Goal: Information Seeking & Learning: Learn about a topic

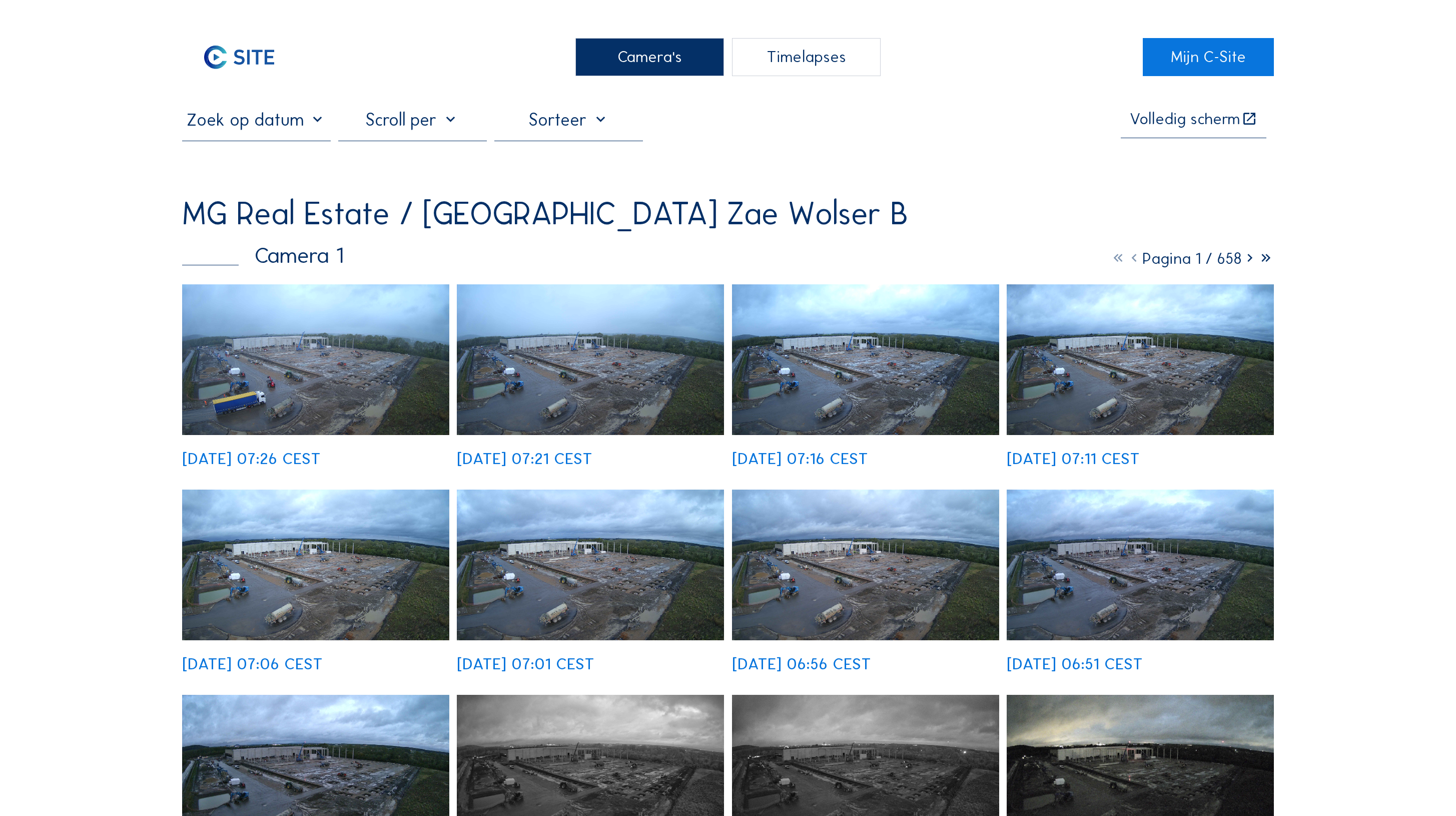
click at [324, 320] on img at bounding box center [316, 359] width 268 height 151
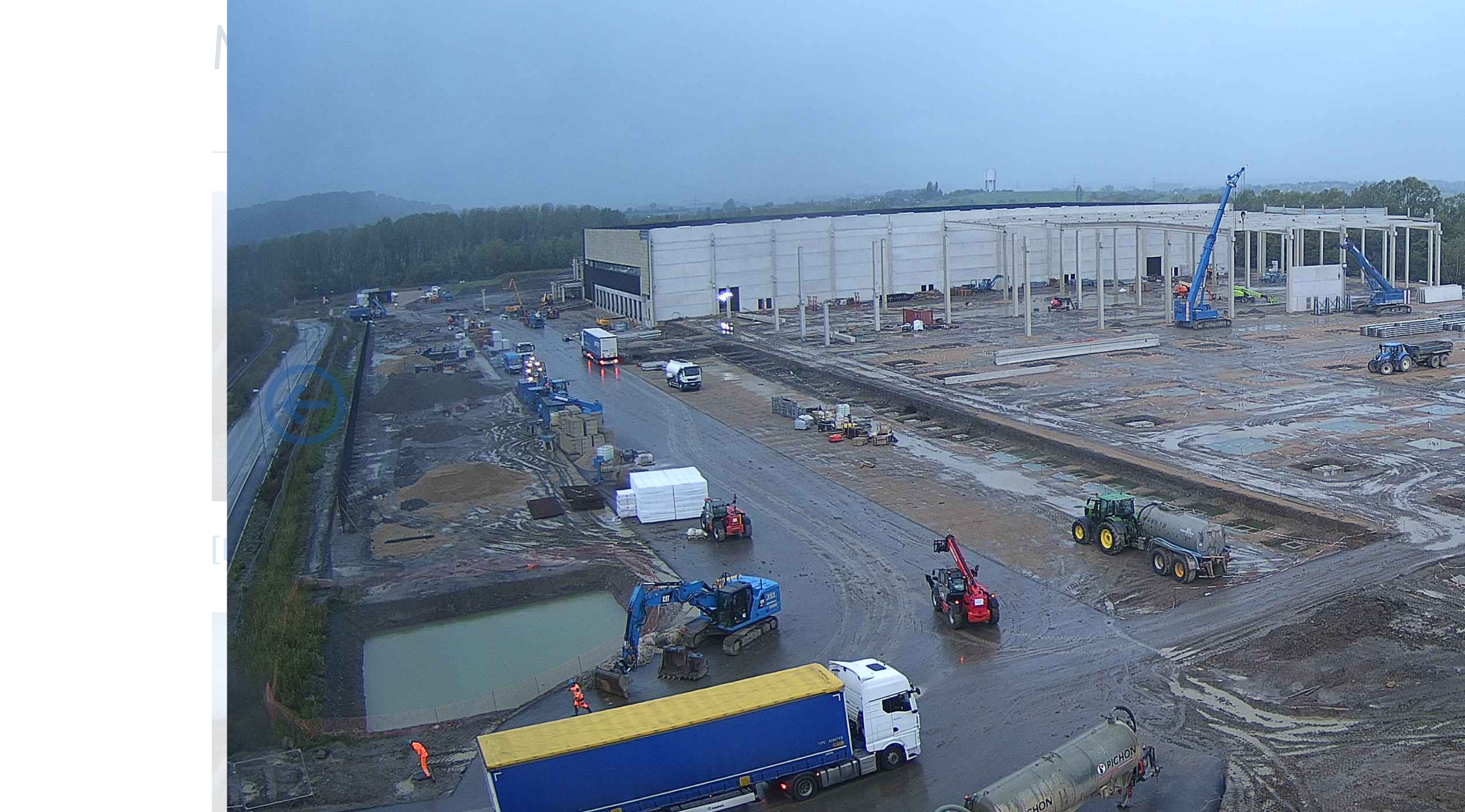
click at [318, 171] on img at bounding box center [732, 386] width 1083 height 610
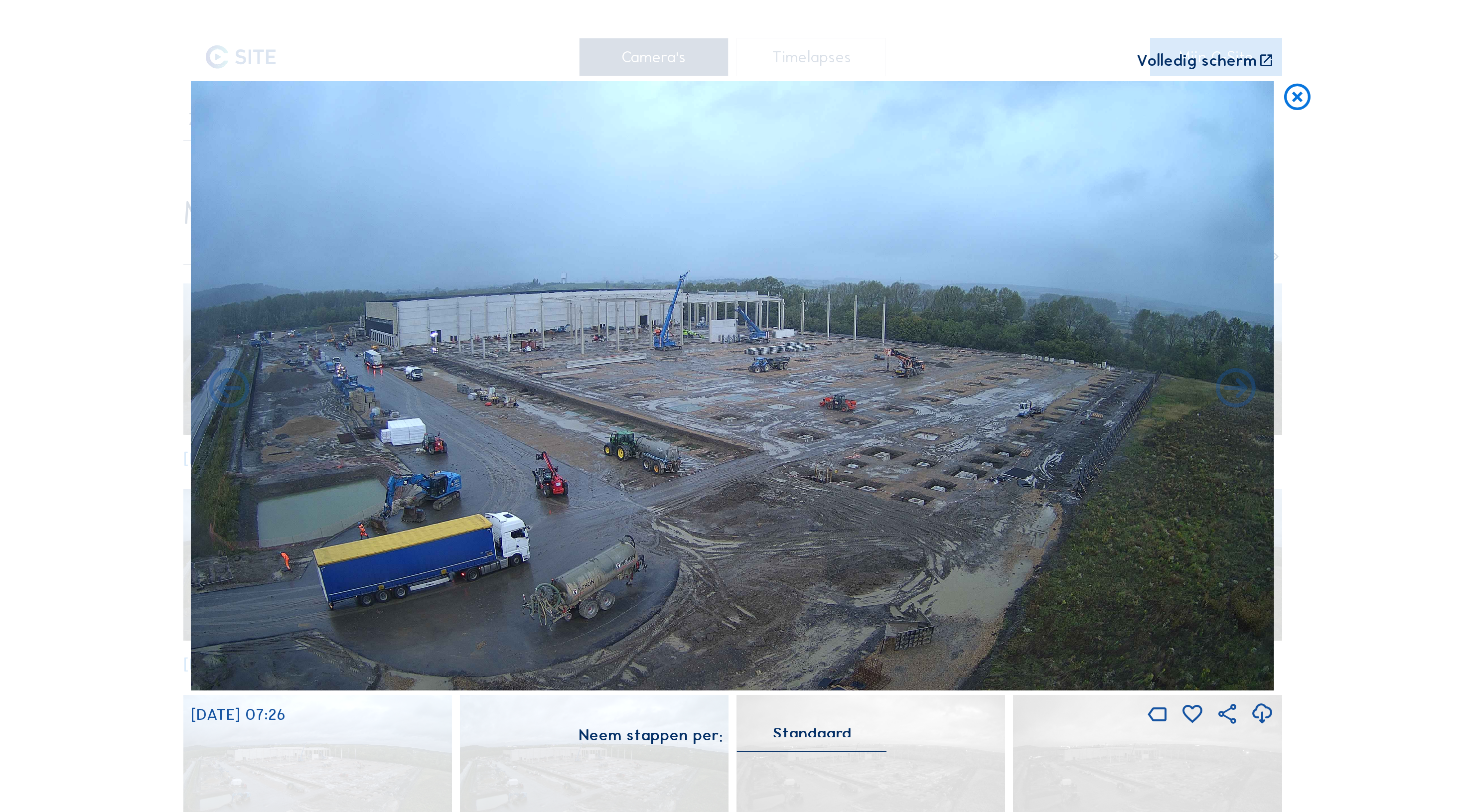
click at [1291, 81] on icon at bounding box center [1298, 97] width 32 height 33
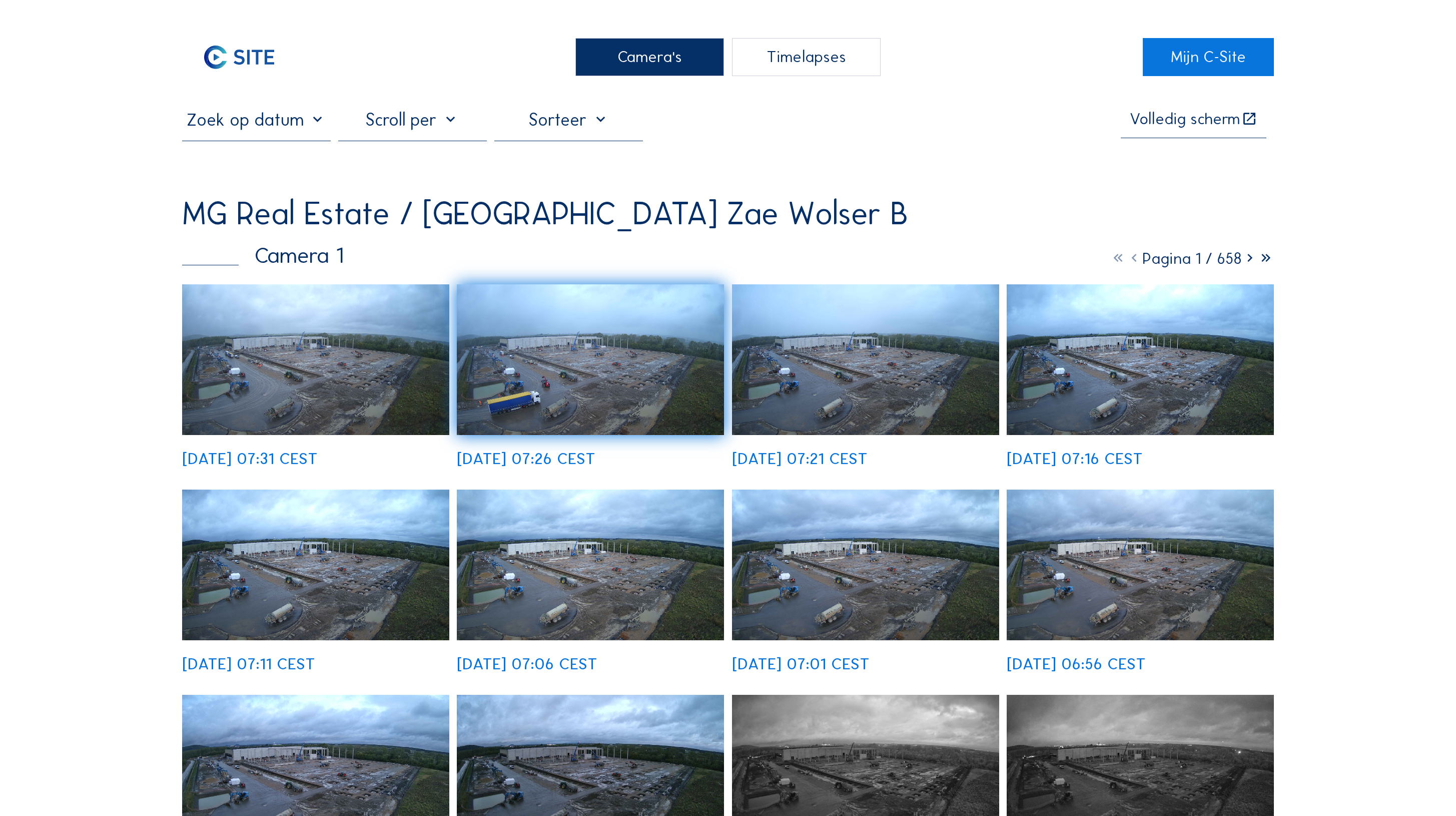
click at [1258, 249] on icon at bounding box center [1250, 258] width 16 height 19
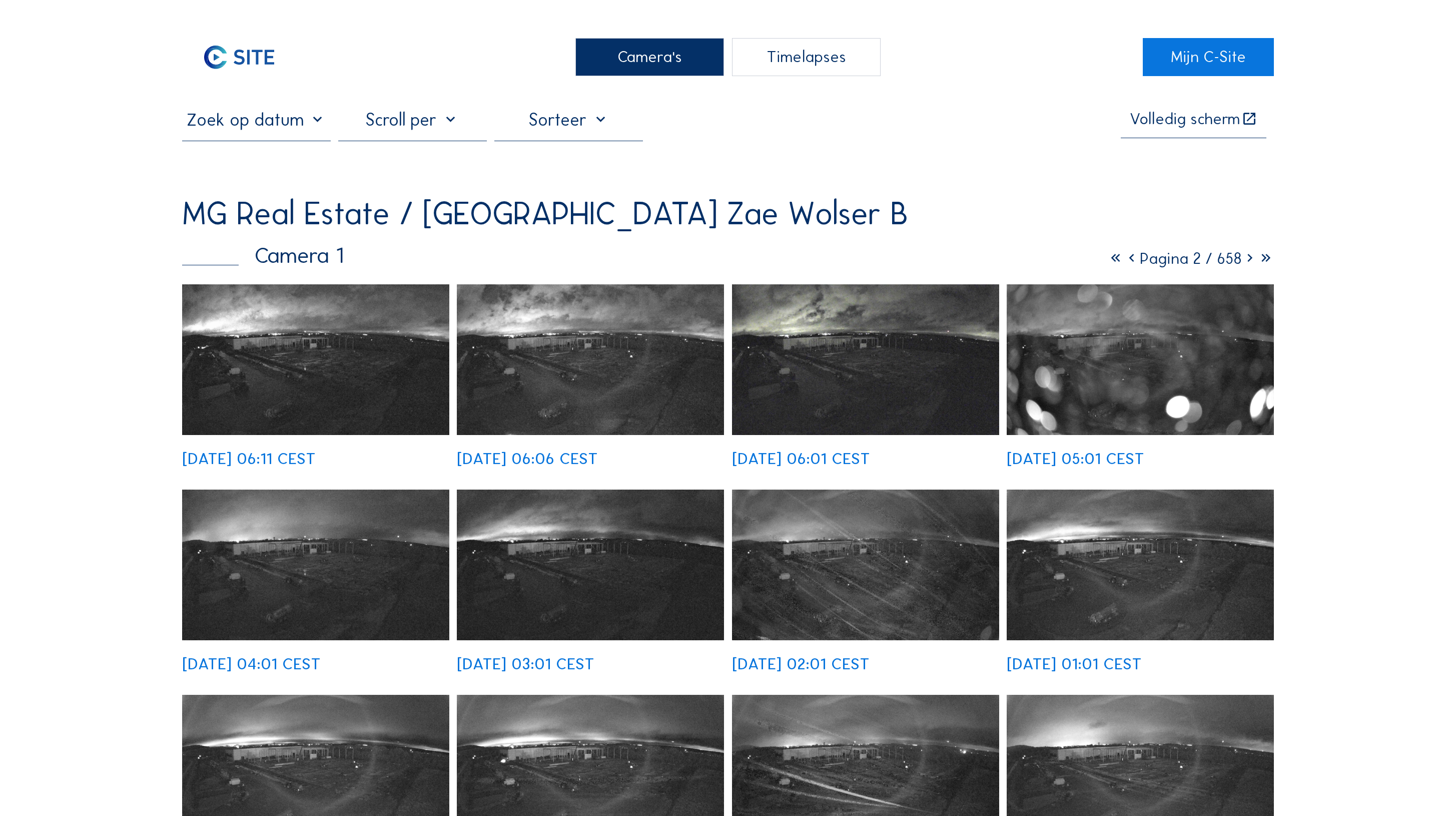
click at [1258, 249] on icon at bounding box center [1250, 258] width 16 height 19
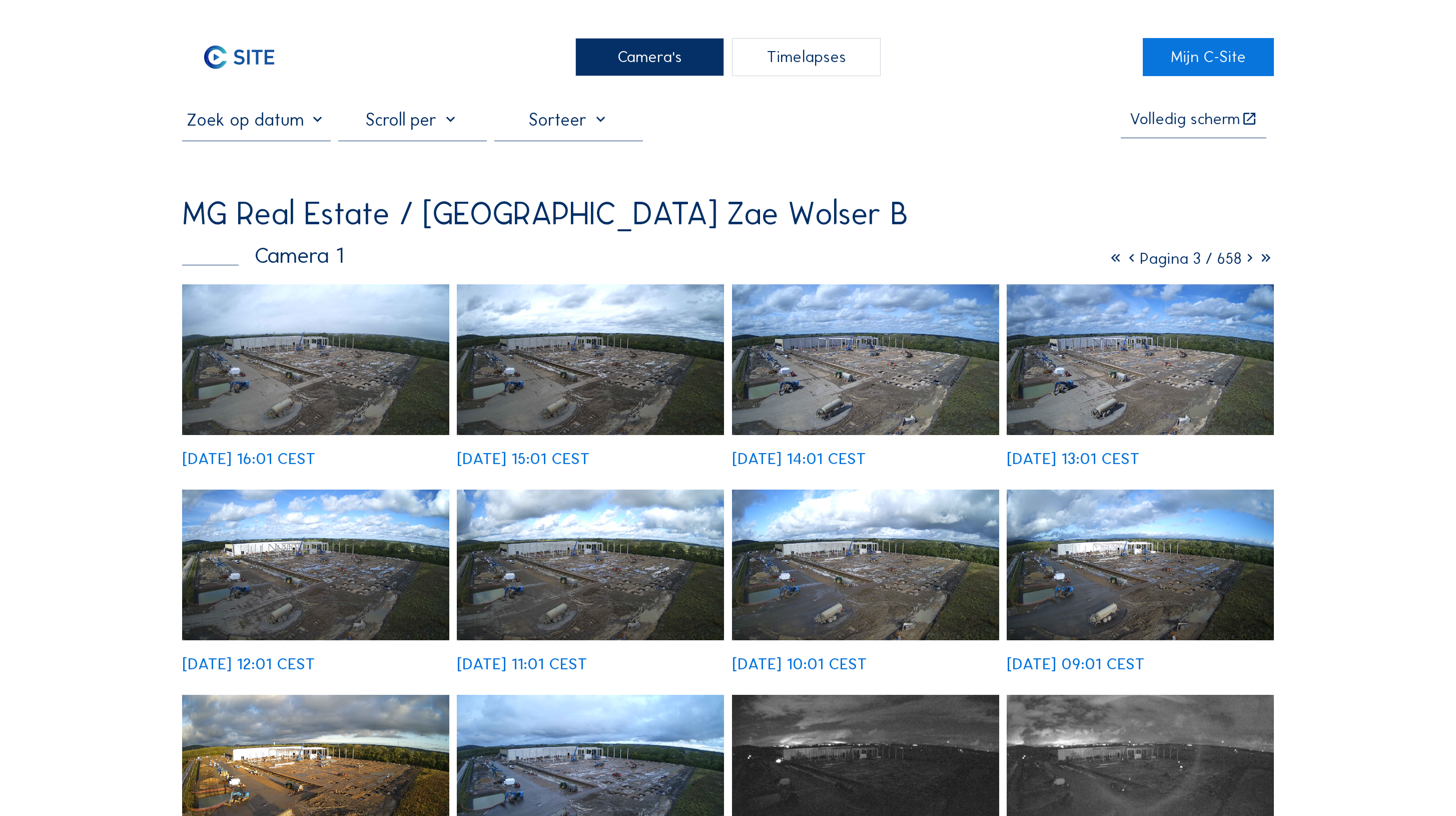
click at [1258, 249] on icon at bounding box center [1250, 258] width 16 height 19
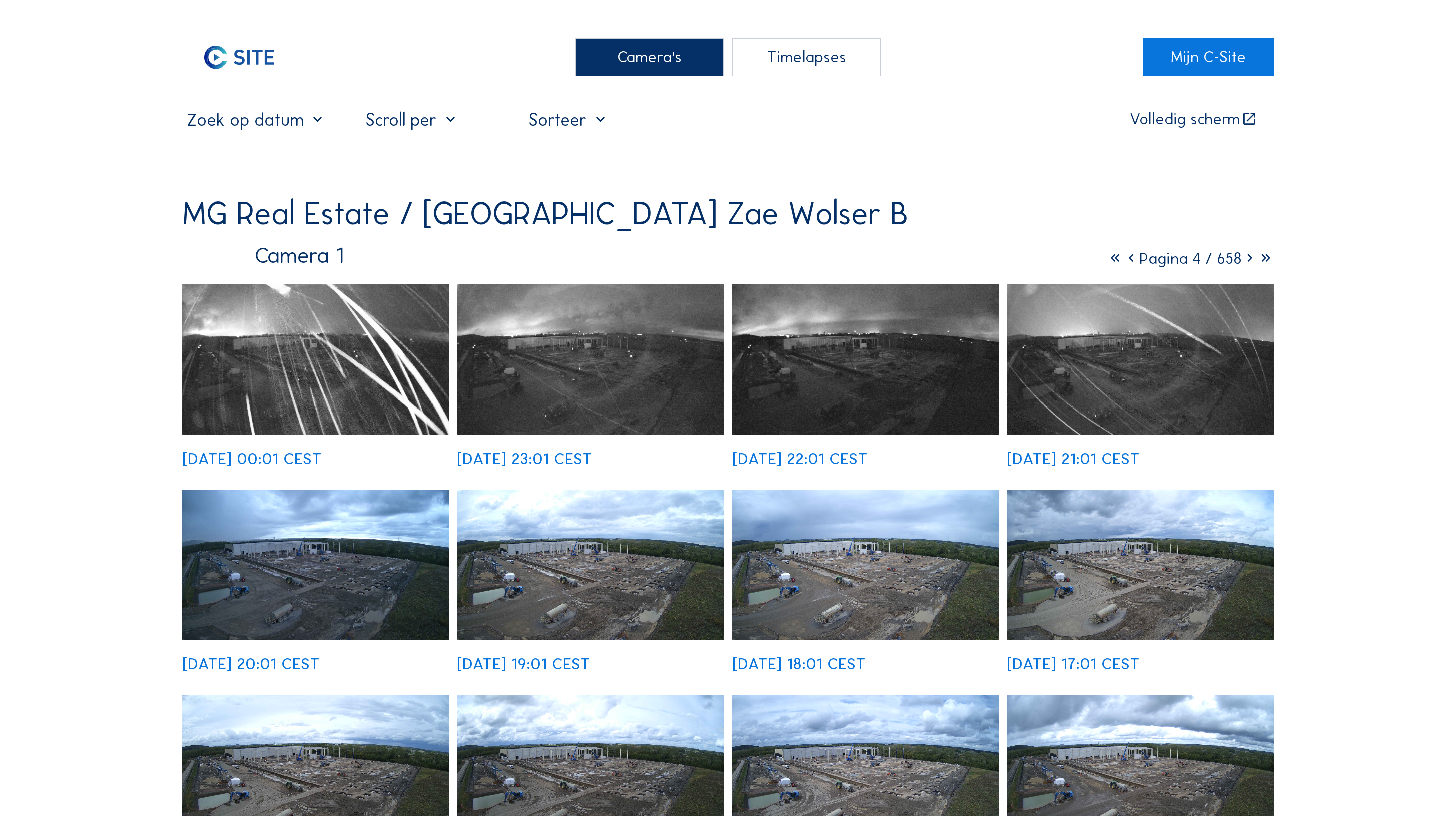
click at [1258, 249] on icon at bounding box center [1250, 258] width 16 height 19
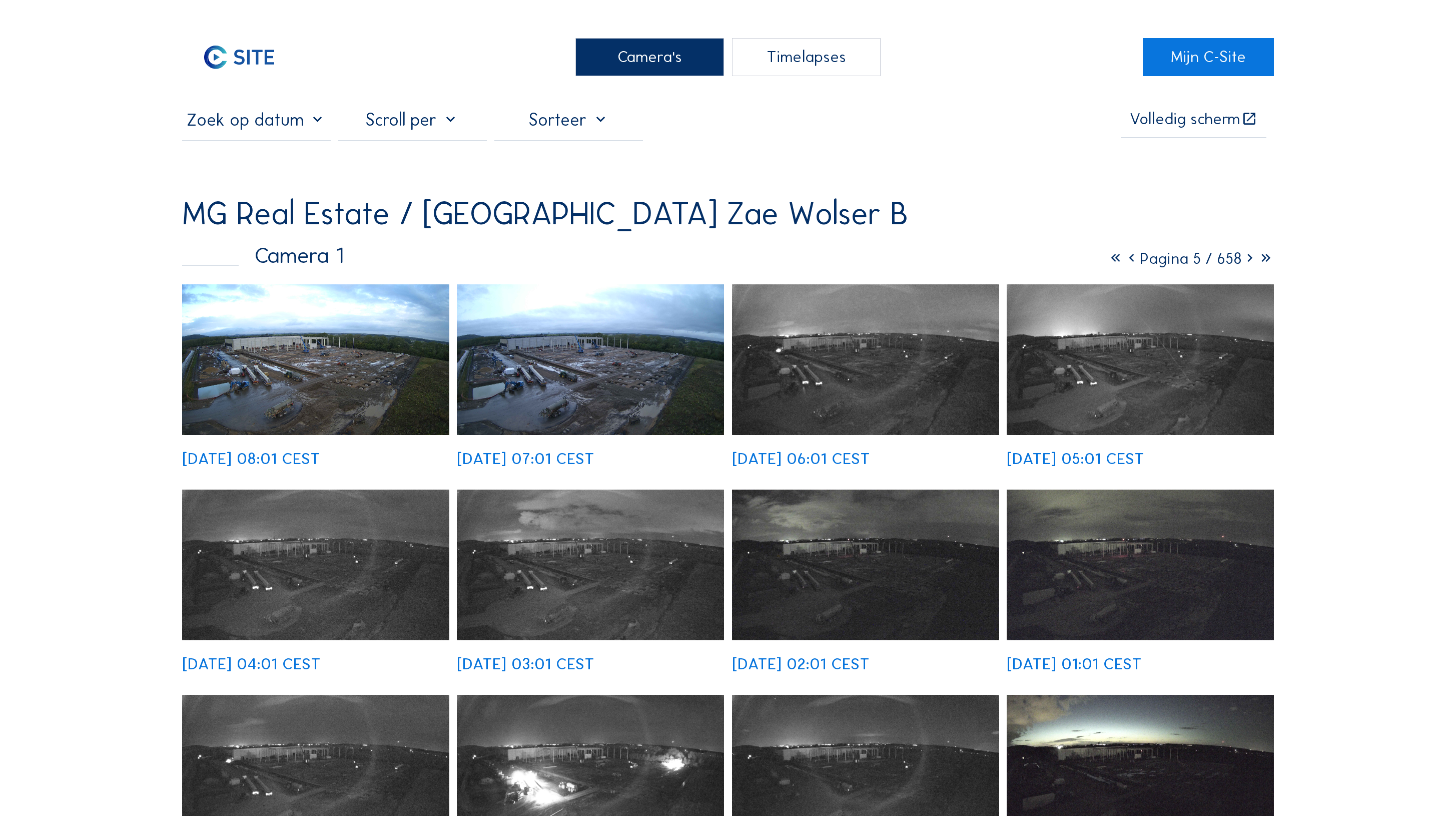
click at [1258, 249] on icon at bounding box center [1250, 258] width 16 height 19
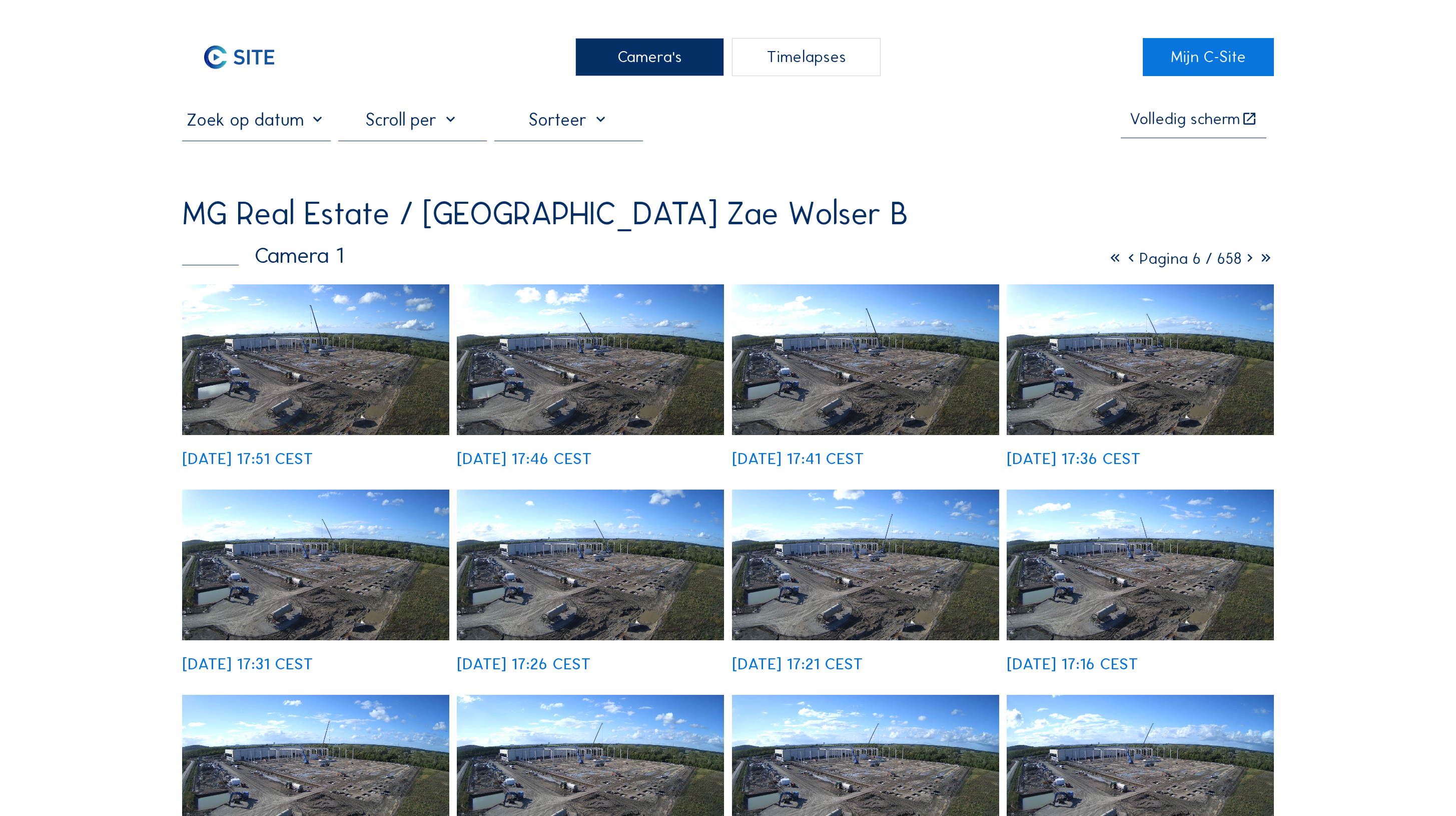
click at [1258, 249] on icon at bounding box center [1250, 258] width 16 height 19
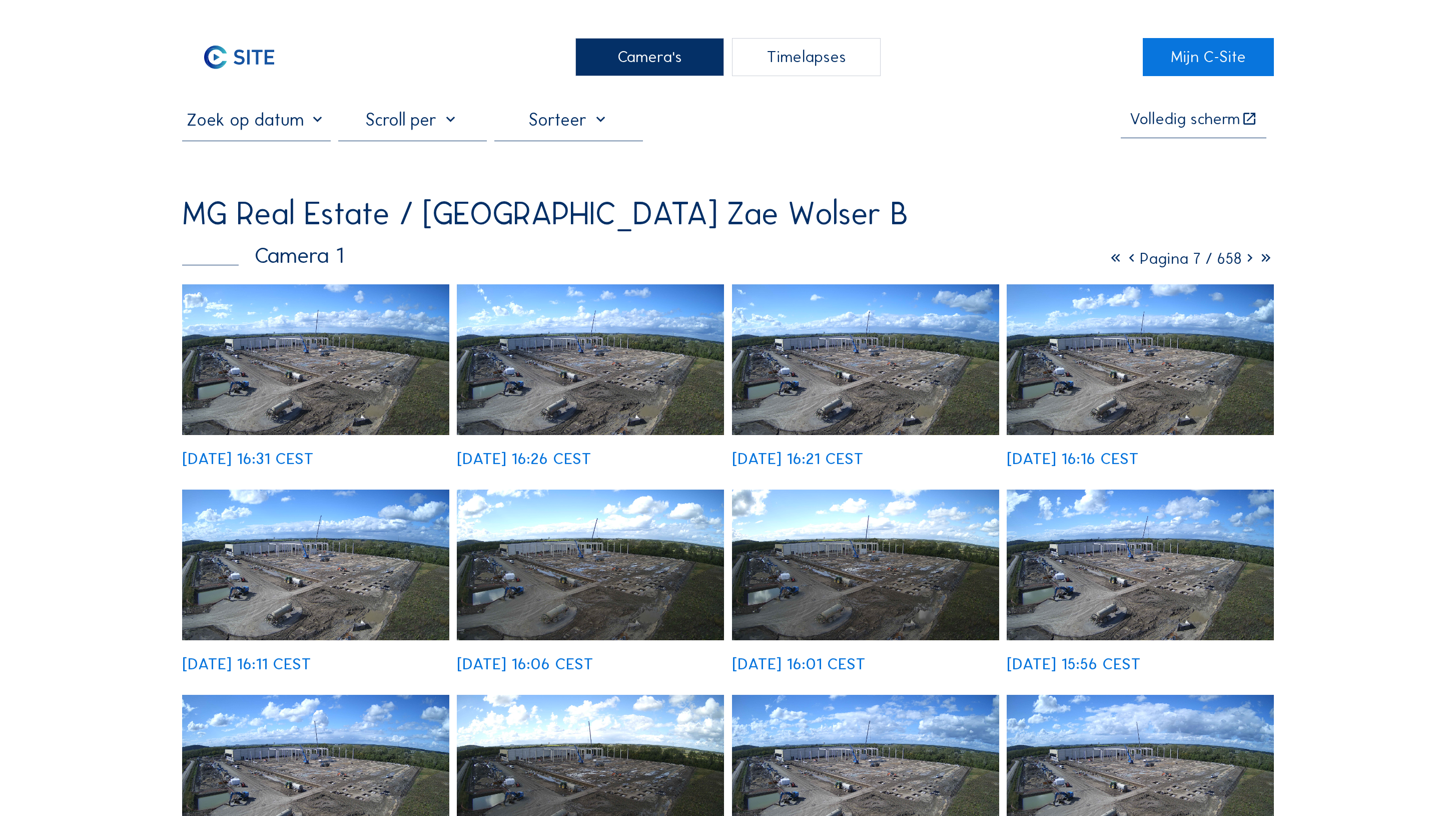
click at [384, 284] on img at bounding box center [316, 359] width 268 height 151
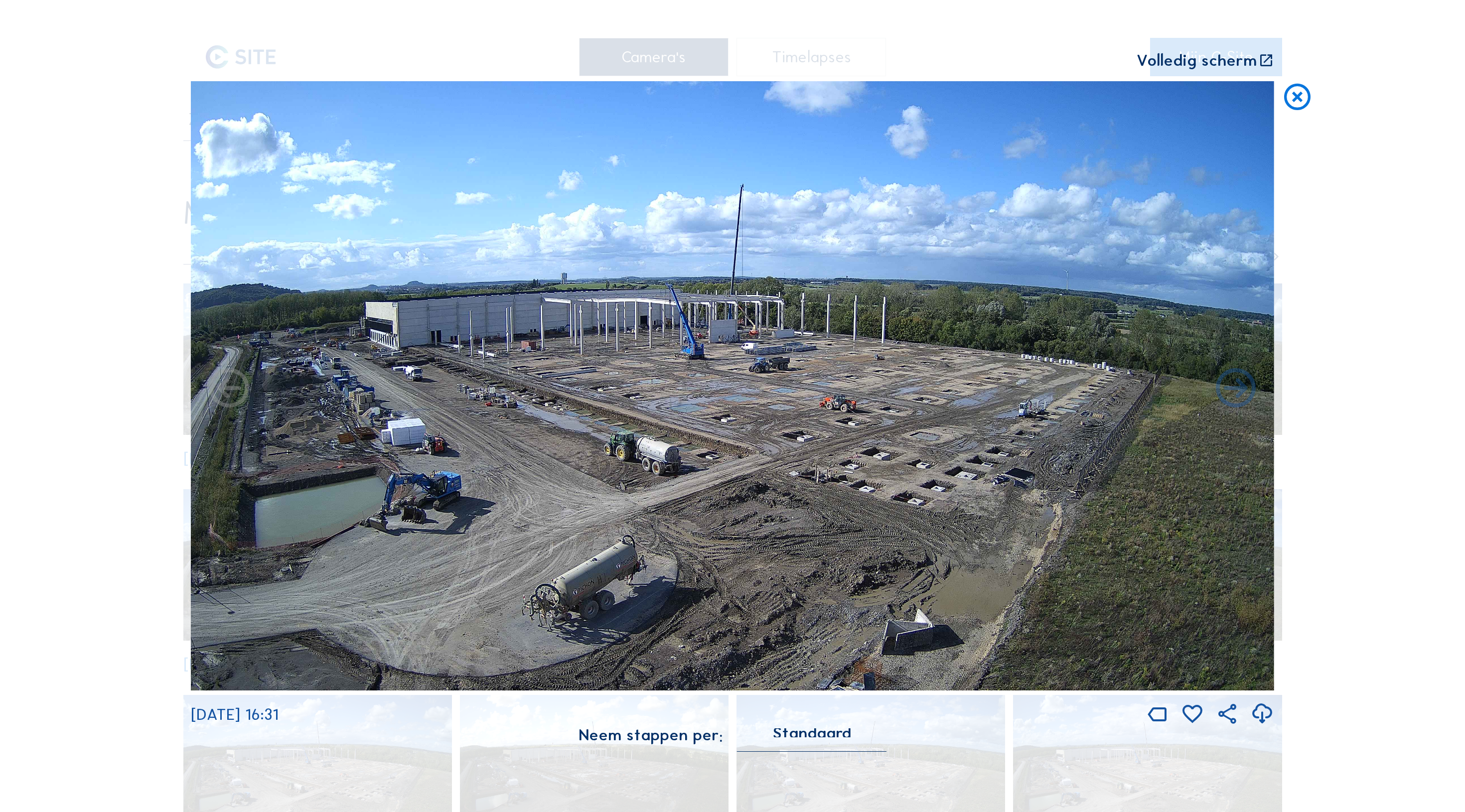
click at [1228, 58] on div "Volledig scherm" at bounding box center [1196, 61] width 120 height 17
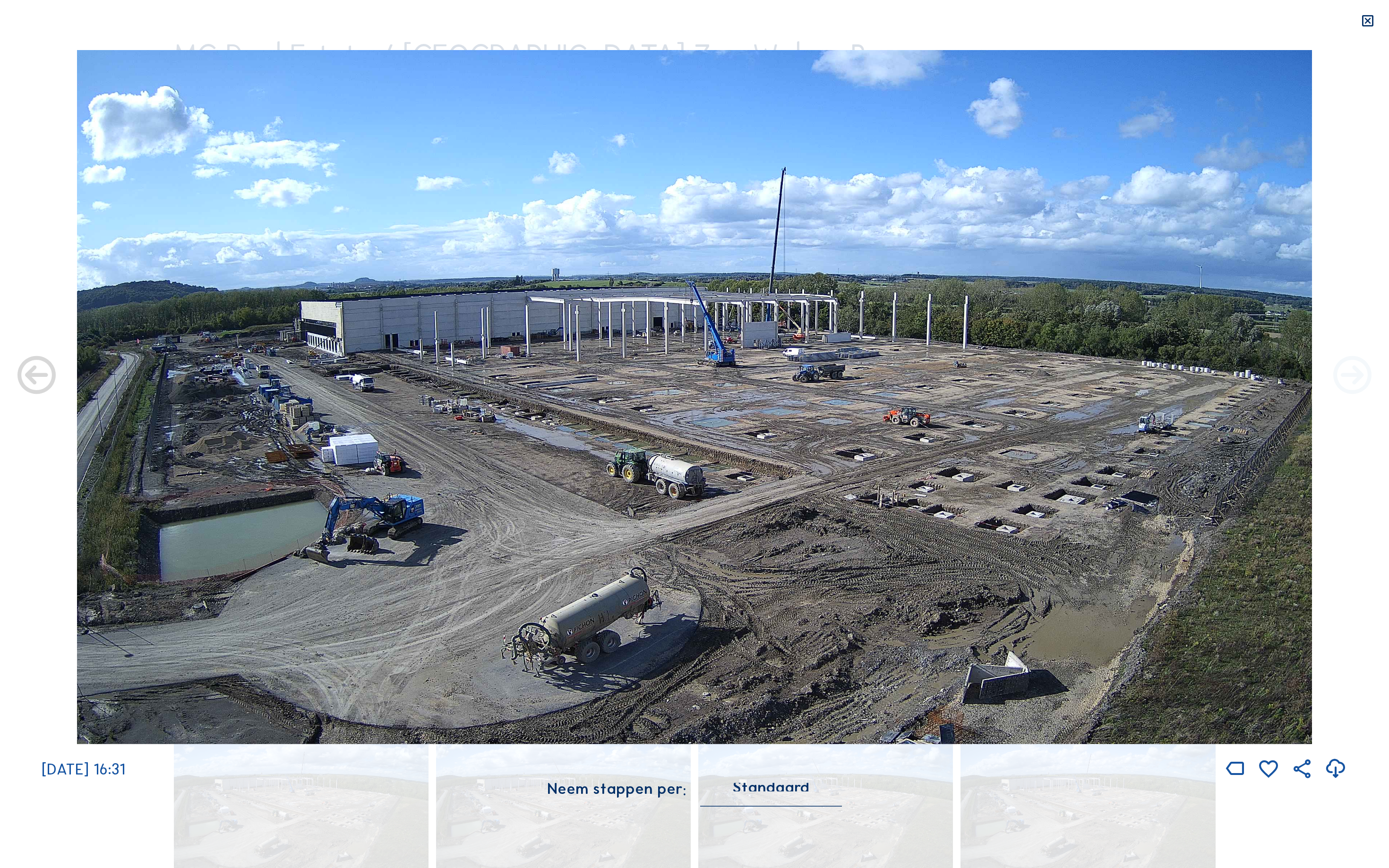
click at [1363, 374] on icon at bounding box center [1352, 377] width 46 height 46
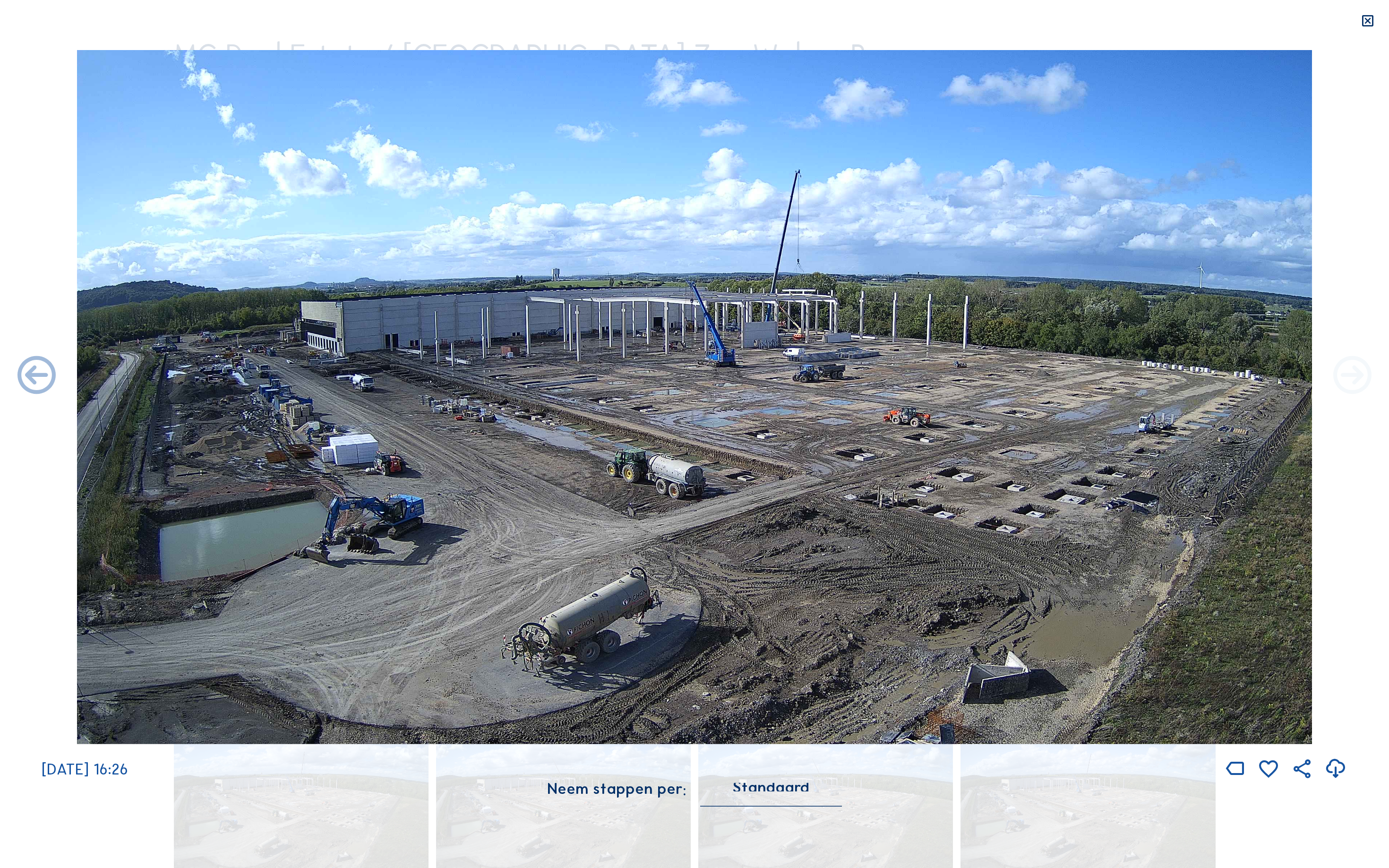
click at [1363, 373] on icon at bounding box center [1352, 377] width 46 height 46
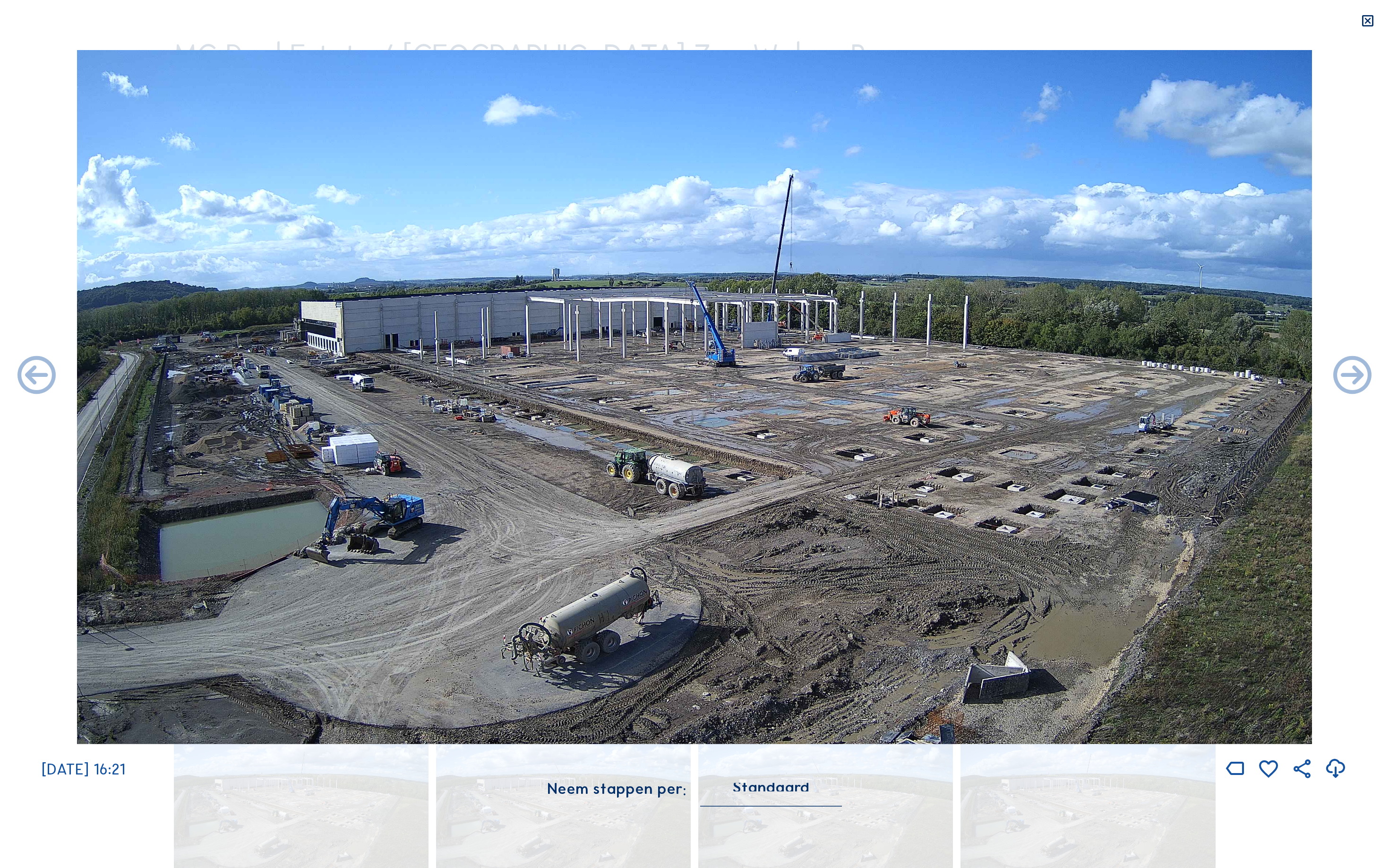
click at [1363, 373] on icon at bounding box center [1352, 377] width 46 height 46
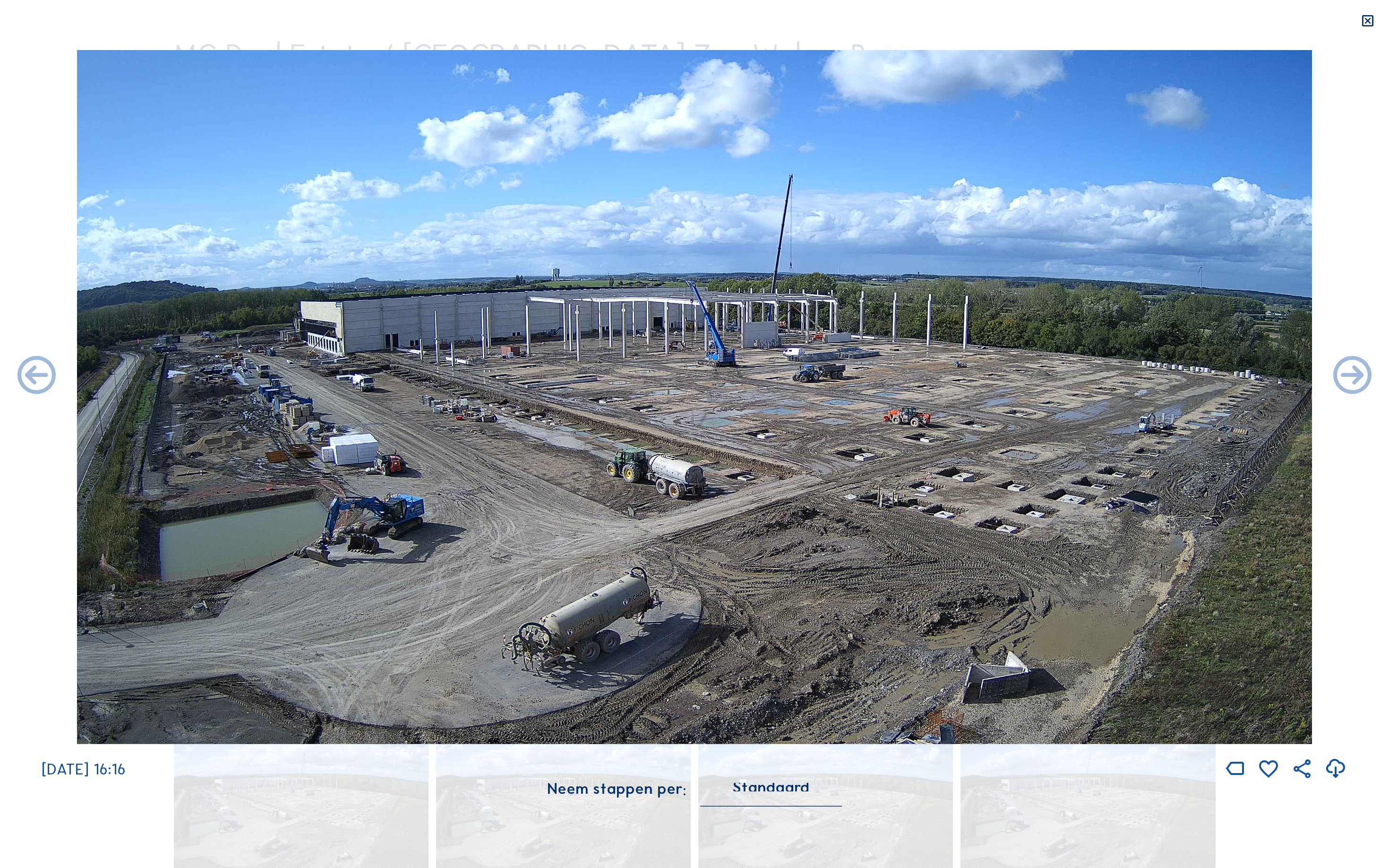
click at [1363, 373] on icon at bounding box center [1352, 377] width 46 height 46
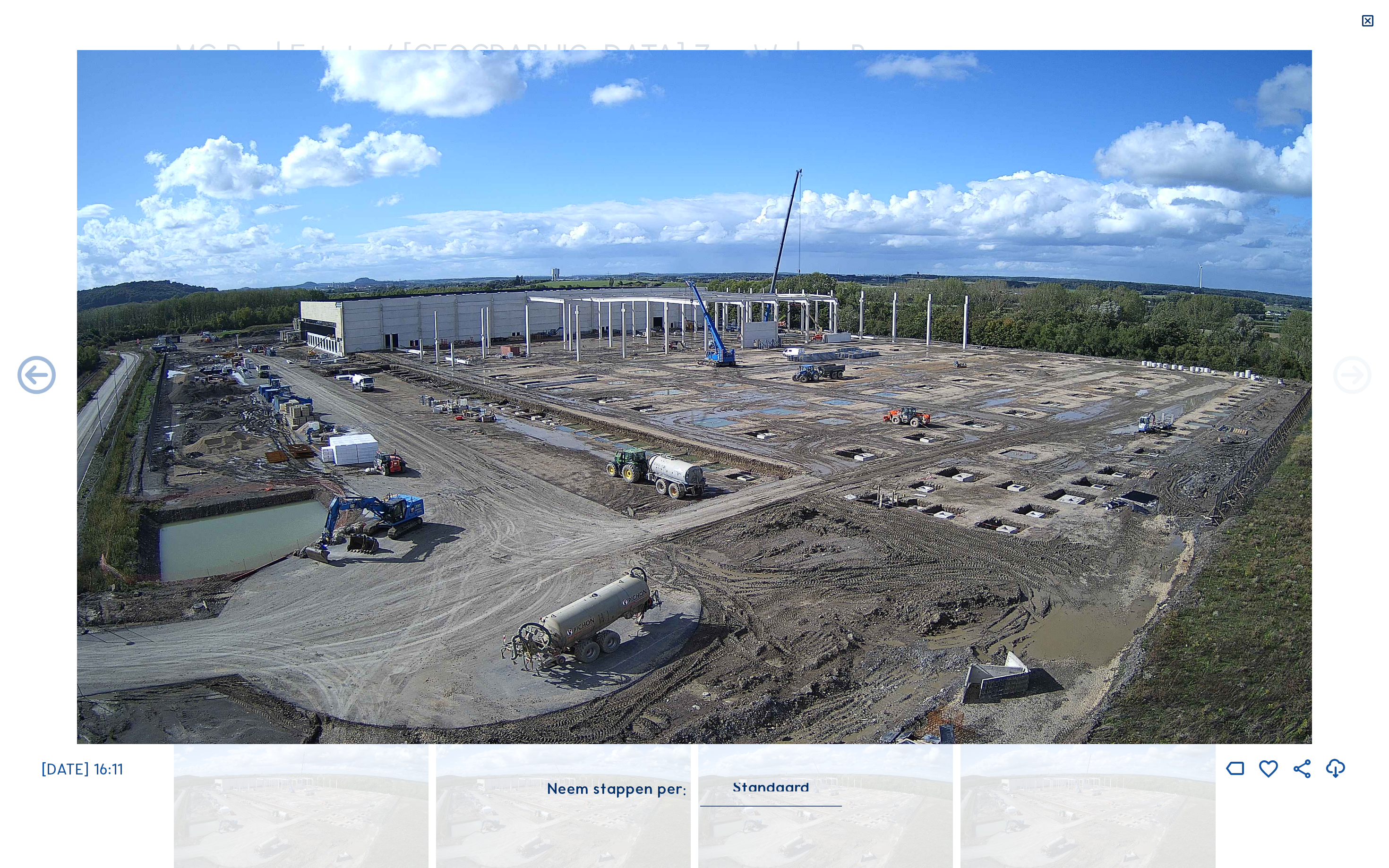
click at [1364, 373] on icon at bounding box center [1352, 377] width 46 height 46
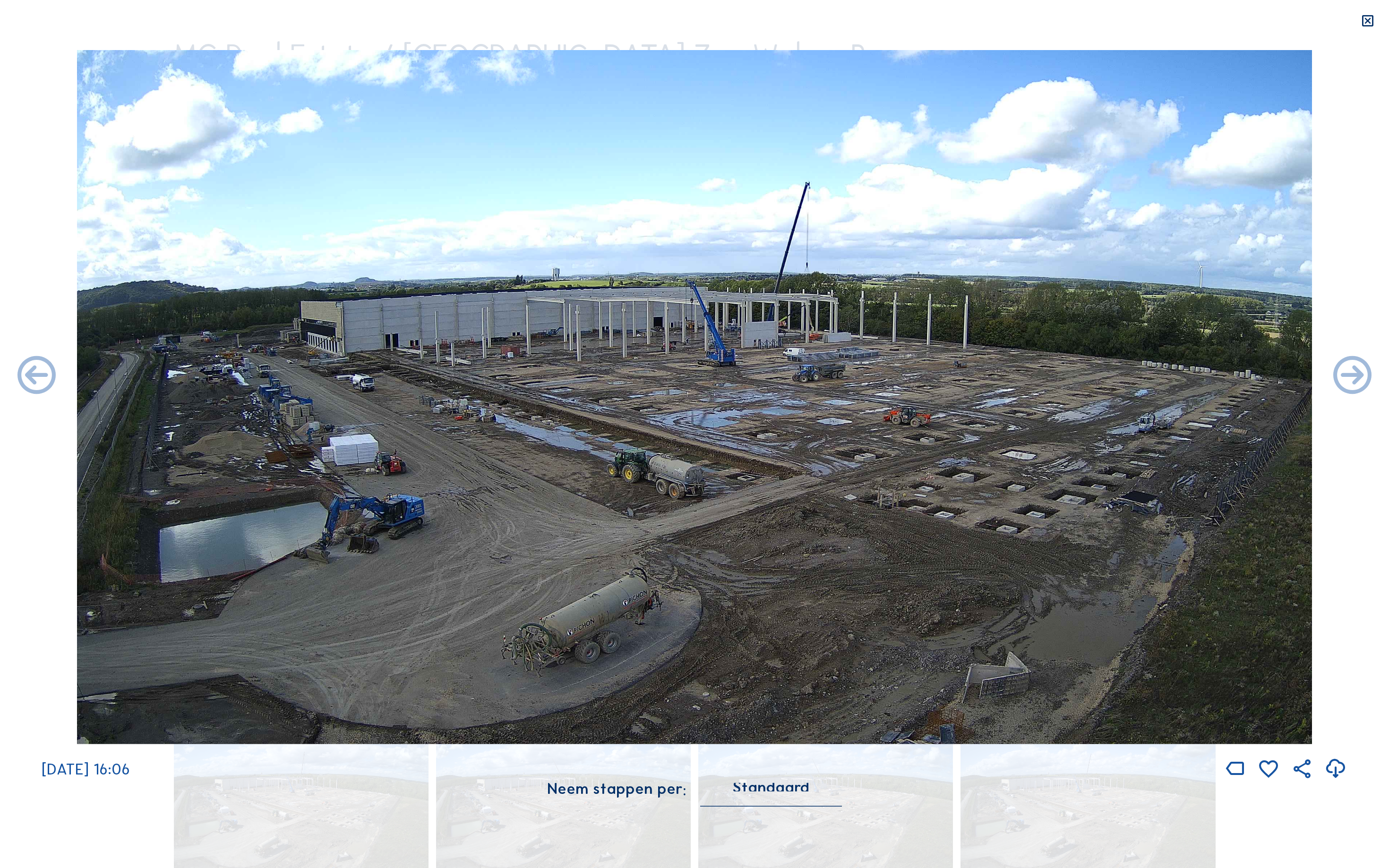
click at [1364, 373] on icon at bounding box center [1352, 377] width 46 height 46
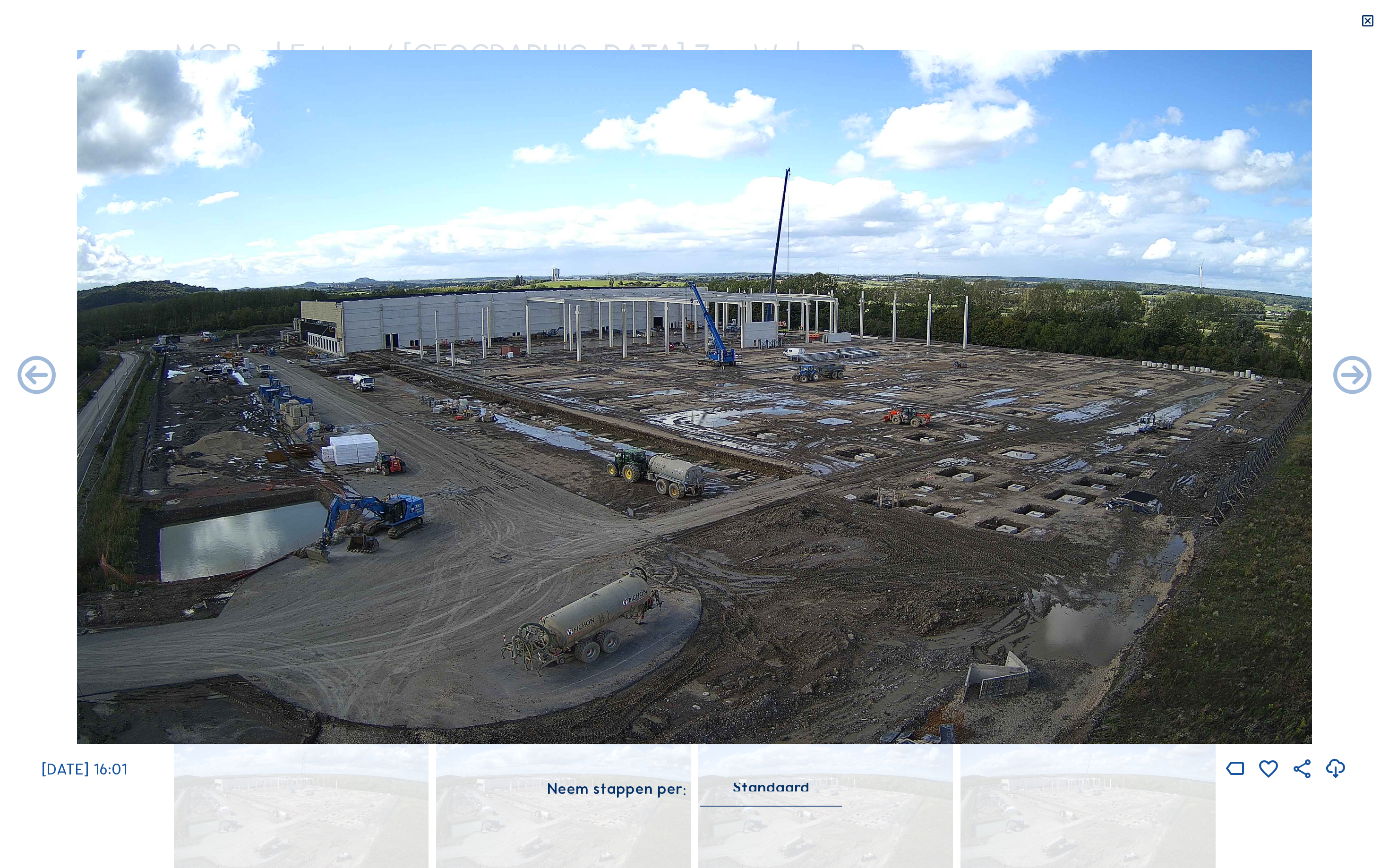
click at [1364, 373] on icon at bounding box center [1352, 377] width 46 height 46
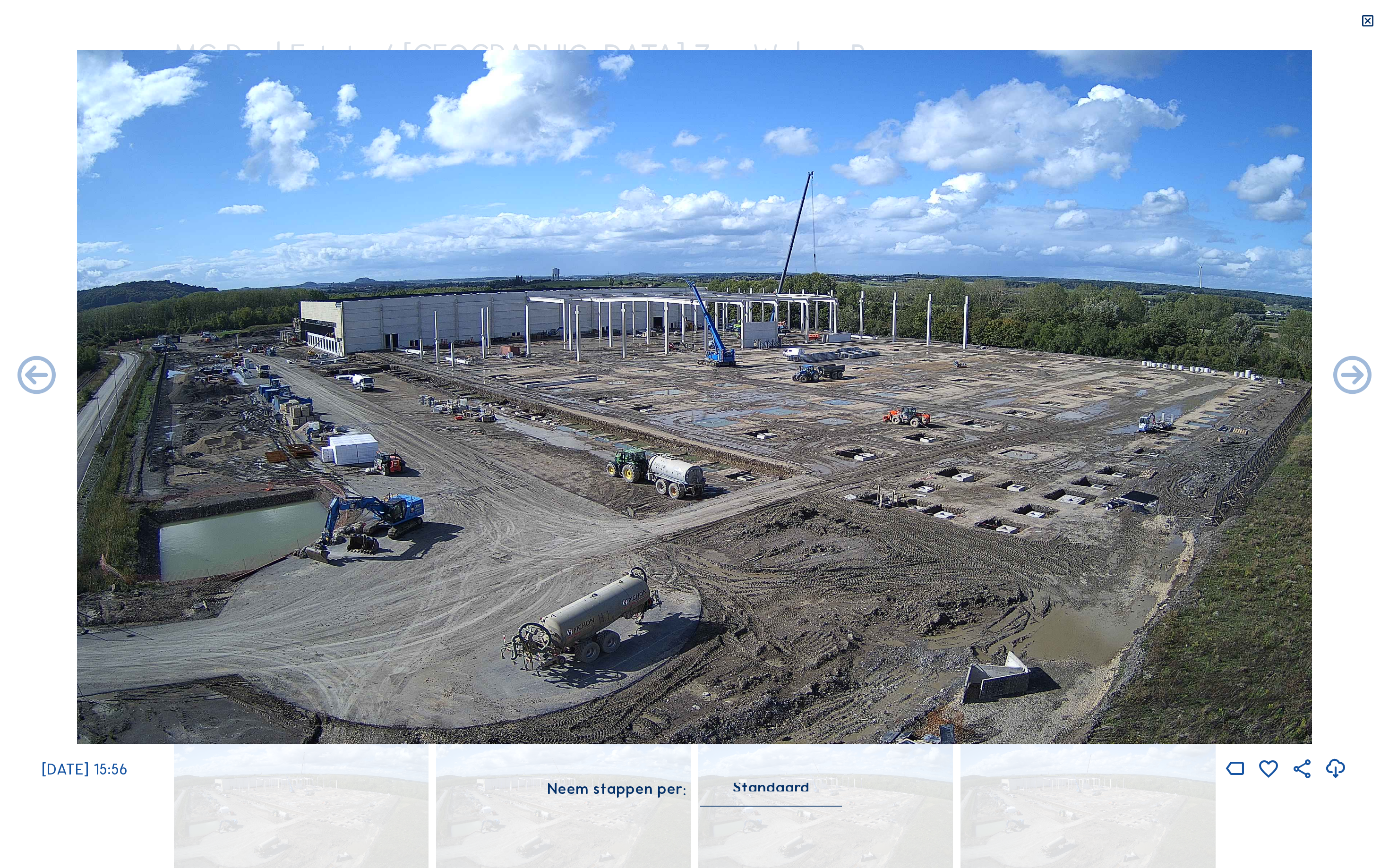
click at [1364, 373] on icon at bounding box center [1352, 377] width 46 height 46
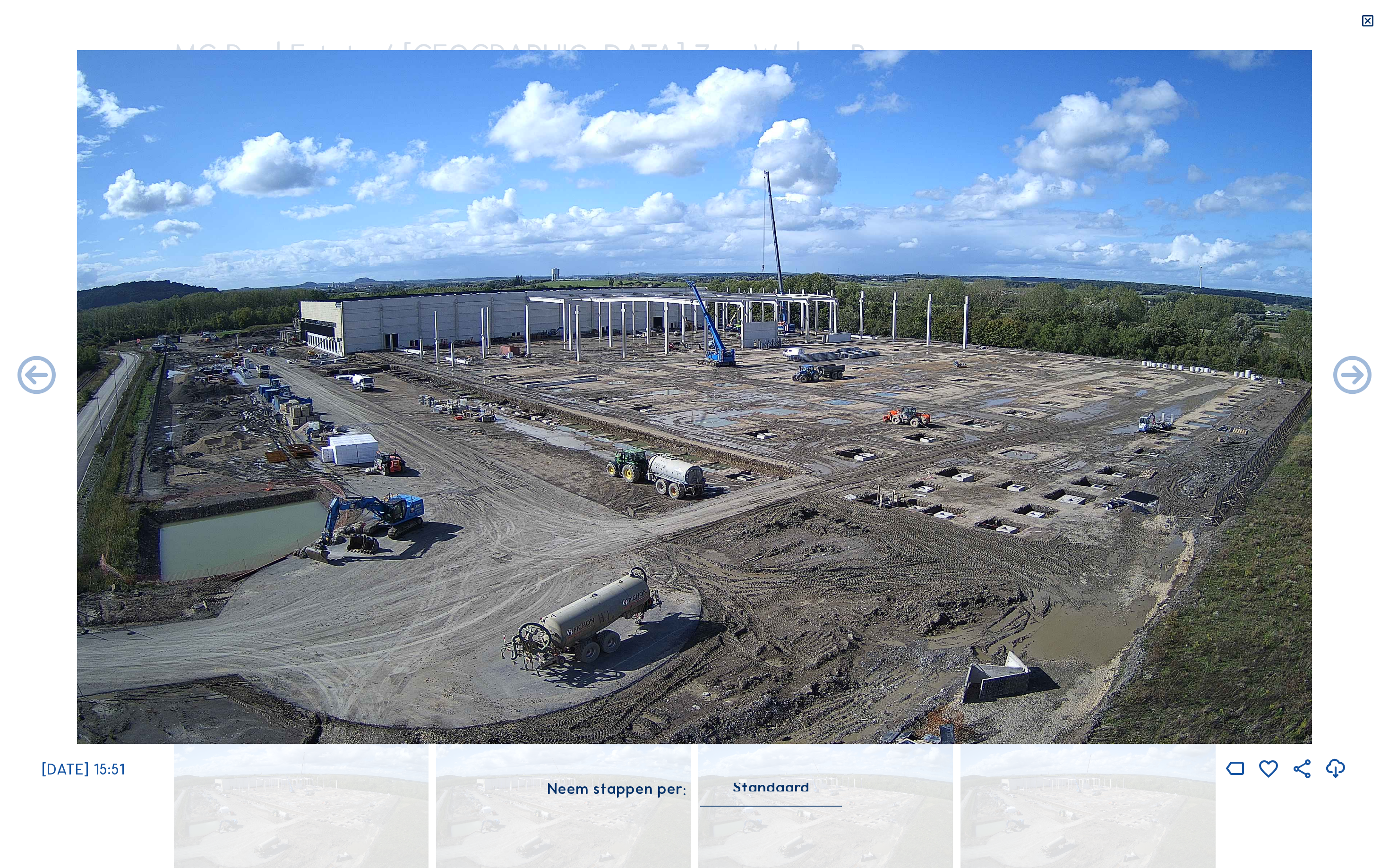
click at [1364, 373] on icon at bounding box center [1352, 377] width 46 height 46
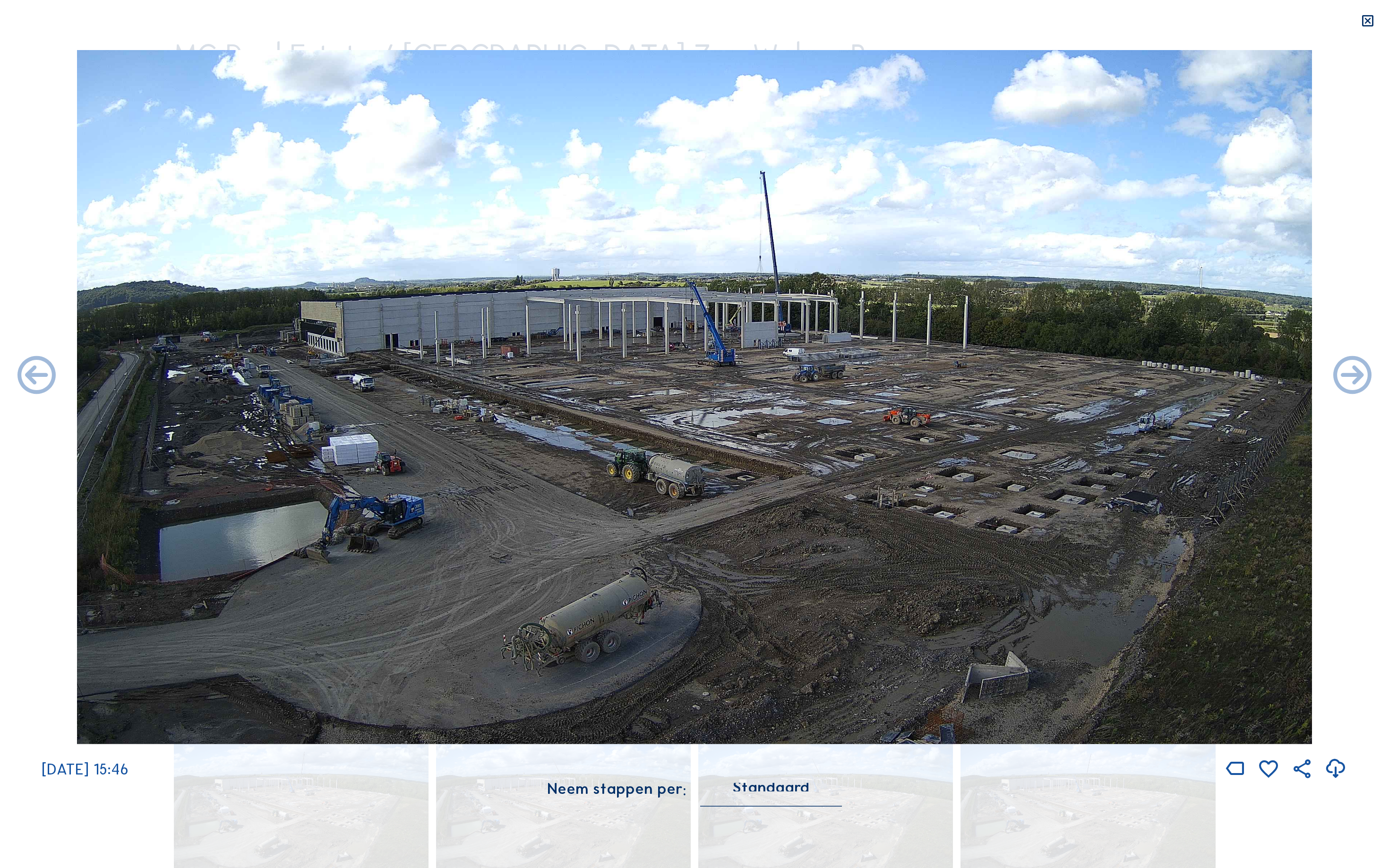
click at [1364, 373] on icon at bounding box center [1352, 377] width 46 height 46
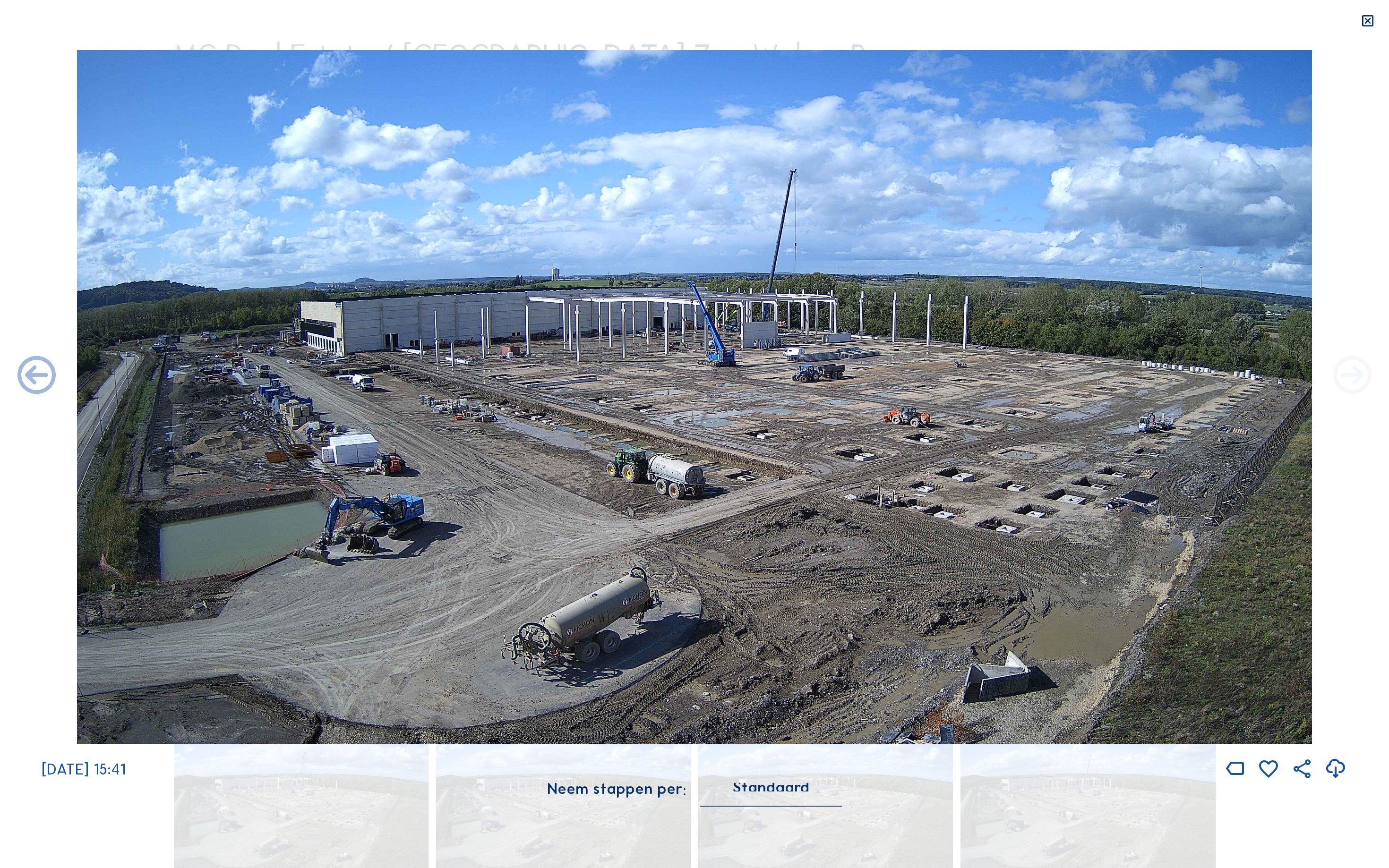
click at [1364, 374] on icon at bounding box center [1352, 377] width 46 height 46
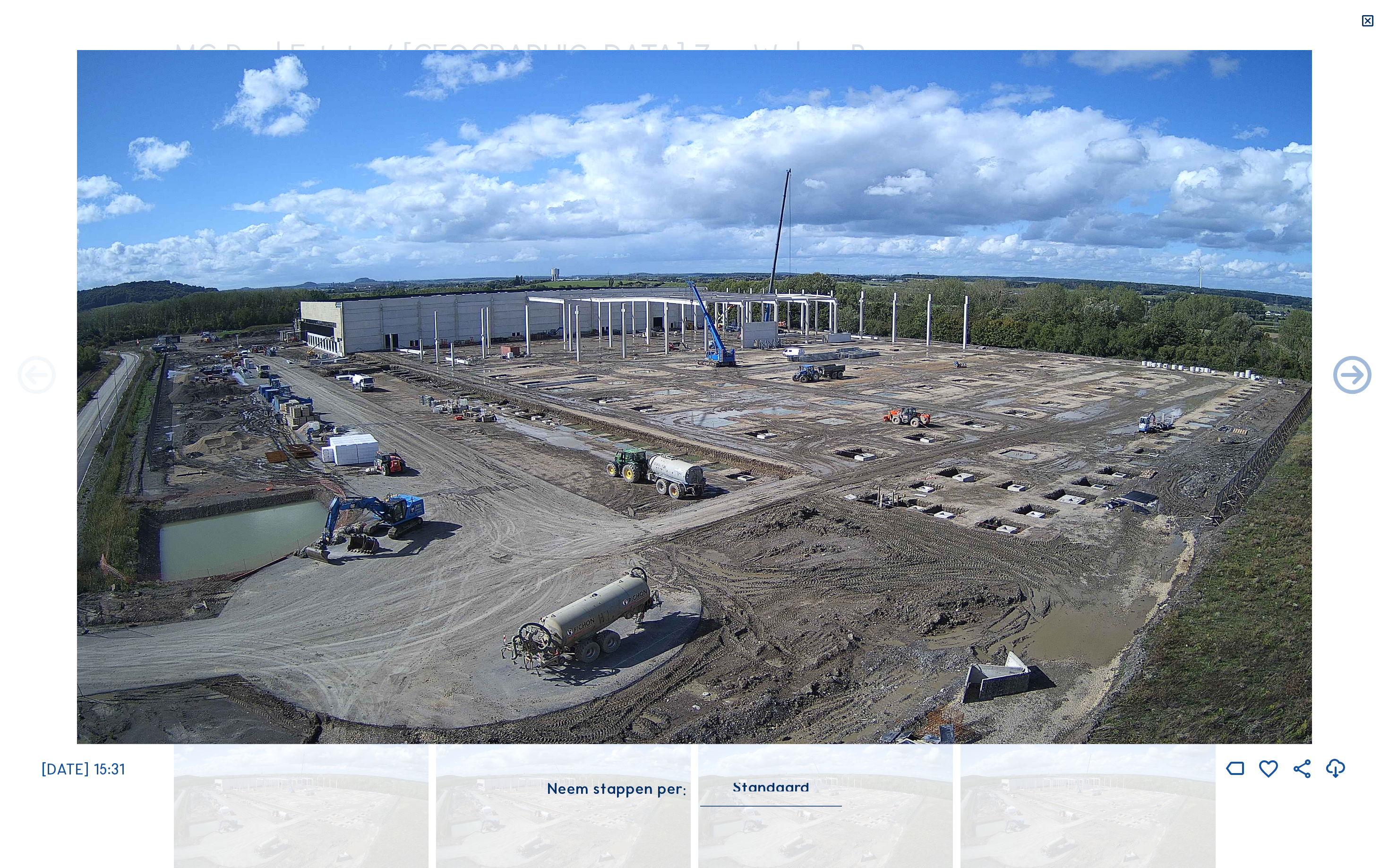
click at [24, 376] on icon at bounding box center [37, 377] width 46 height 46
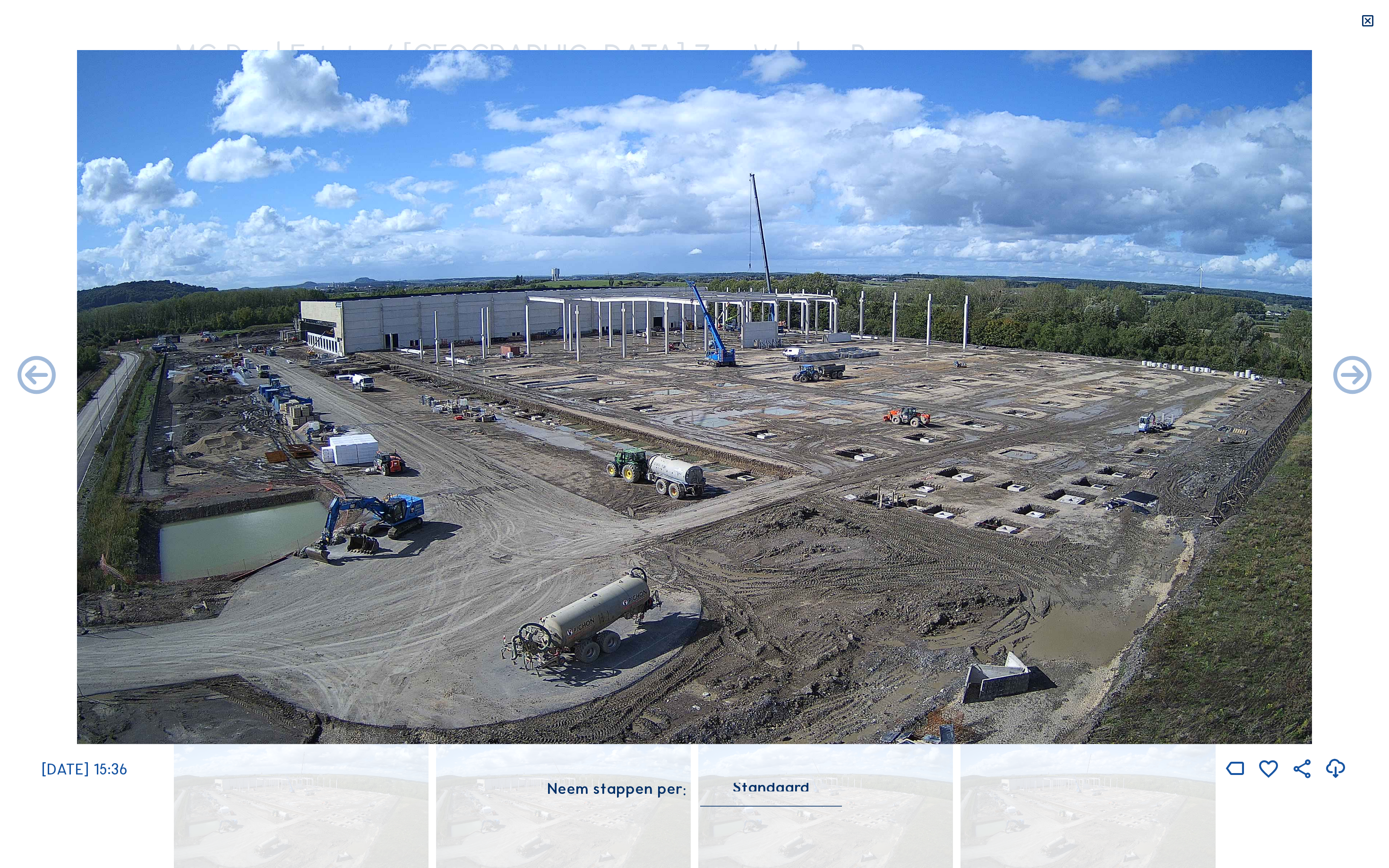
click at [24, 376] on icon at bounding box center [37, 377] width 46 height 46
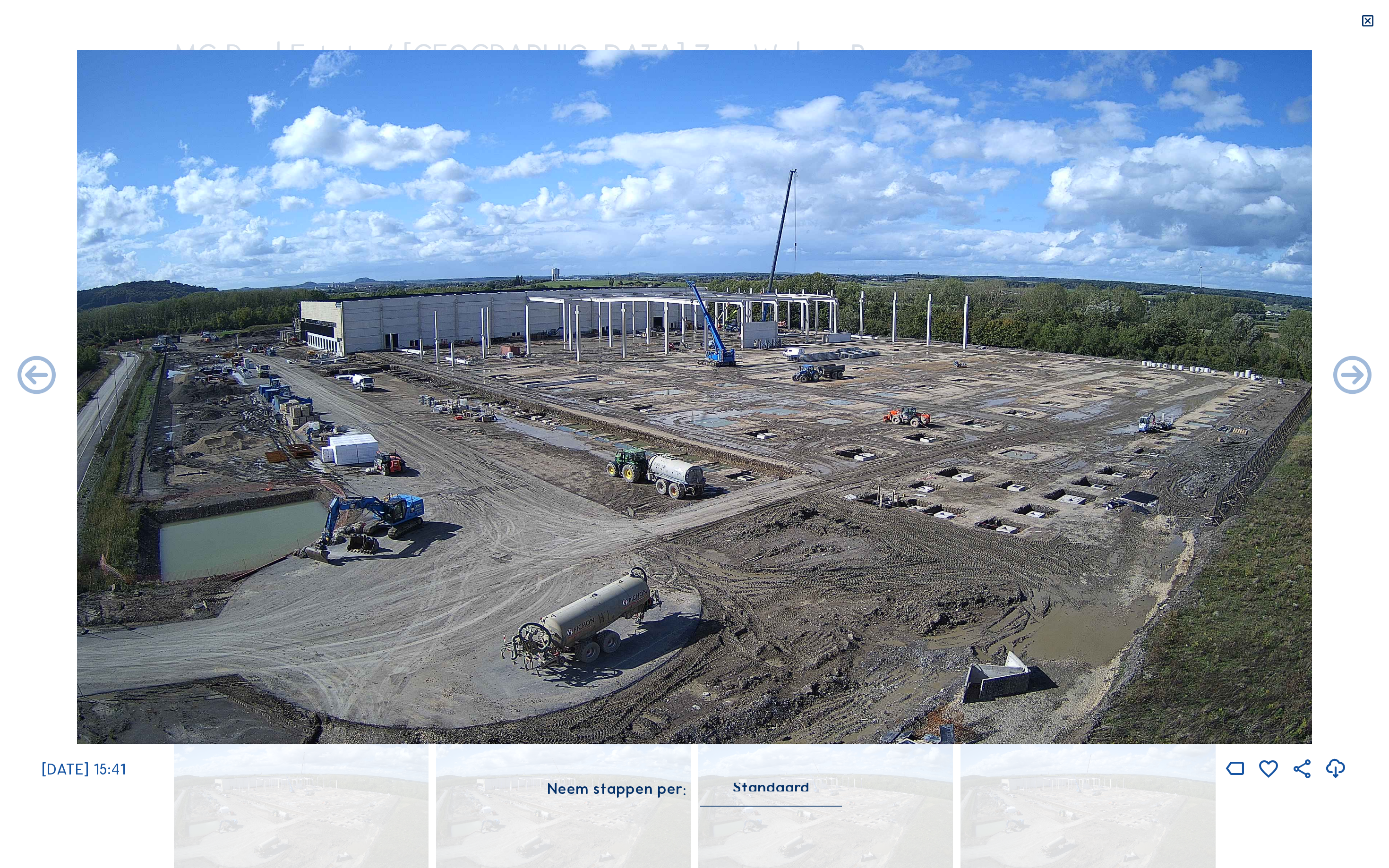
click at [24, 376] on icon at bounding box center [37, 377] width 46 height 46
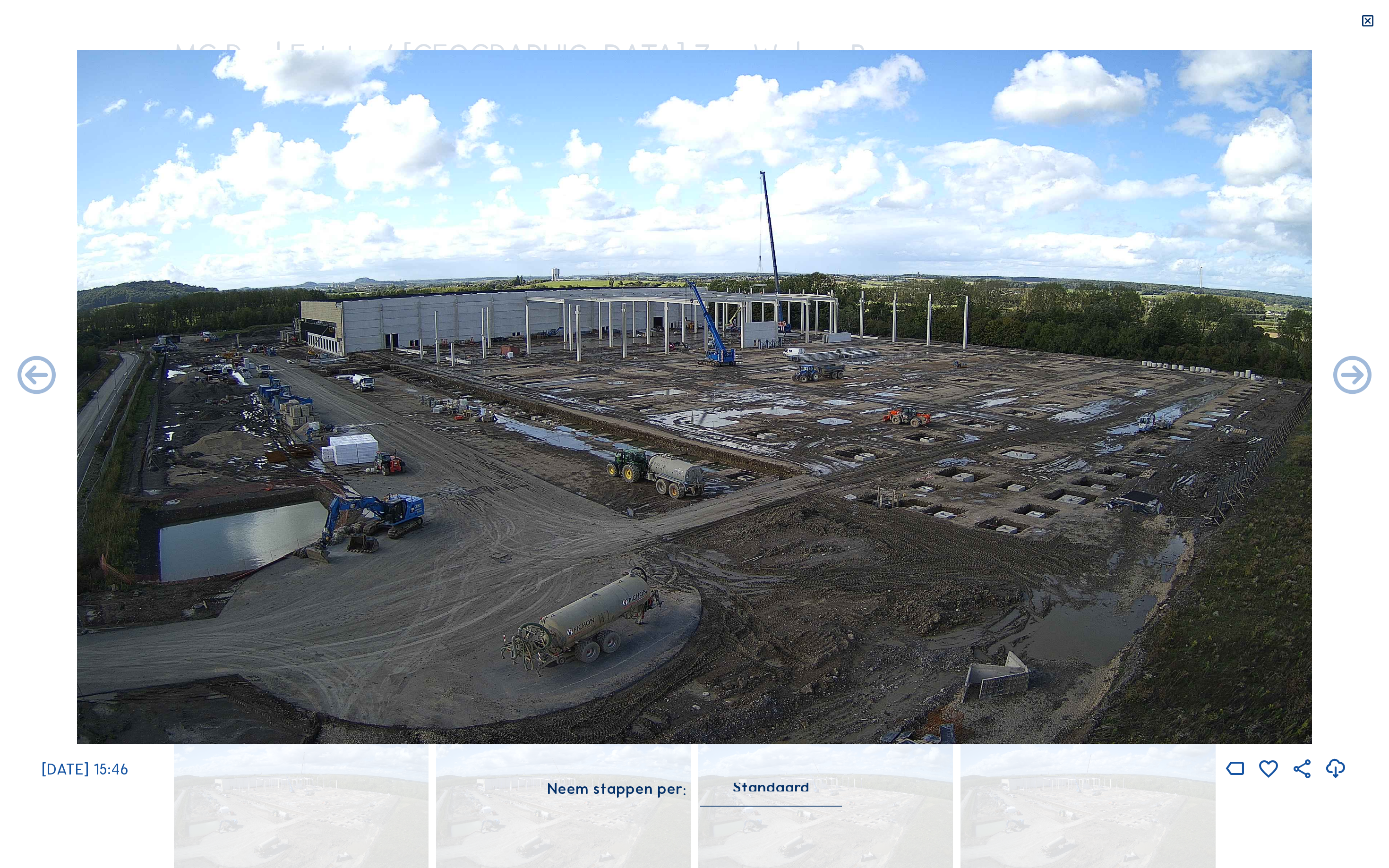
click at [24, 376] on icon at bounding box center [37, 377] width 46 height 46
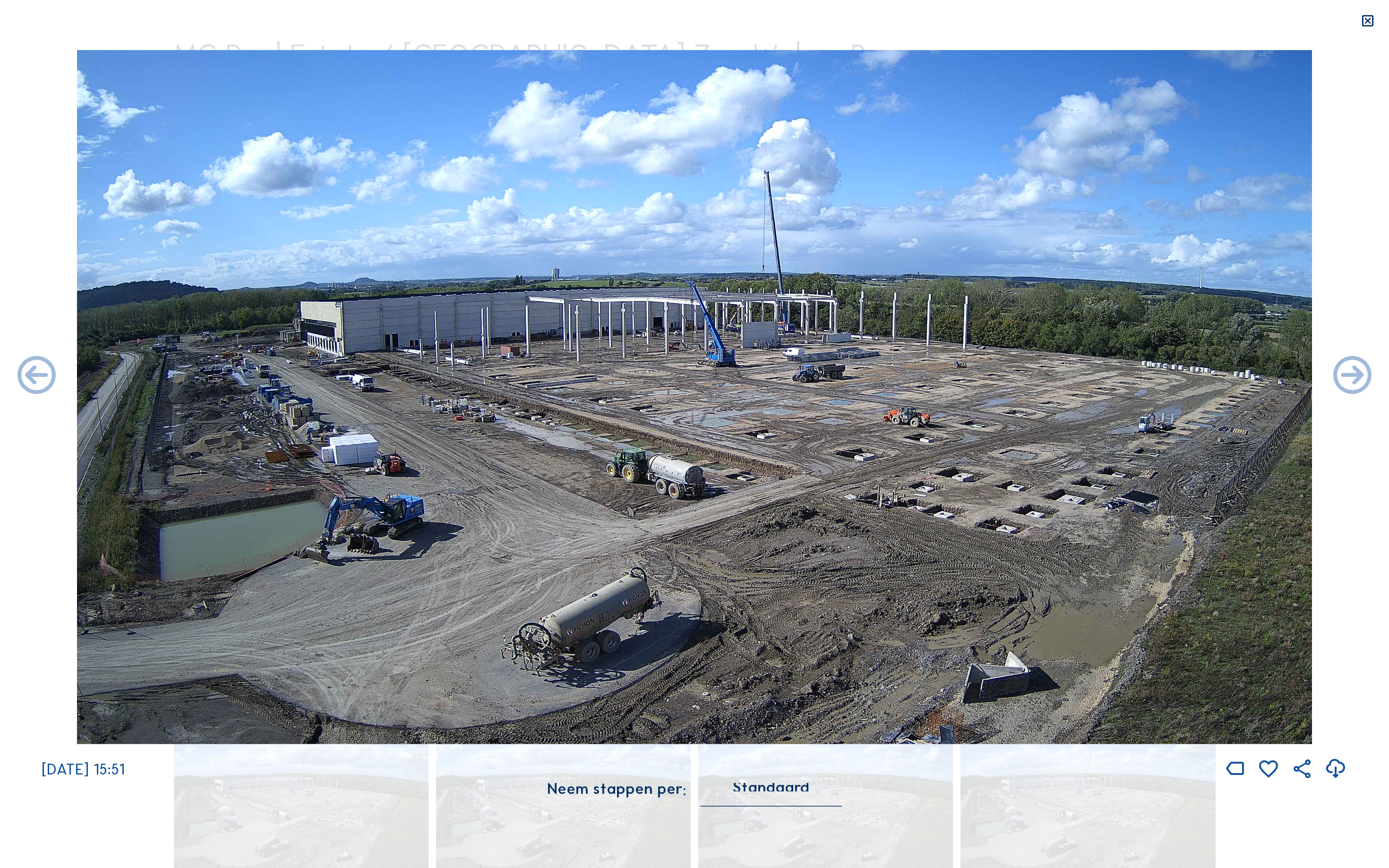
click at [24, 376] on icon at bounding box center [37, 377] width 46 height 46
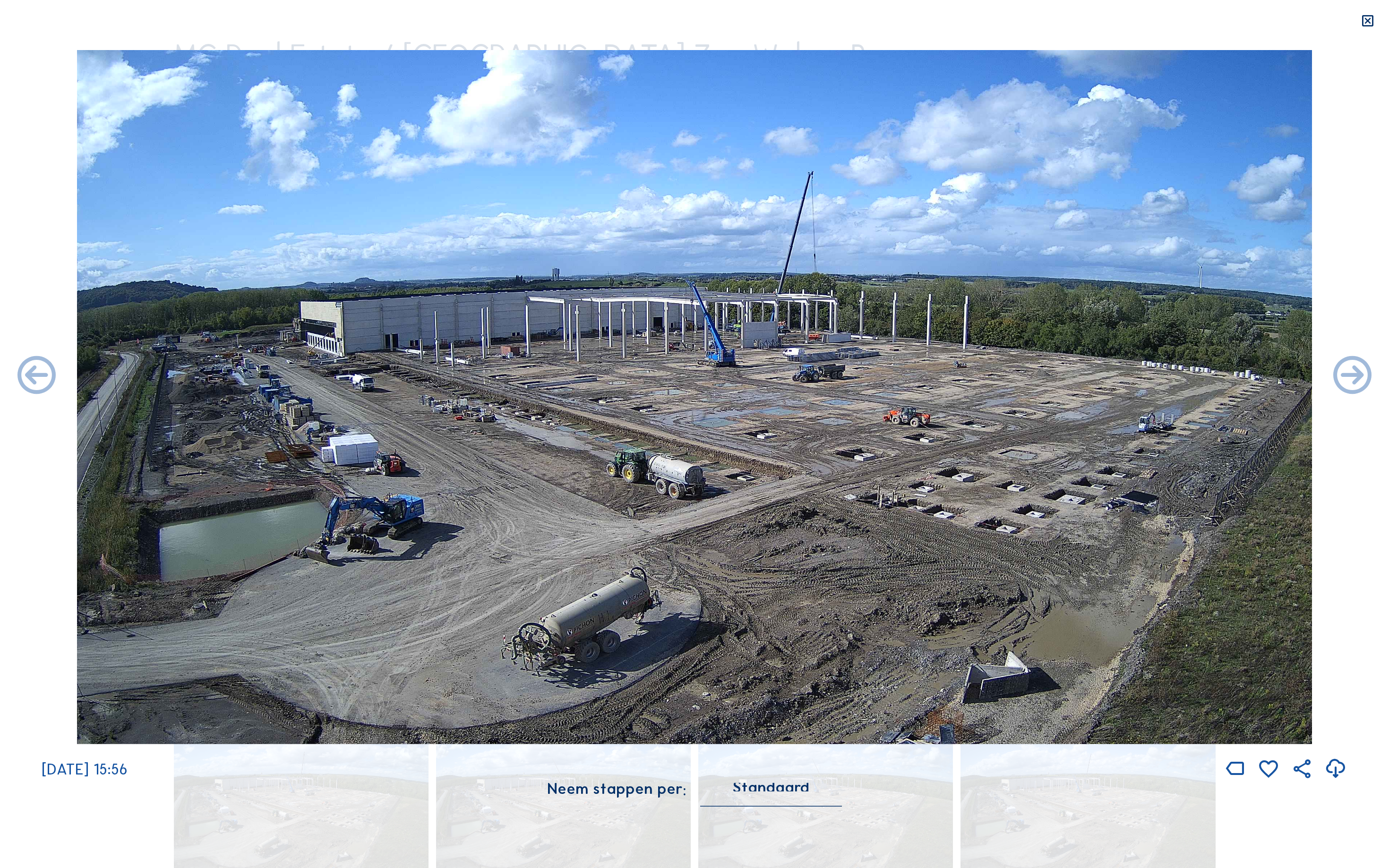
click at [24, 376] on icon at bounding box center [37, 377] width 46 height 46
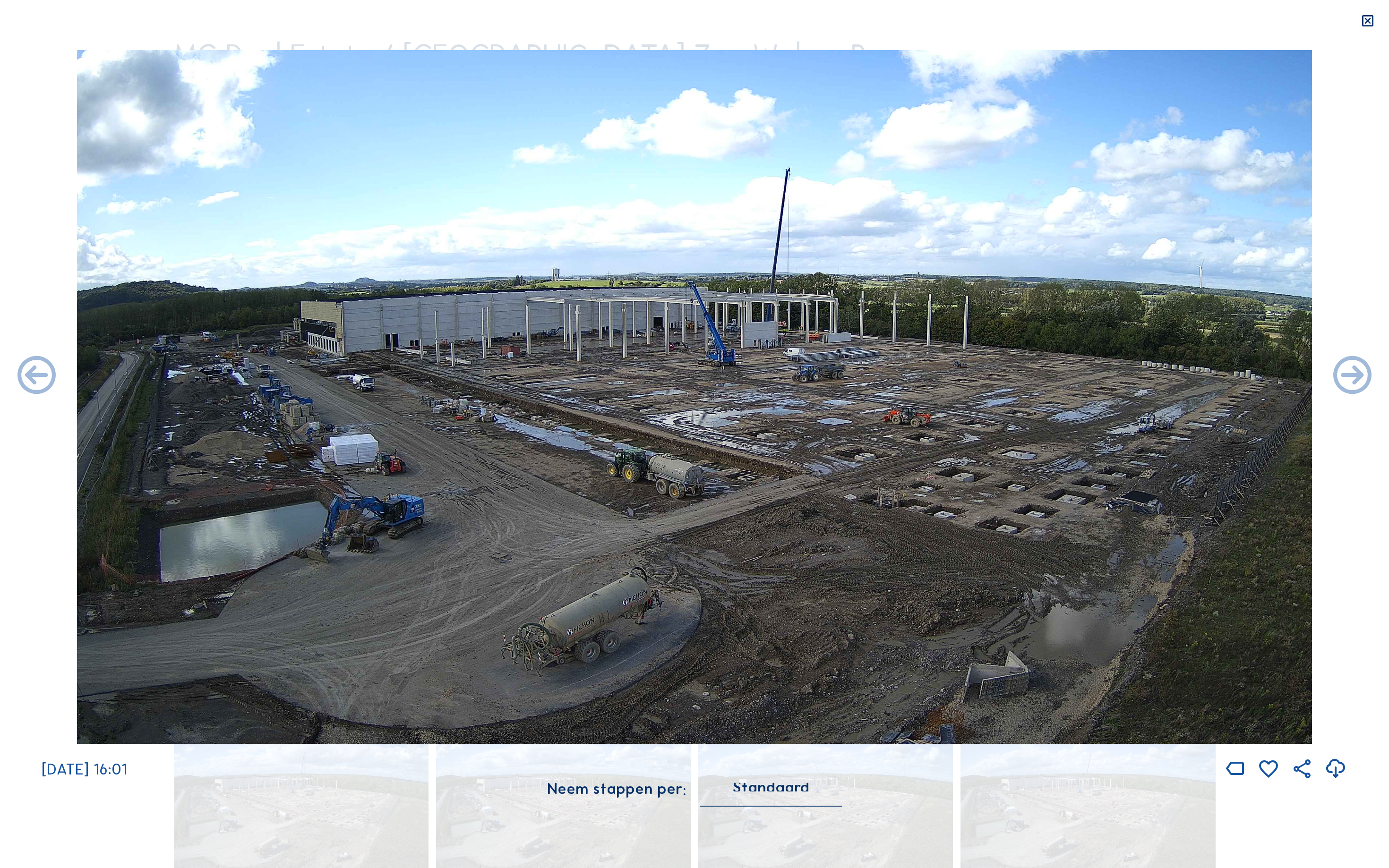
click at [24, 376] on icon at bounding box center [37, 377] width 46 height 46
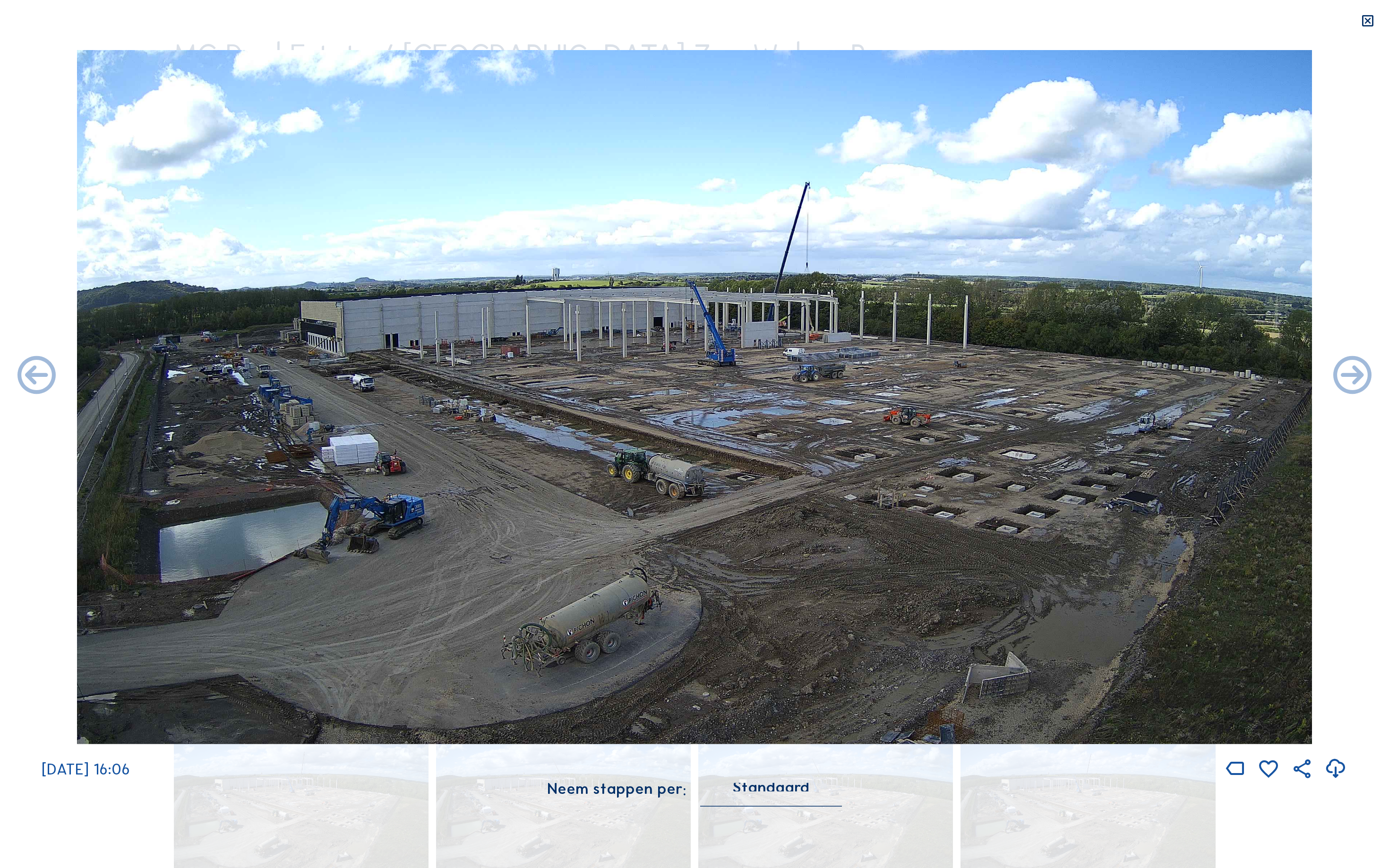
click at [24, 376] on icon at bounding box center [37, 377] width 46 height 46
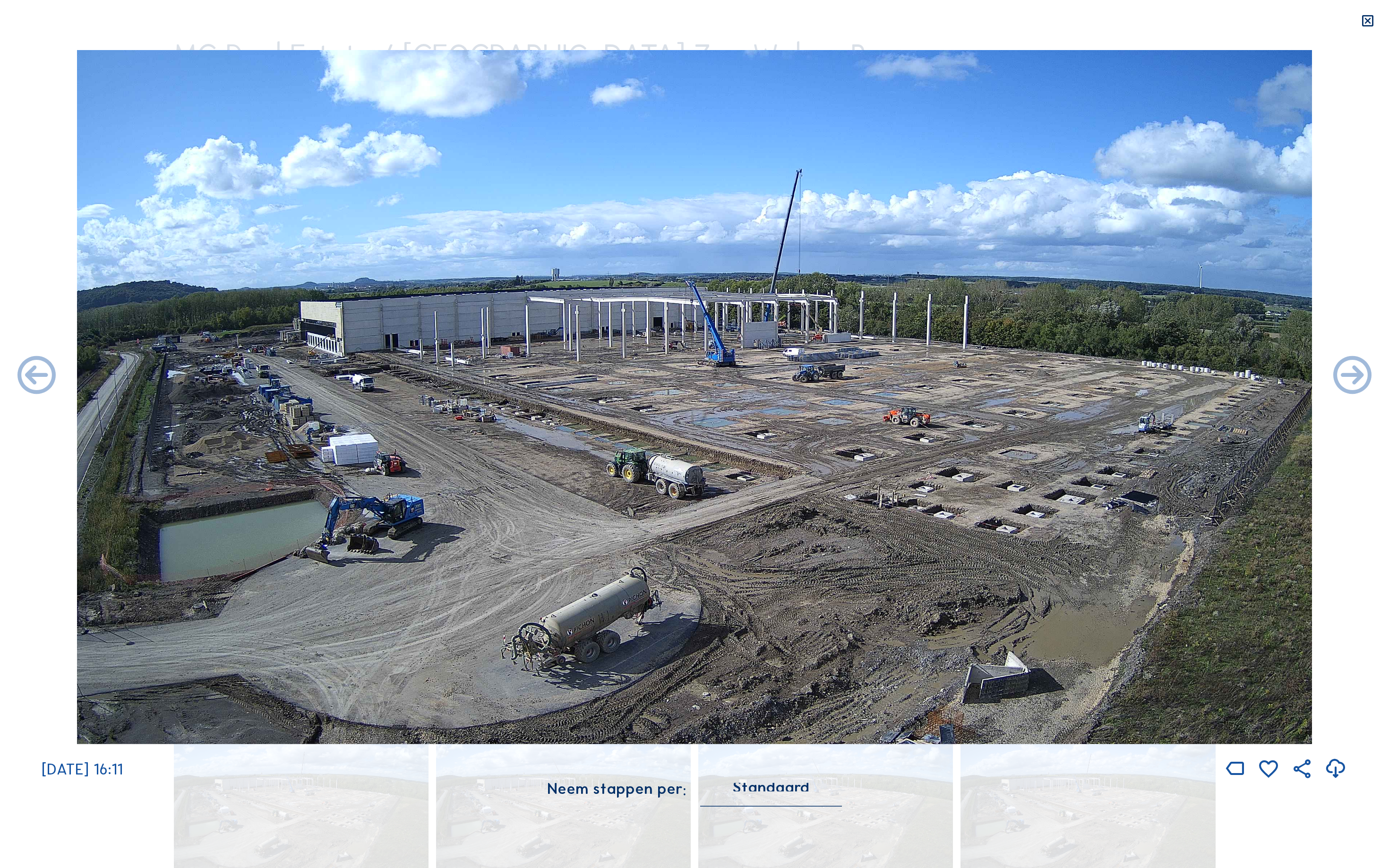
click at [24, 376] on icon at bounding box center [37, 377] width 46 height 46
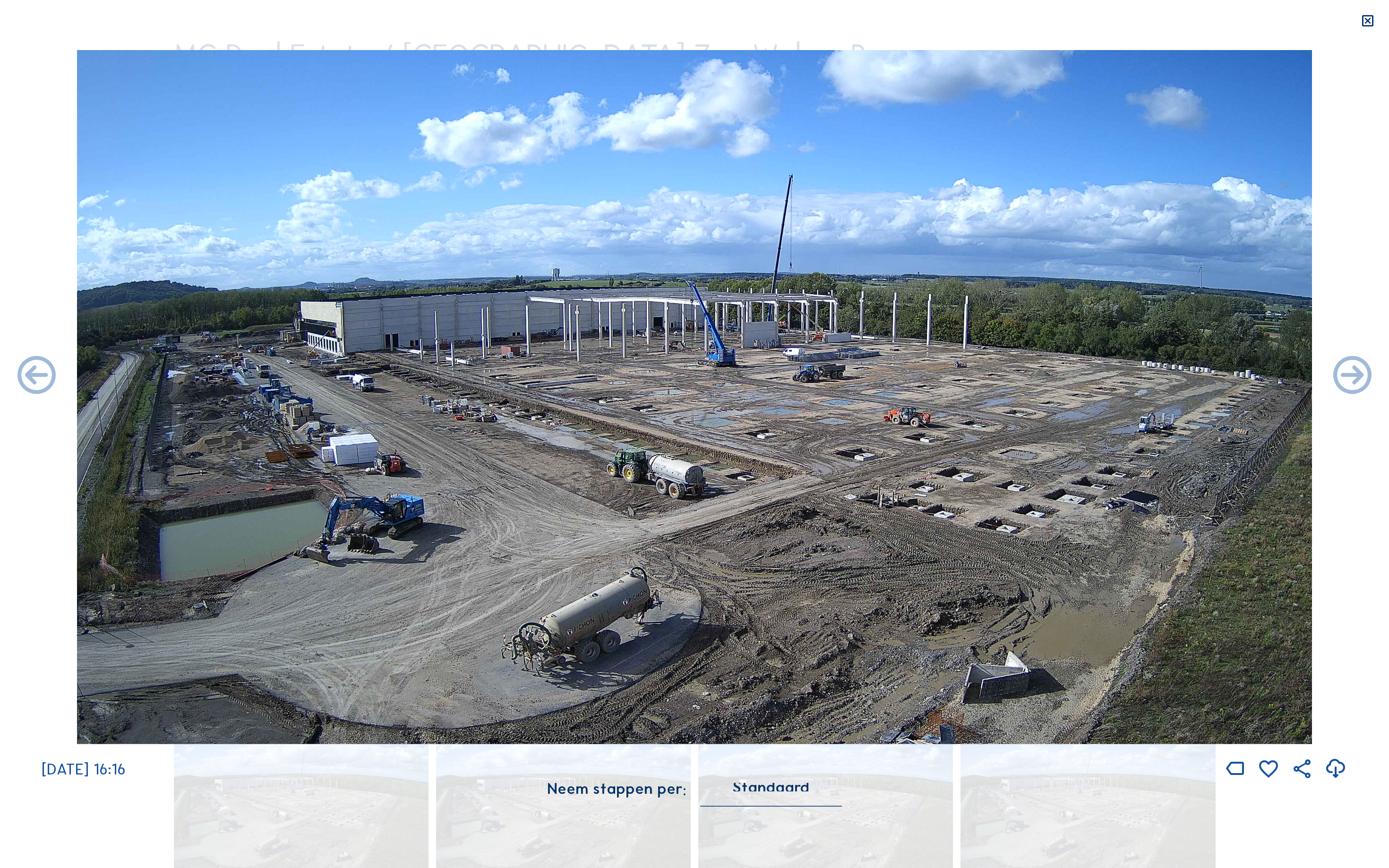
click at [24, 376] on icon at bounding box center [37, 377] width 46 height 46
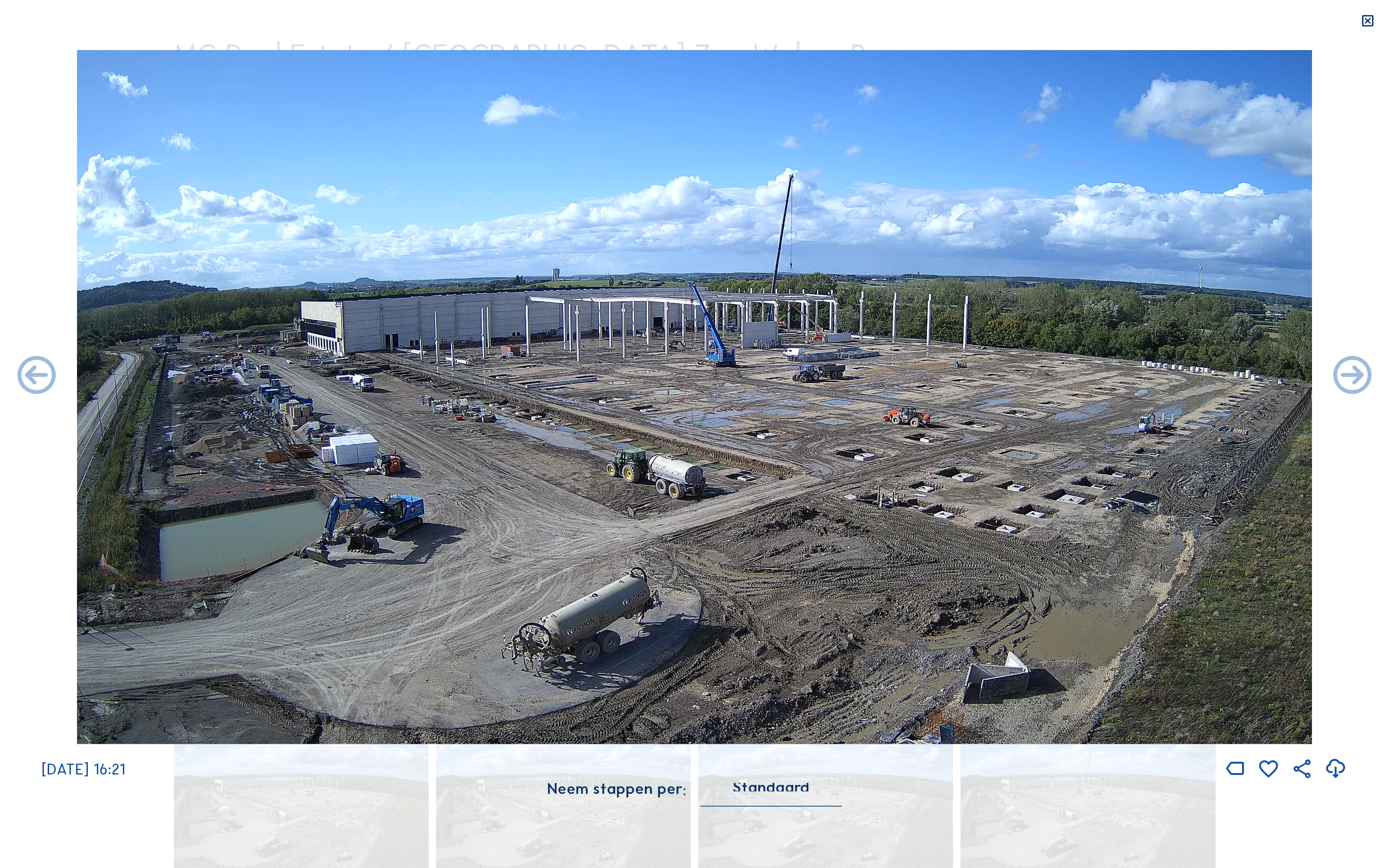
click at [24, 376] on icon at bounding box center [37, 377] width 46 height 46
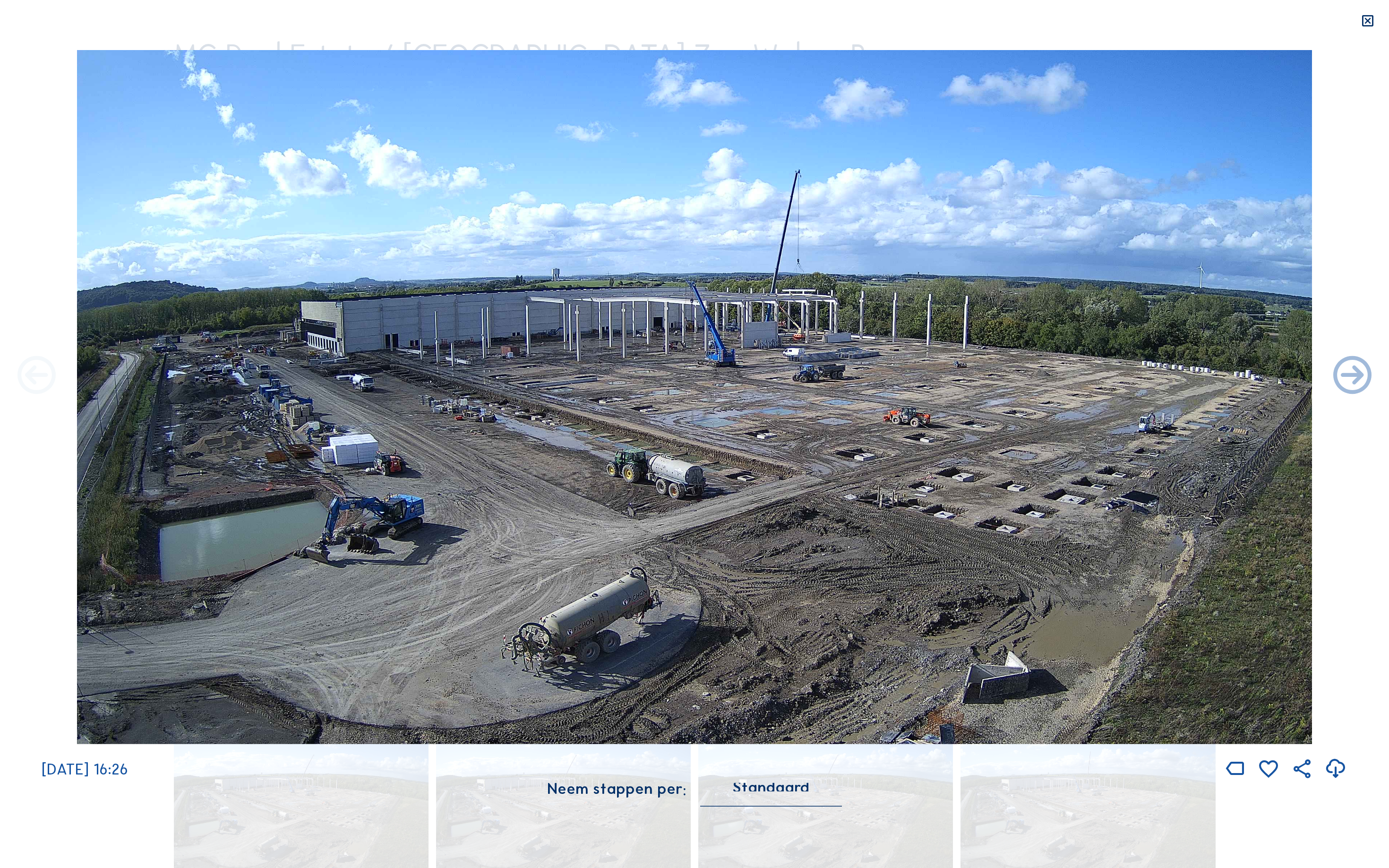
click at [27, 378] on icon at bounding box center [37, 377] width 46 height 46
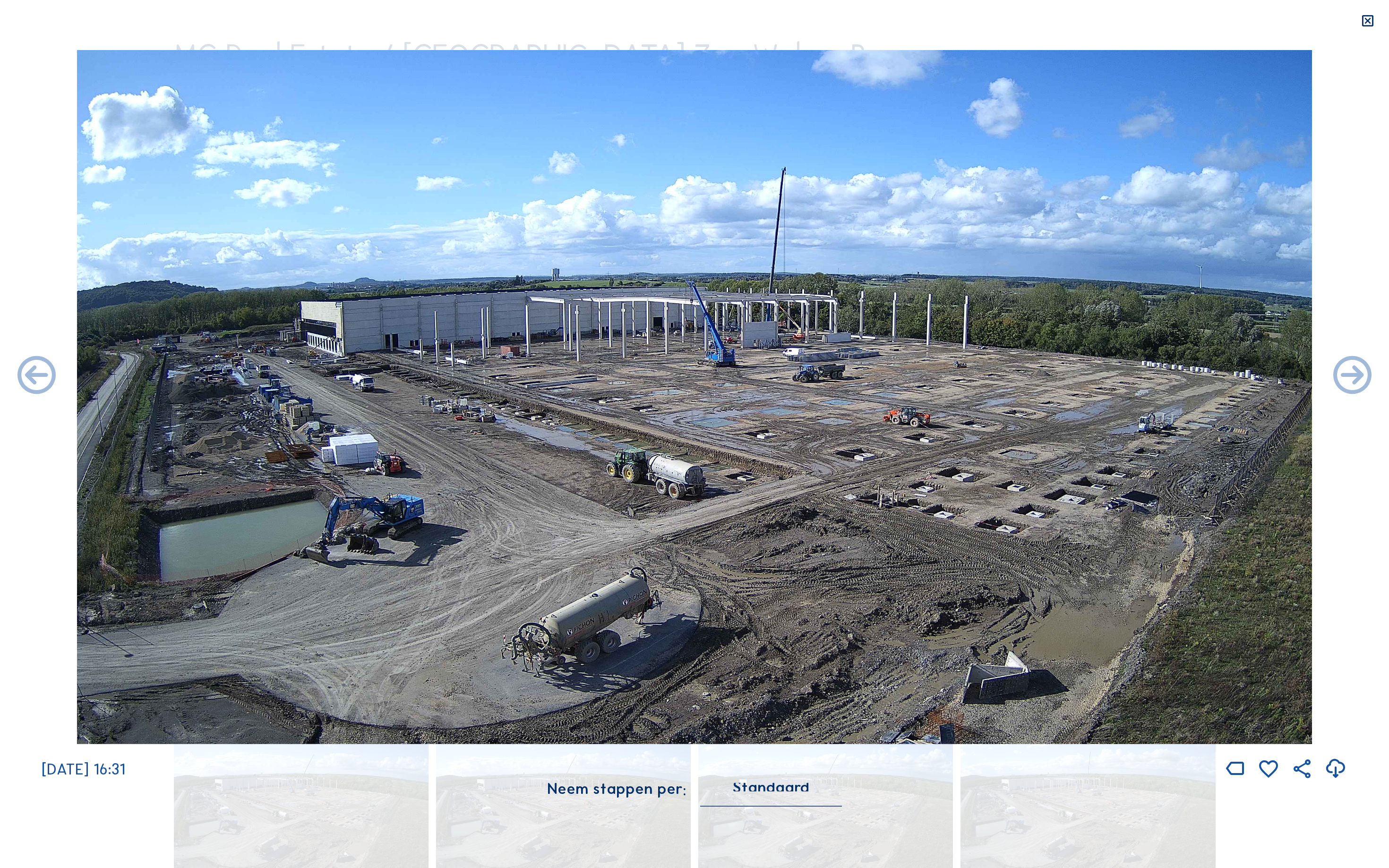
click at [27, 378] on icon at bounding box center [37, 377] width 46 height 46
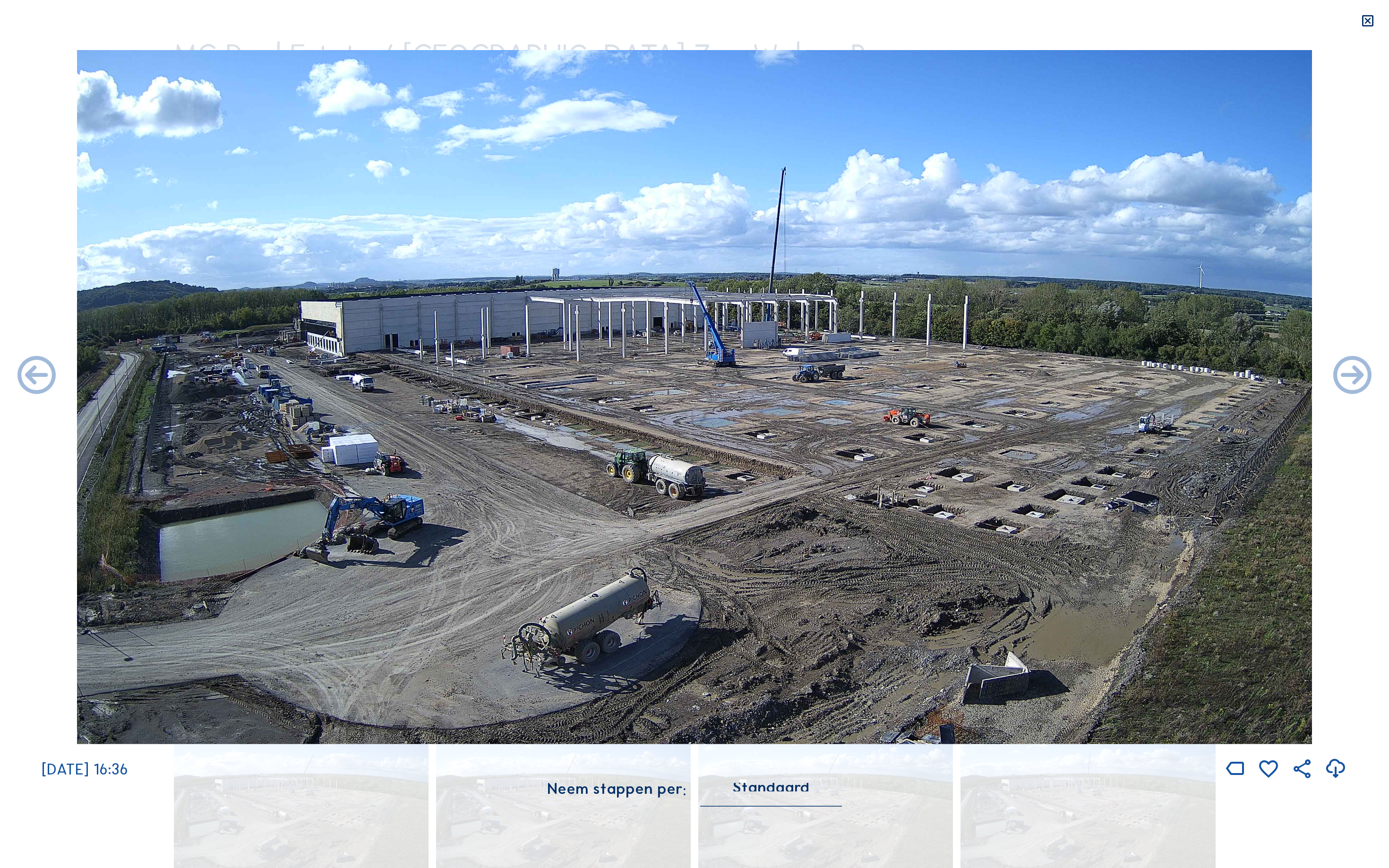
click at [27, 378] on icon at bounding box center [37, 377] width 46 height 46
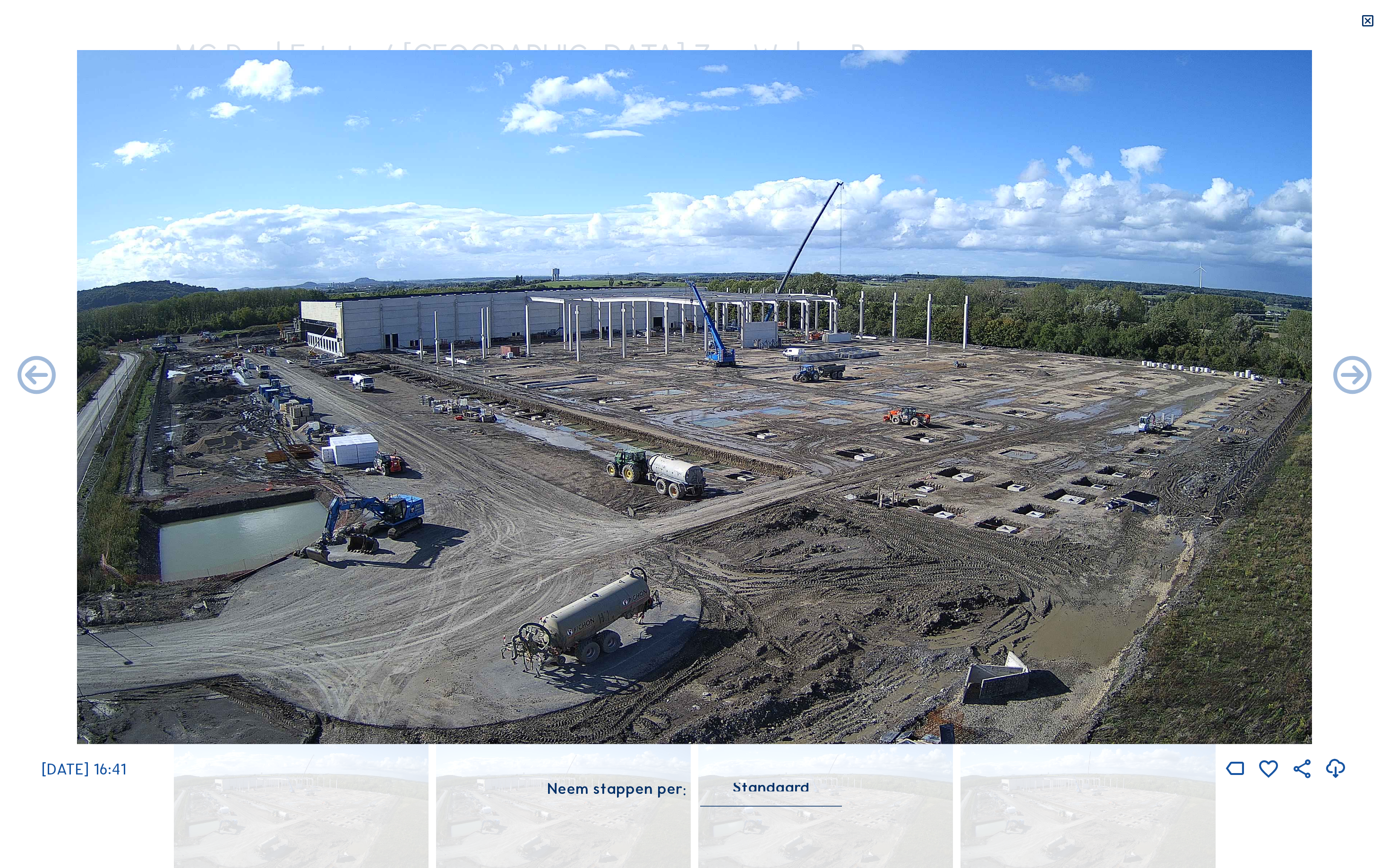
click at [27, 378] on icon at bounding box center [37, 377] width 46 height 46
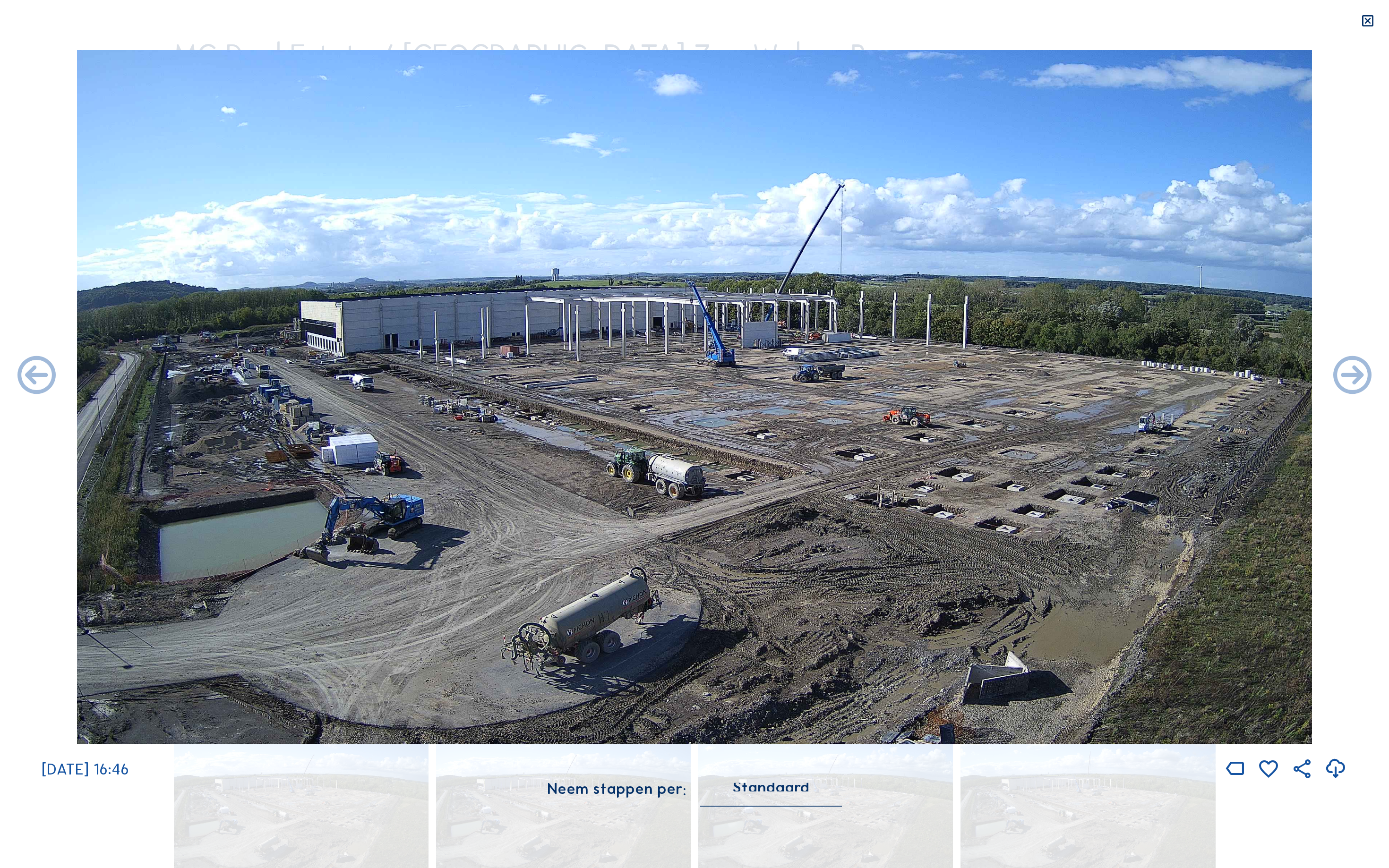
click at [27, 378] on icon at bounding box center [37, 377] width 46 height 46
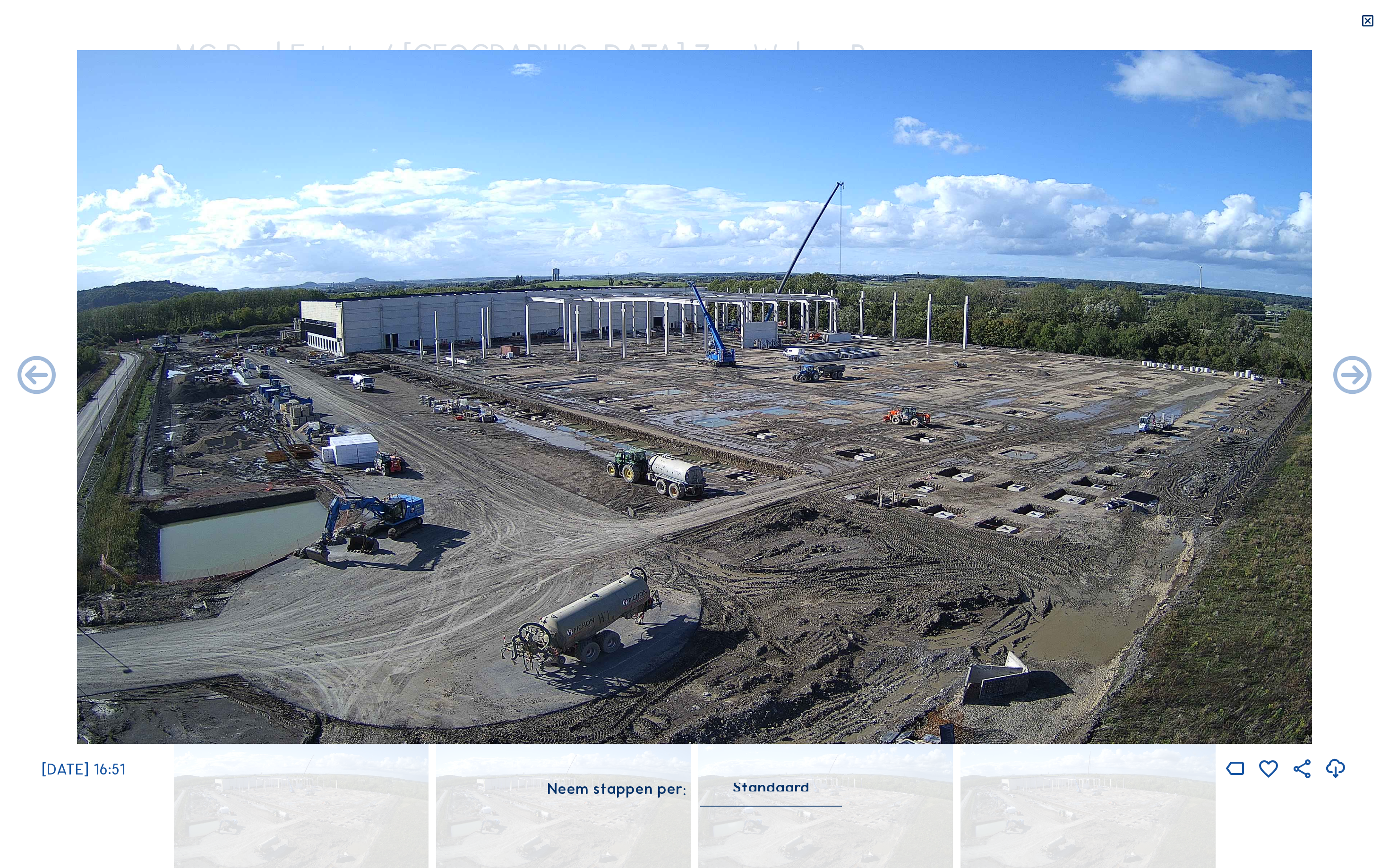
click at [27, 378] on icon at bounding box center [37, 377] width 46 height 46
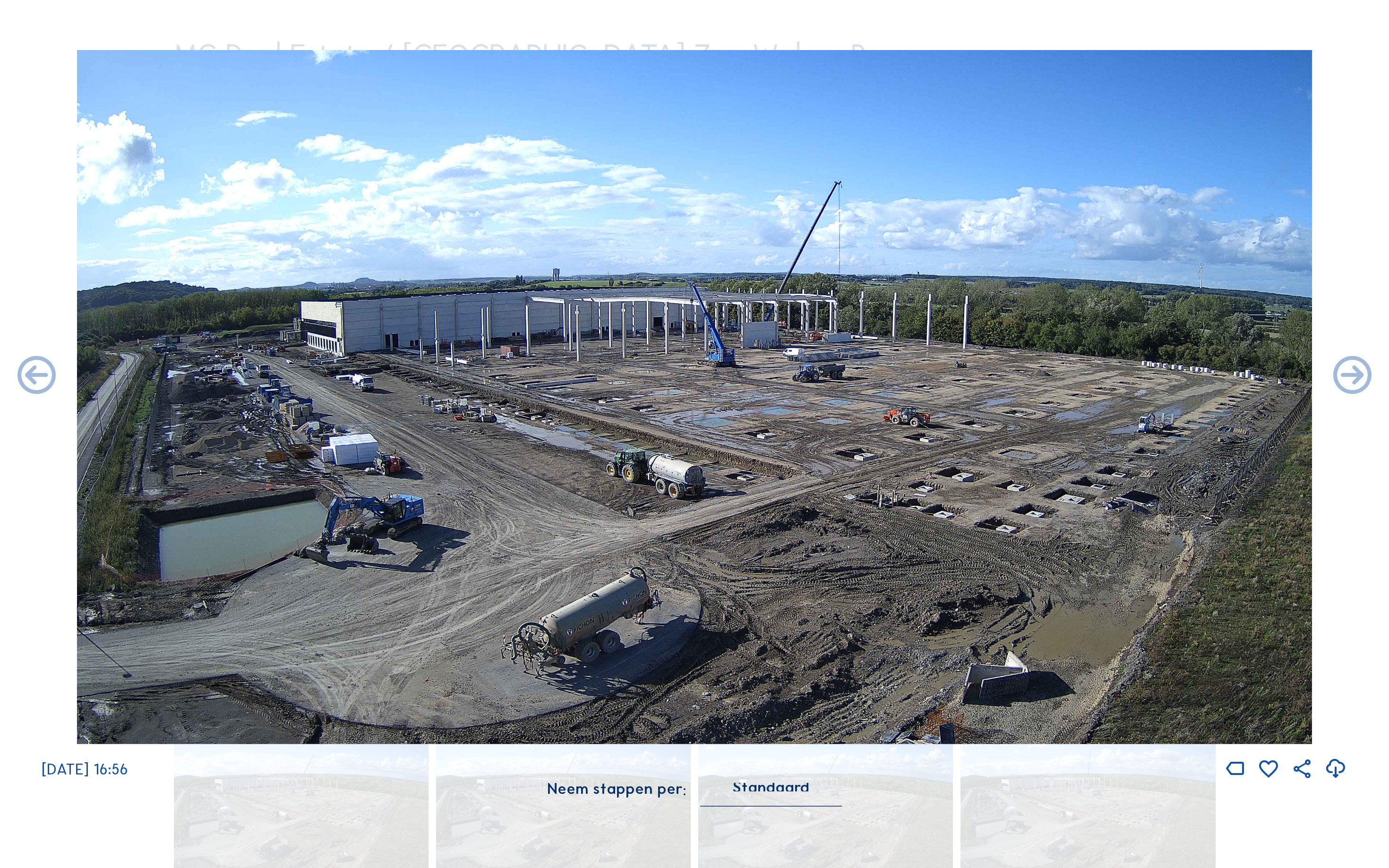
click at [27, 378] on icon at bounding box center [37, 377] width 46 height 46
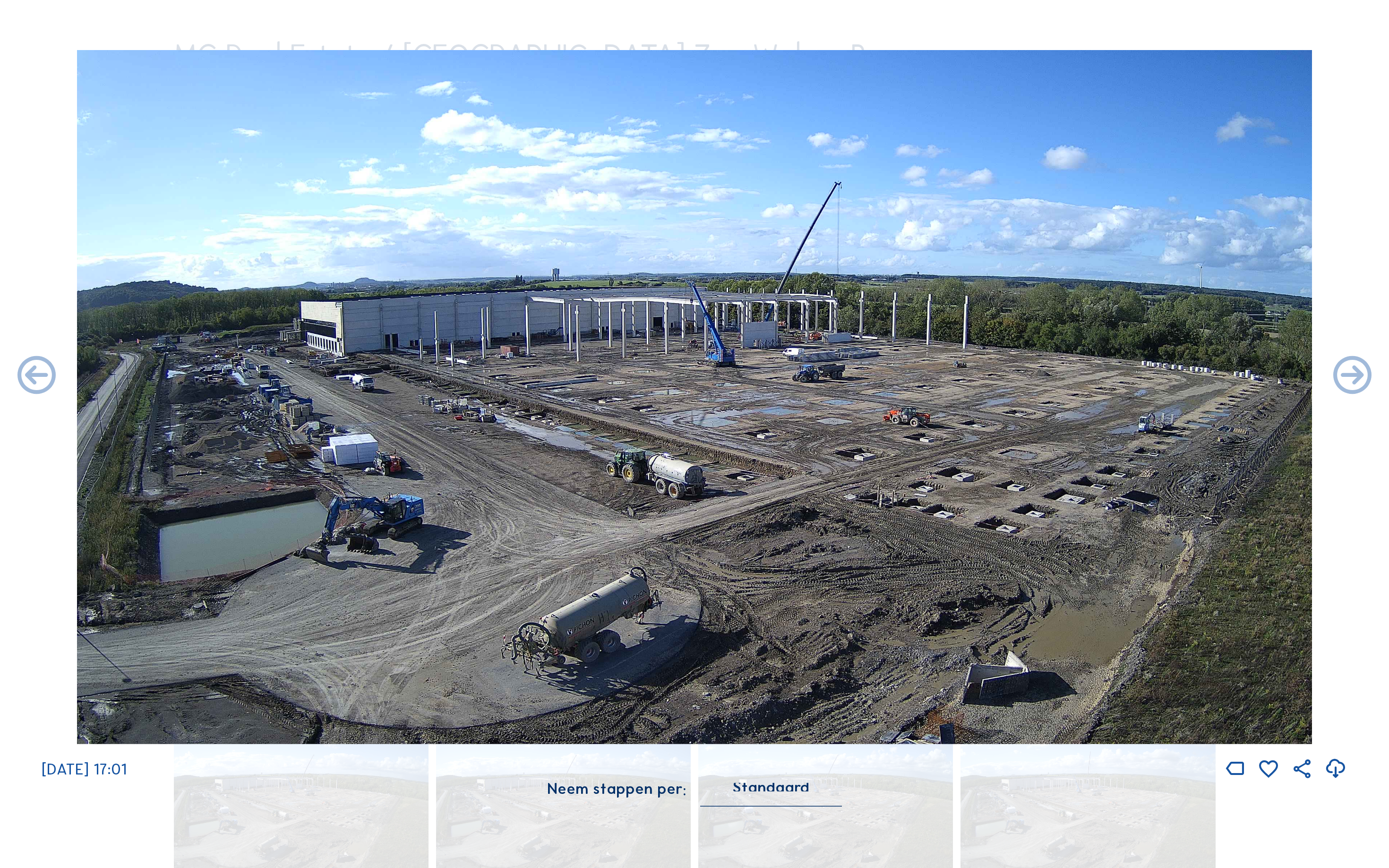
click at [27, 378] on icon at bounding box center [37, 377] width 46 height 46
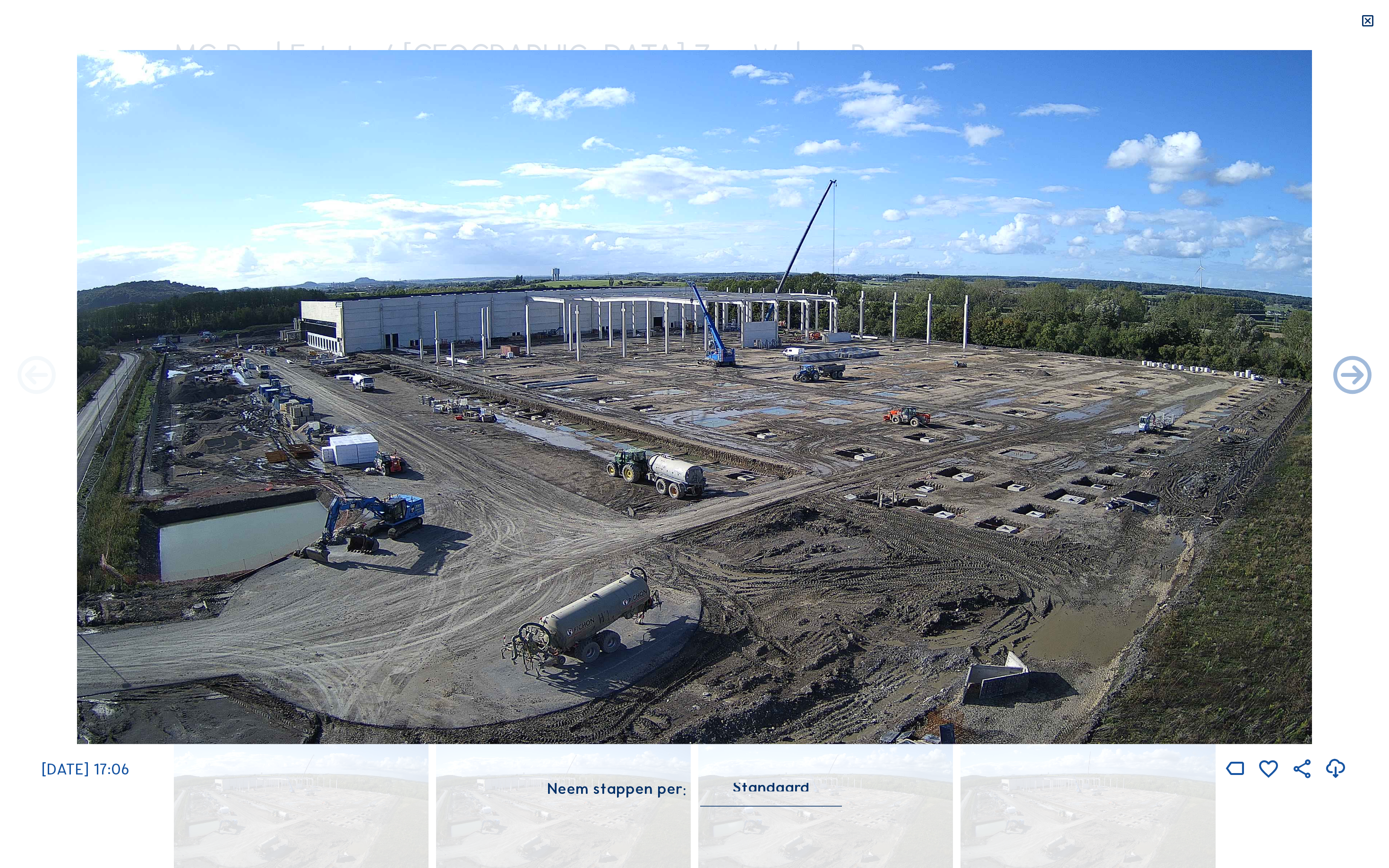
click at [27, 378] on icon at bounding box center [37, 377] width 46 height 46
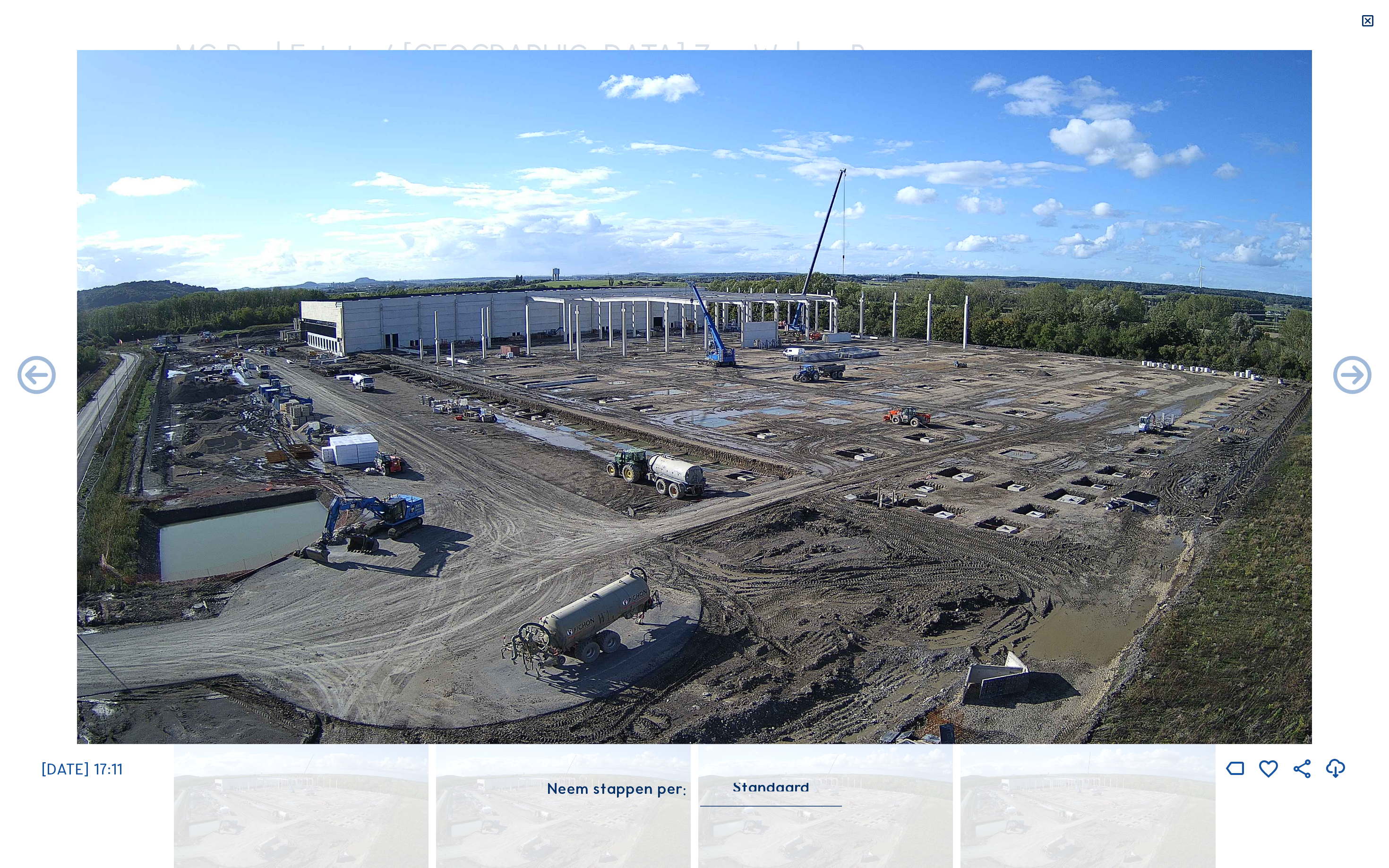
click at [27, 378] on icon at bounding box center [37, 377] width 46 height 46
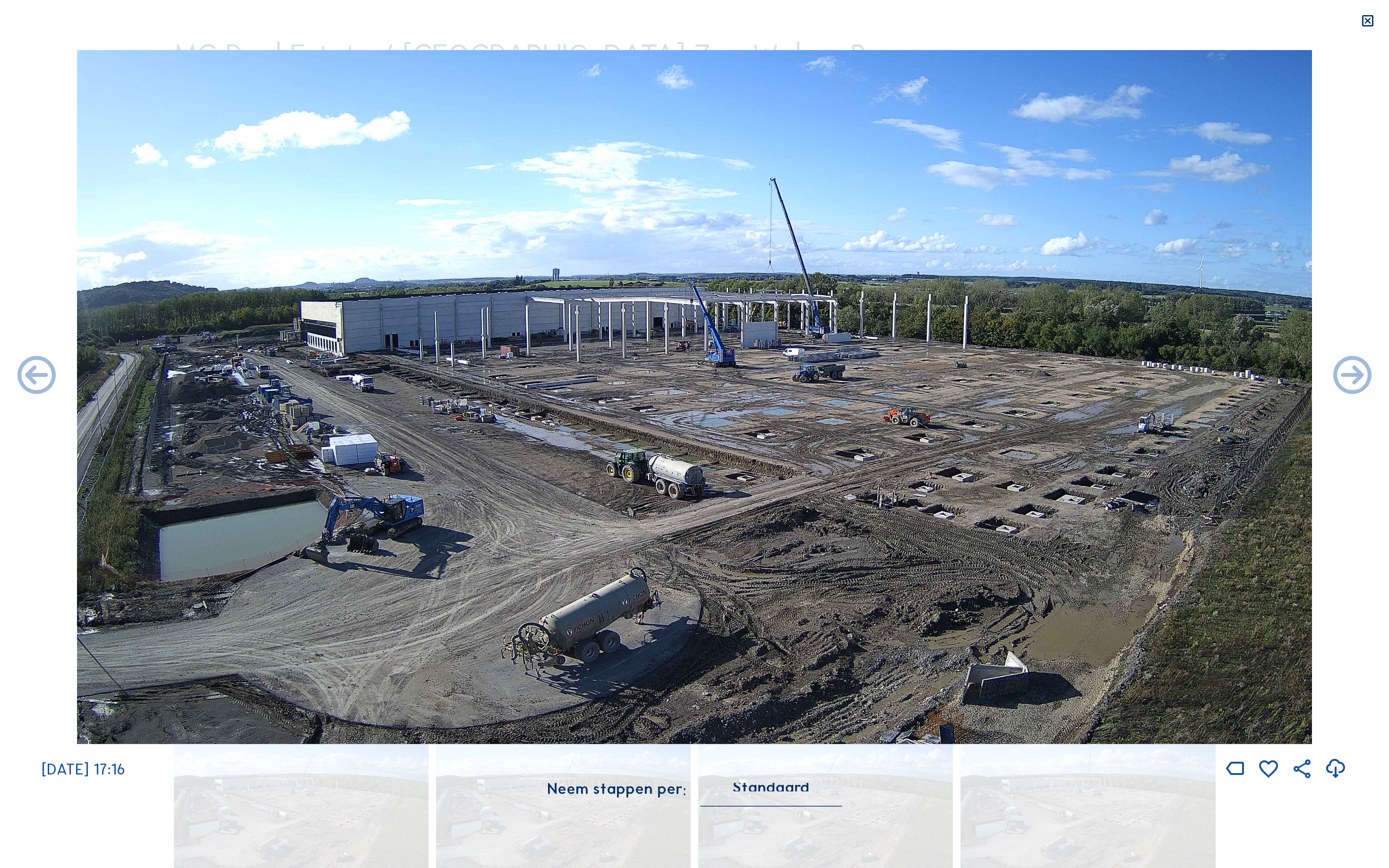
click at [27, 378] on icon at bounding box center [37, 377] width 46 height 46
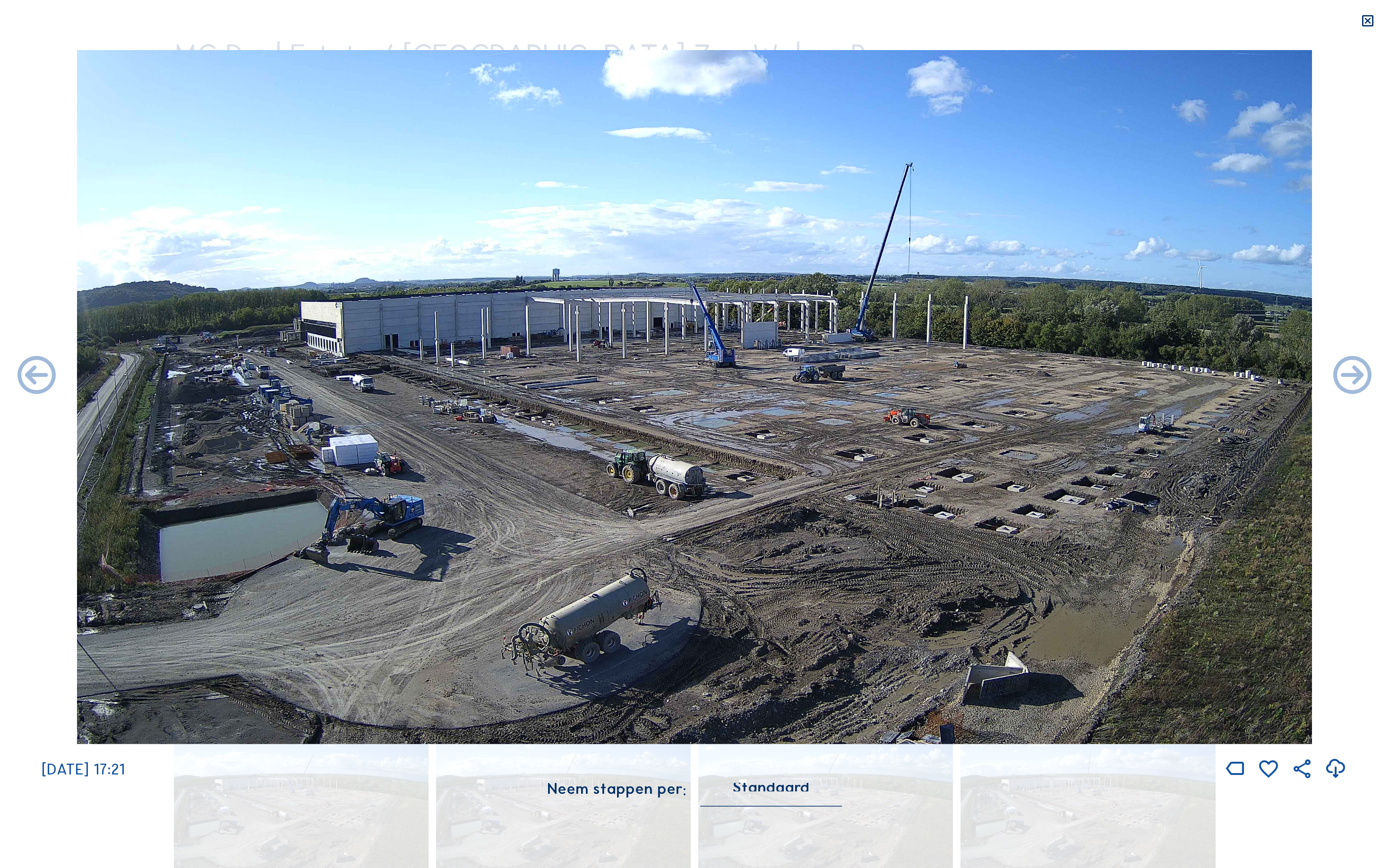
click at [27, 378] on icon at bounding box center [37, 377] width 46 height 46
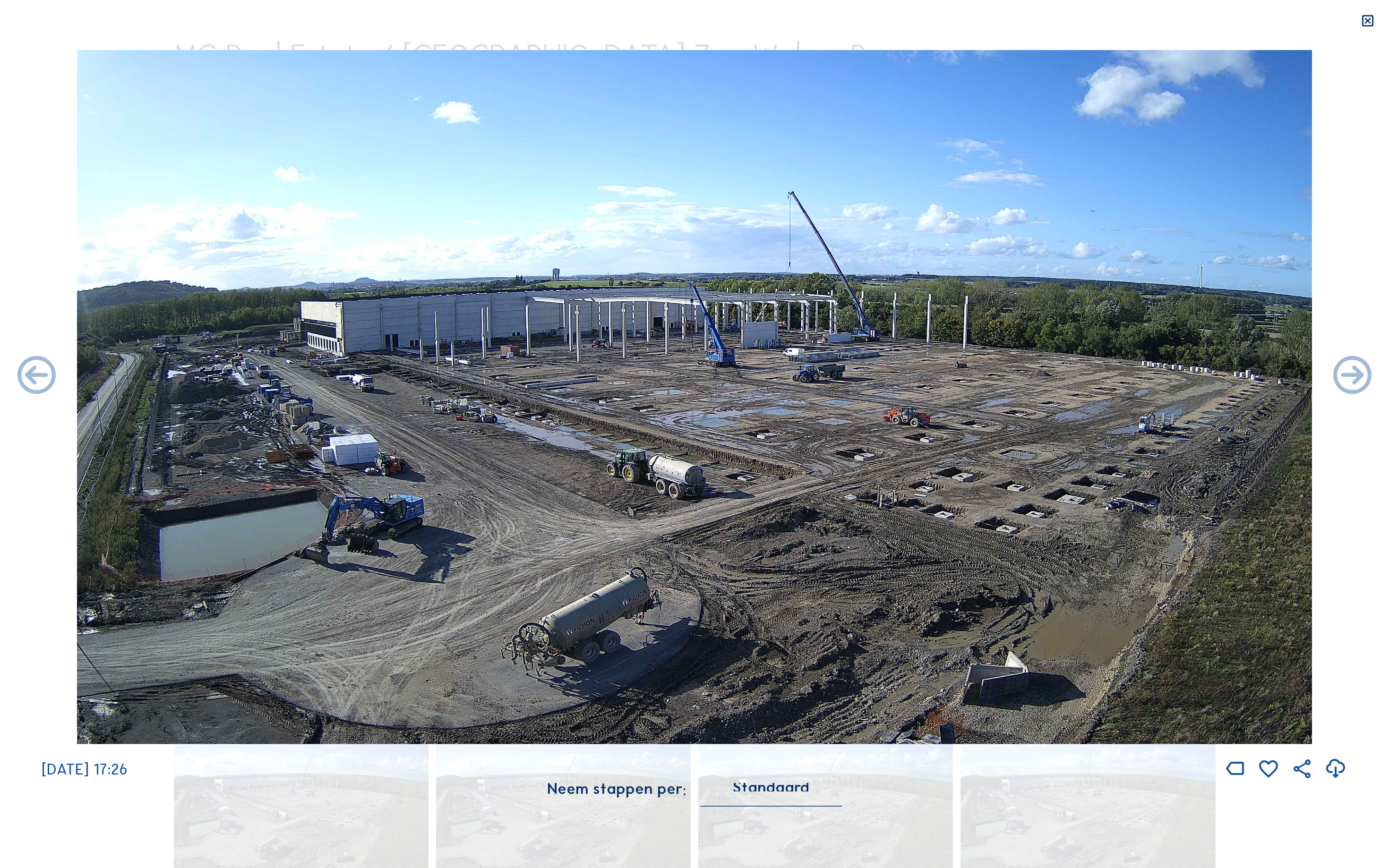
click at [27, 378] on icon at bounding box center [37, 377] width 46 height 46
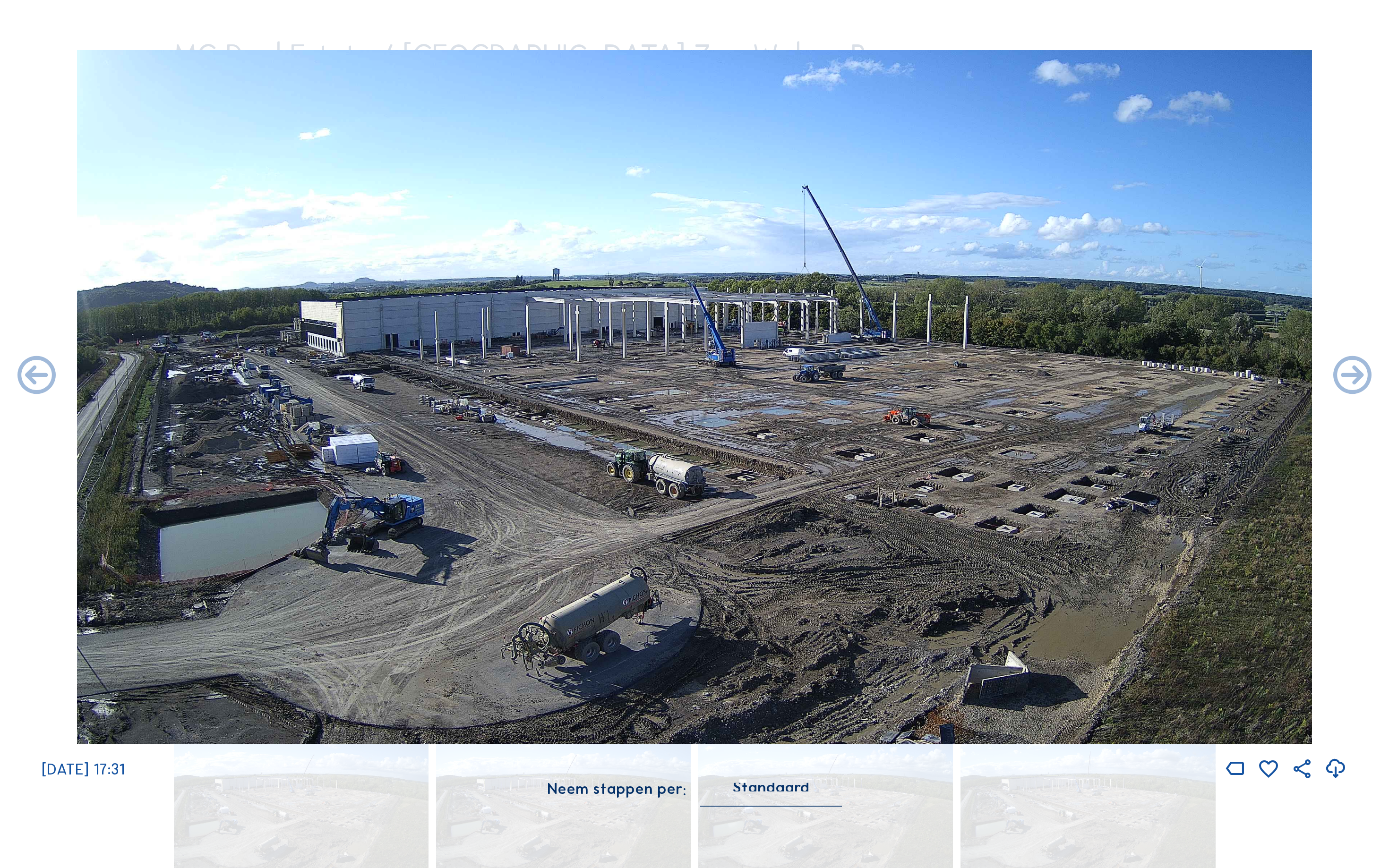
click at [27, 378] on icon at bounding box center [37, 377] width 46 height 46
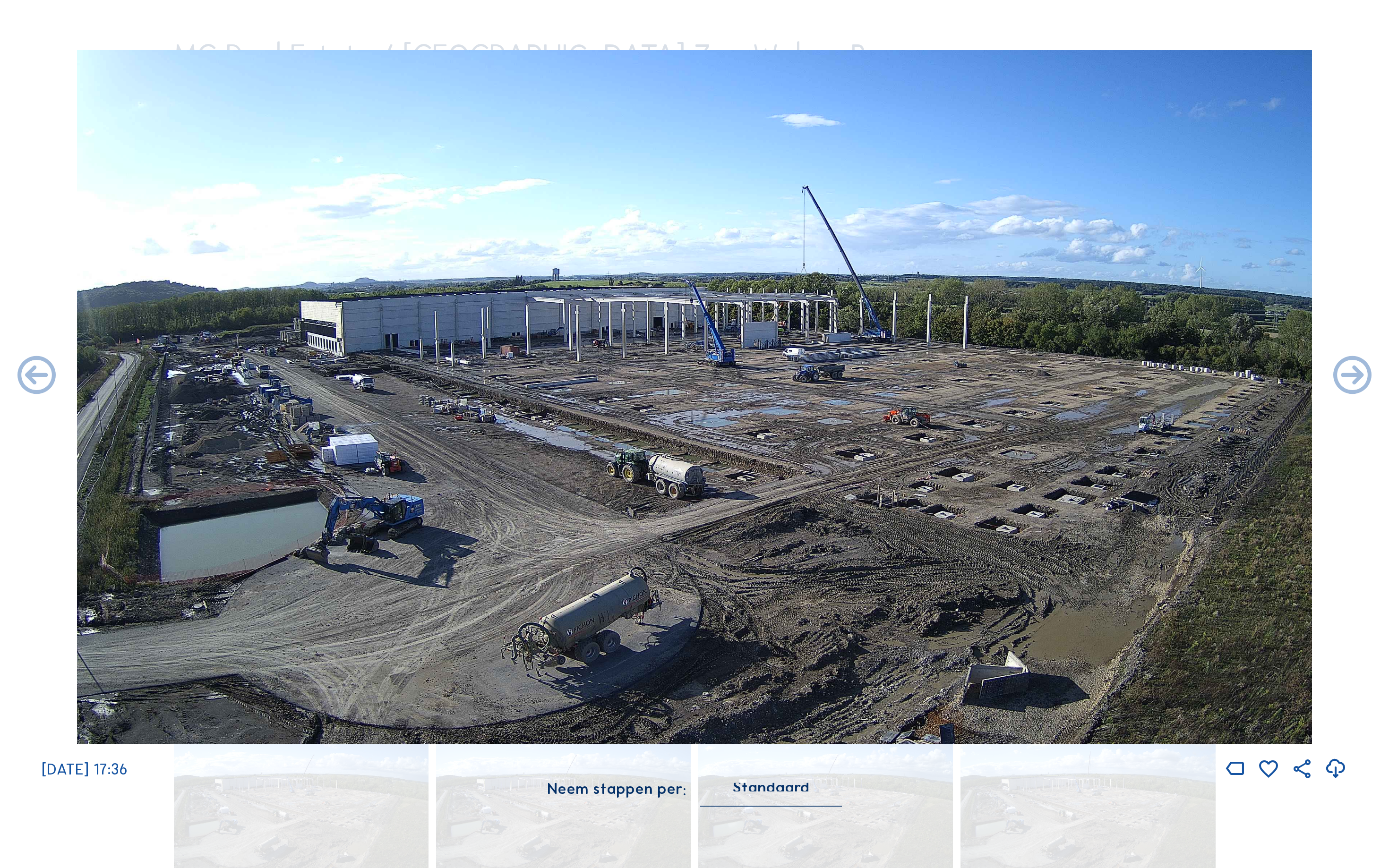
click at [27, 378] on icon at bounding box center [37, 377] width 46 height 46
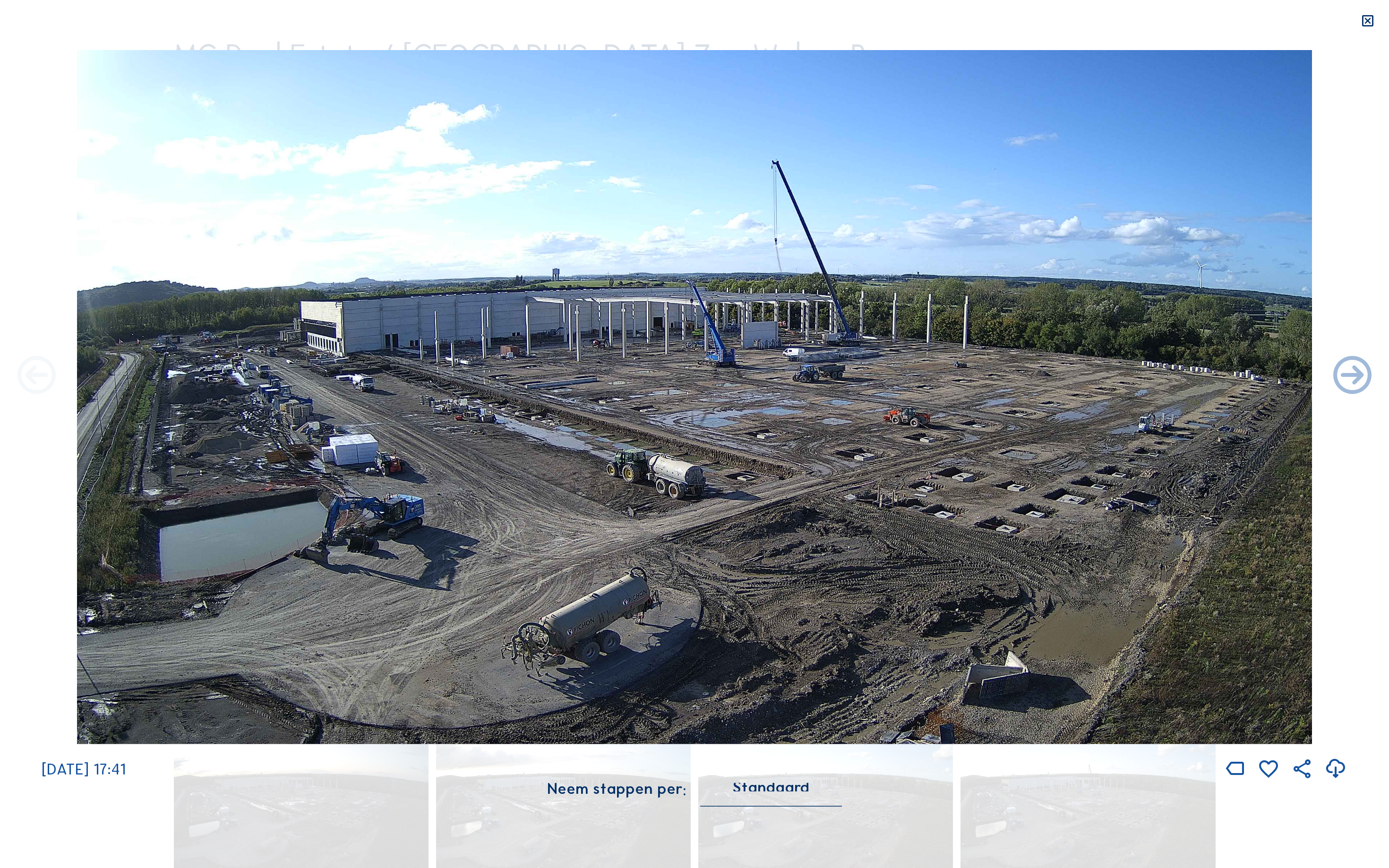
click at [24, 372] on icon at bounding box center [37, 377] width 46 height 46
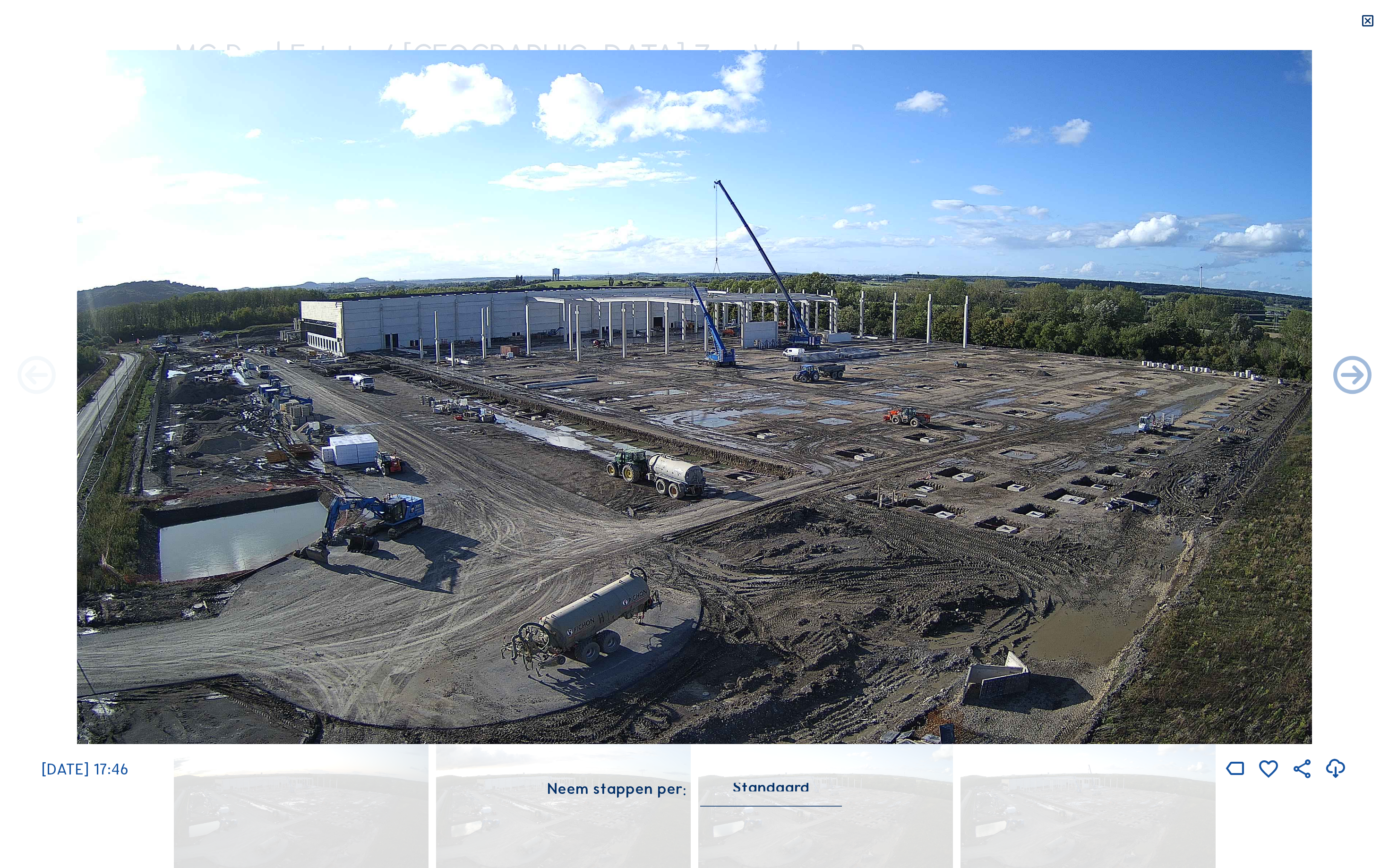
click at [25, 372] on icon at bounding box center [37, 377] width 46 height 46
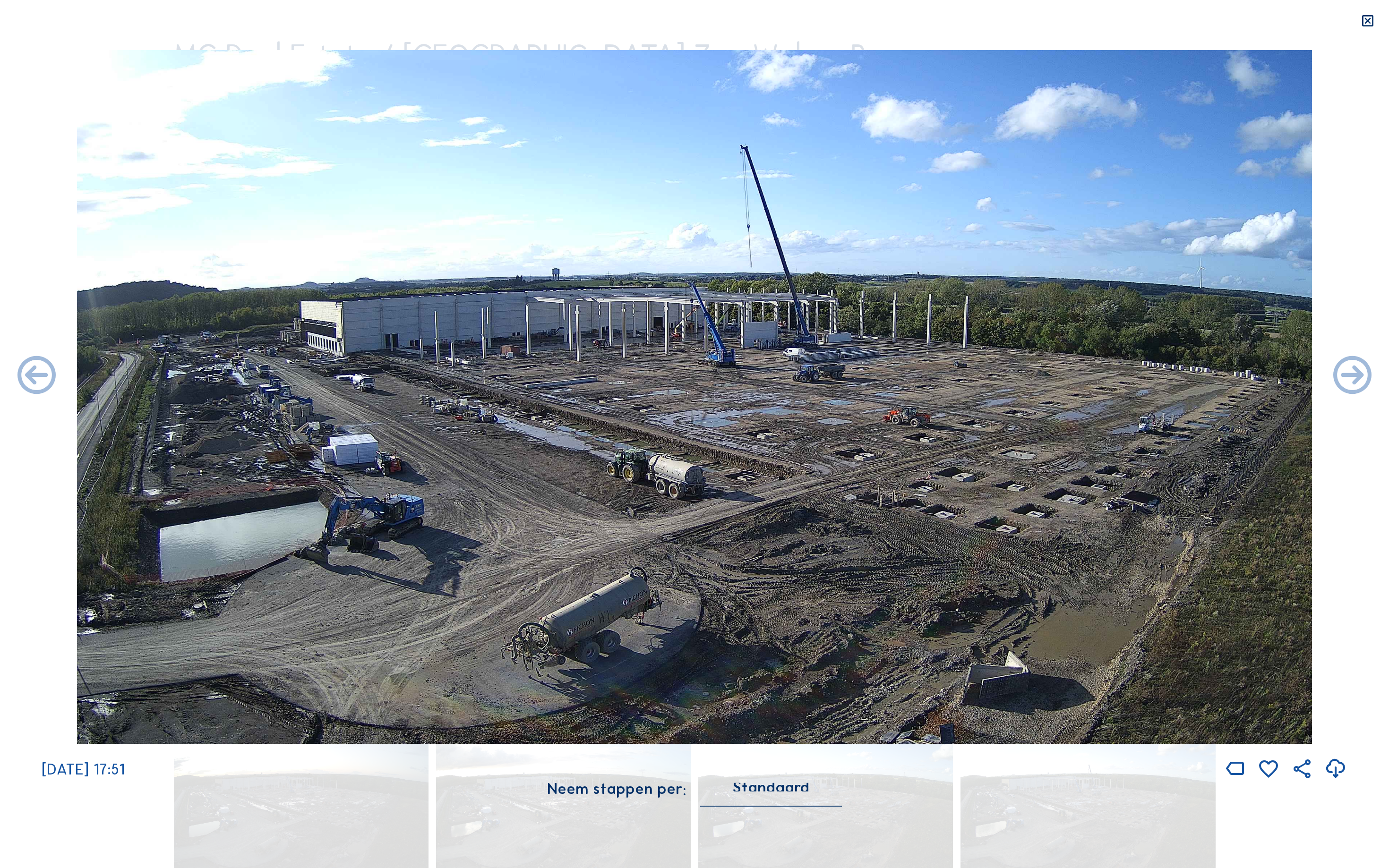
click at [25, 372] on icon at bounding box center [37, 377] width 46 height 46
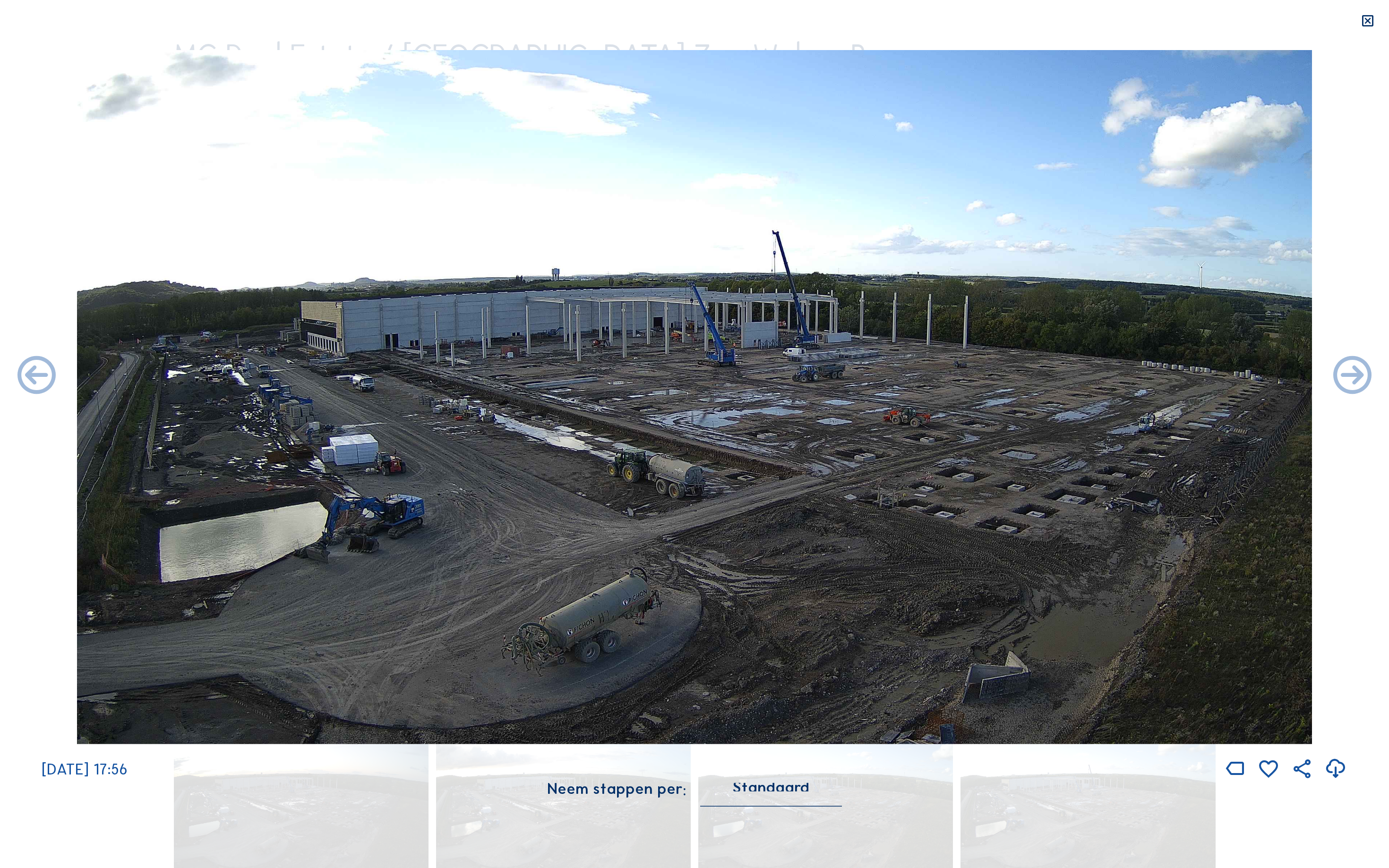
click at [25, 372] on icon at bounding box center [37, 377] width 46 height 46
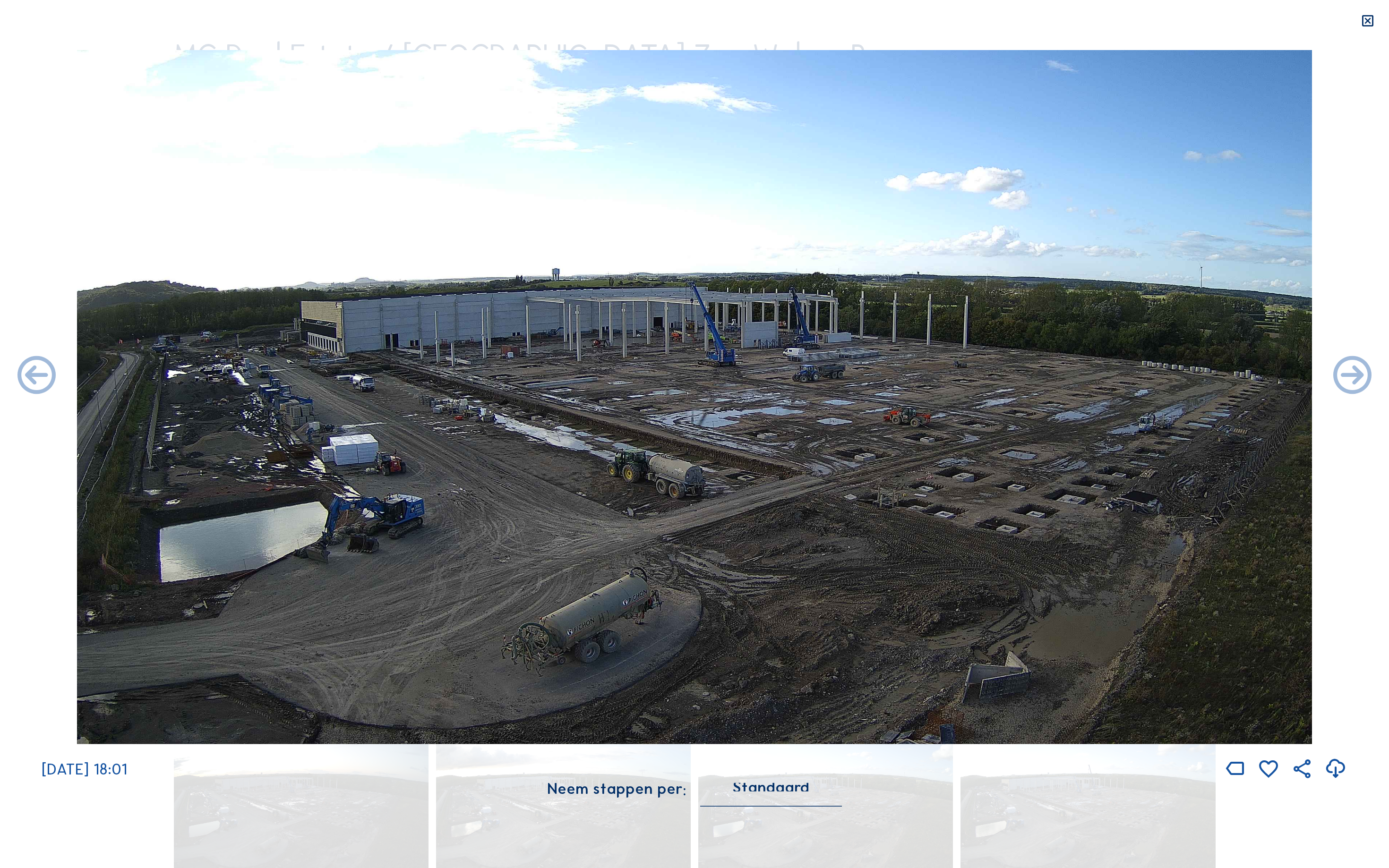
click at [25, 372] on icon at bounding box center [37, 377] width 46 height 46
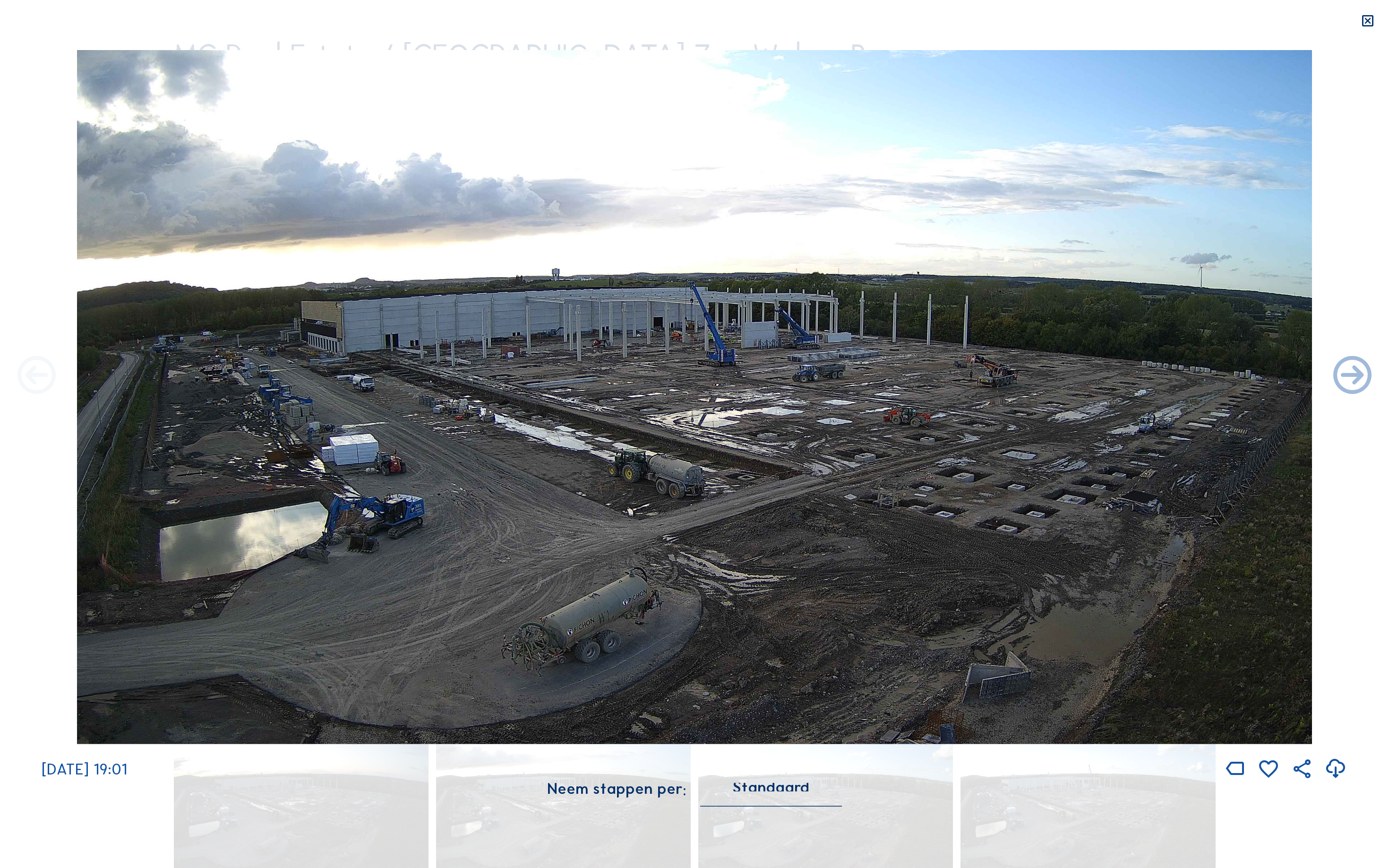
click at [25, 372] on icon at bounding box center [37, 377] width 46 height 46
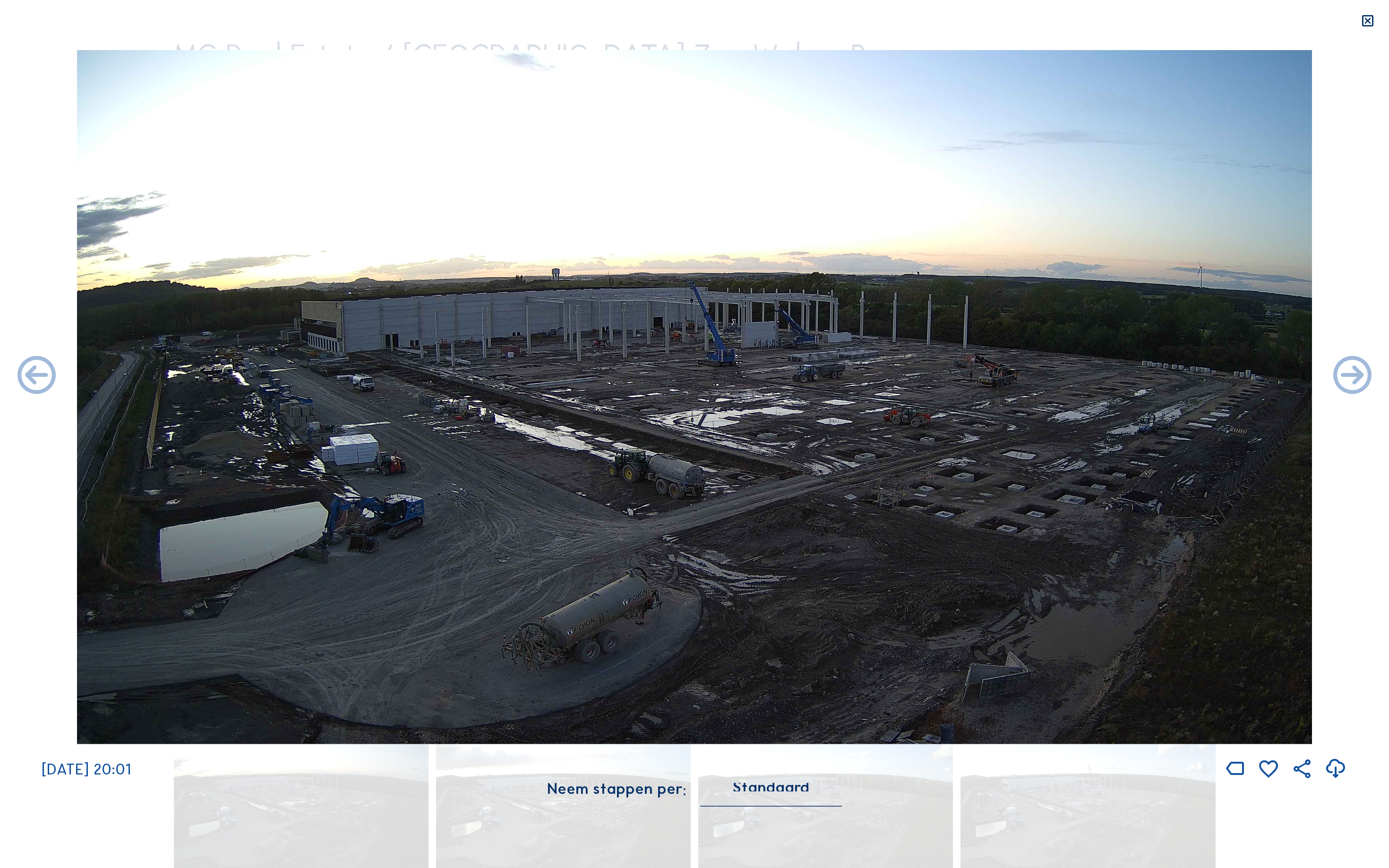
click at [25, 372] on icon at bounding box center [37, 377] width 46 height 46
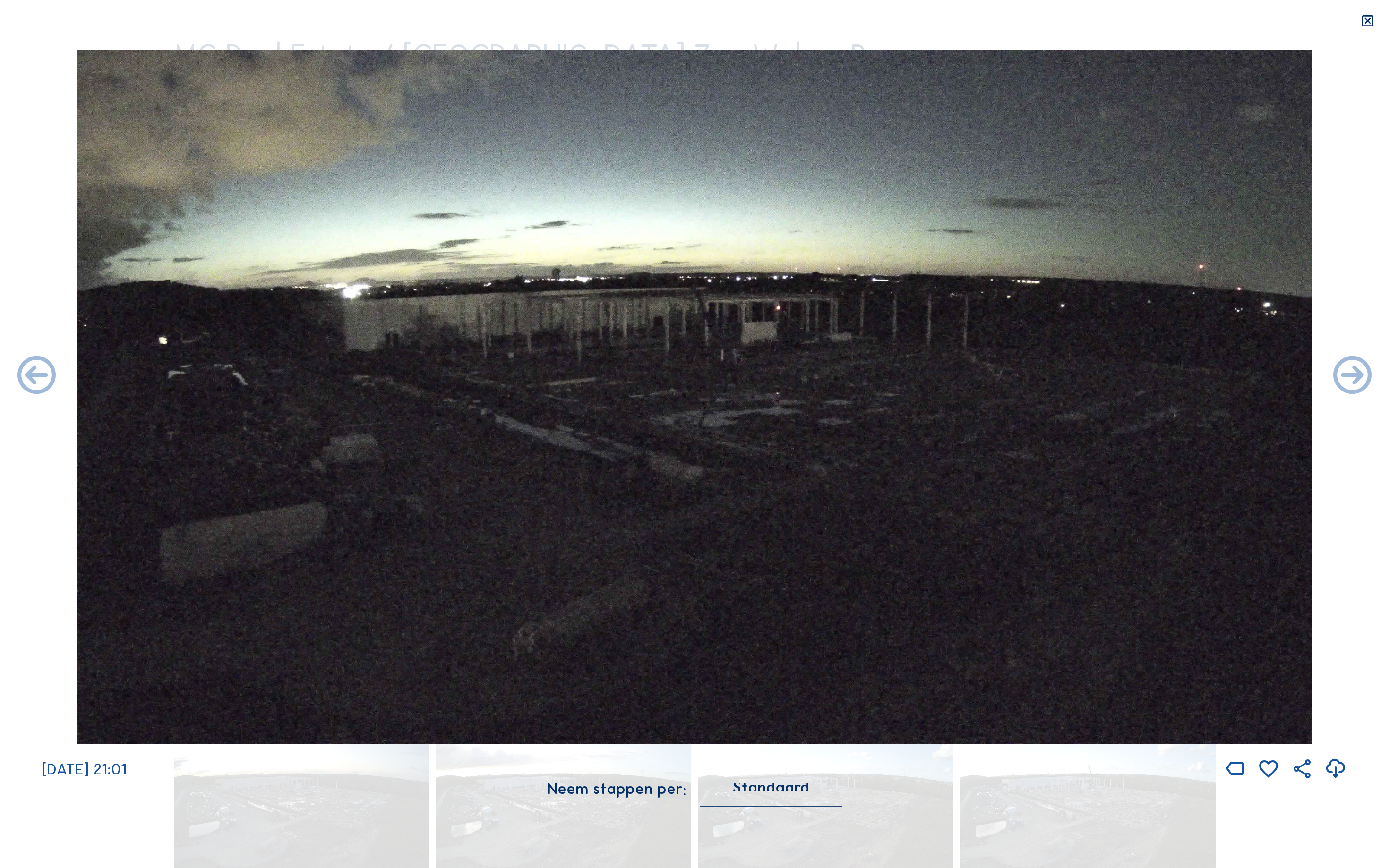
click at [25, 372] on icon at bounding box center [37, 377] width 46 height 46
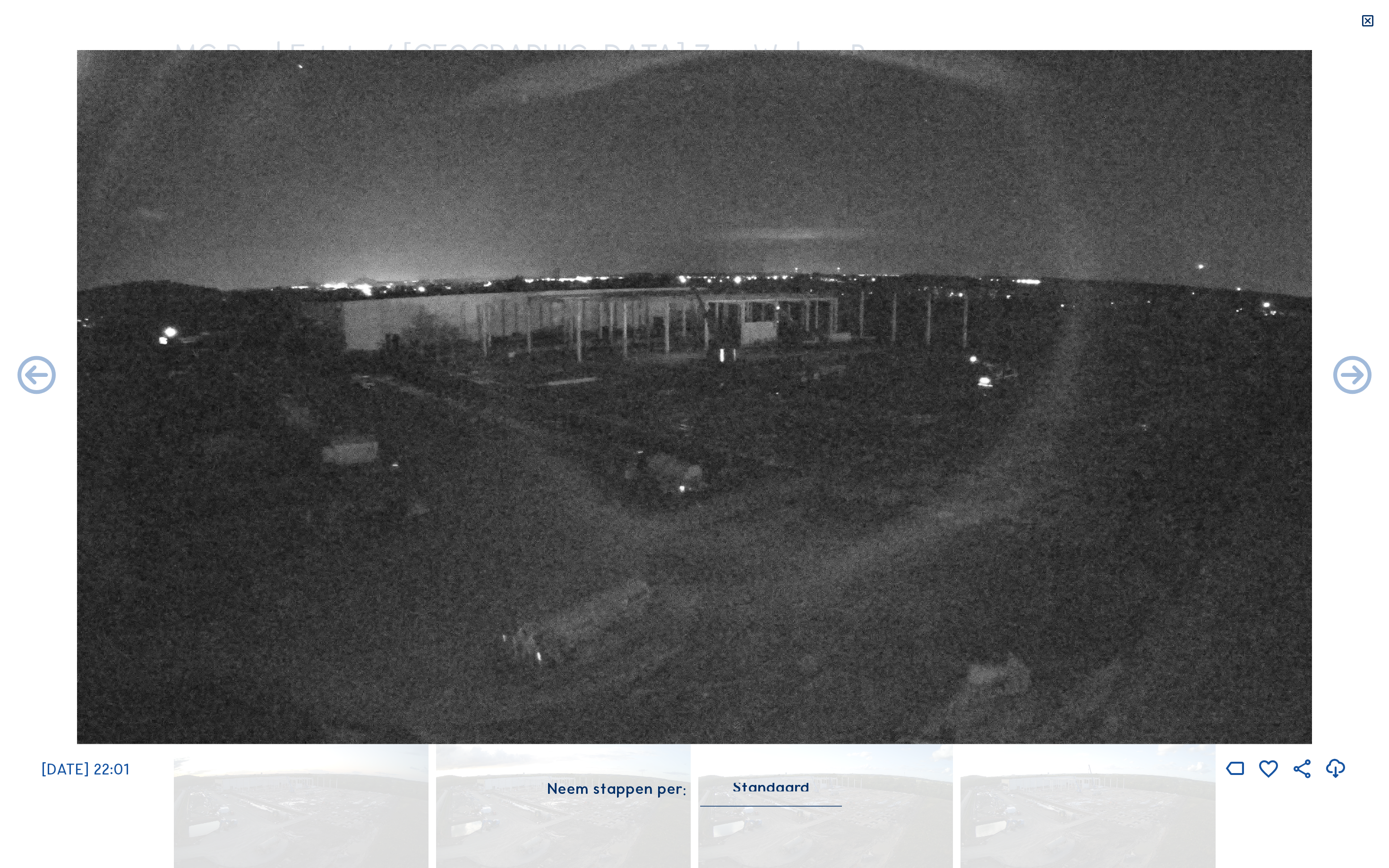
click at [25, 372] on icon at bounding box center [37, 377] width 46 height 46
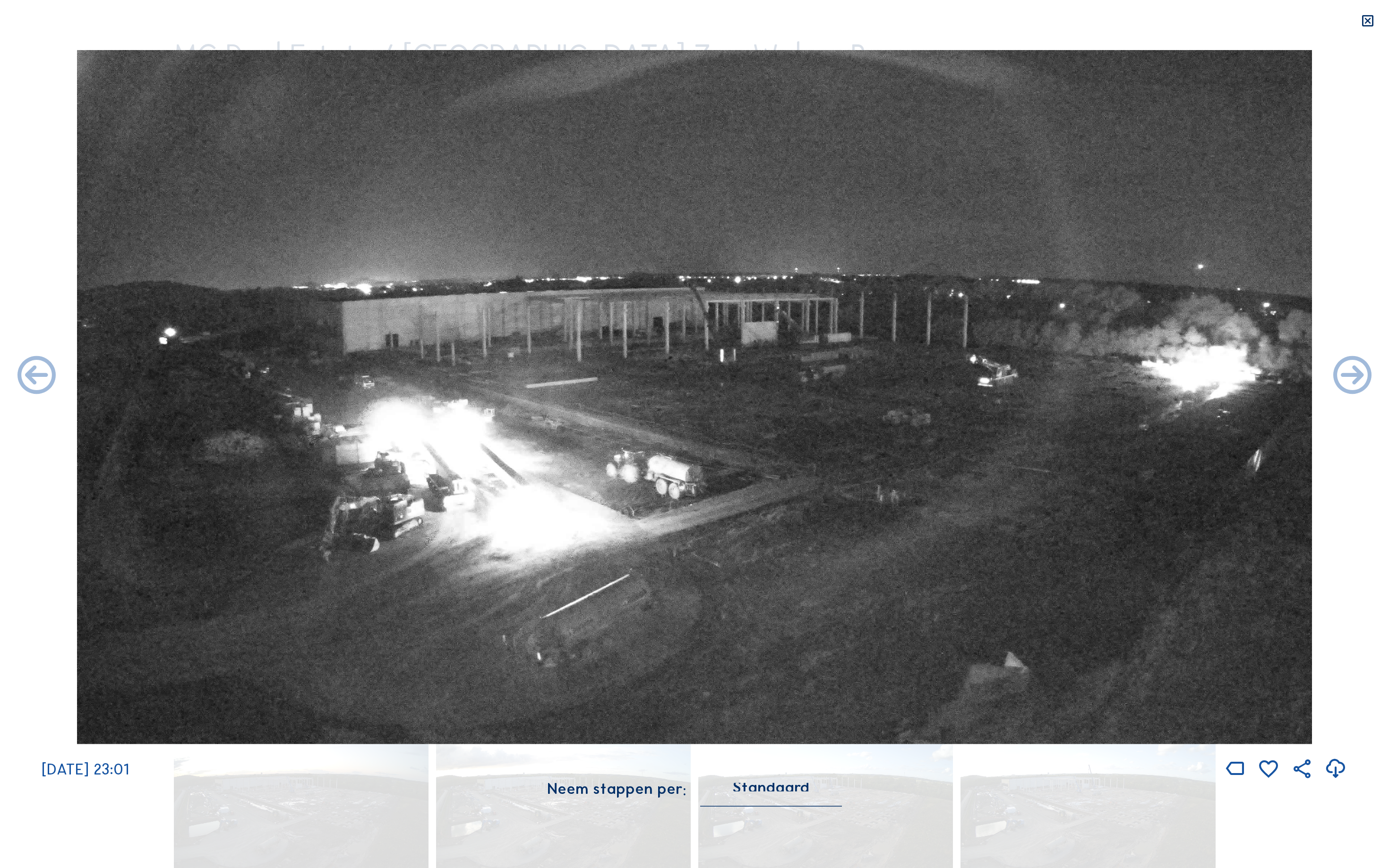
click at [25, 372] on icon at bounding box center [37, 377] width 46 height 46
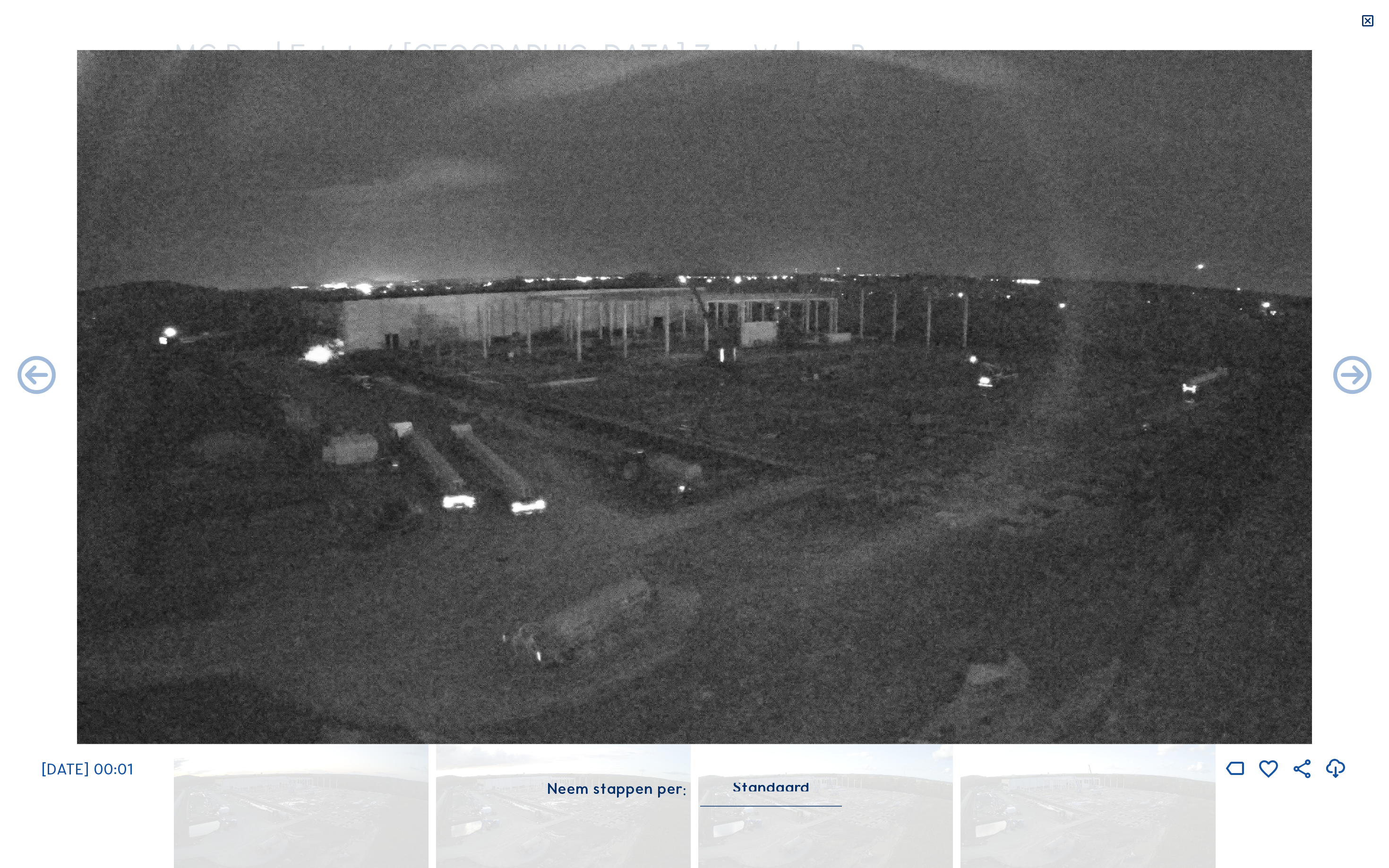
click at [25, 372] on icon at bounding box center [37, 377] width 46 height 46
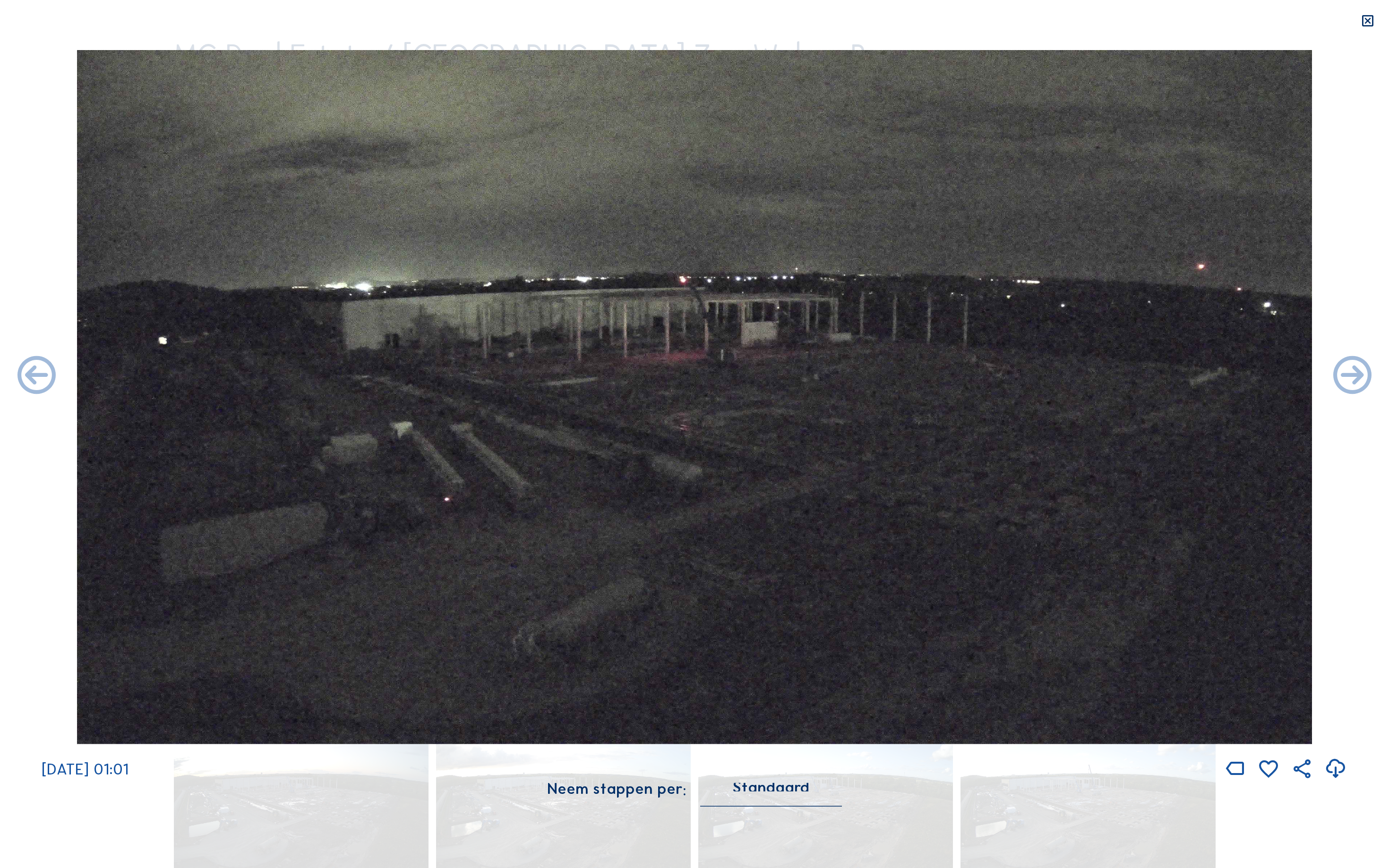
click at [25, 372] on icon at bounding box center [37, 377] width 46 height 46
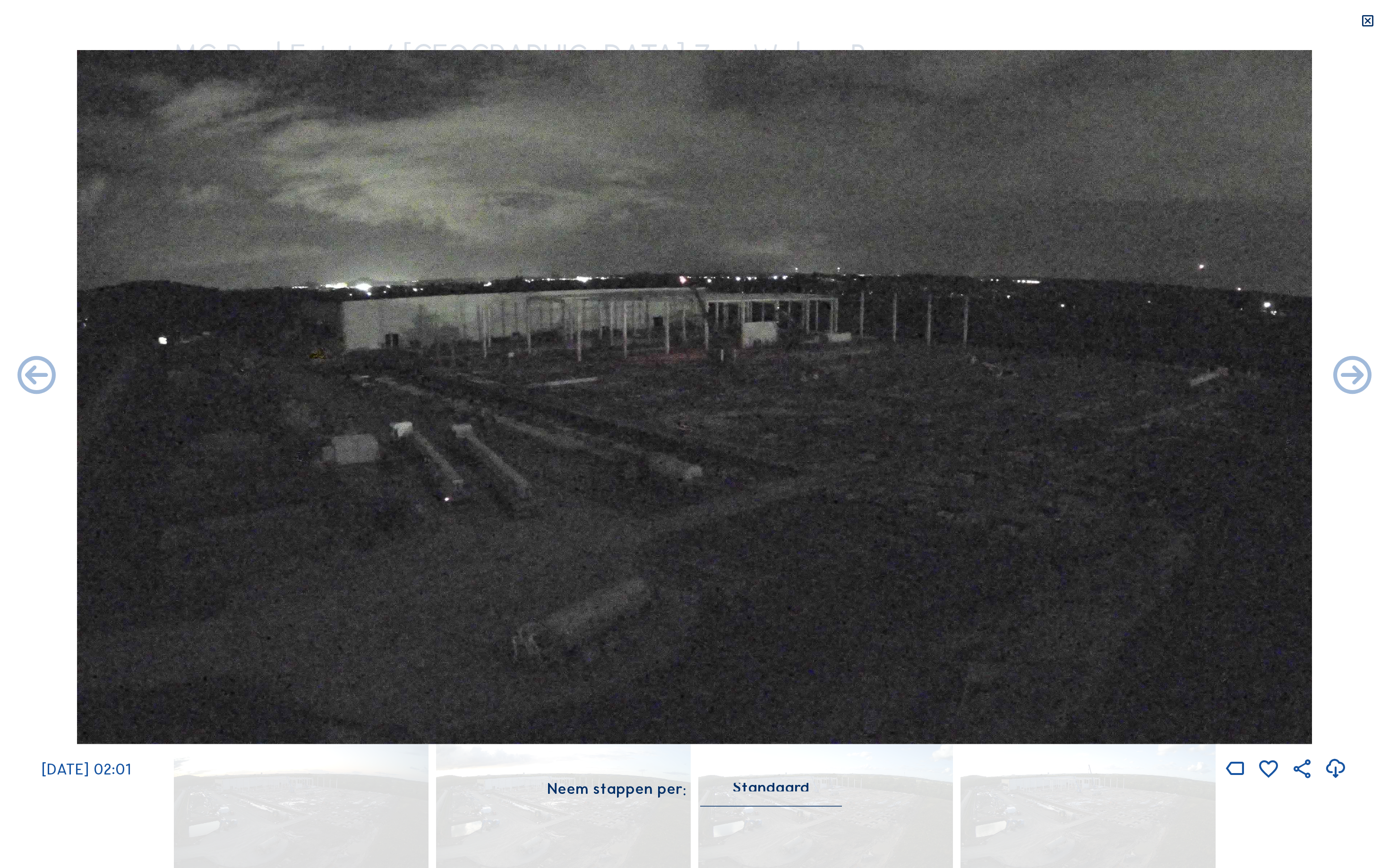
click at [25, 372] on icon at bounding box center [37, 377] width 46 height 46
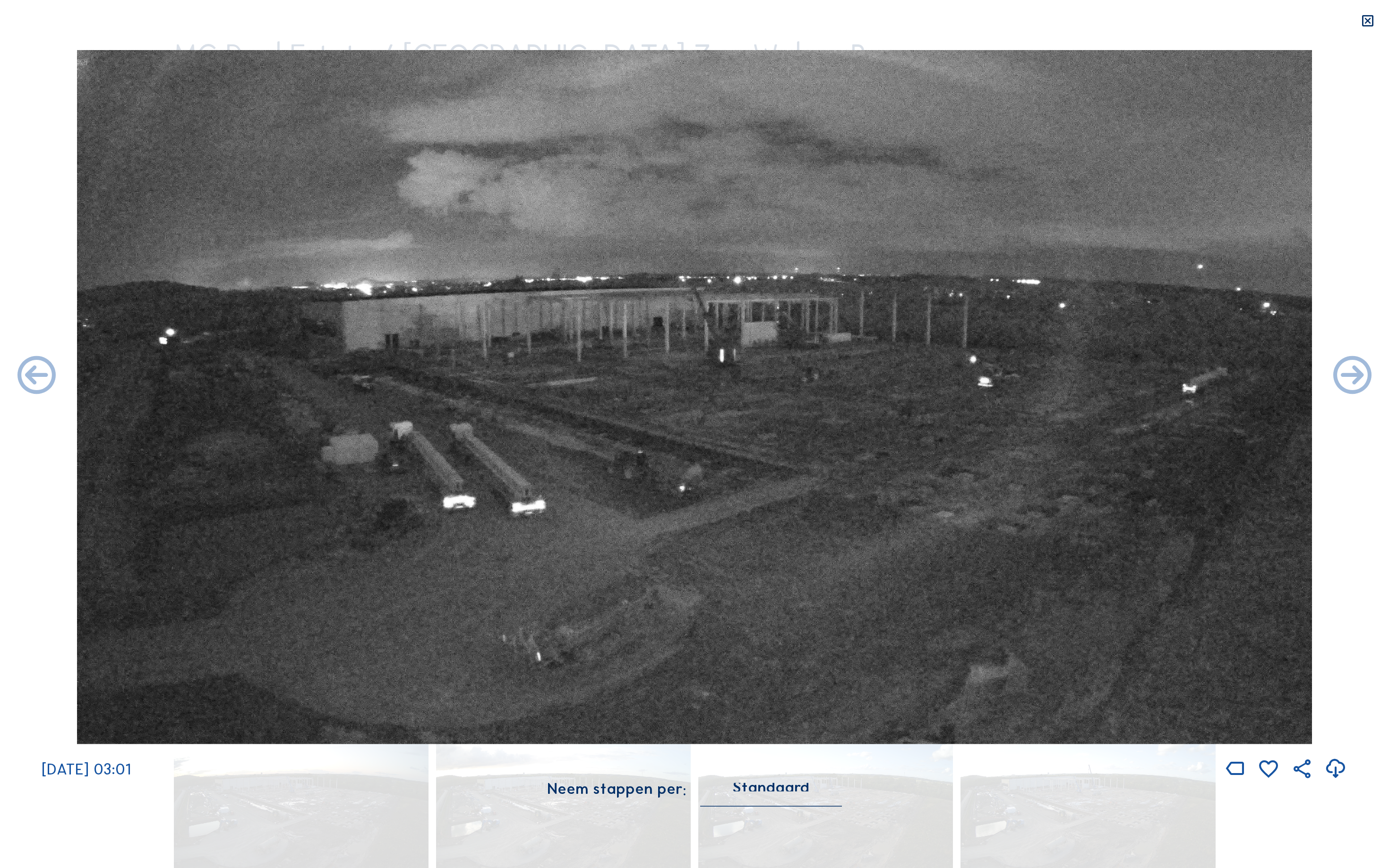
click at [25, 372] on icon at bounding box center [37, 377] width 46 height 46
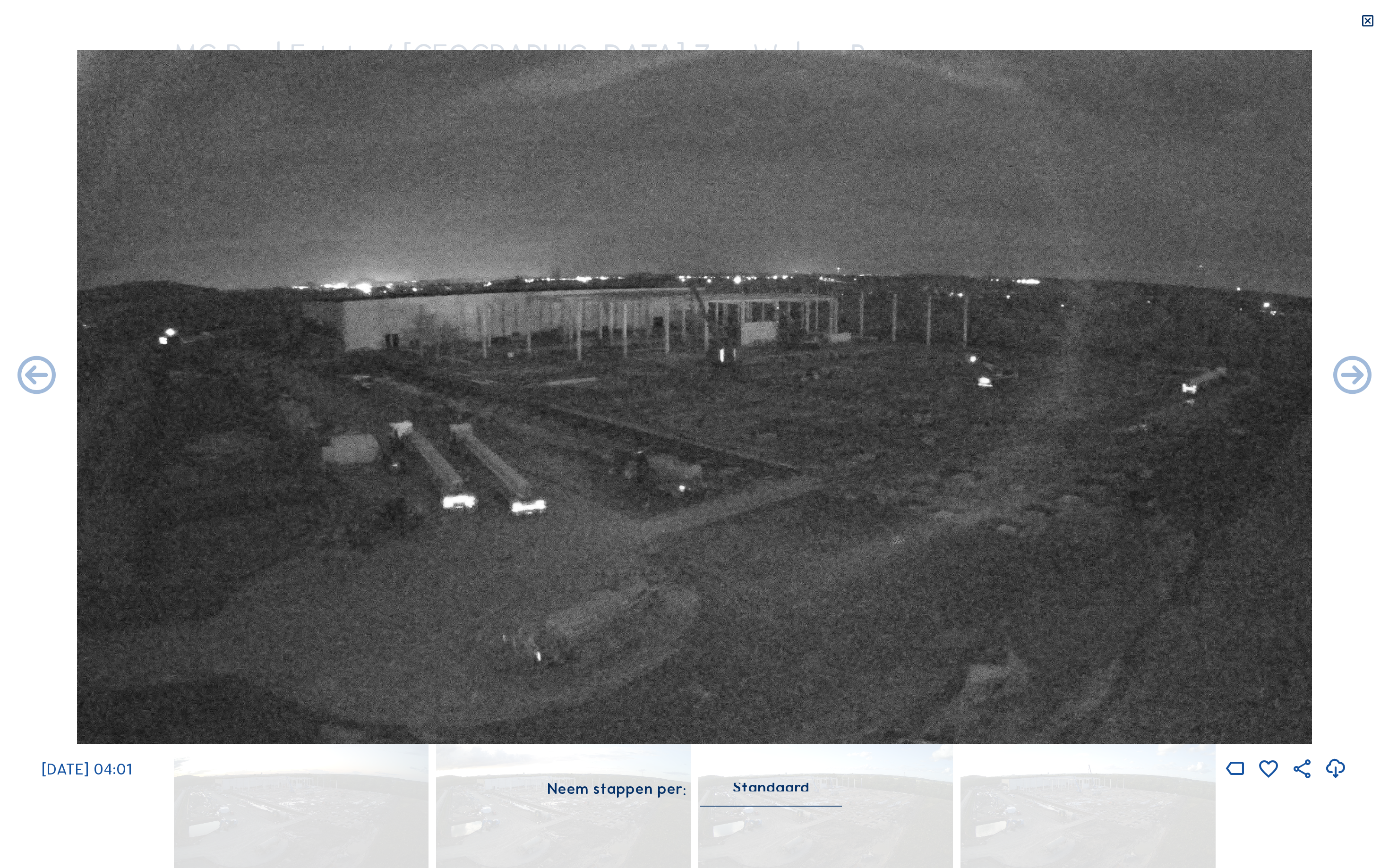
click at [25, 372] on icon at bounding box center [37, 377] width 46 height 46
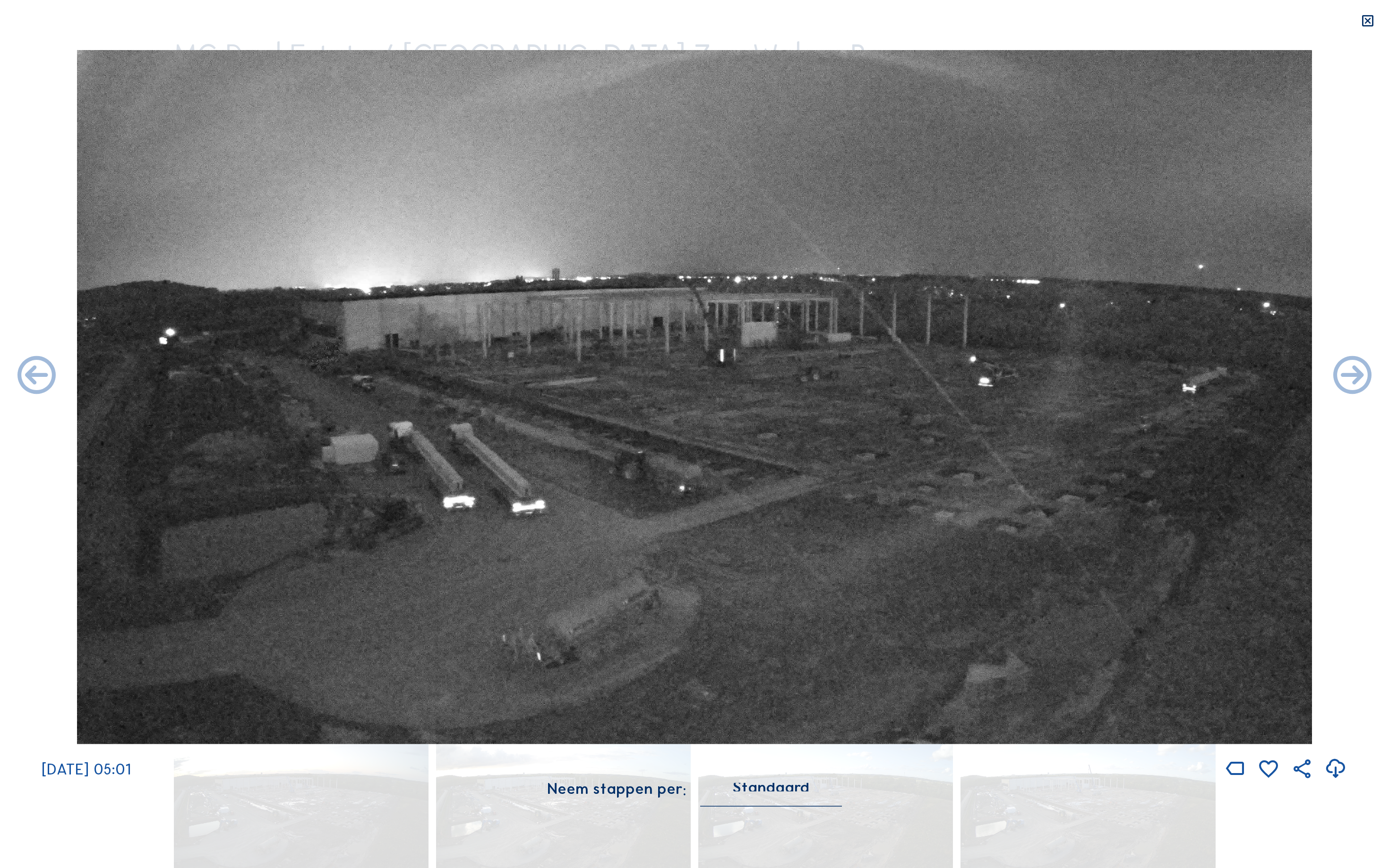
click at [25, 372] on icon at bounding box center [37, 377] width 46 height 46
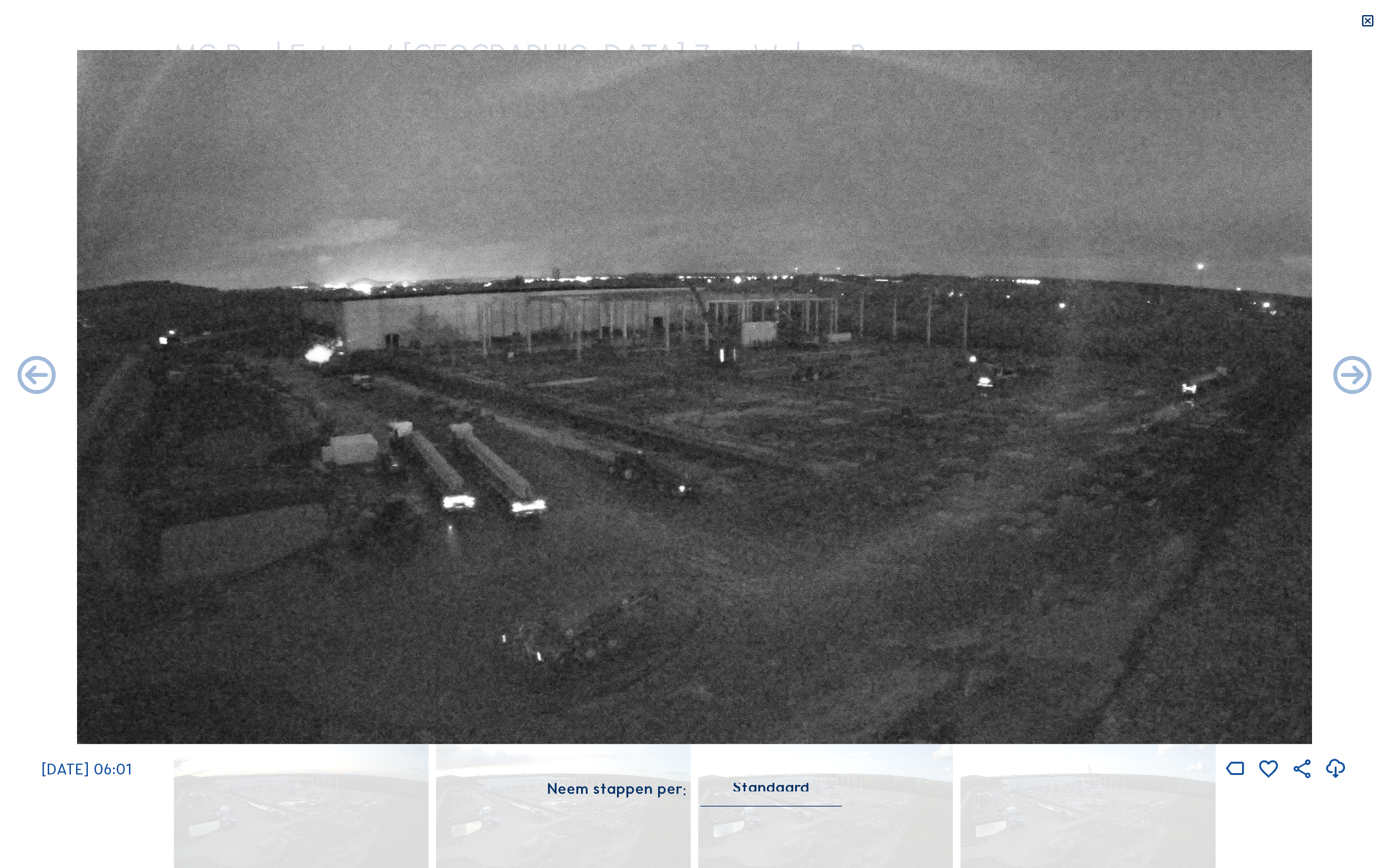
click at [25, 372] on icon at bounding box center [37, 377] width 46 height 46
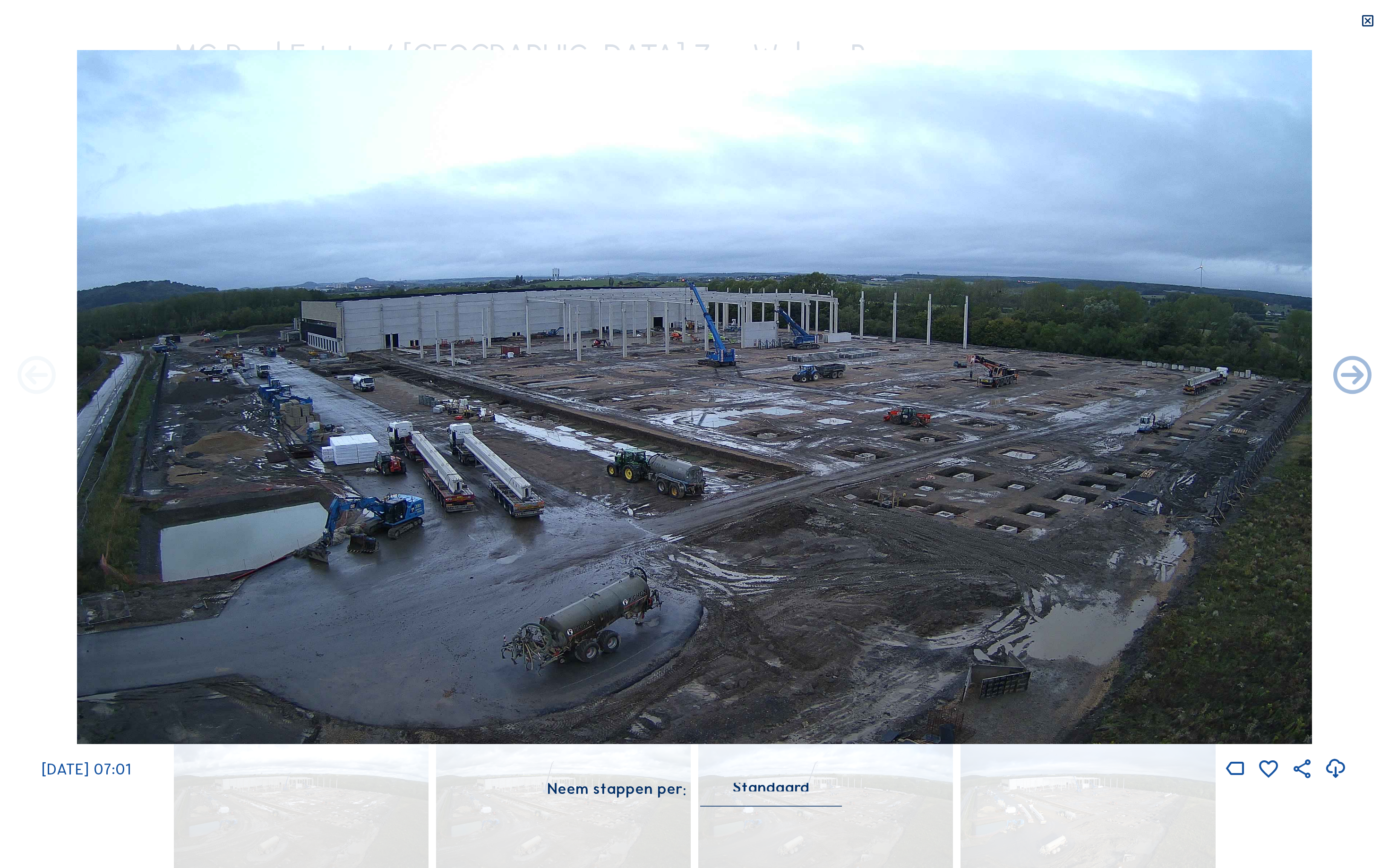
click at [24, 373] on icon at bounding box center [37, 377] width 46 height 46
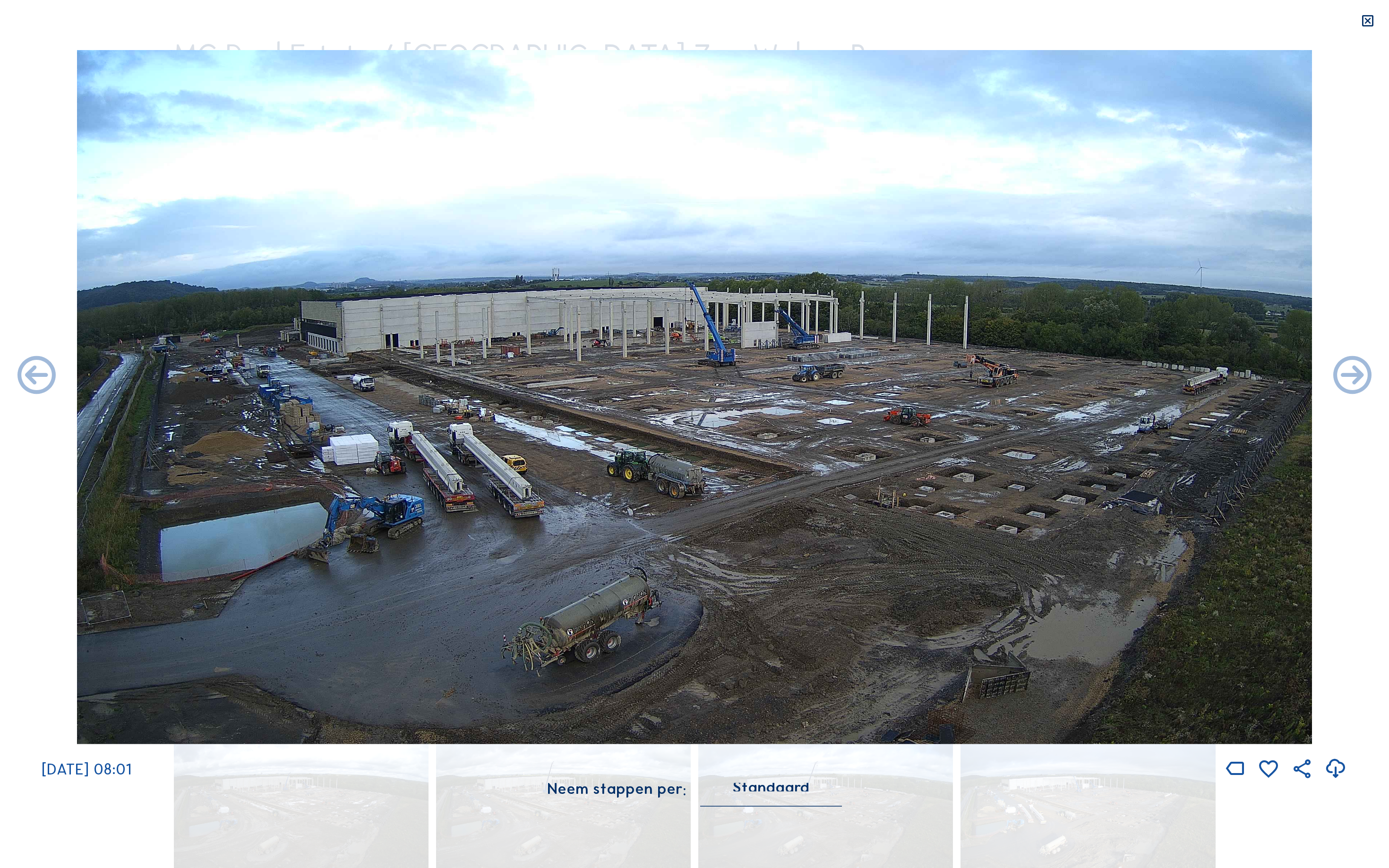
click at [24, 373] on icon at bounding box center [37, 377] width 46 height 46
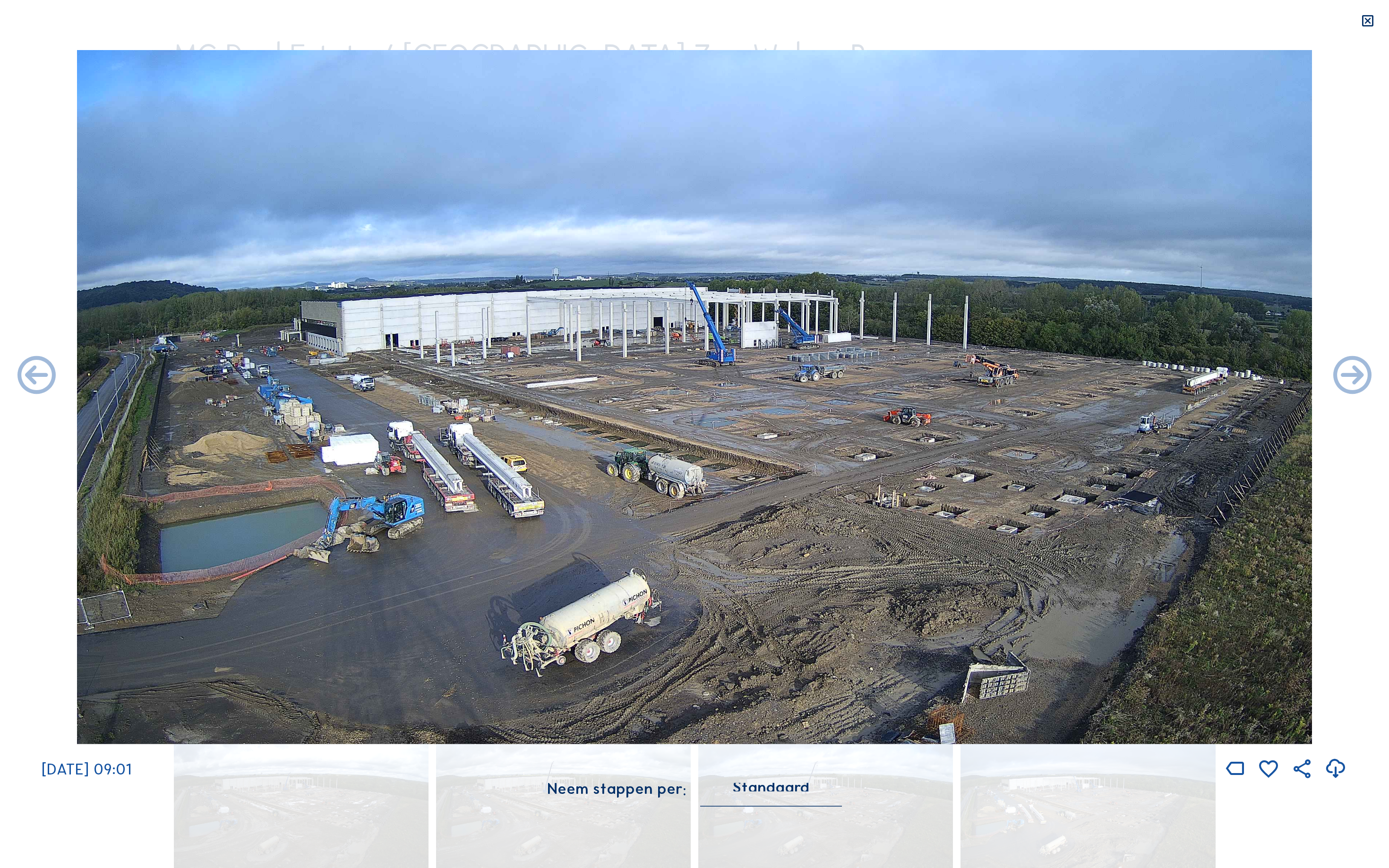
click at [24, 373] on icon at bounding box center [37, 377] width 46 height 46
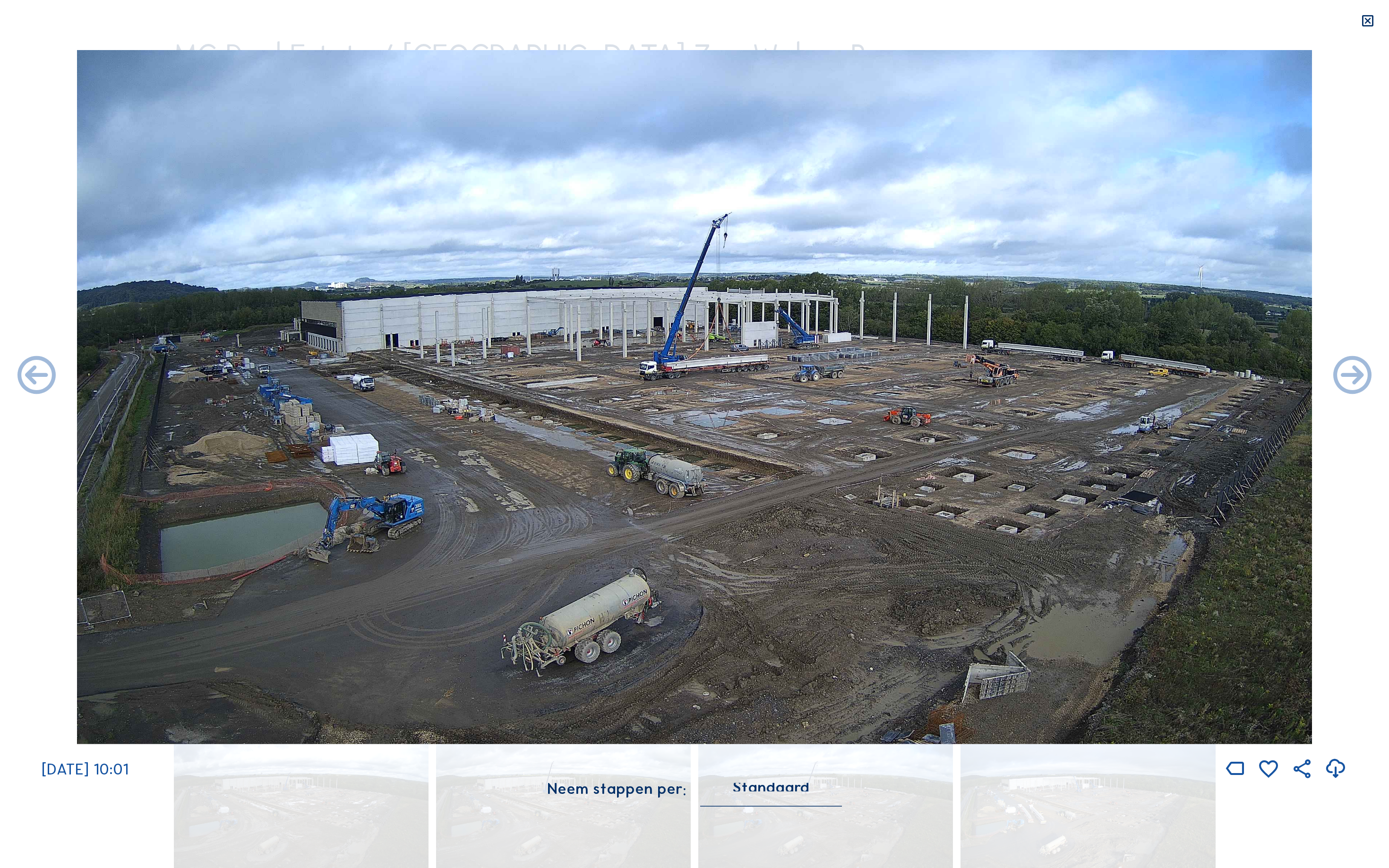
click at [24, 373] on icon at bounding box center [37, 377] width 46 height 46
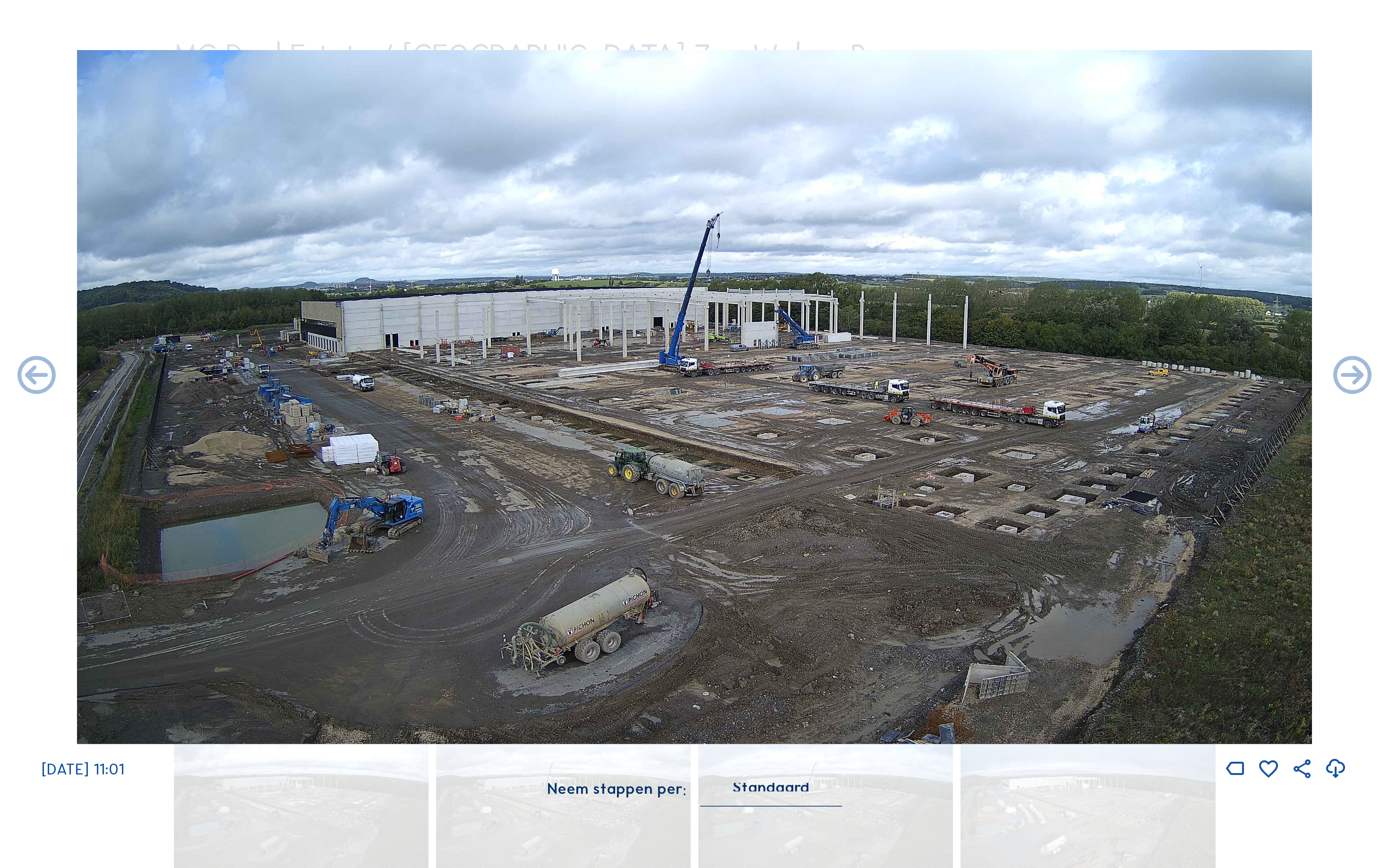
click at [24, 373] on icon at bounding box center [37, 377] width 46 height 46
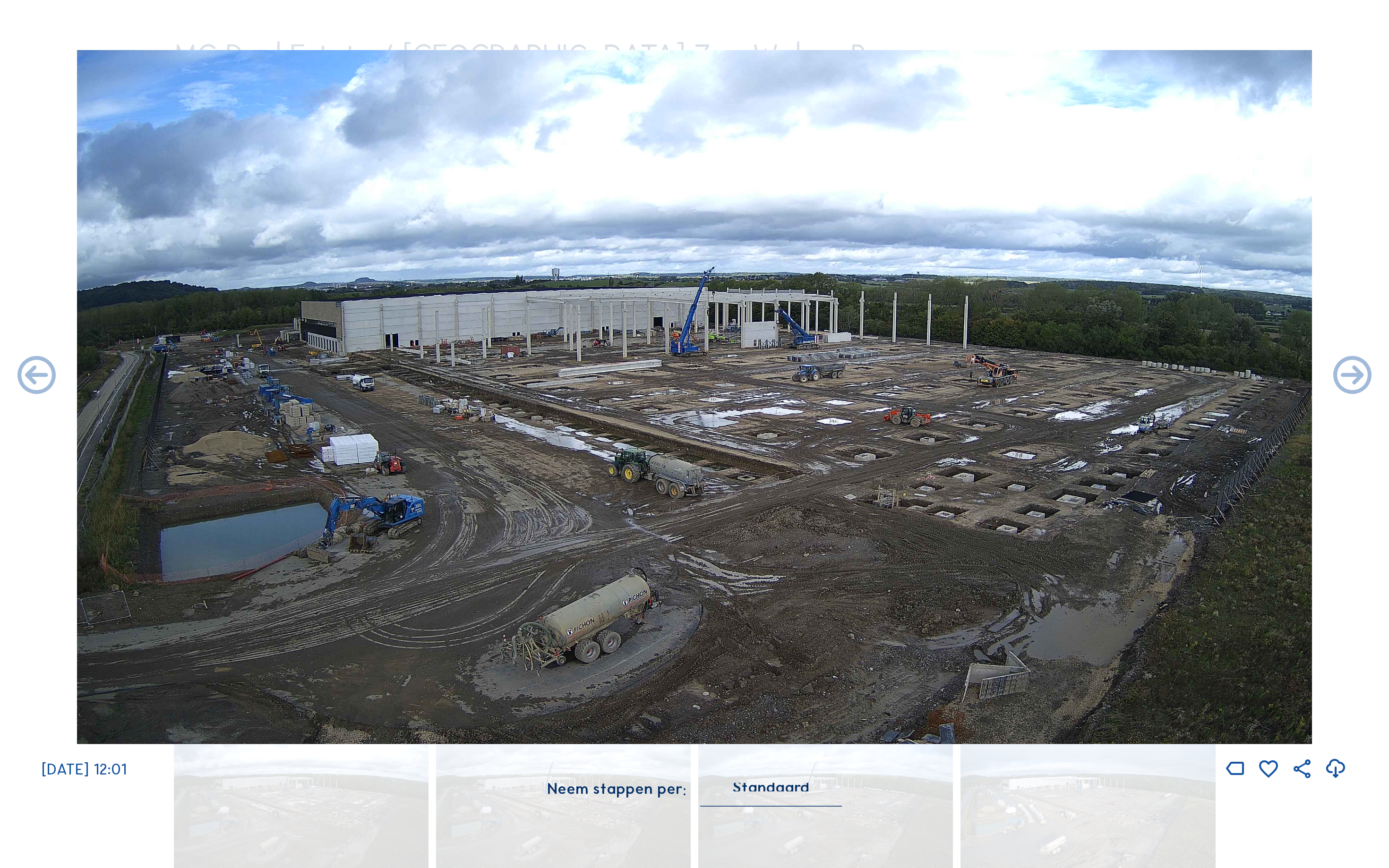
click at [24, 373] on icon at bounding box center [37, 377] width 46 height 46
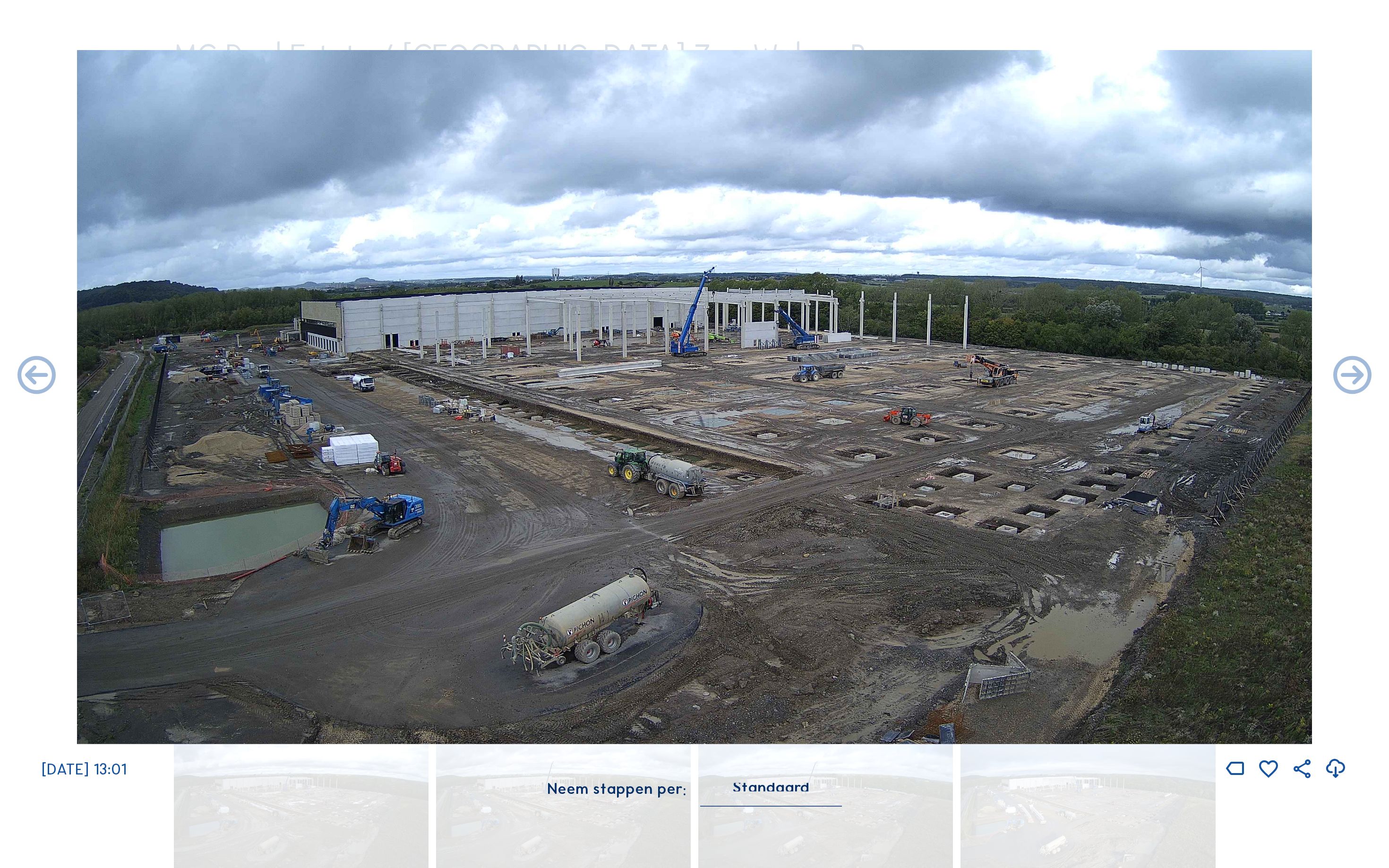
click at [24, 373] on icon at bounding box center [37, 377] width 46 height 46
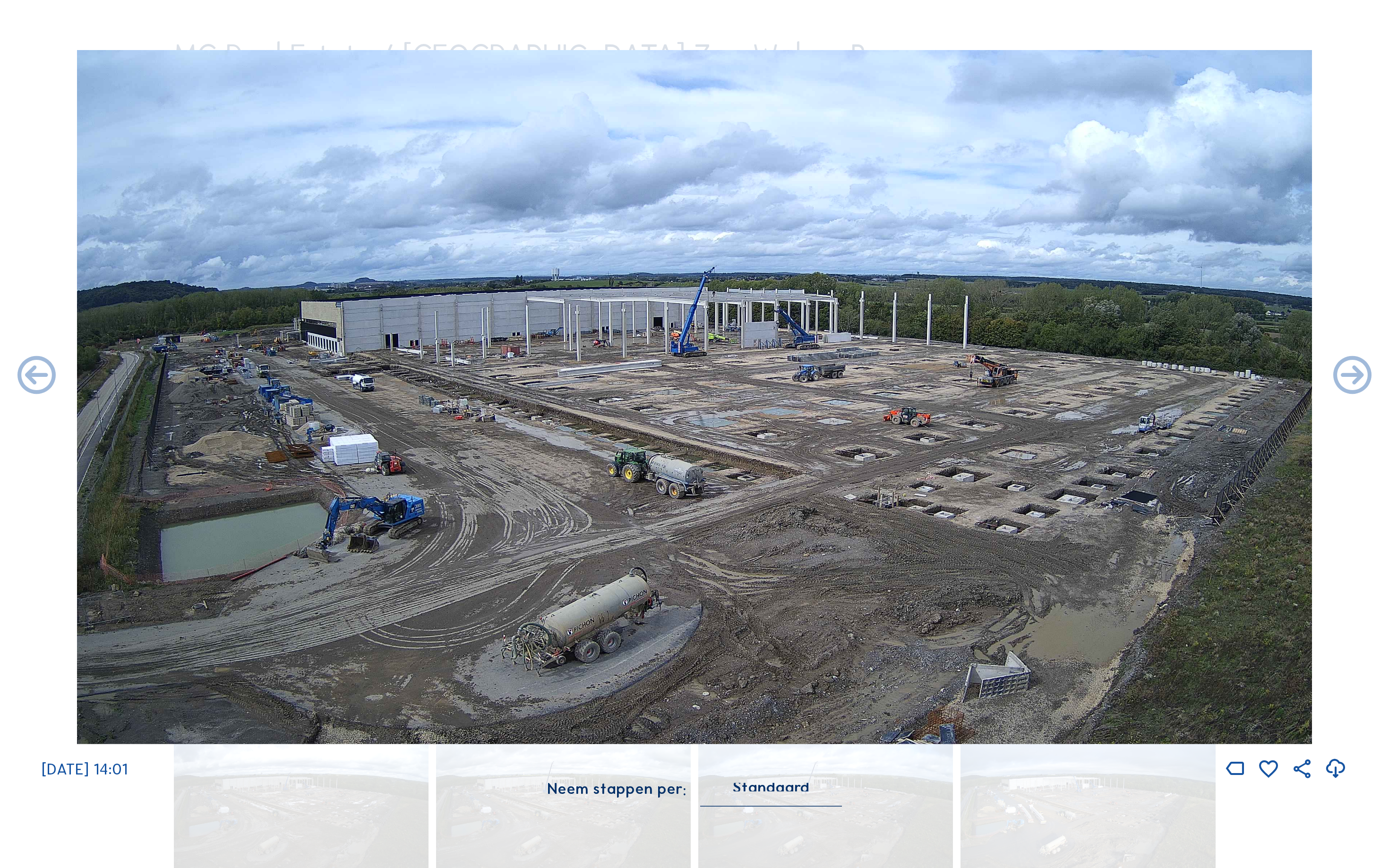
click at [24, 373] on icon at bounding box center [37, 377] width 46 height 46
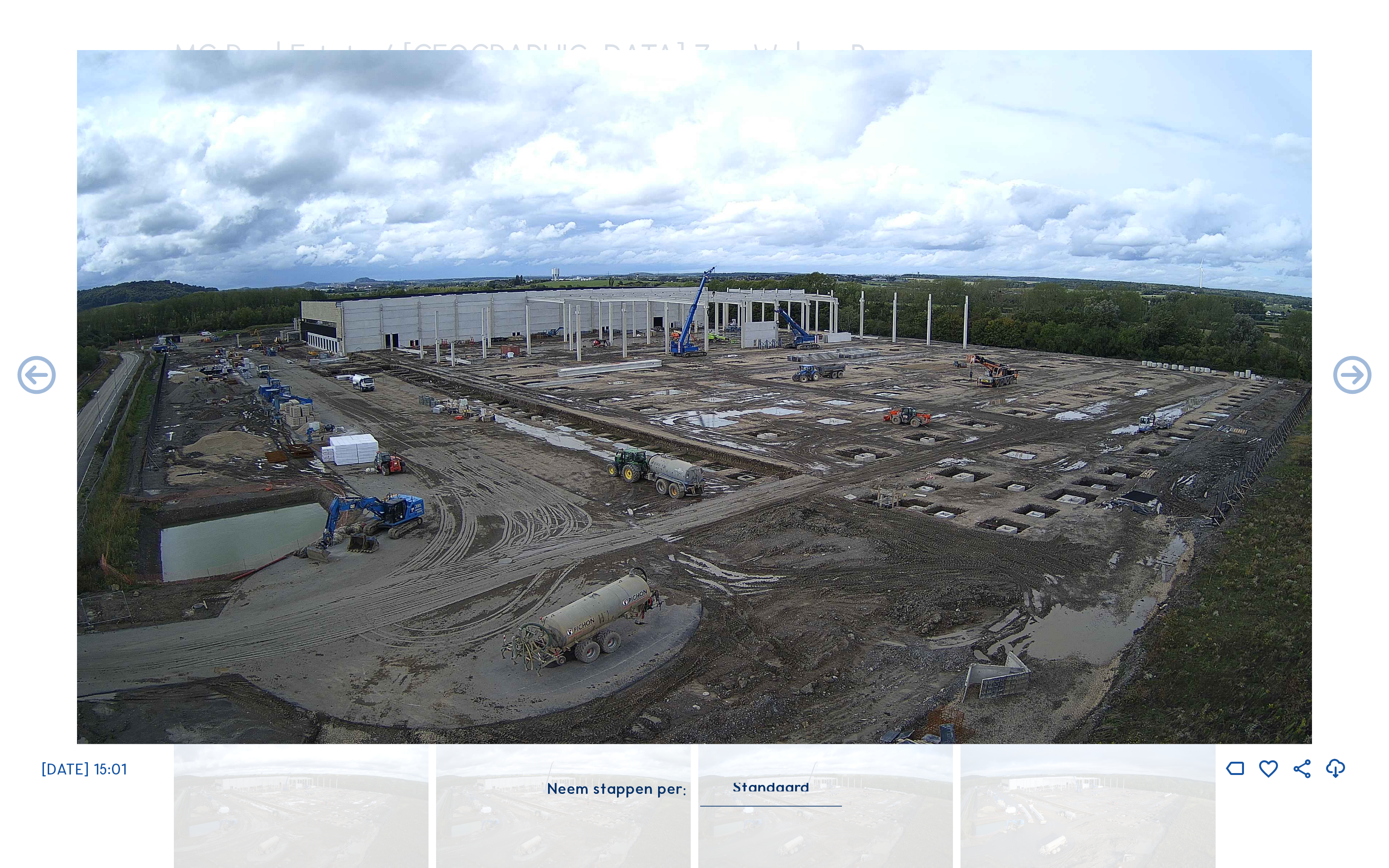
click at [24, 373] on icon at bounding box center [37, 377] width 46 height 46
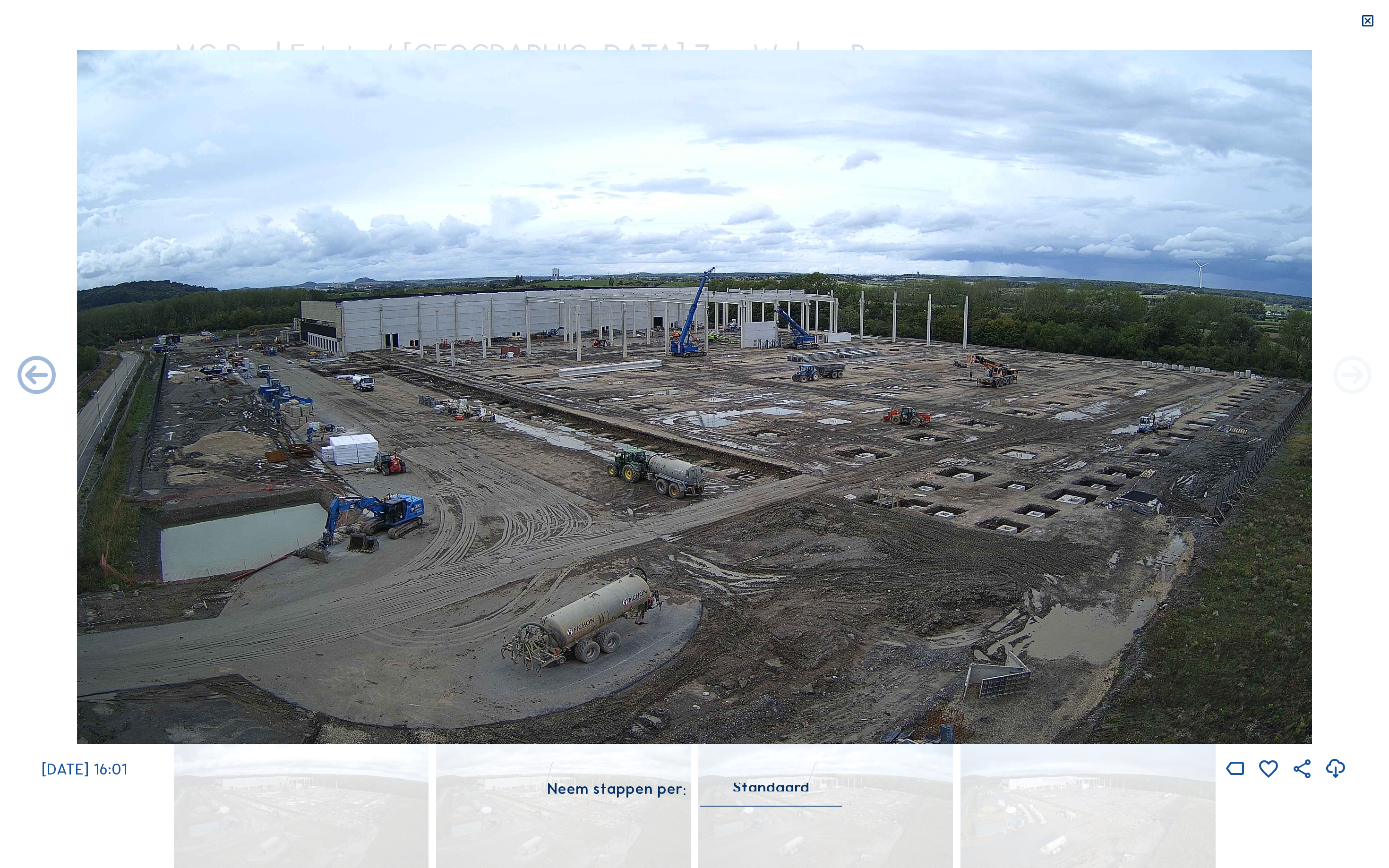
click at [1363, 376] on icon at bounding box center [1352, 377] width 46 height 46
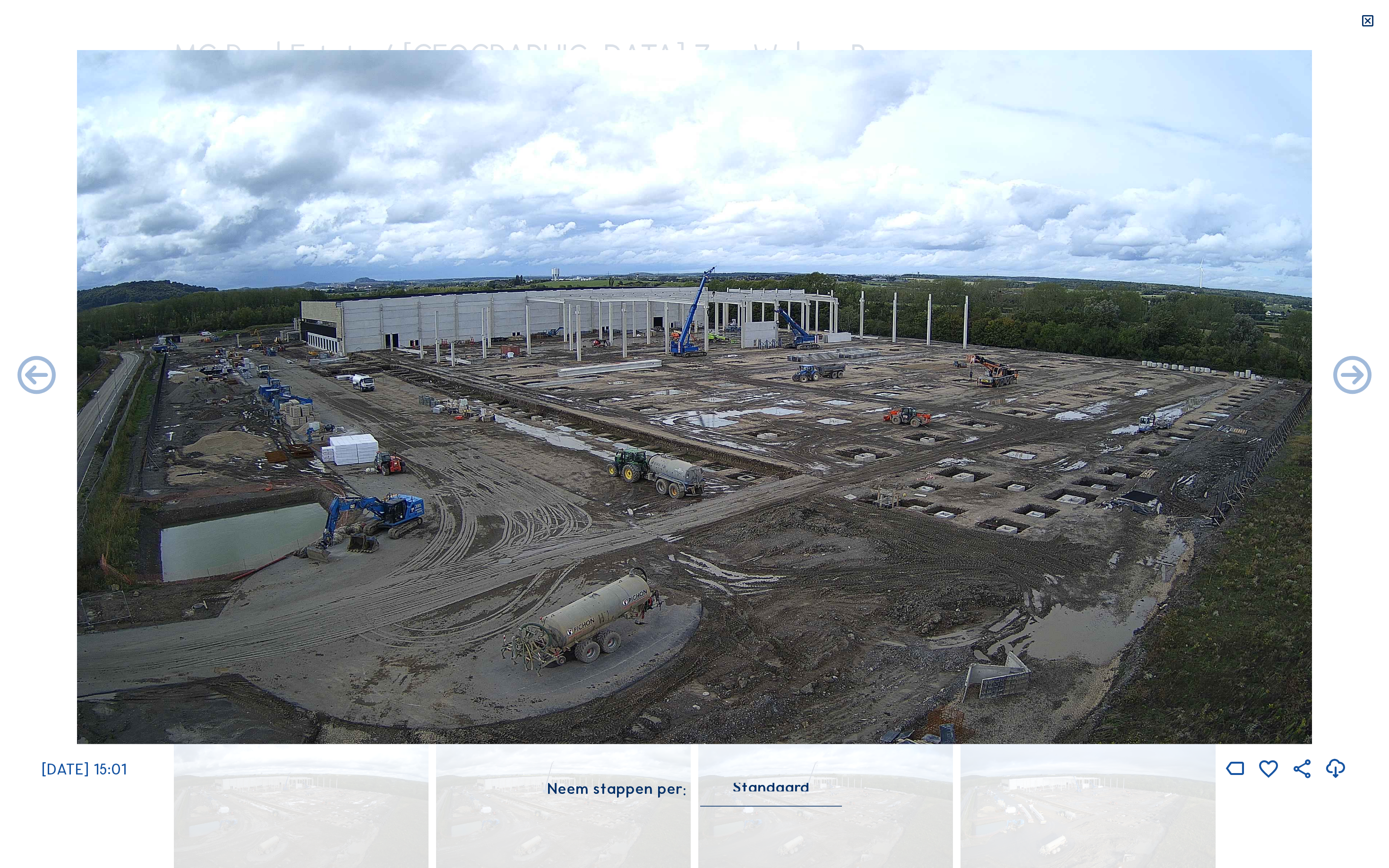
click at [1363, 376] on icon at bounding box center [1352, 377] width 46 height 46
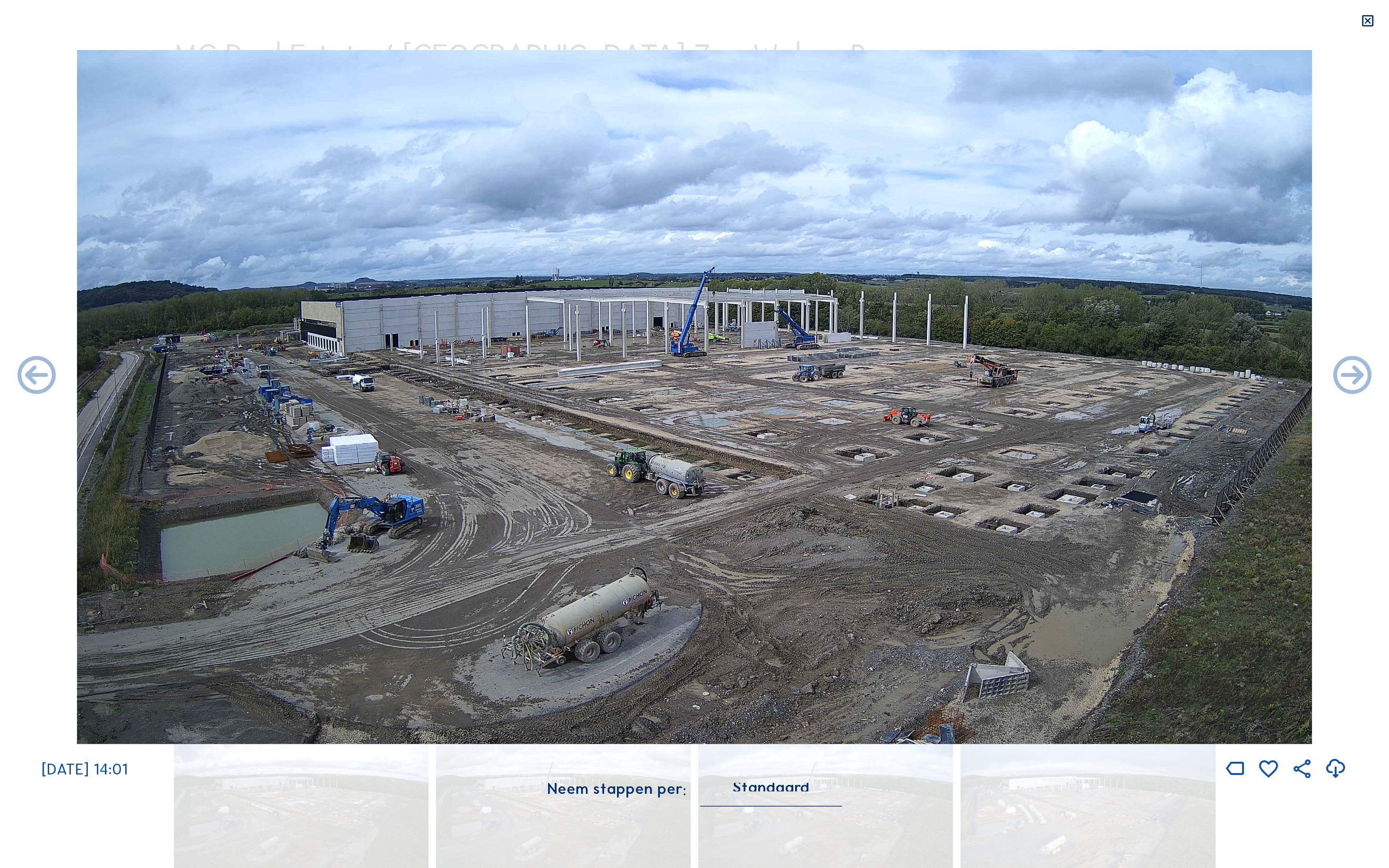
click at [1363, 376] on icon at bounding box center [1352, 377] width 46 height 46
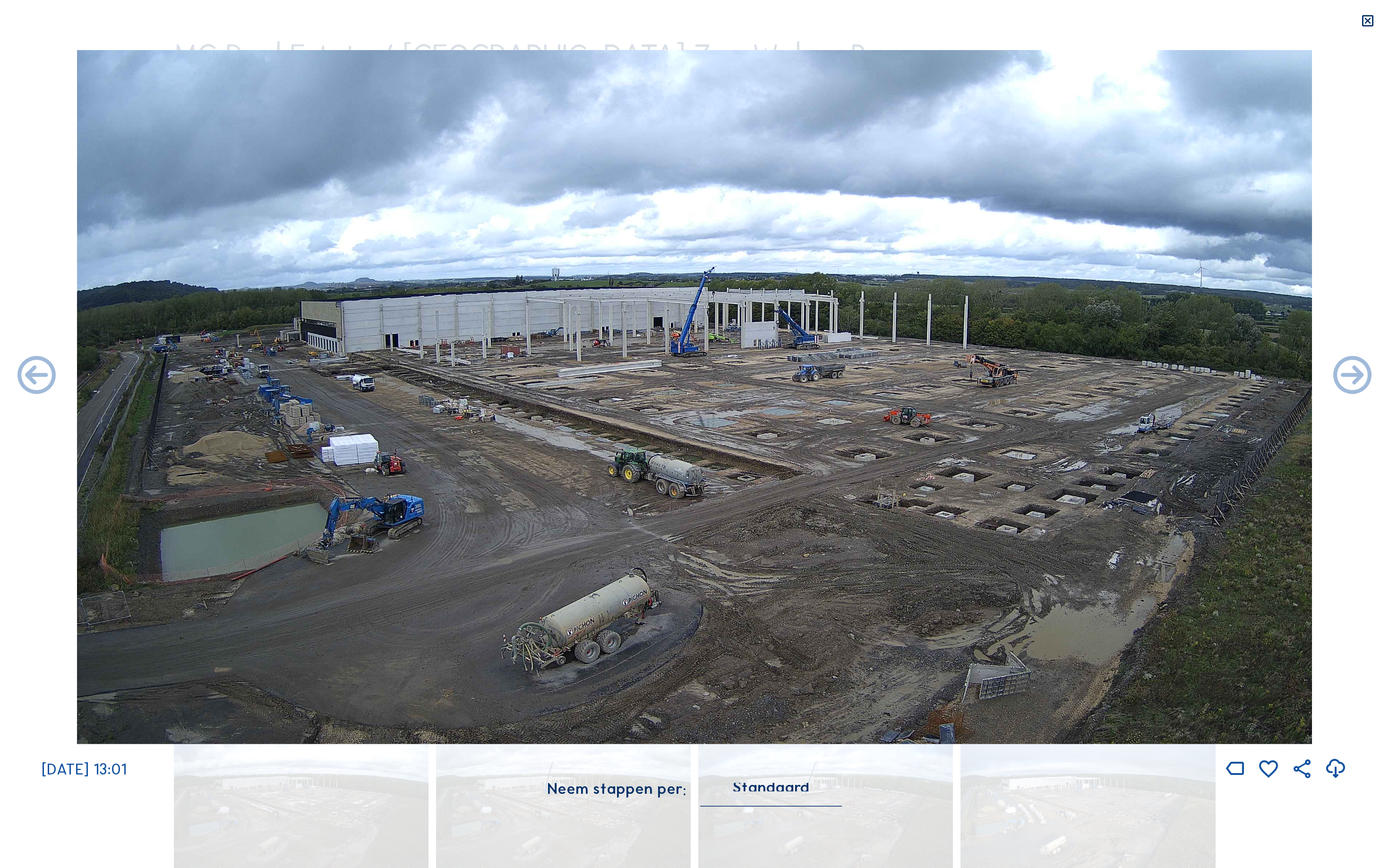
click at [1363, 376] on icon at bounding box center [1352, 377] width 46 height 46
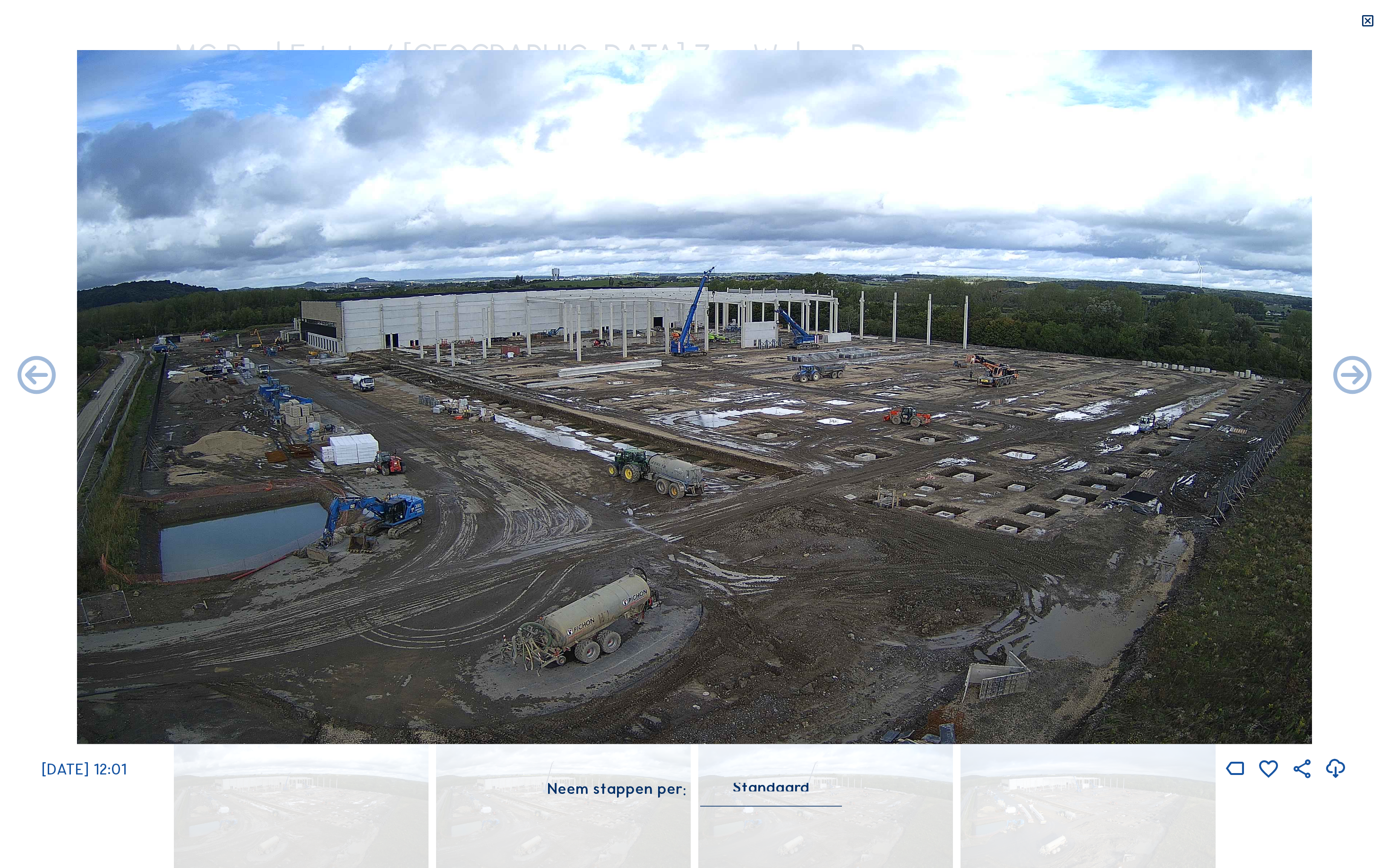
click at [1363, 376] on icon at bounding box center [1352, 377] width 46 height 46
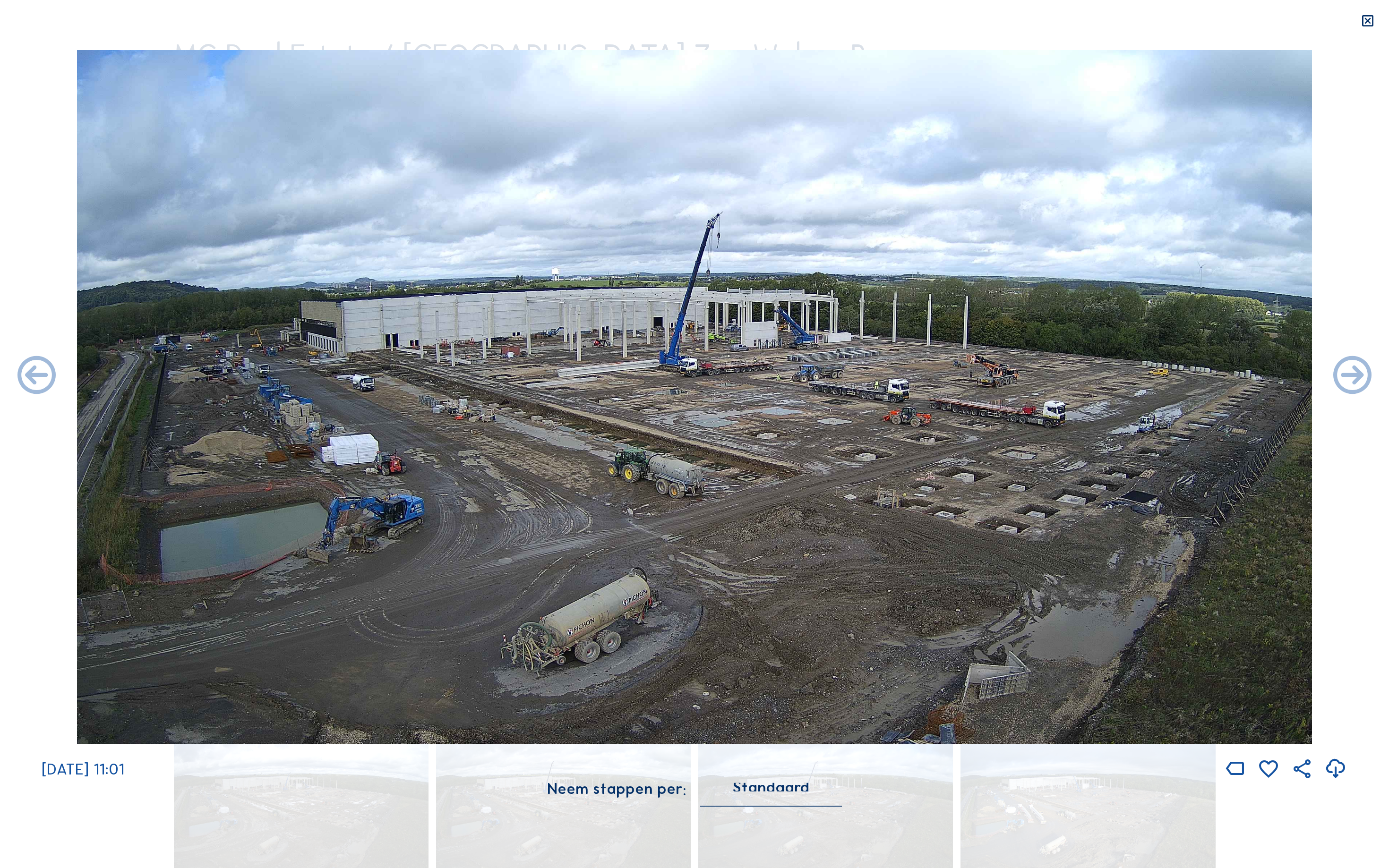
click at [1363, 376] on icon at bounding box center [1352, 377] width 46 height 46
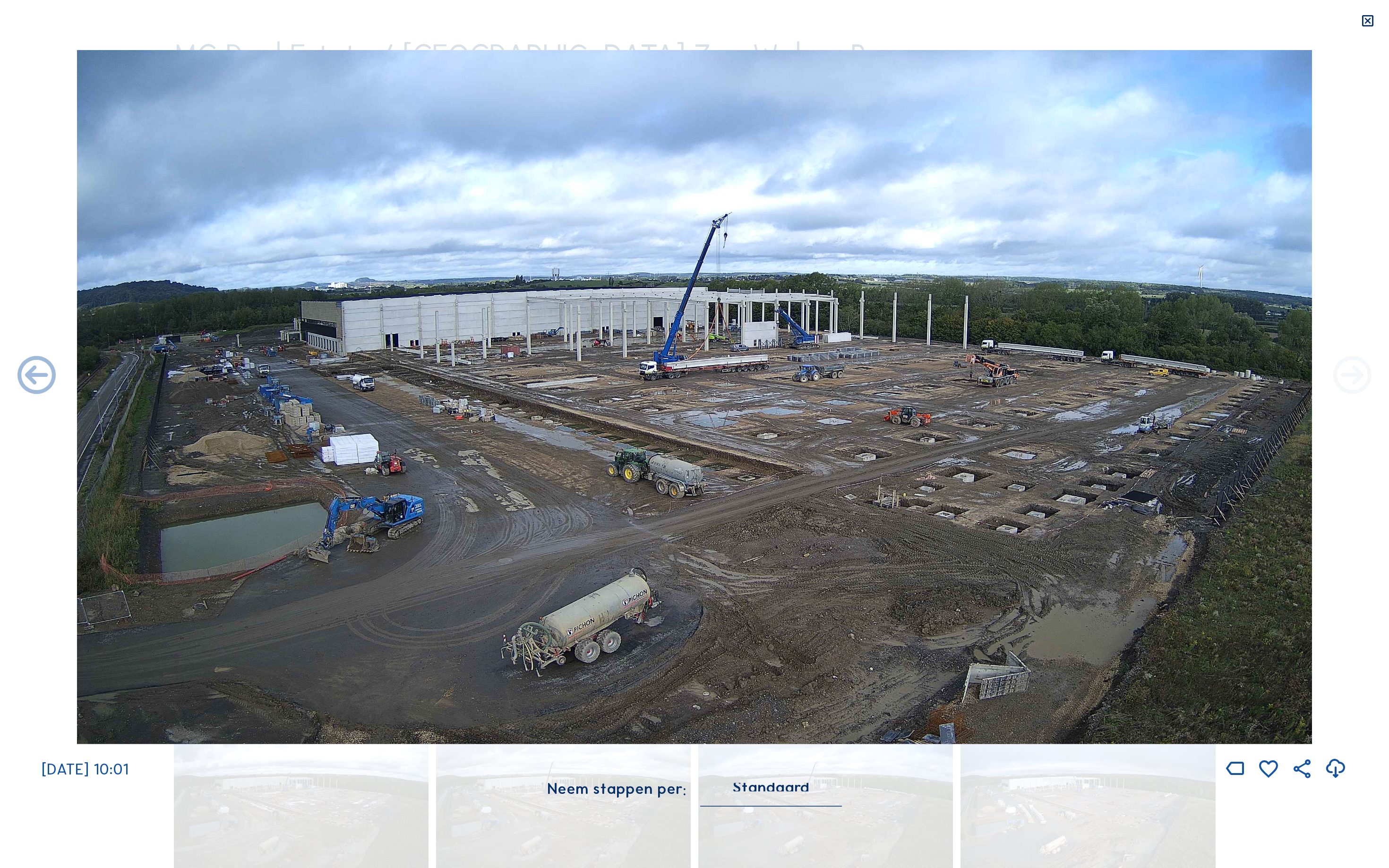
click at [1363, 376] on icon at bounding box center [1352, 377] width 46 height 46
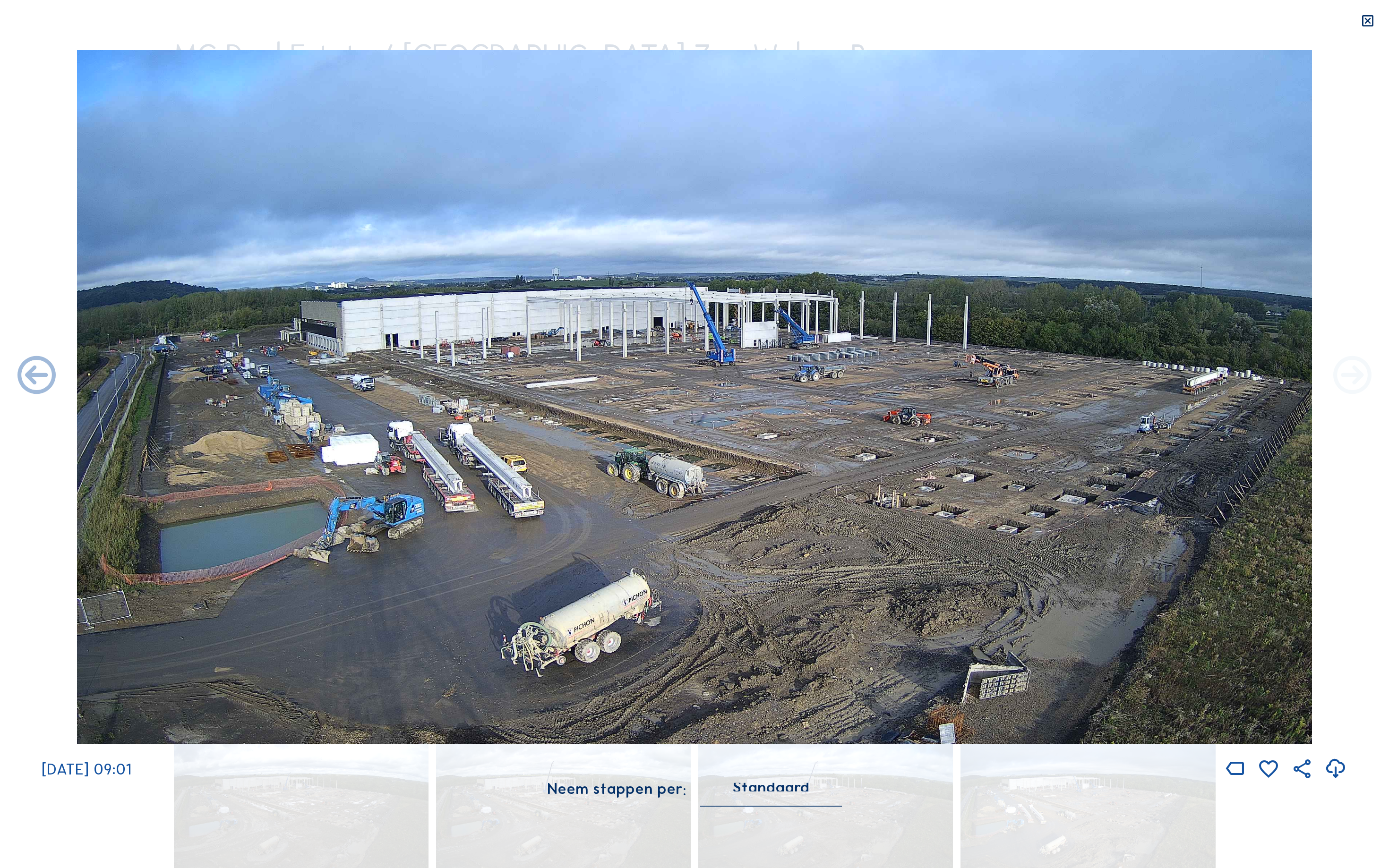
click at [1362, 377] on icon at bounding box center [1352, 377] width 46 height 46
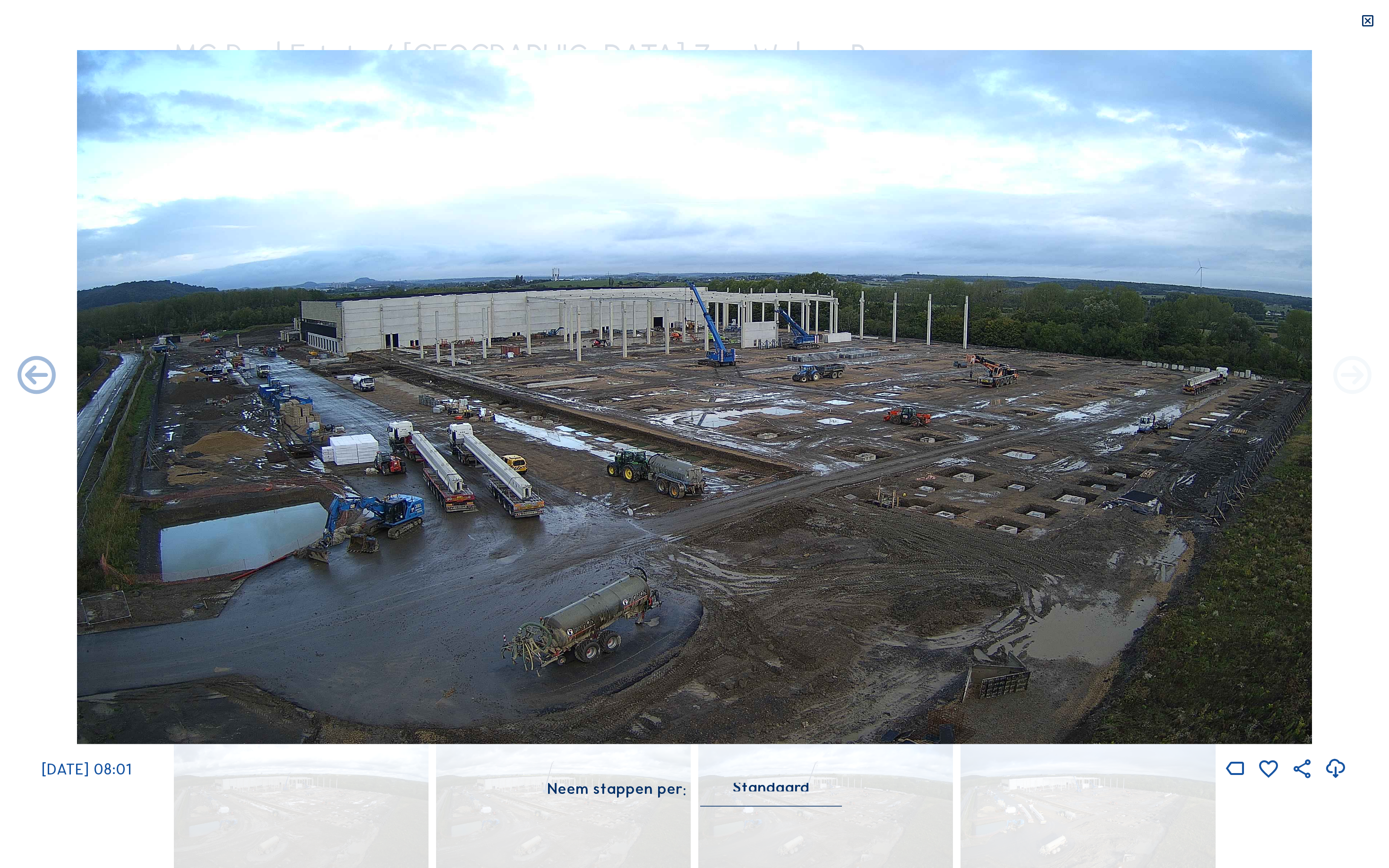
click at [1366, 373] on icon at bounding box center [1352, 377] width 46 height 46
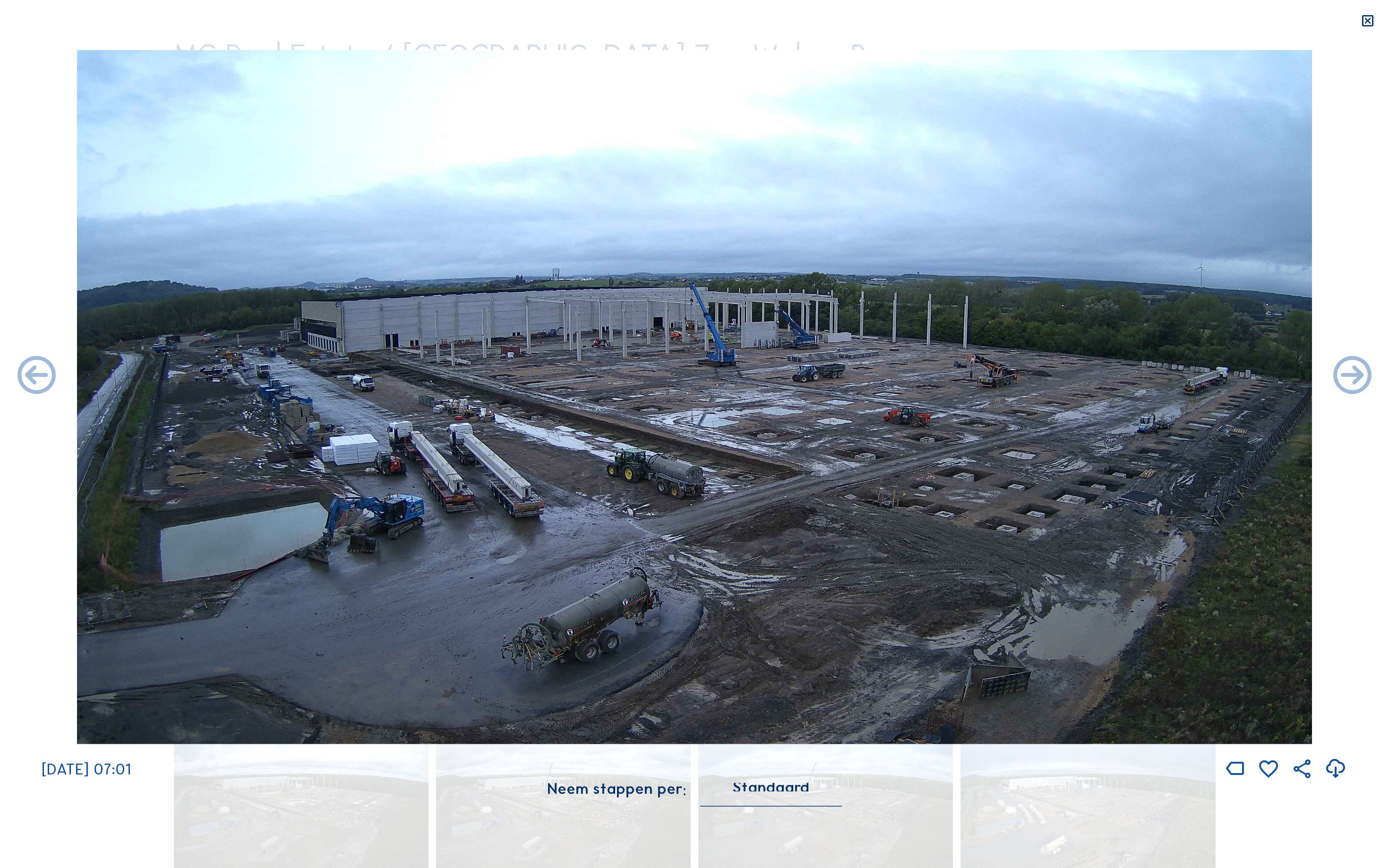
click at [1366, 373] on icon at bounding box center [1352, 377] width 46 height 46
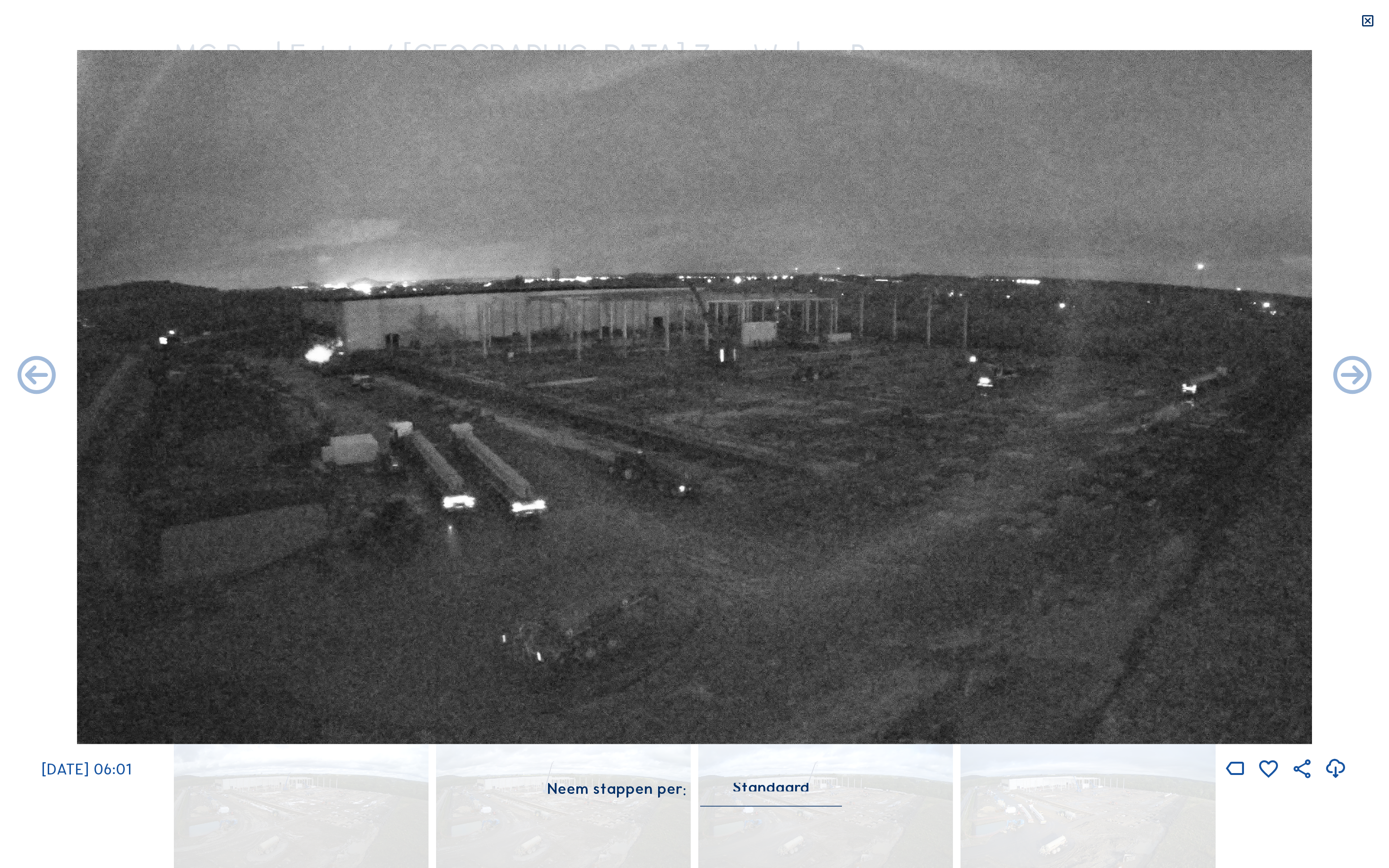
click at [1366, 373] on icon at bounding box center [1352, 377] width 46 height 46
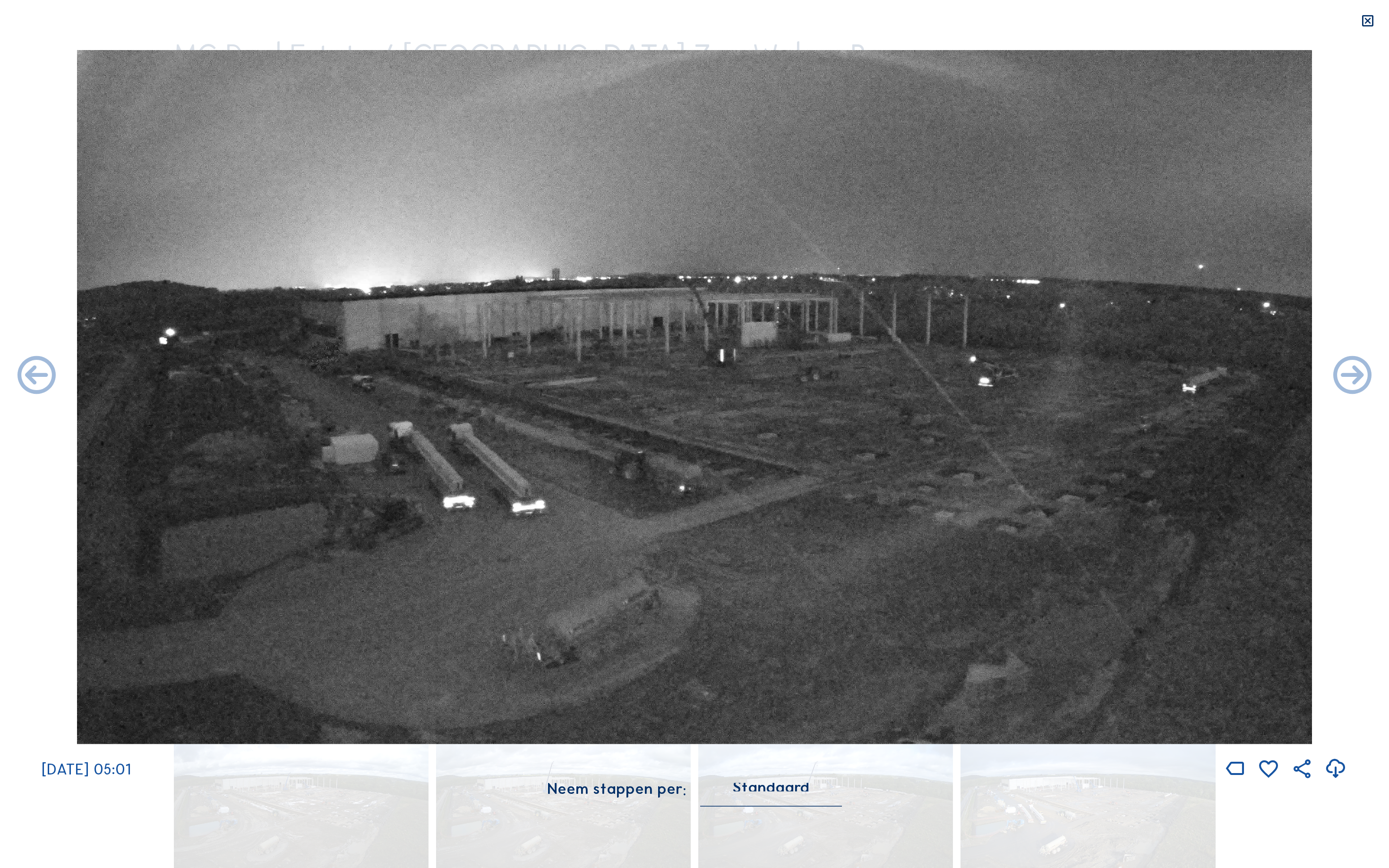
click at [1366, 373] on icon at bounding box center [1352, 377] width 46 height 46
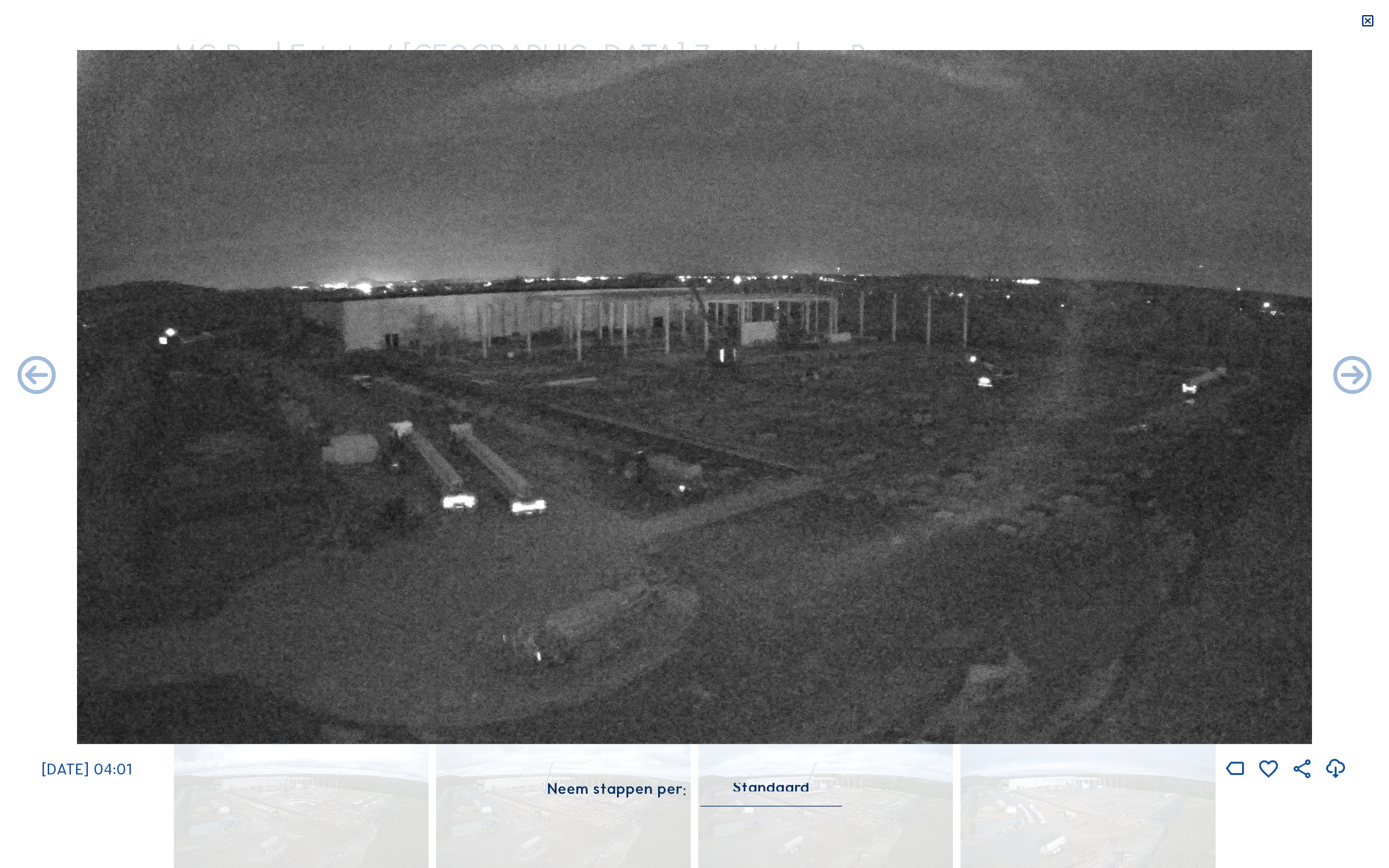
click at [1366, 373] on icon at bounding box center [1352, 377] width 46 height 46
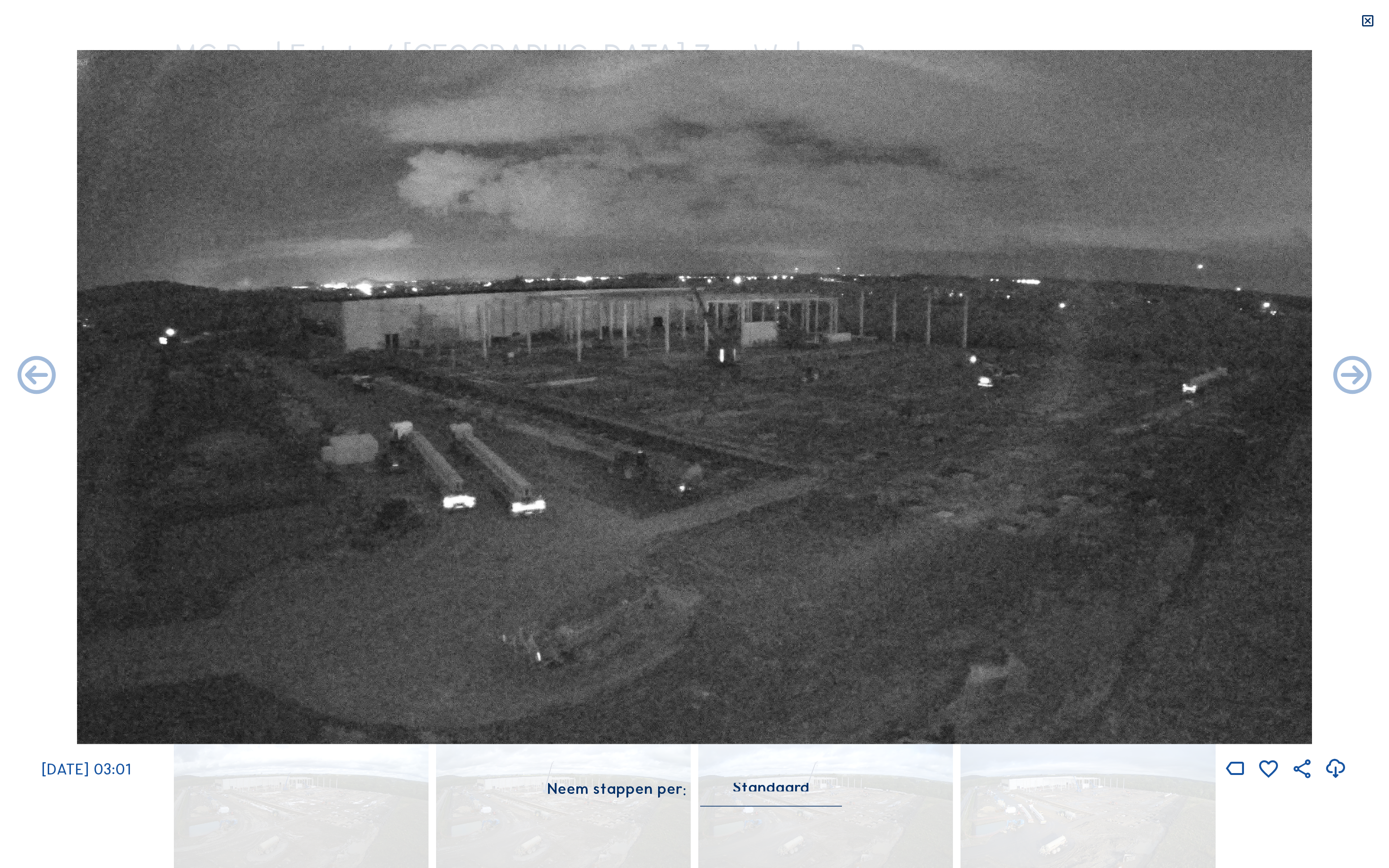
click at [1366, 373] on icon at bounding box center [1352, 377] width 46 height 46
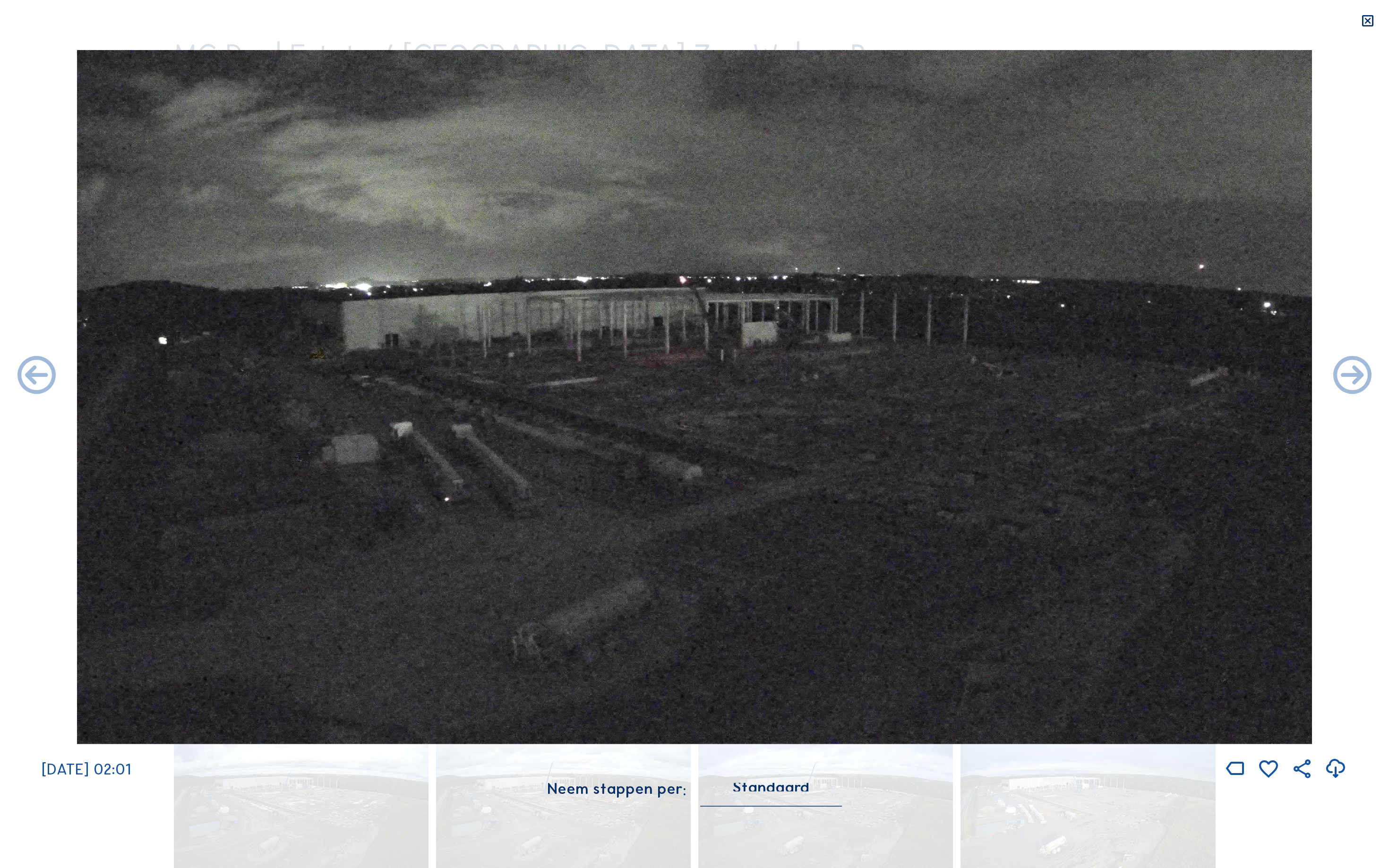
click at [1366, 373] on icon at bounding box center [1352, 377] width 46 height 46
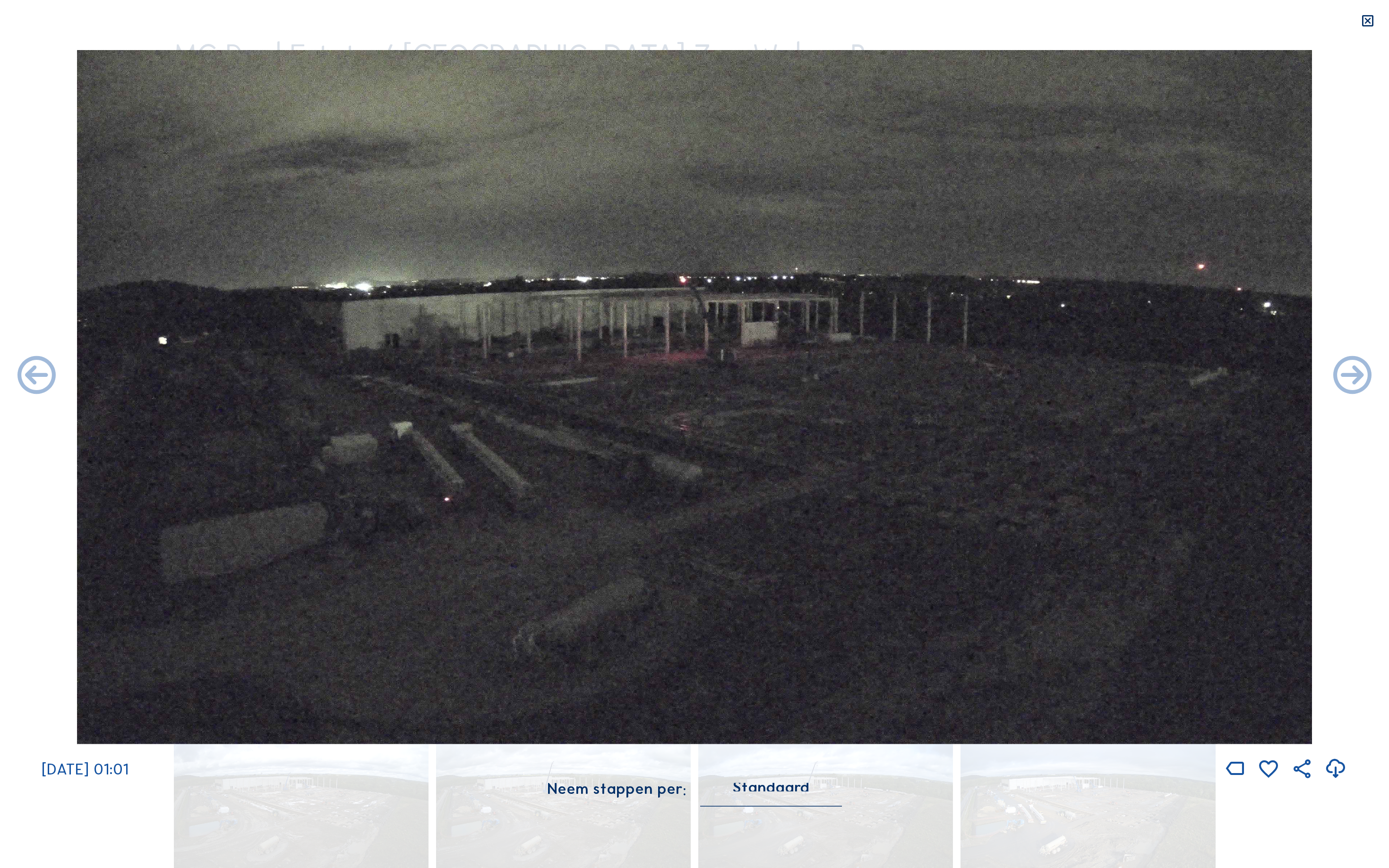
click at [1366, 373] on icon at bounding box center [1352, 377] width 46 height 46
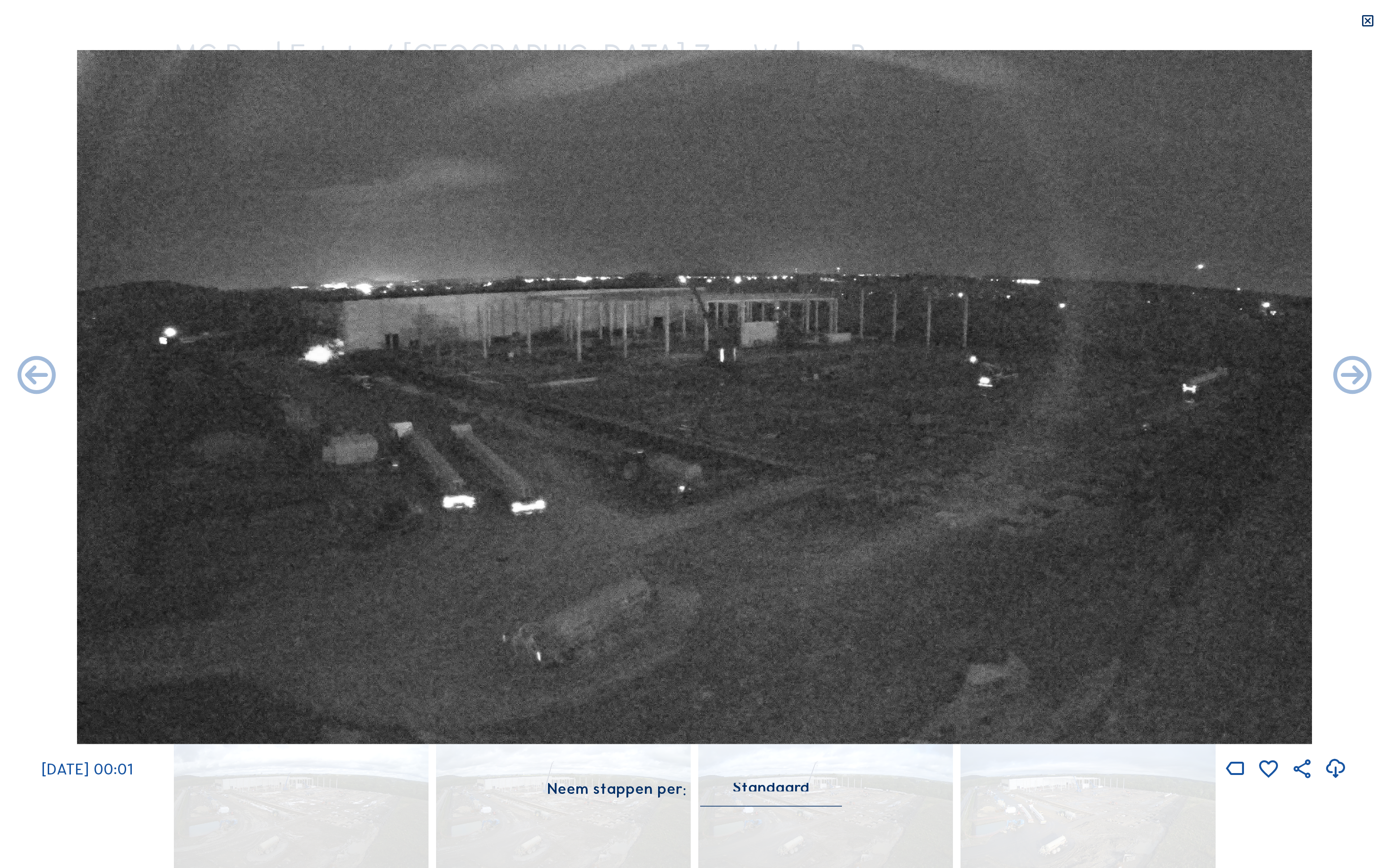
click at [1366, 373] on icon at bounding box center [1352, 377] width 46 height 46
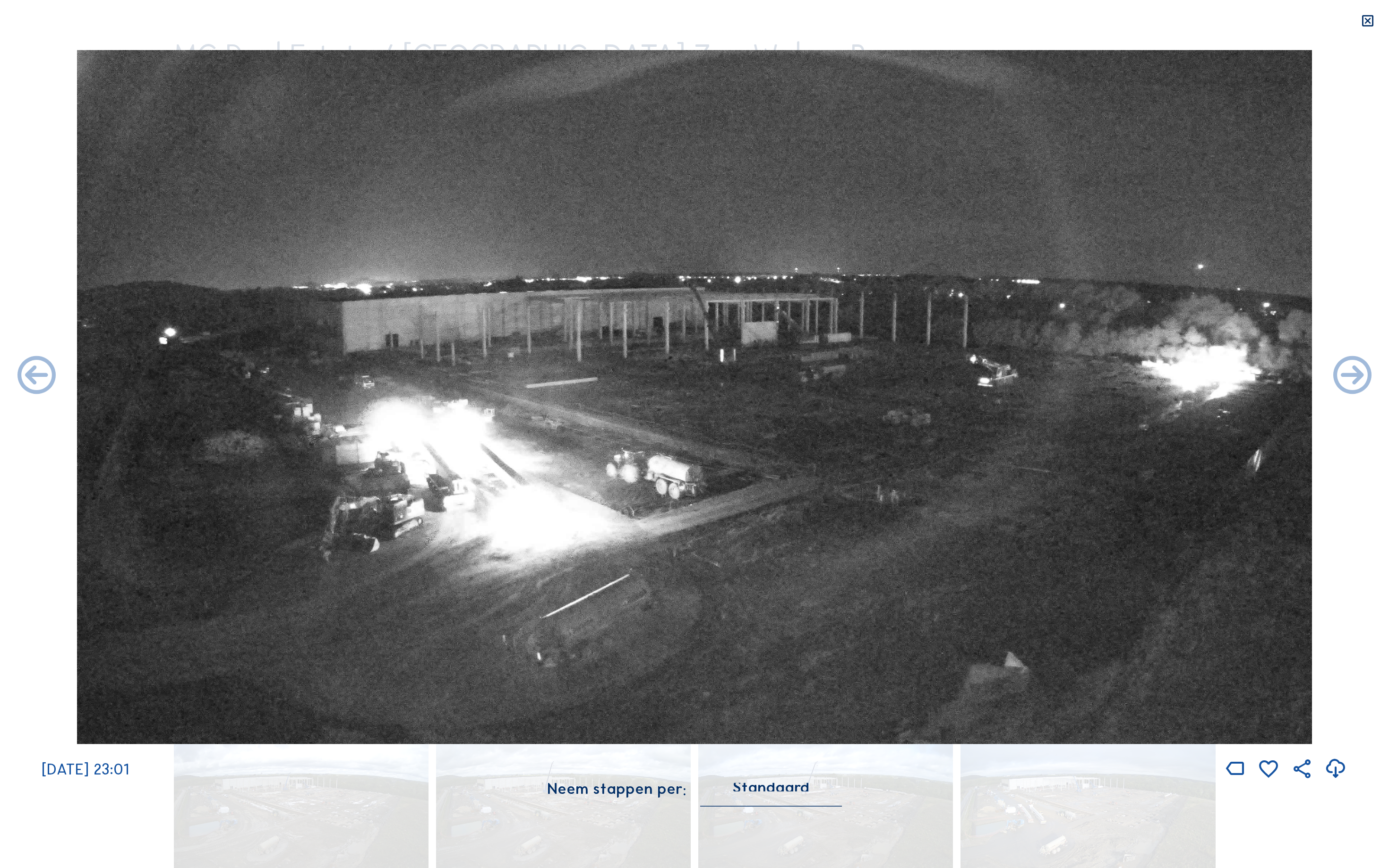
click at [1366, 373] on icon at bounding box center [1352, 377] width 46 height 46
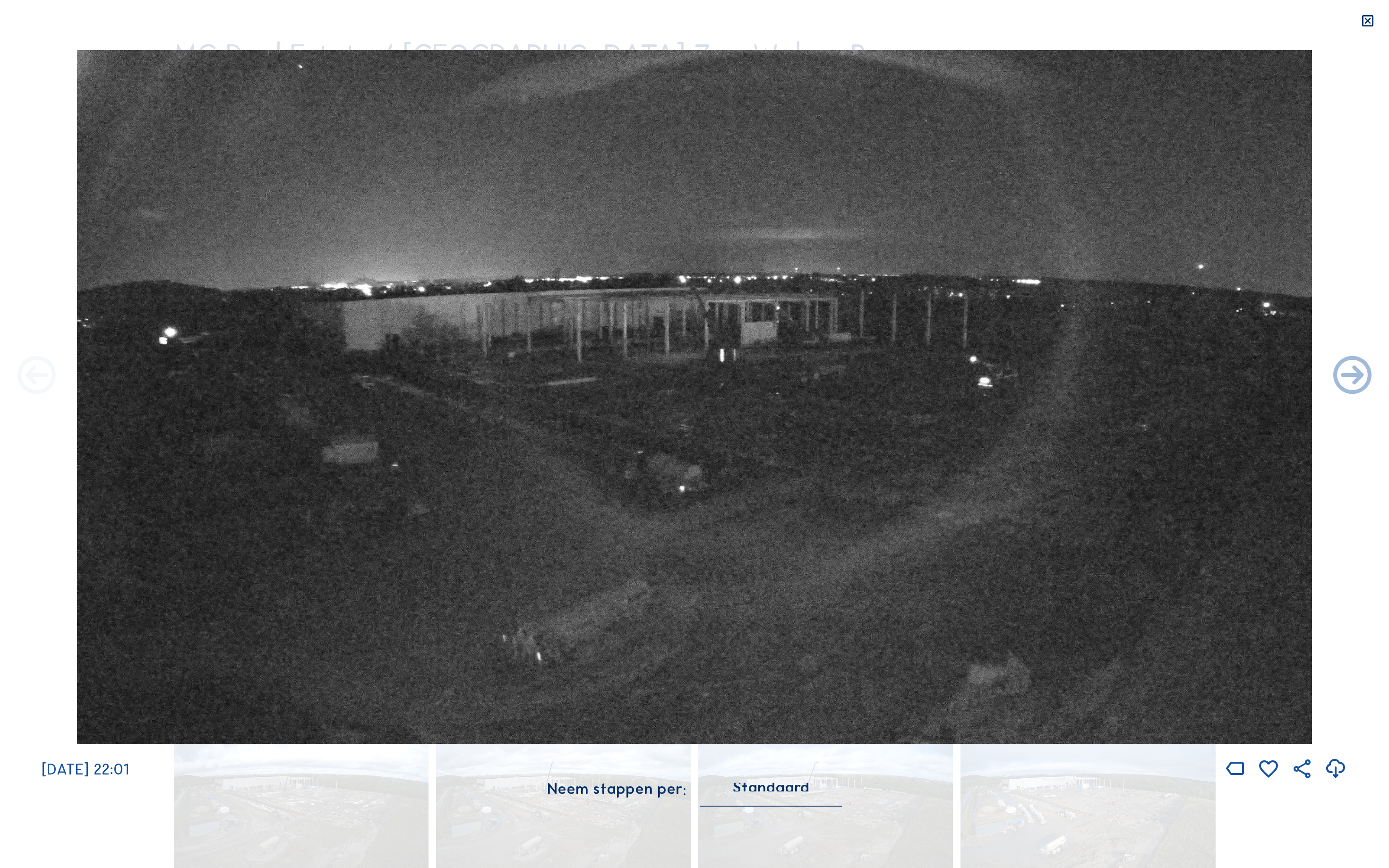
click at [28, 382] on icon at bounding box center [37, 377] width 46 height 46
click at [27, 378] on icon at bounding box center [37, 377] width 46 height 46
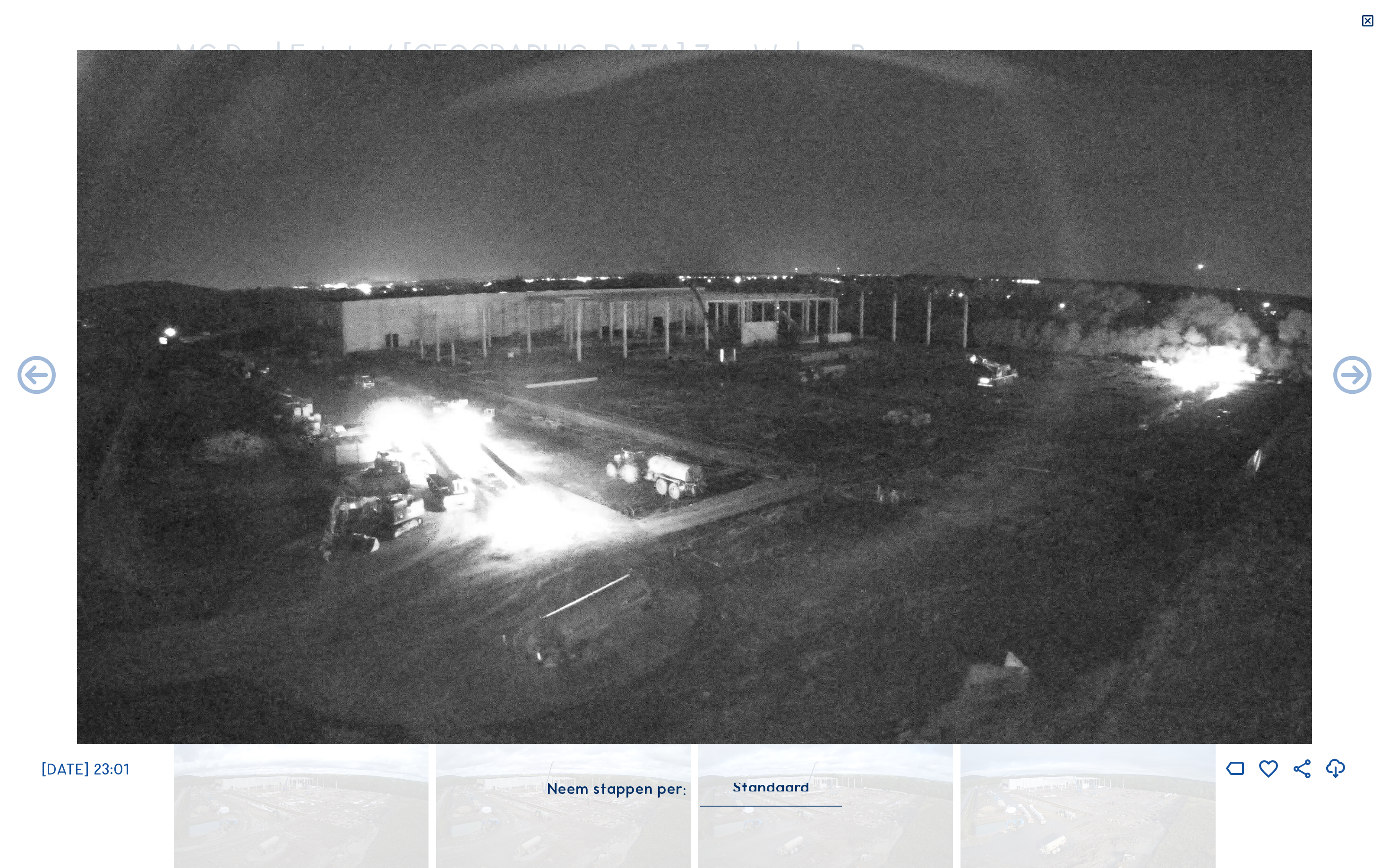
click at [27, 378] on icon at bounding box center [37, 377] width 46 height 46
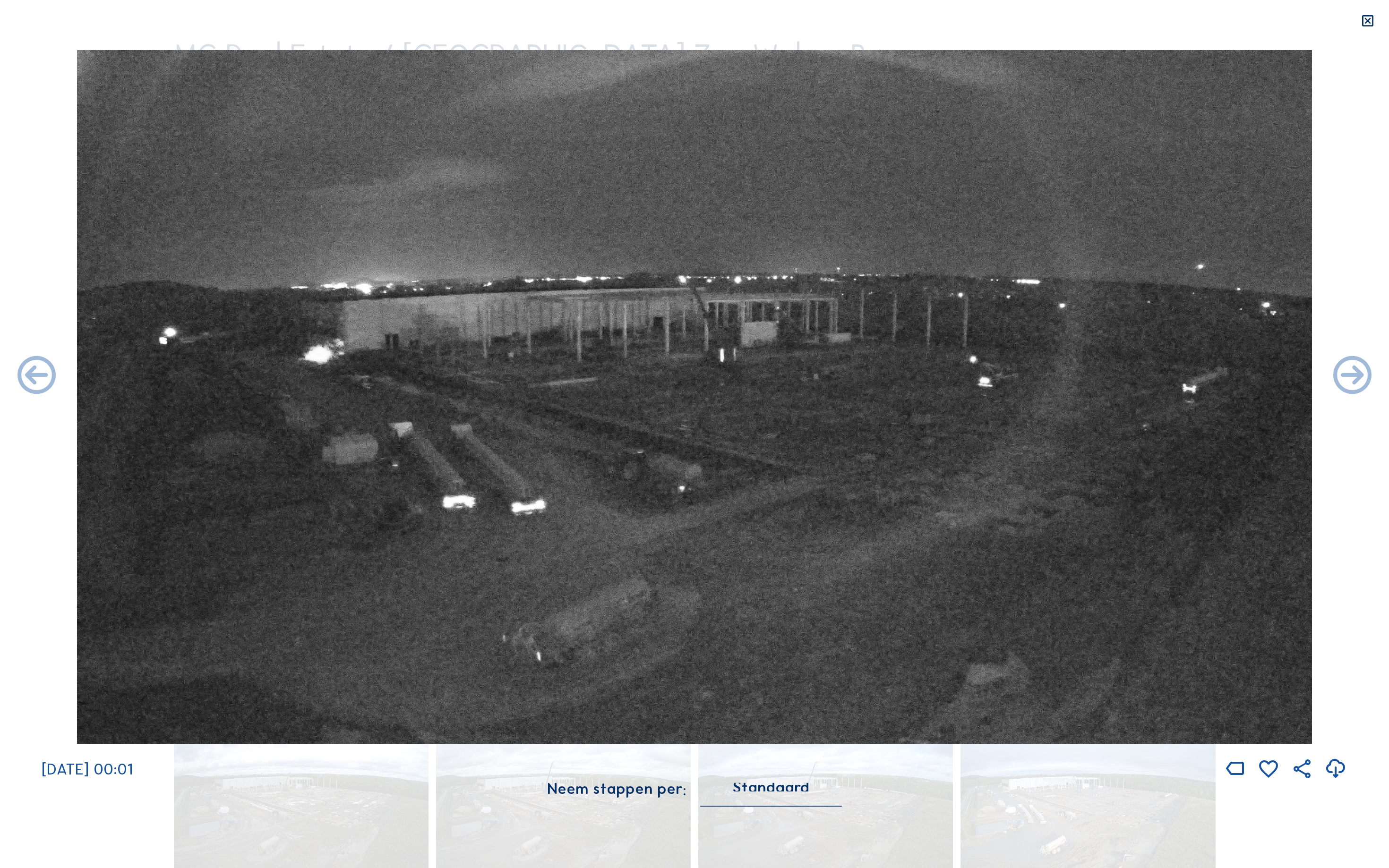
click at [27, 378] on icon at bounding box center [37, 377] width 46 height 46
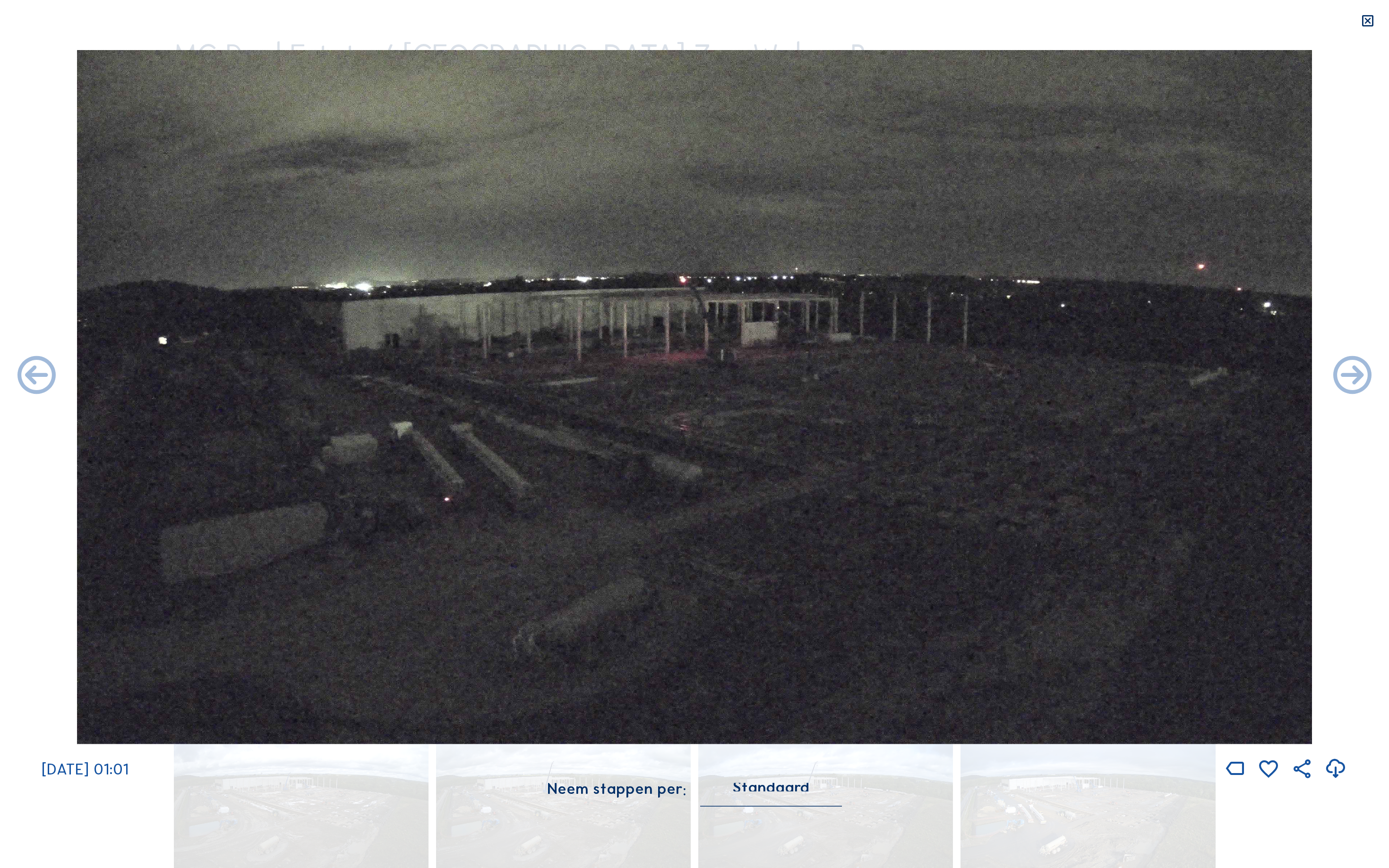
click at [27, 378] on icon at bounding box center [37, 377] width 46 height 46
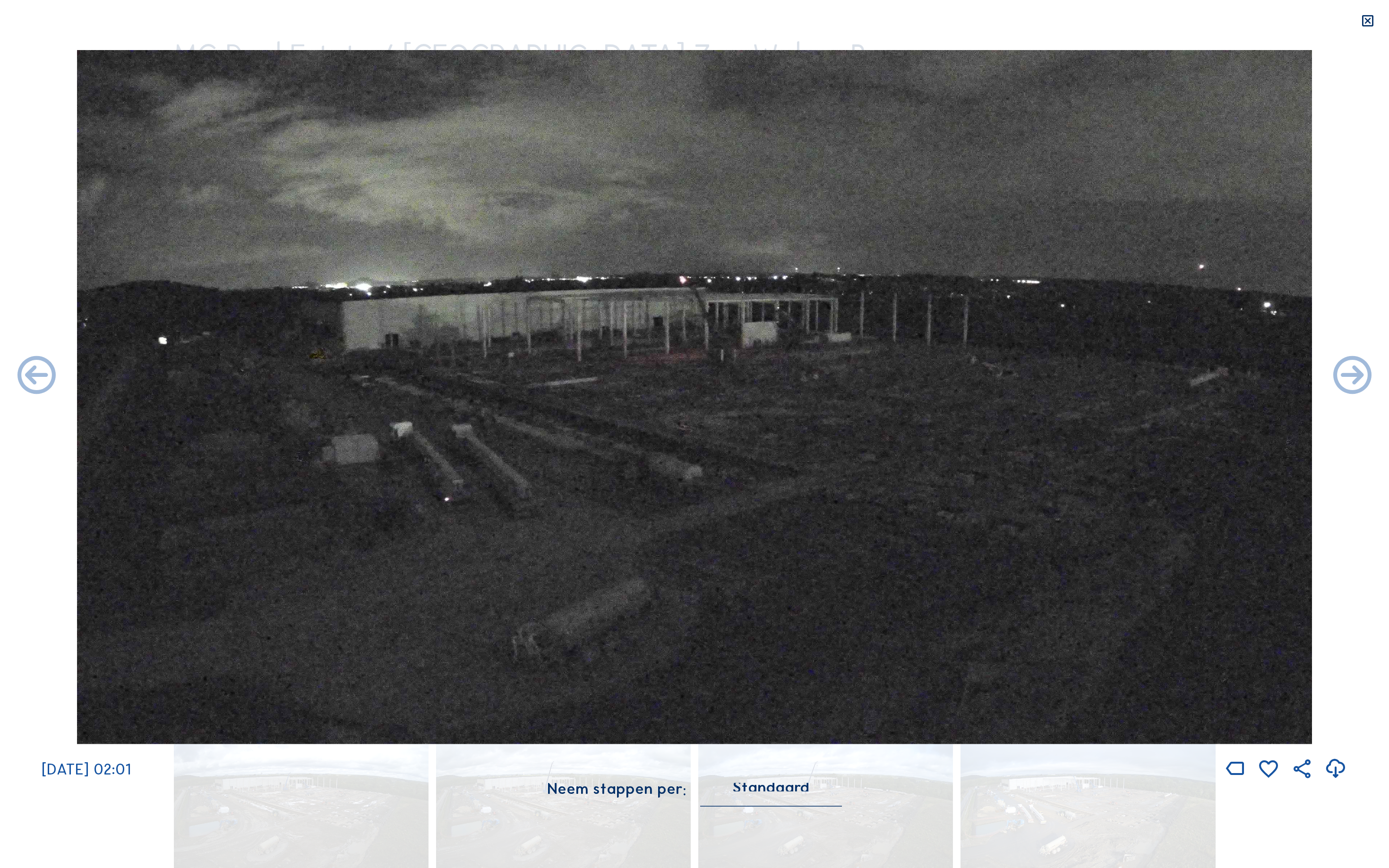
click at [27, 378] on icon at bounding box center [37, 377] width 46 height 46
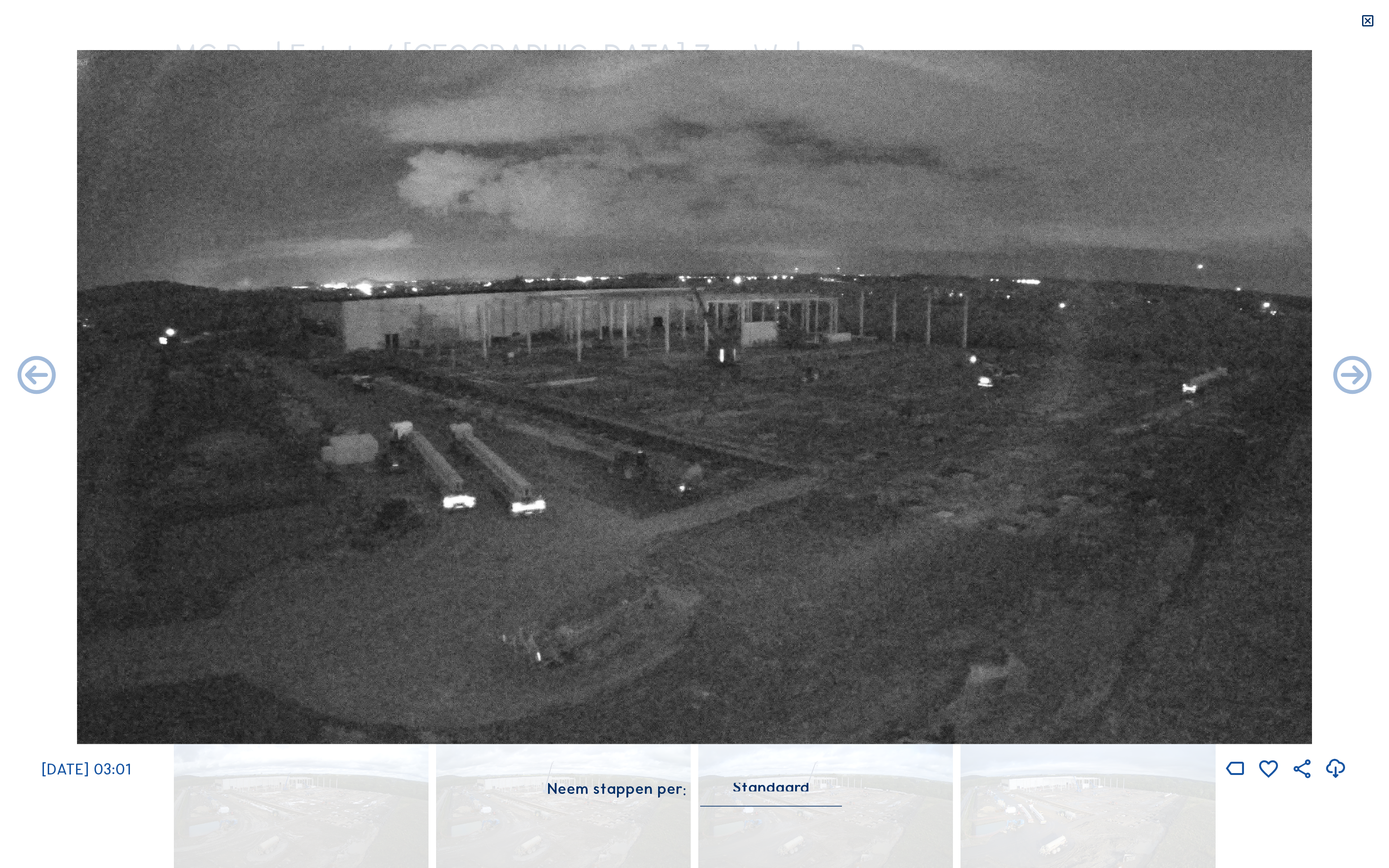
click at [27, 378] on icon at bounding box center [37, 377] width 46 height 46
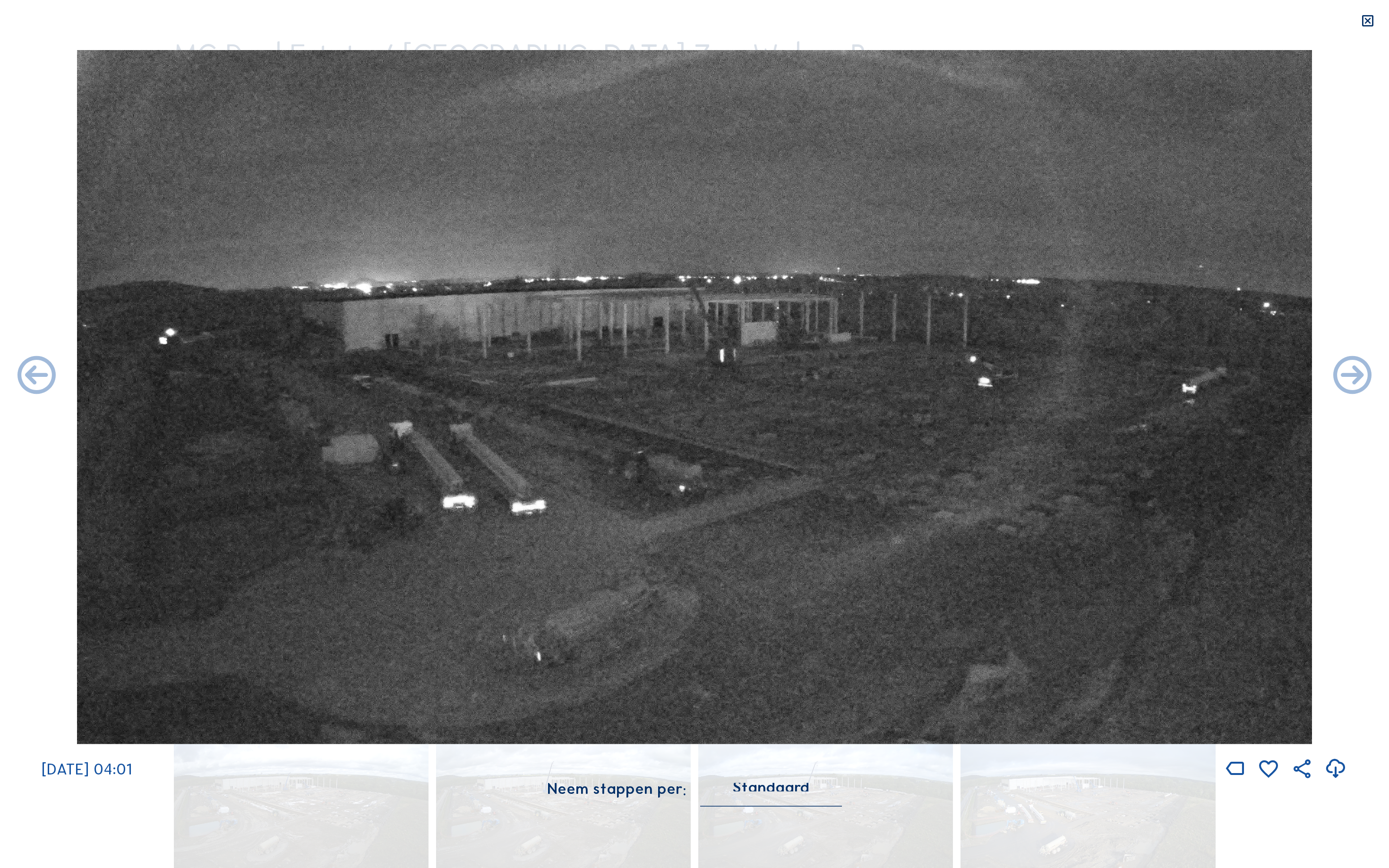
click at [27, 378] on icon at bounding box center [37, 377] width 46 height 46
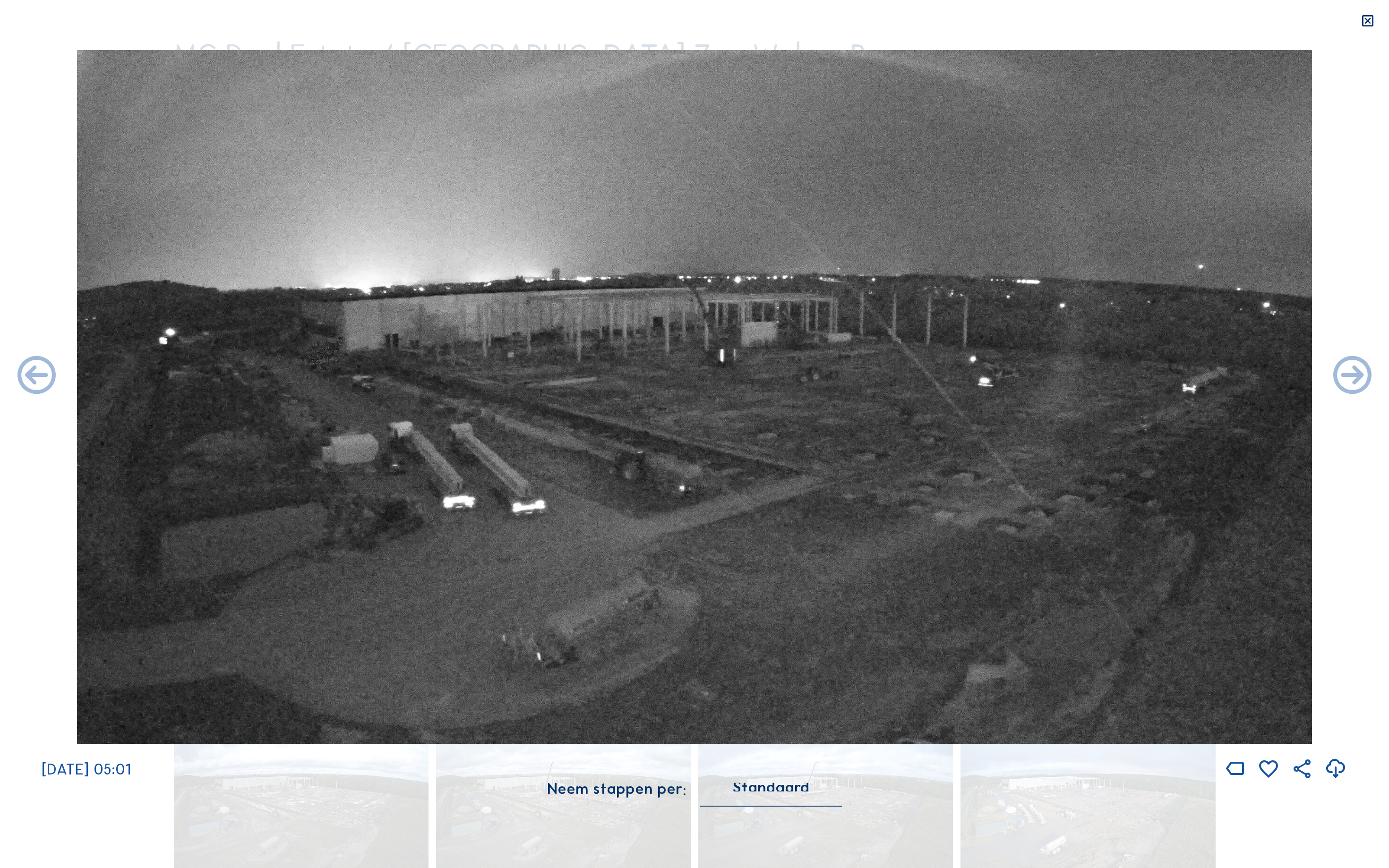
click at [27, 378] on icon at bounding box center [37, 377] width 46 height 46
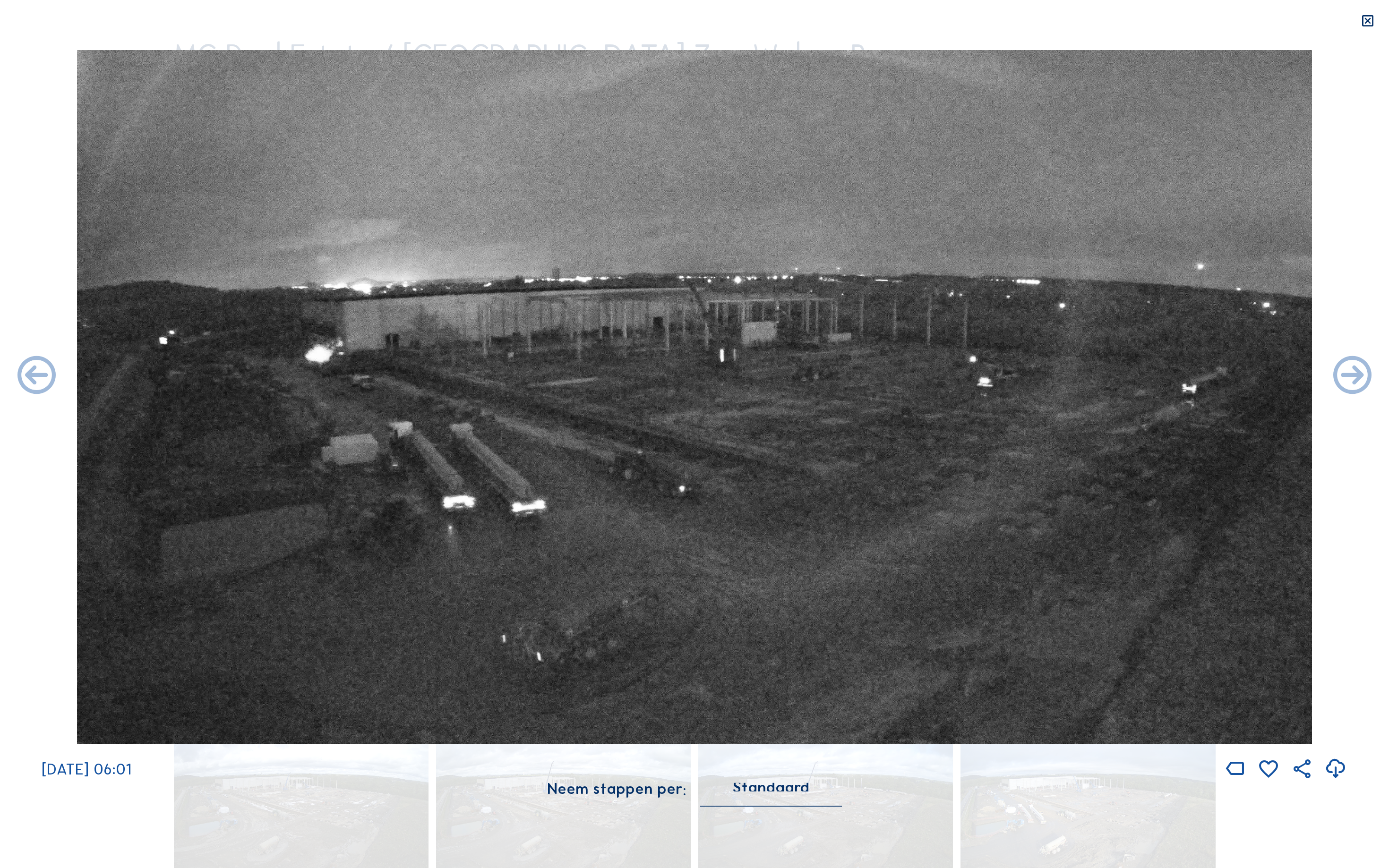
click at [27, 378] on icon at bounding box center [37, 377] width 46 height 46
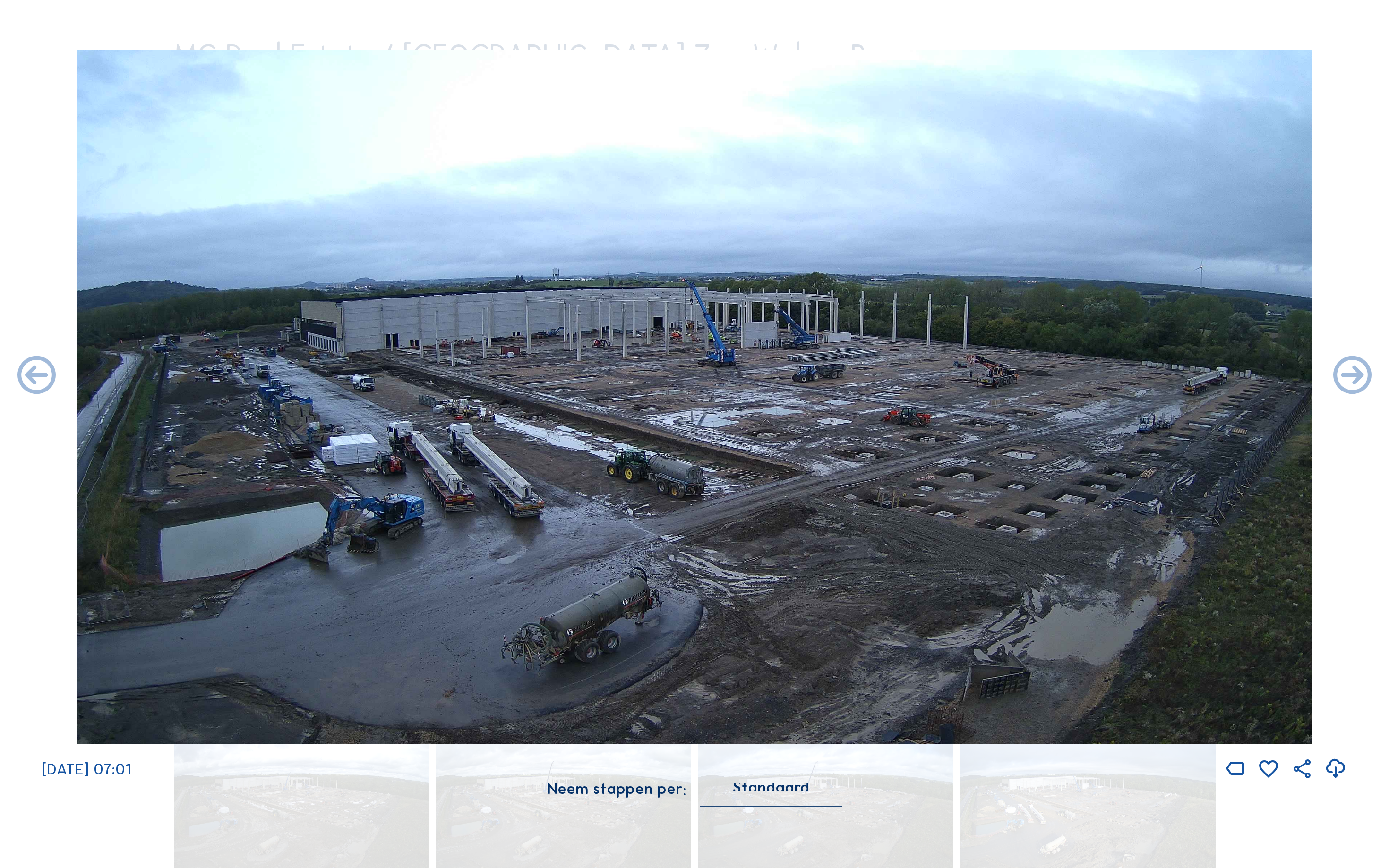
click at [27, 378] on icon at bounding box center [37, 377] width 46 height 46
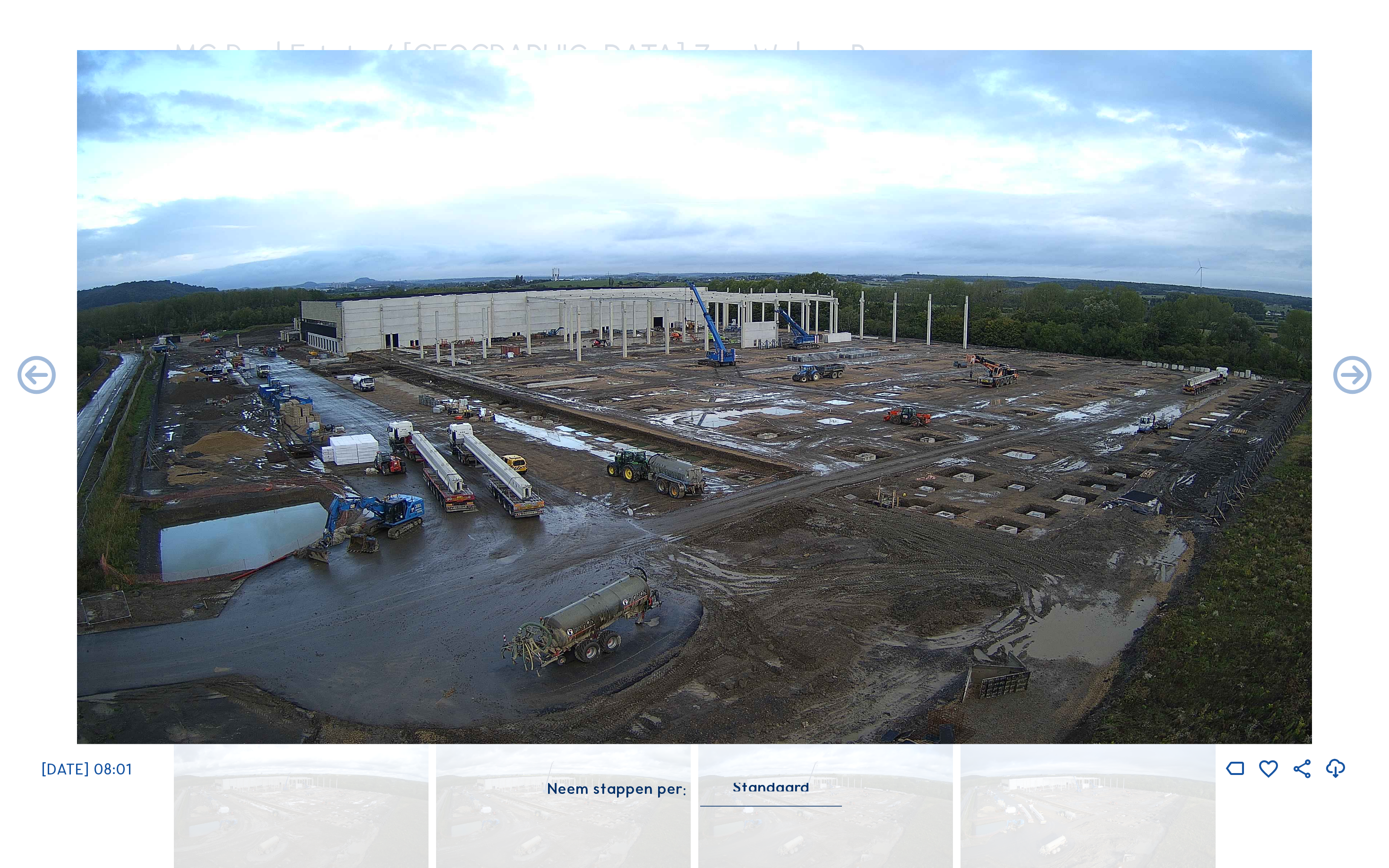
click at [27, 378] on icon at bounding box center [37, 377] width 46 height 46
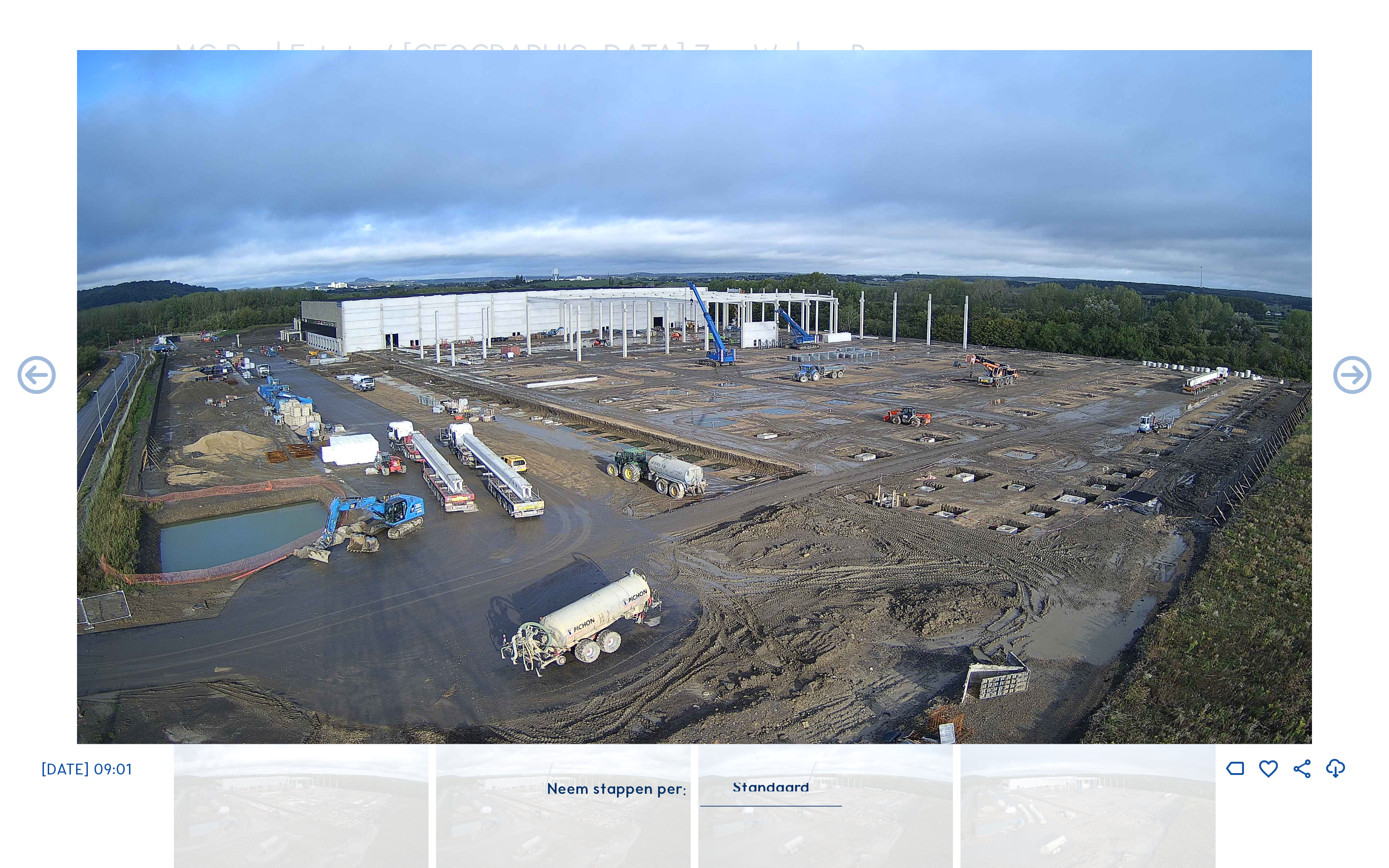
click at [27, 378] on icon at bounding box center [37, 377] width 46 height 46
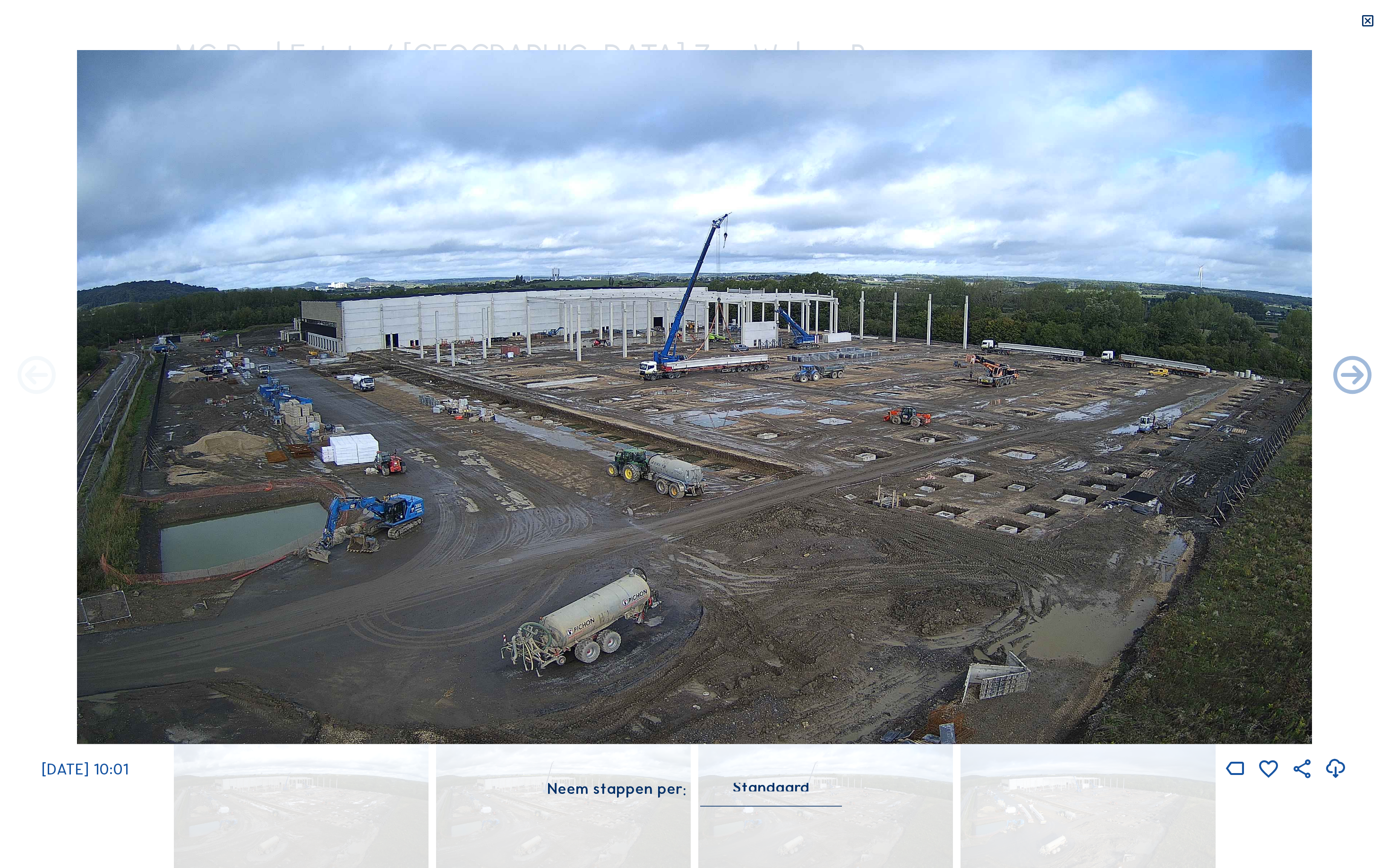
click at [27, 378] on icon at bounding box center [37, 377] width 46 height 46
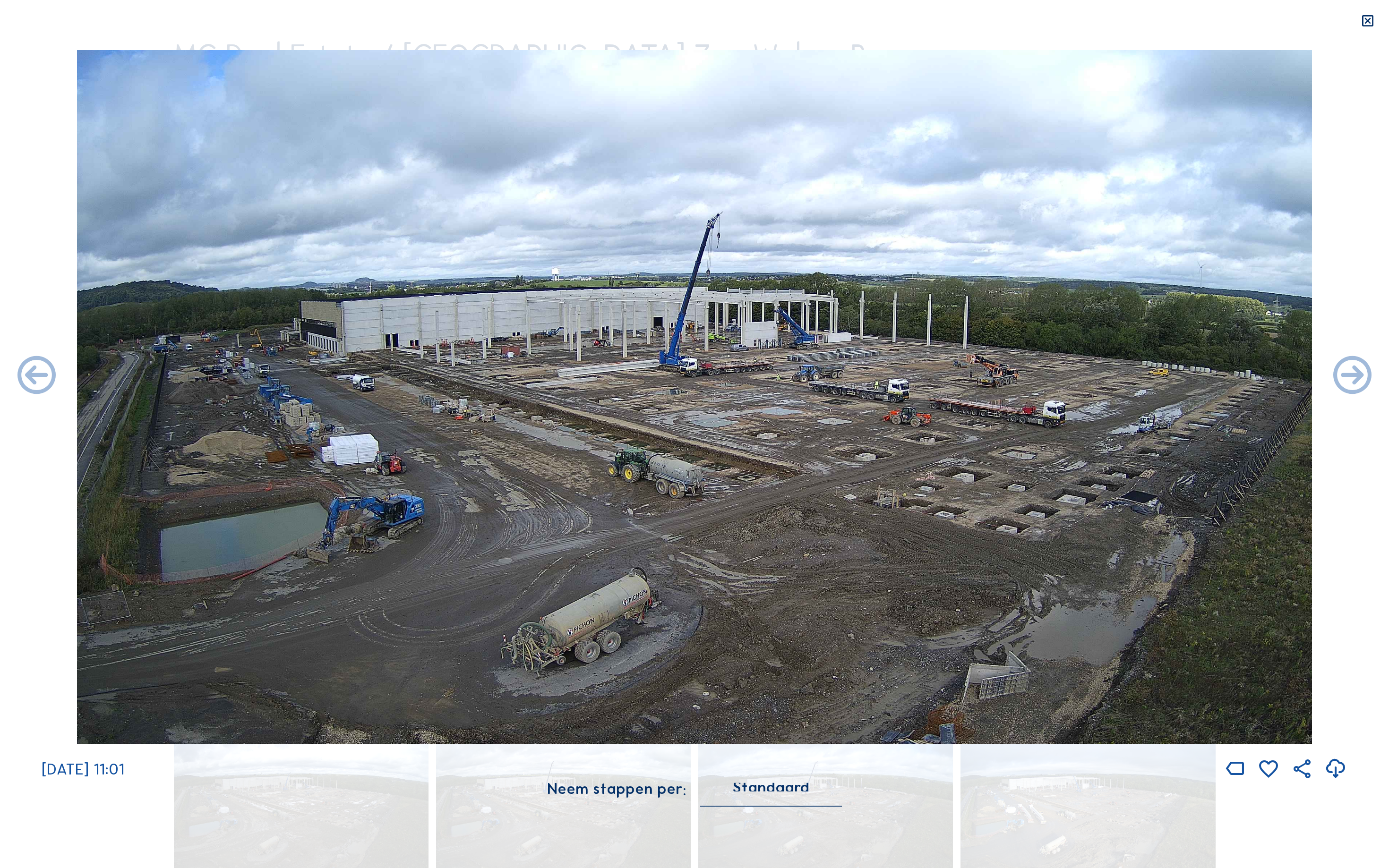
click at [27, 378] on icon at bounding box center [37, 377] width 46 height 46
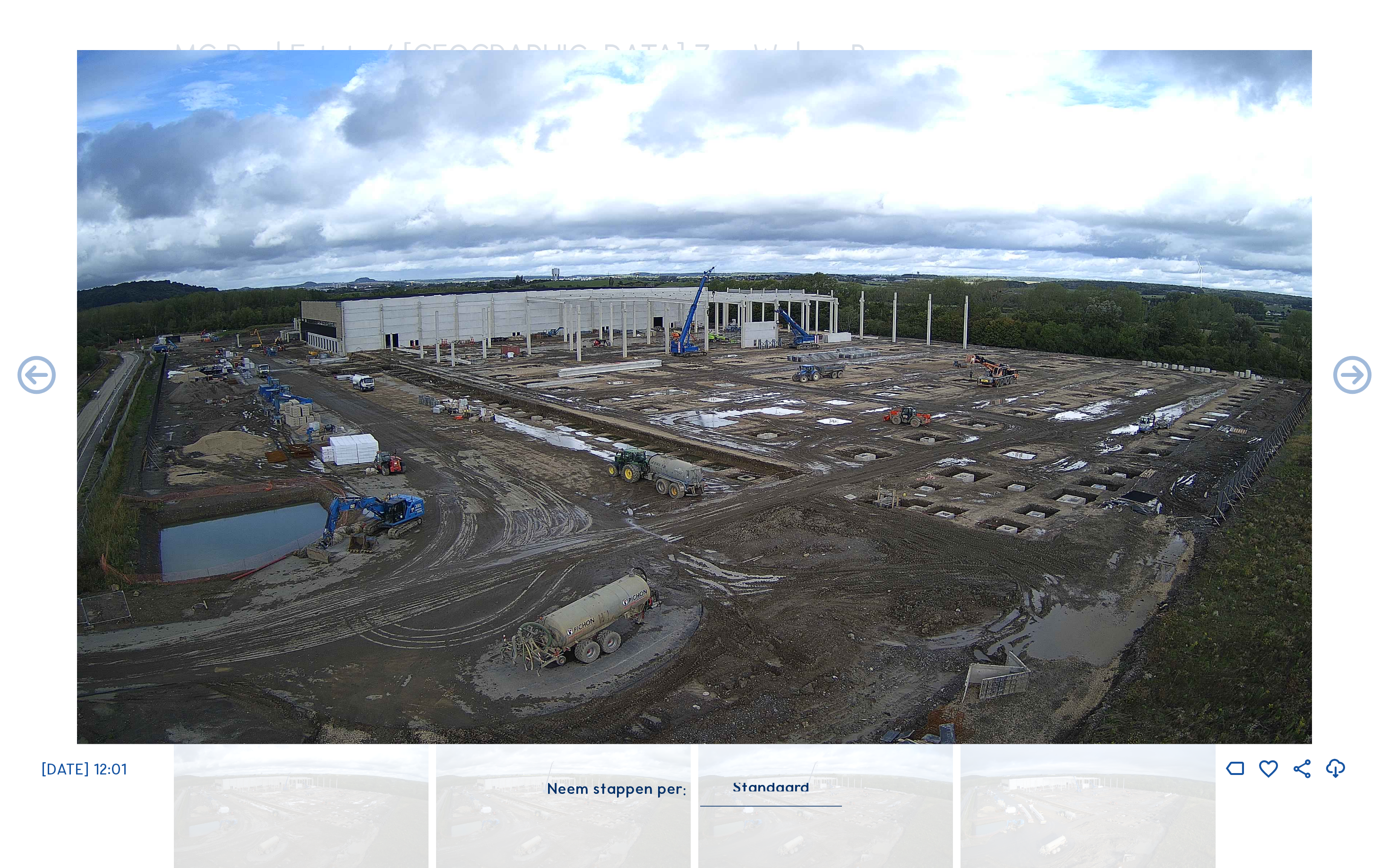
click at [27, 378] on icon at bounding box center [37, 377] width 46 height 46
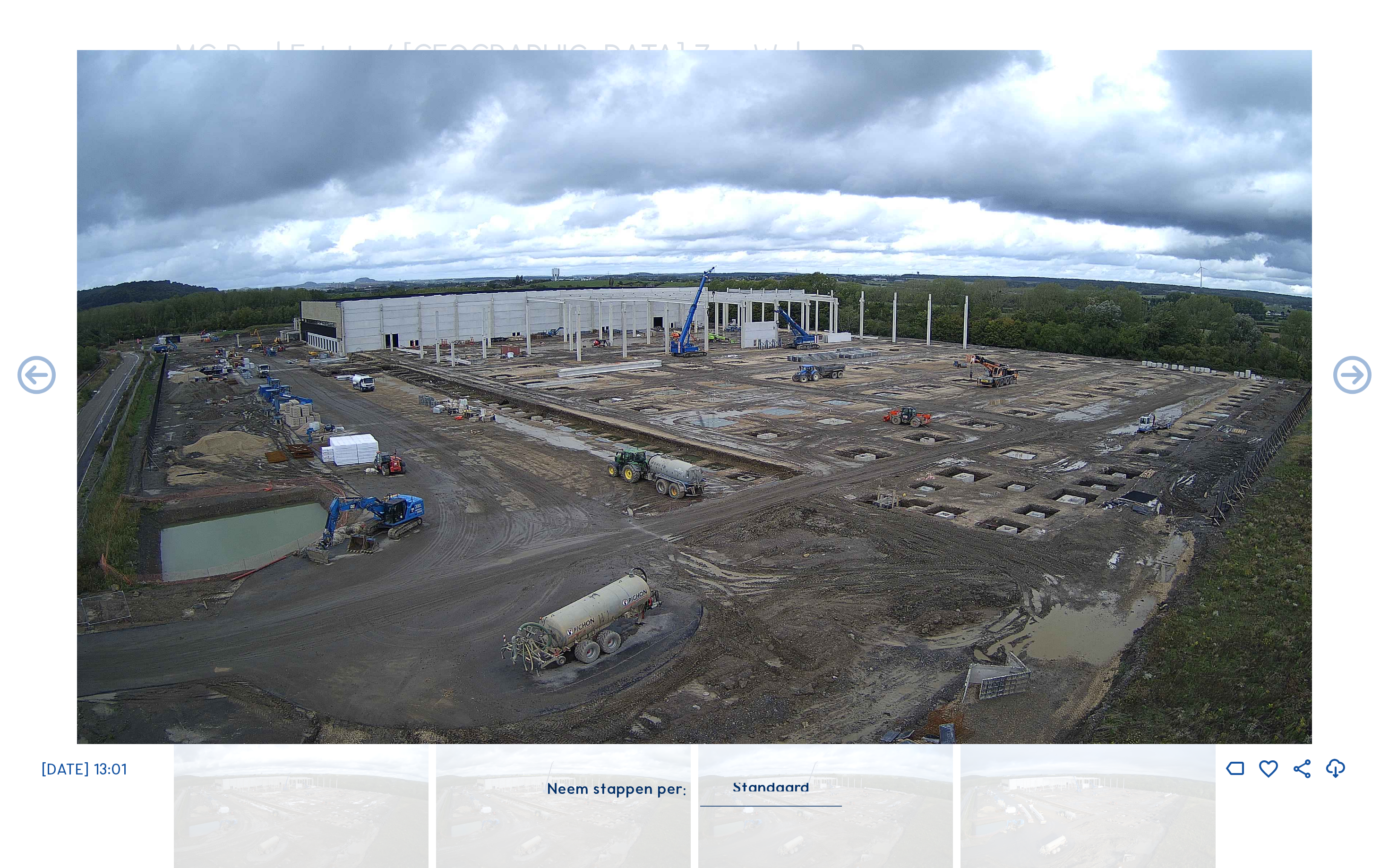
click at [27, 378] on icon at bounding box center [37, 377] width 46 height 46
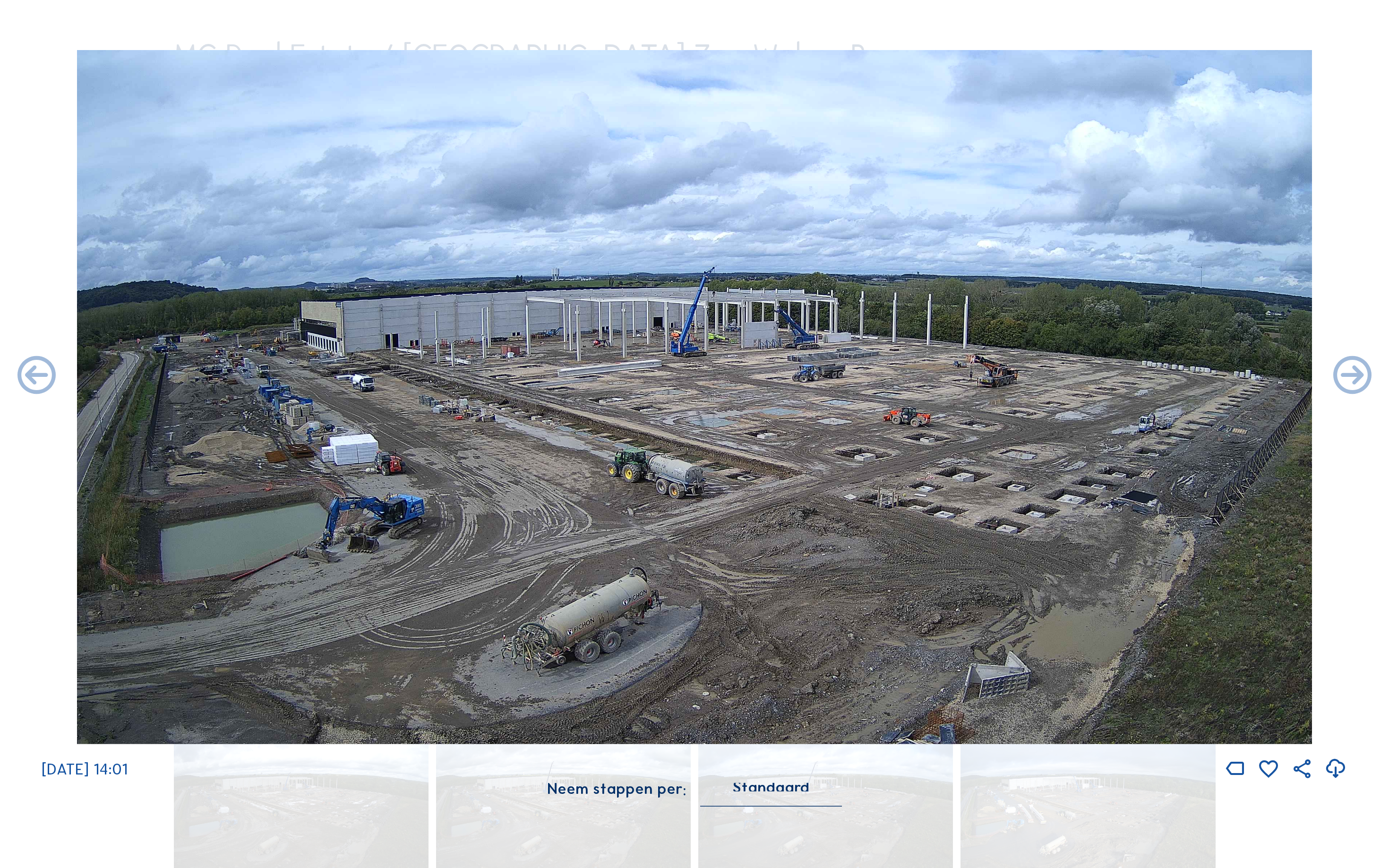
click at [27, 378] on icon at bounding box center [37, 377] width 46 height 46
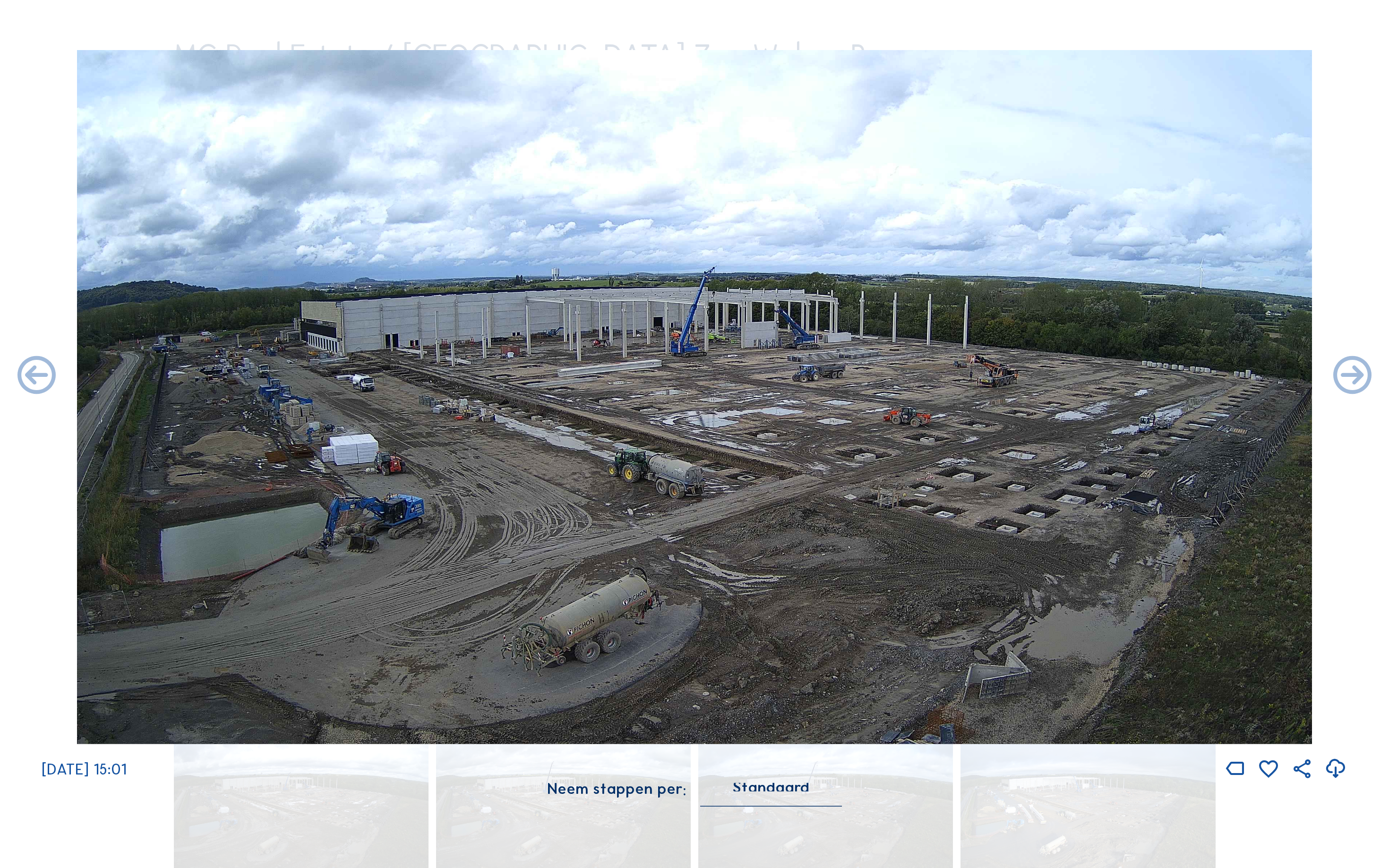
click at [27, 378] on icon at bounding box center [37, 377] width 46 height 46
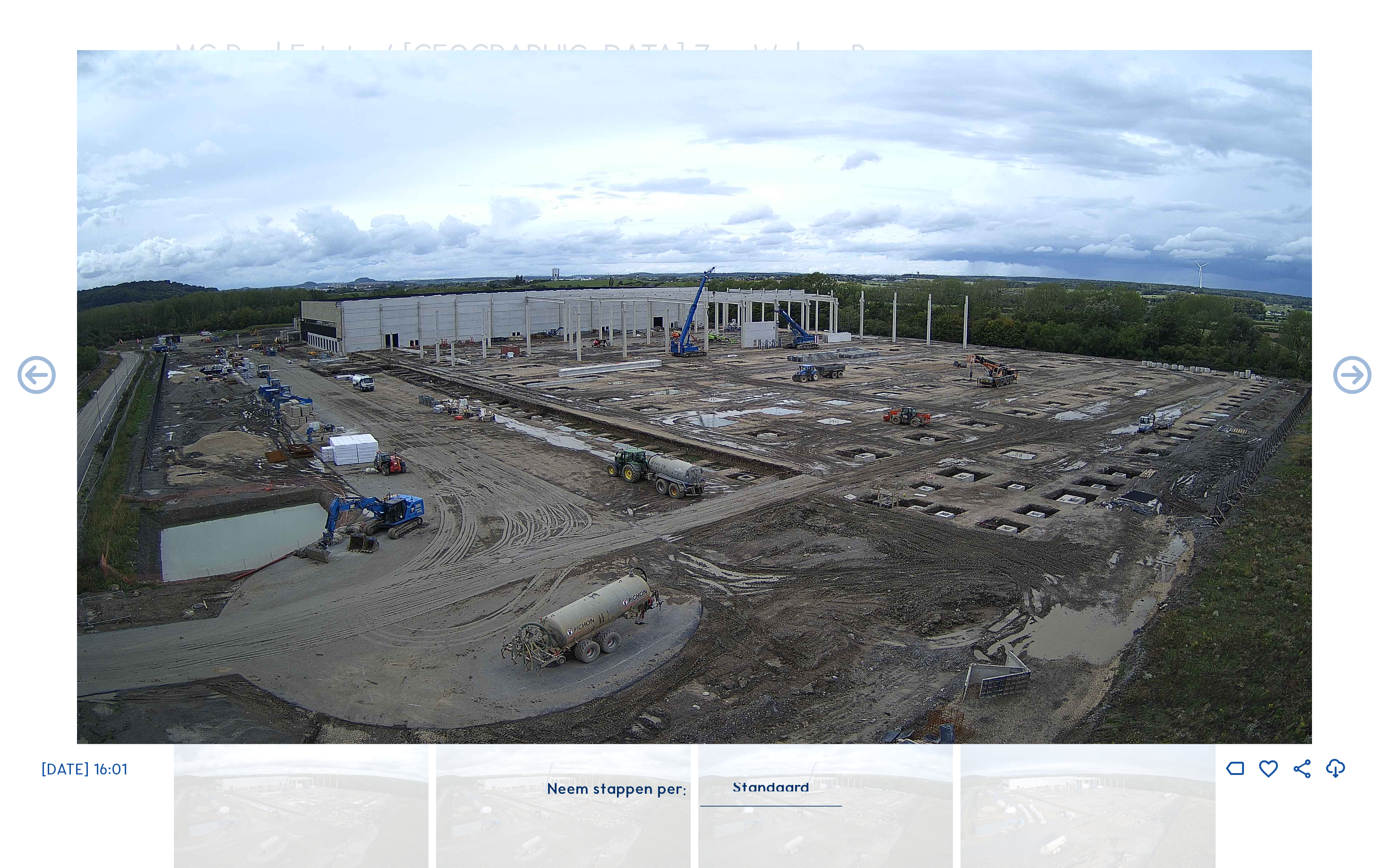
click at [27, 378] on icon at bounding box center [37, 377] width 46 height 46
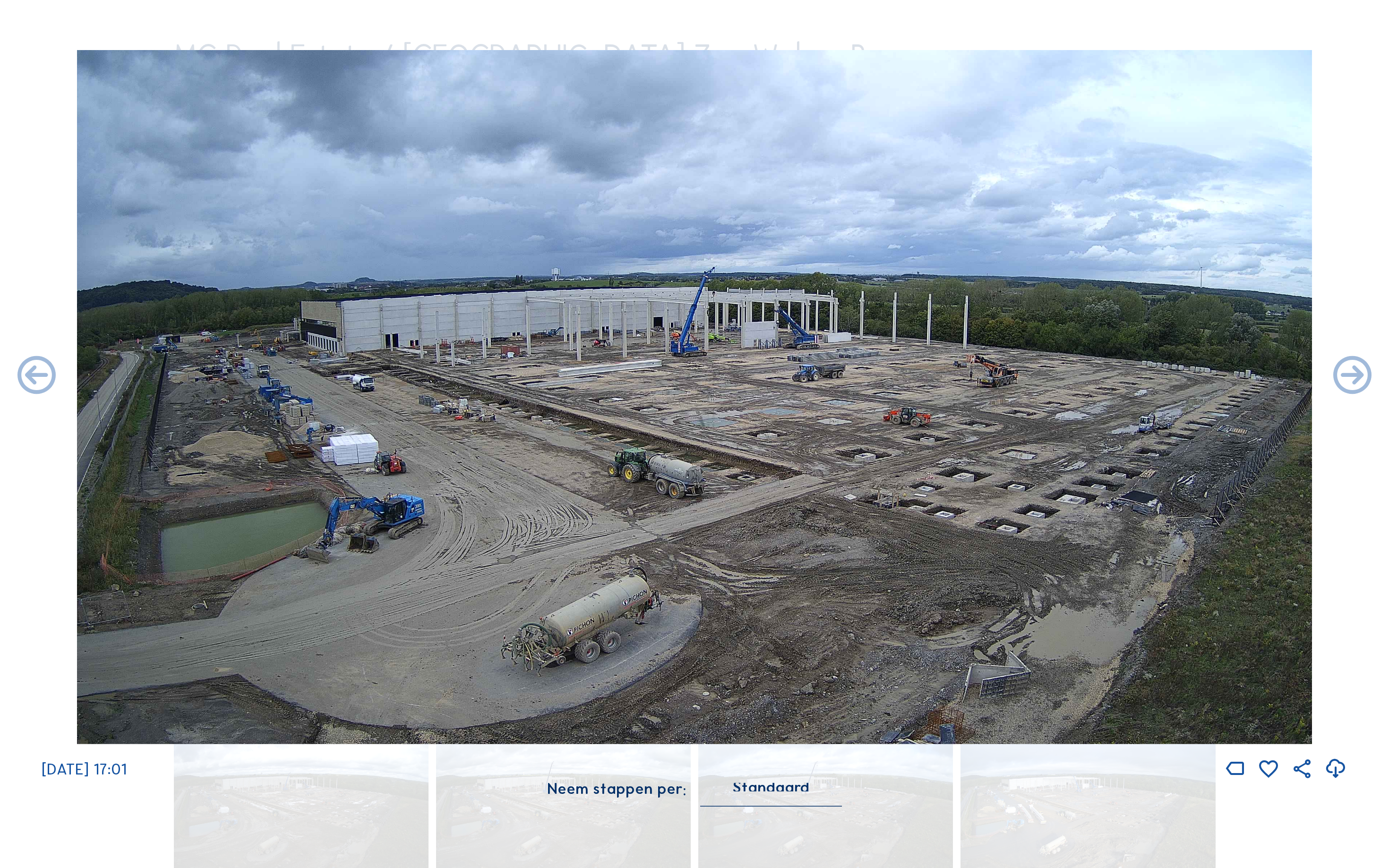
click at [27, 378] on icon at bounding box center [37, 377] width 46 height 46
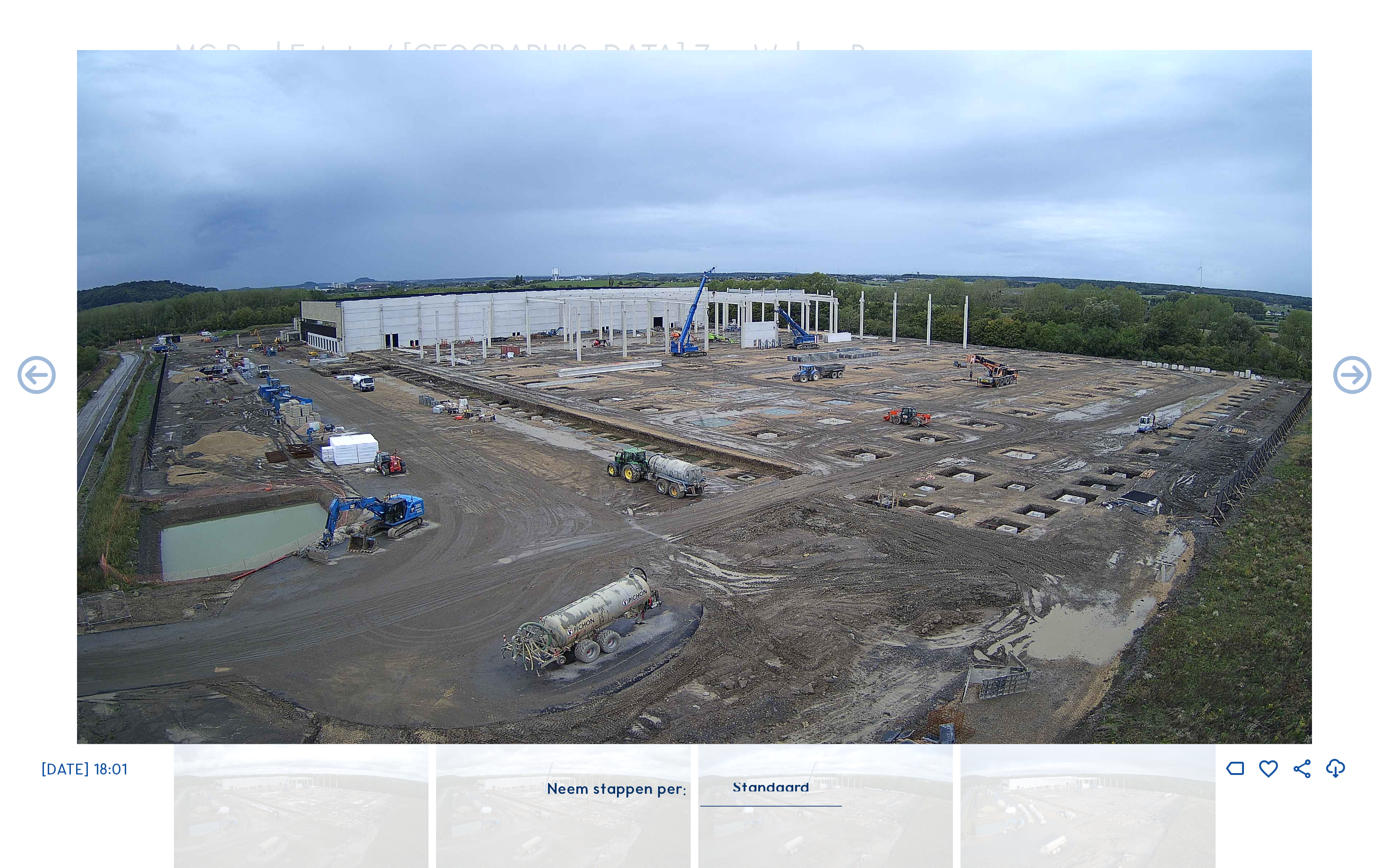
click at [27, 378] on icon at bounding box center [37, 377] width 46 height 46
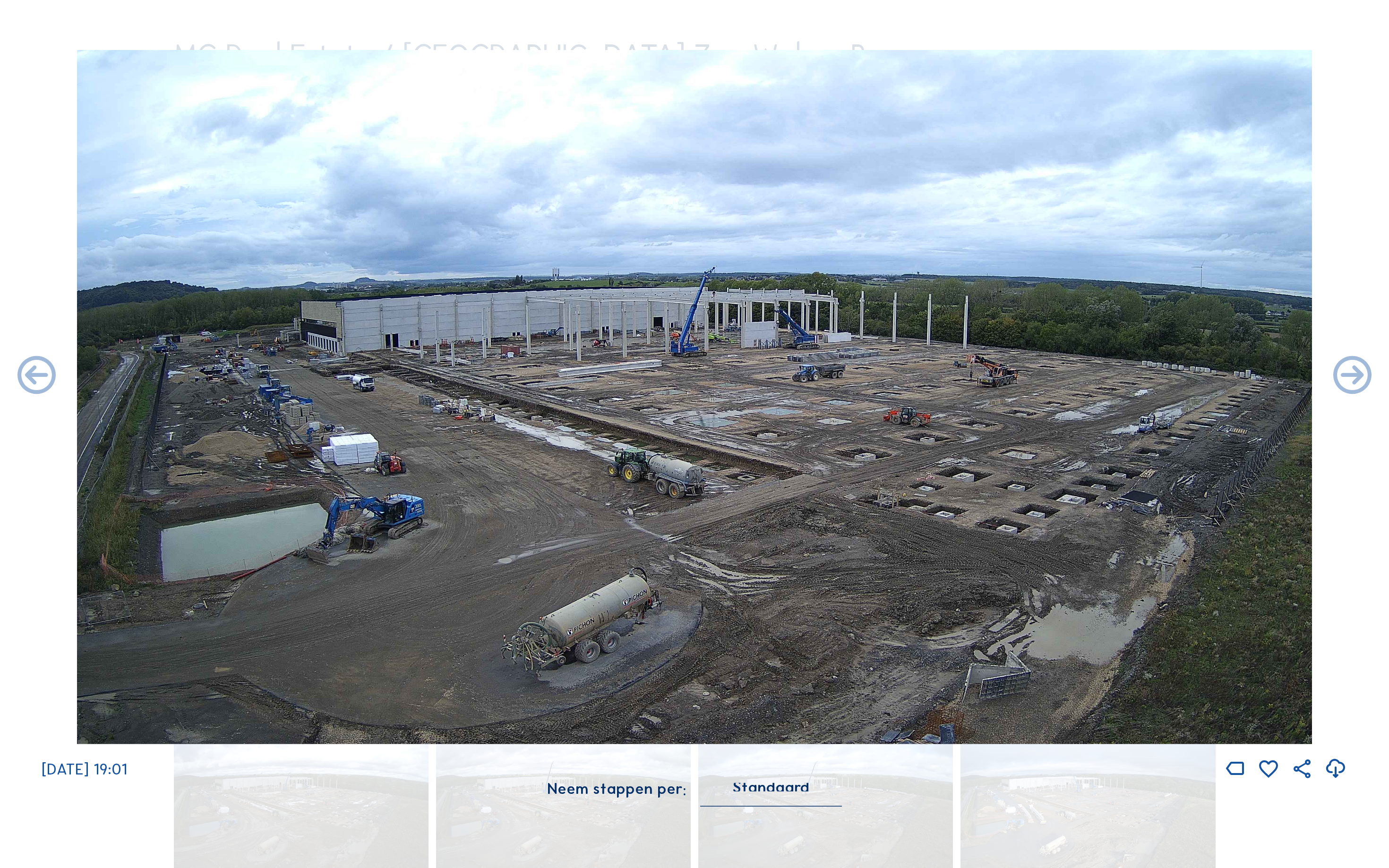
click at [27, 378] on icon at bounding box center [37, 377] width 46 height 46
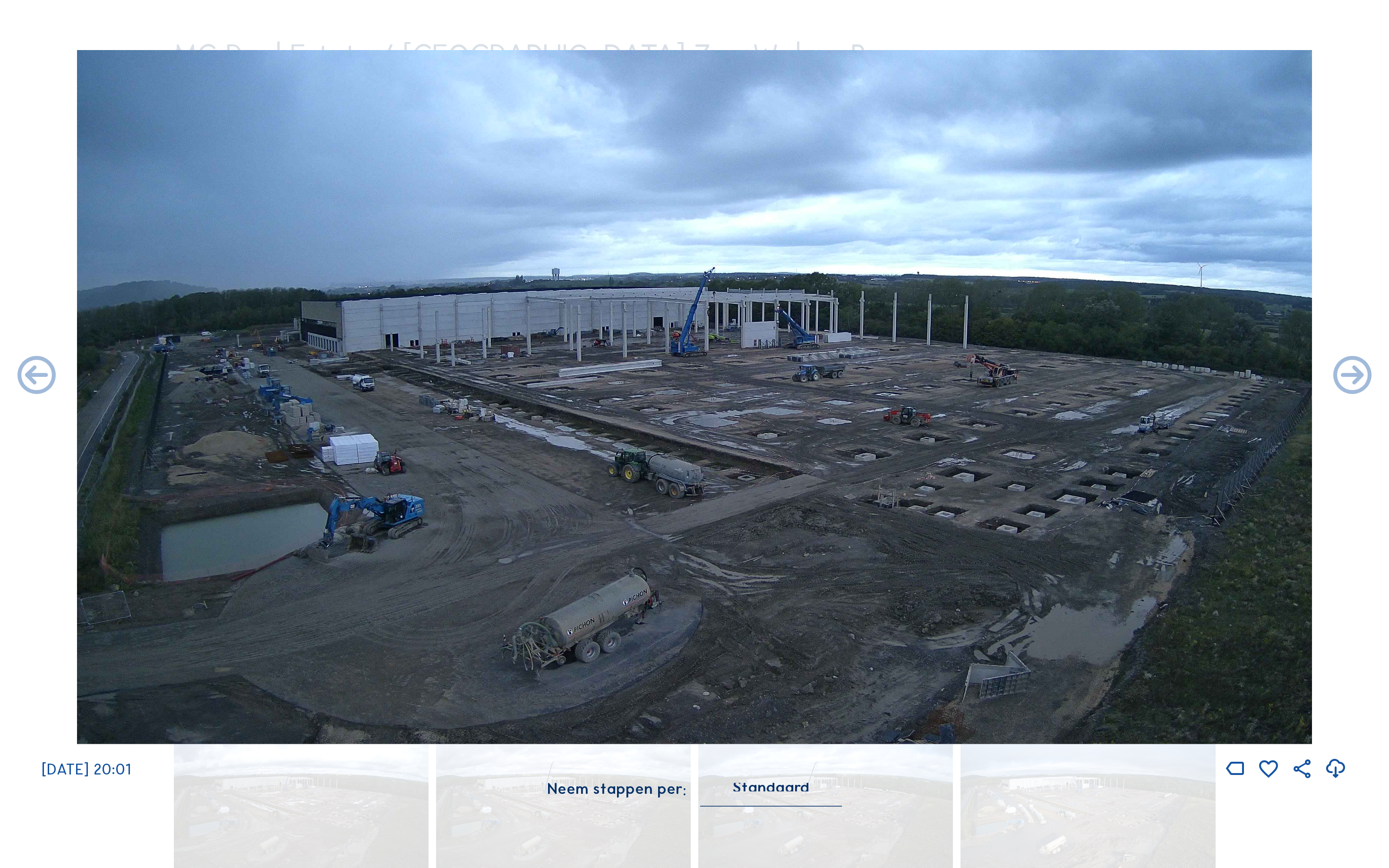
click at [27, 378] on icon at bounding box center [37, 377] width 46 height 46
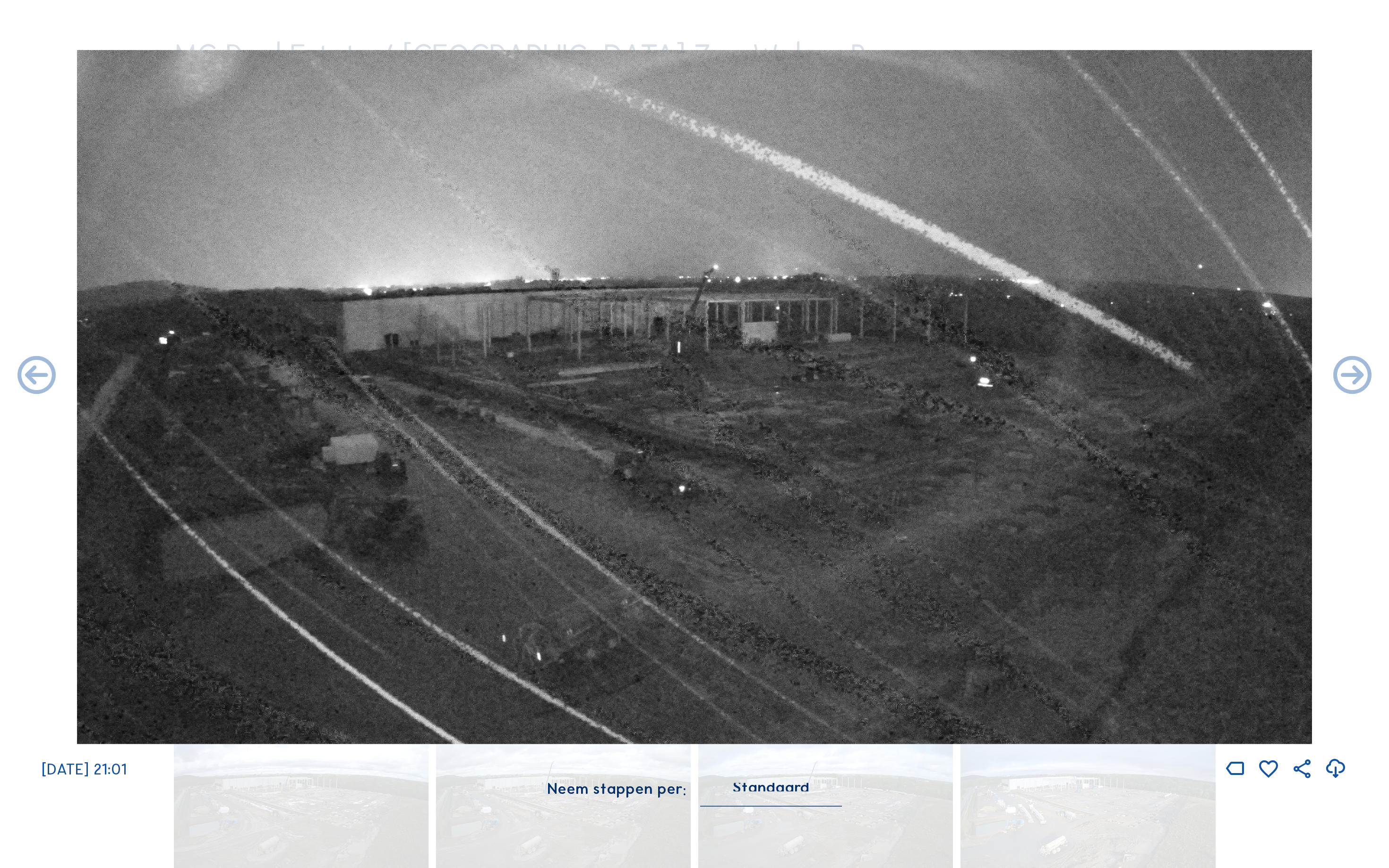
click at [27, 378] on icon at bounding box center [37, 377] width 46 height 46
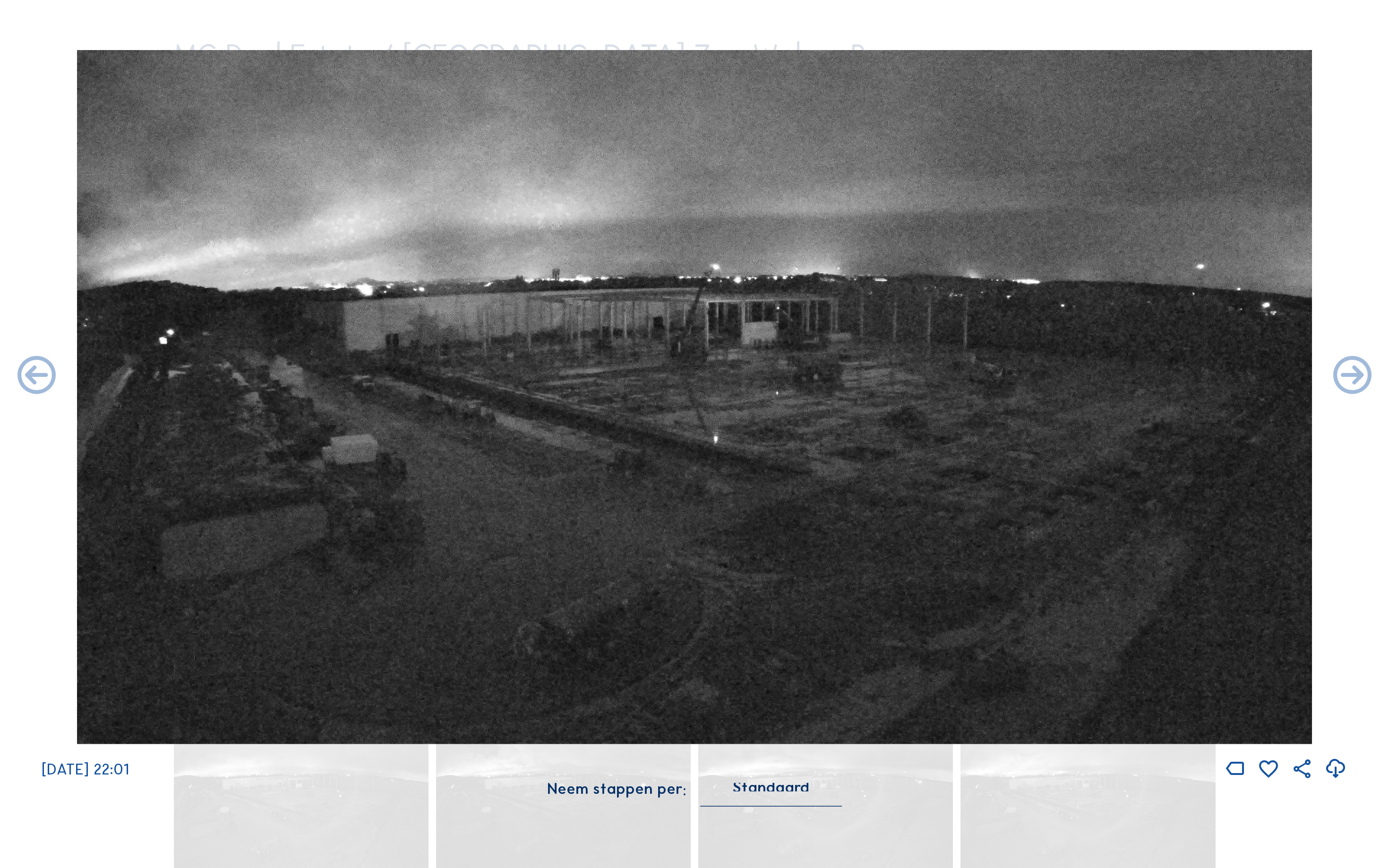
click at [27, 378] on icon at bounding box center [37, 377] width 46 height 46
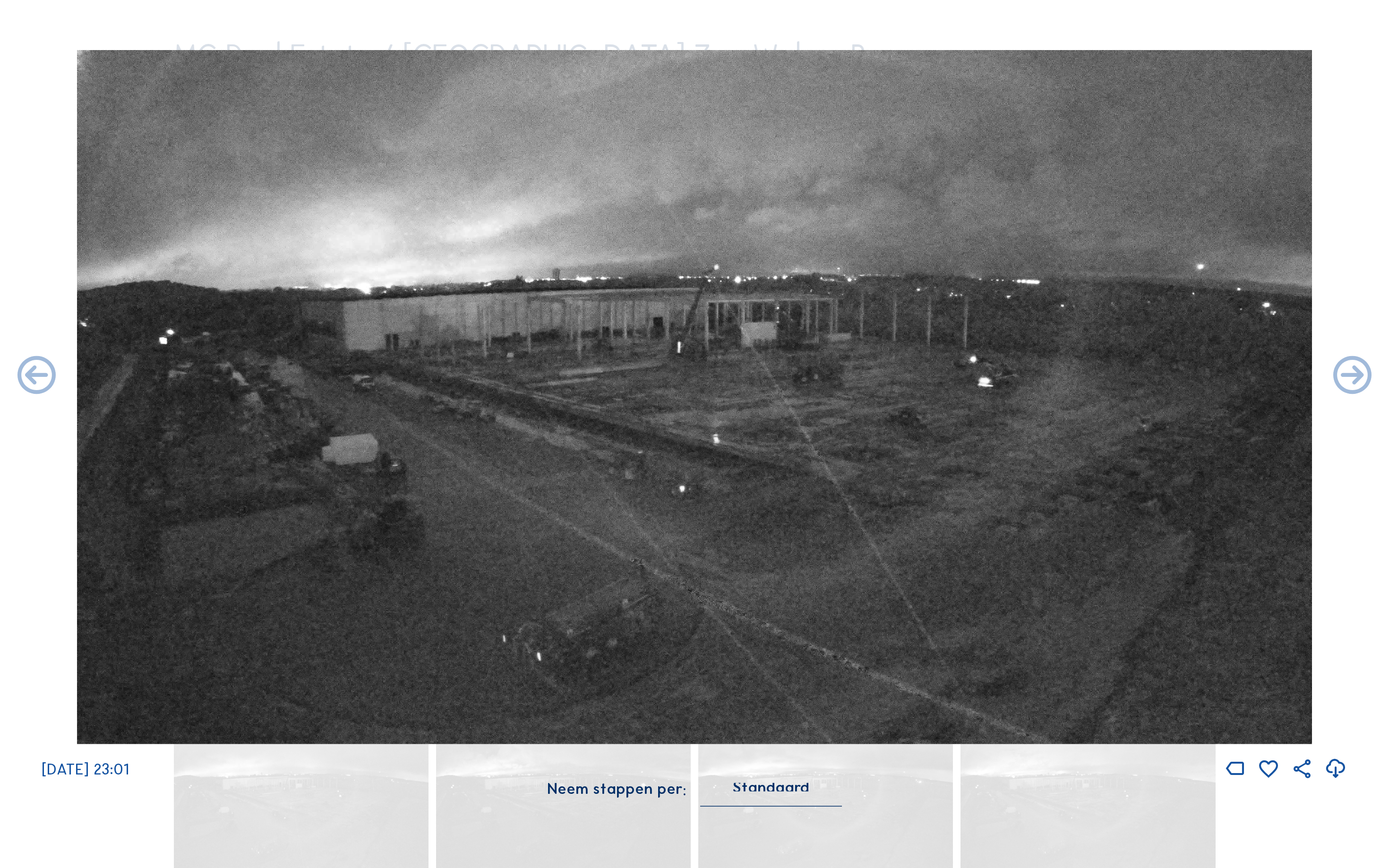
click at [27, 378] on icon at bounding box center [37, 377] width 46 height 46
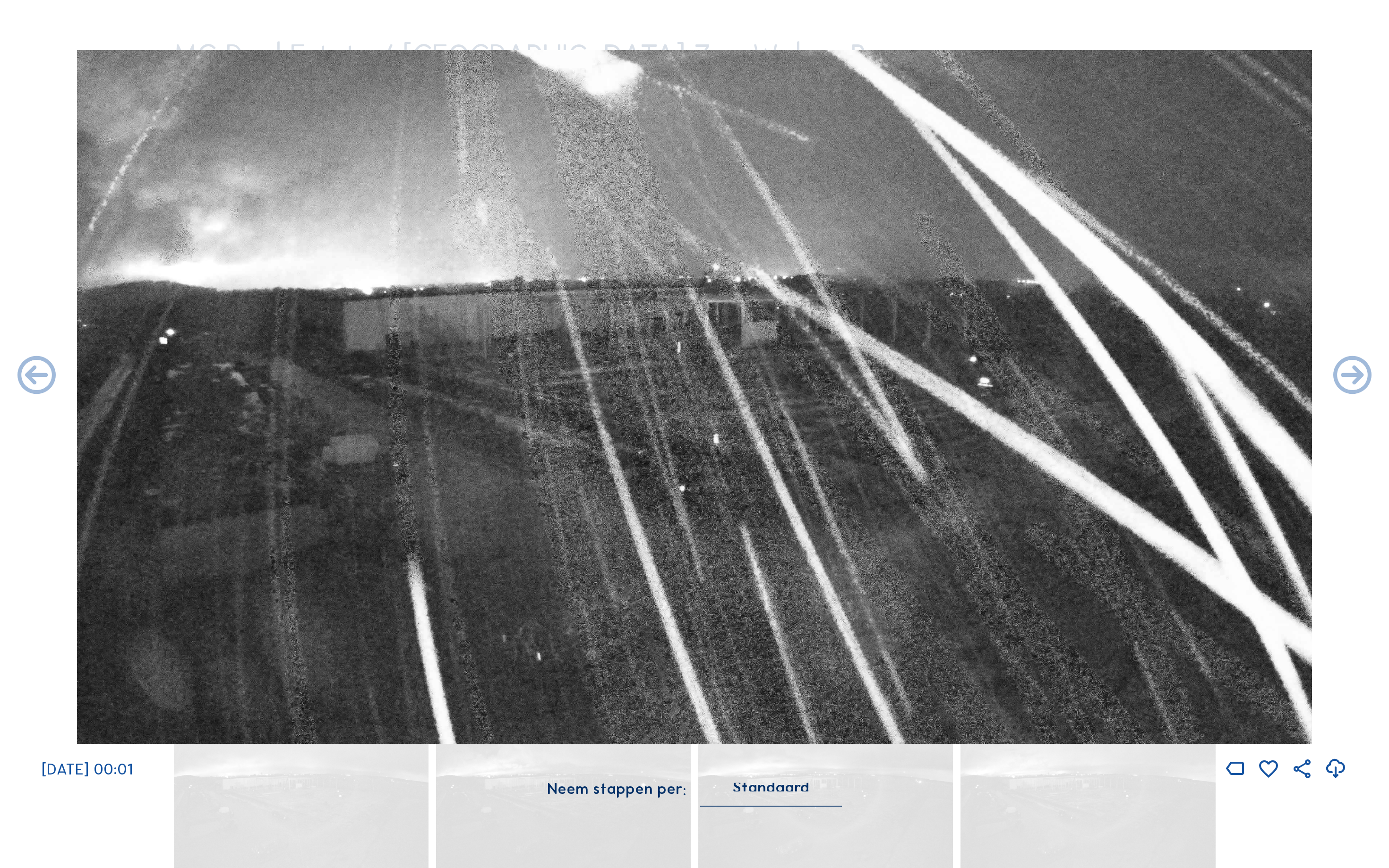
click at [27, 378] on icon at bounding box center [37, 377] width 46 height 46
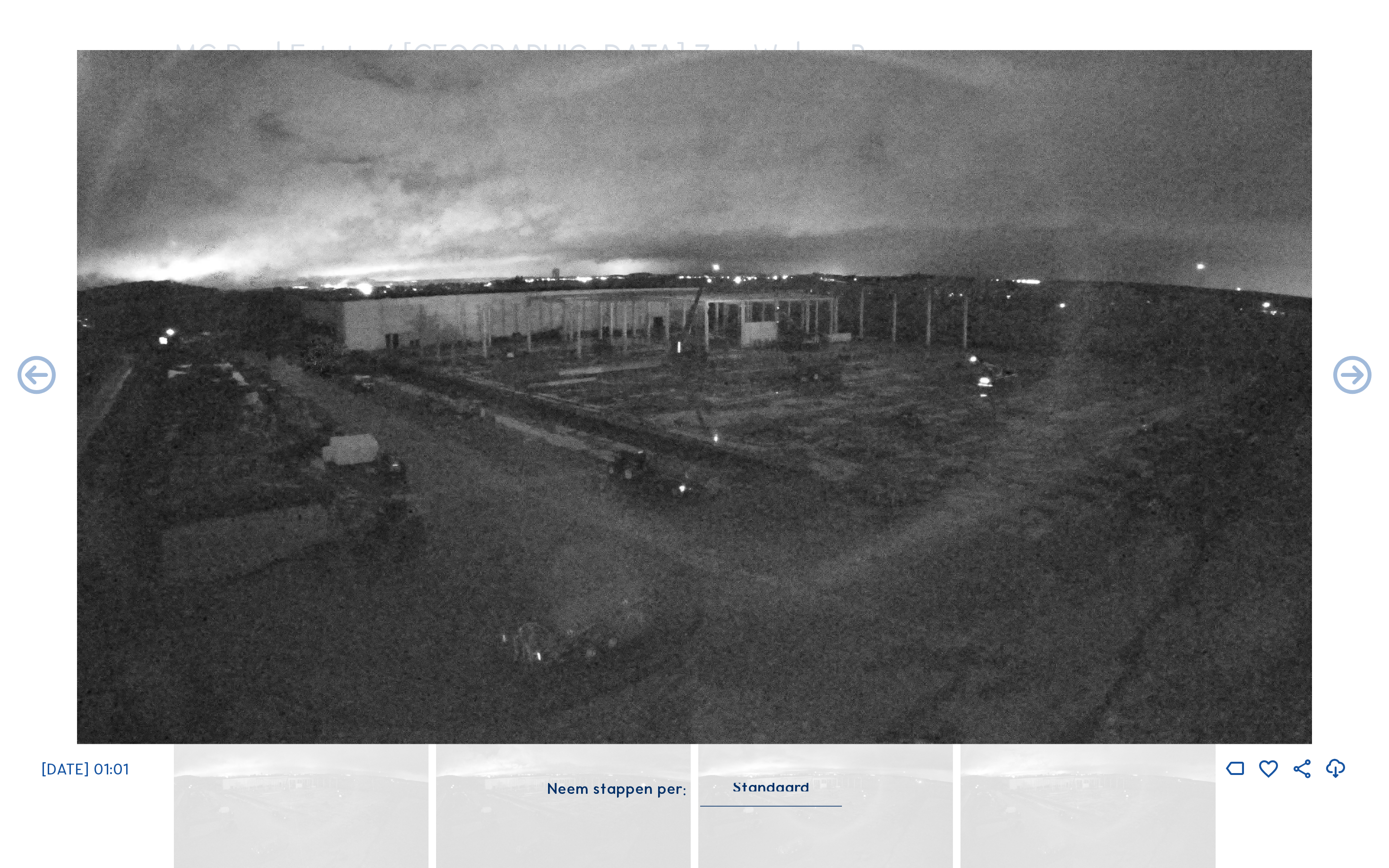
click at [27, 378] on icon at bounding box center [37, 377] width 46 height 46
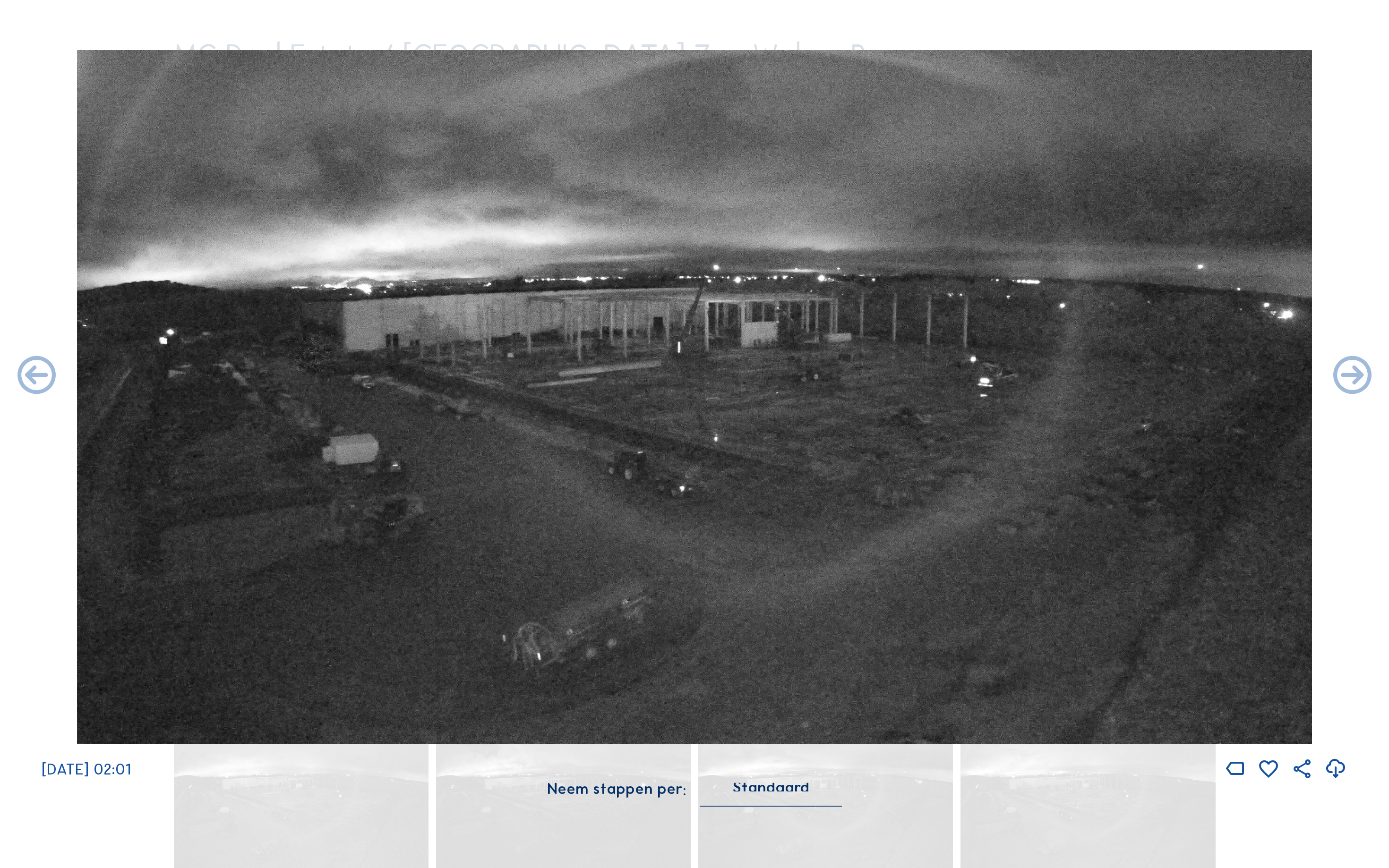
click at [27, 378] on icon at bounding box center [37, 377] width 46 height 46
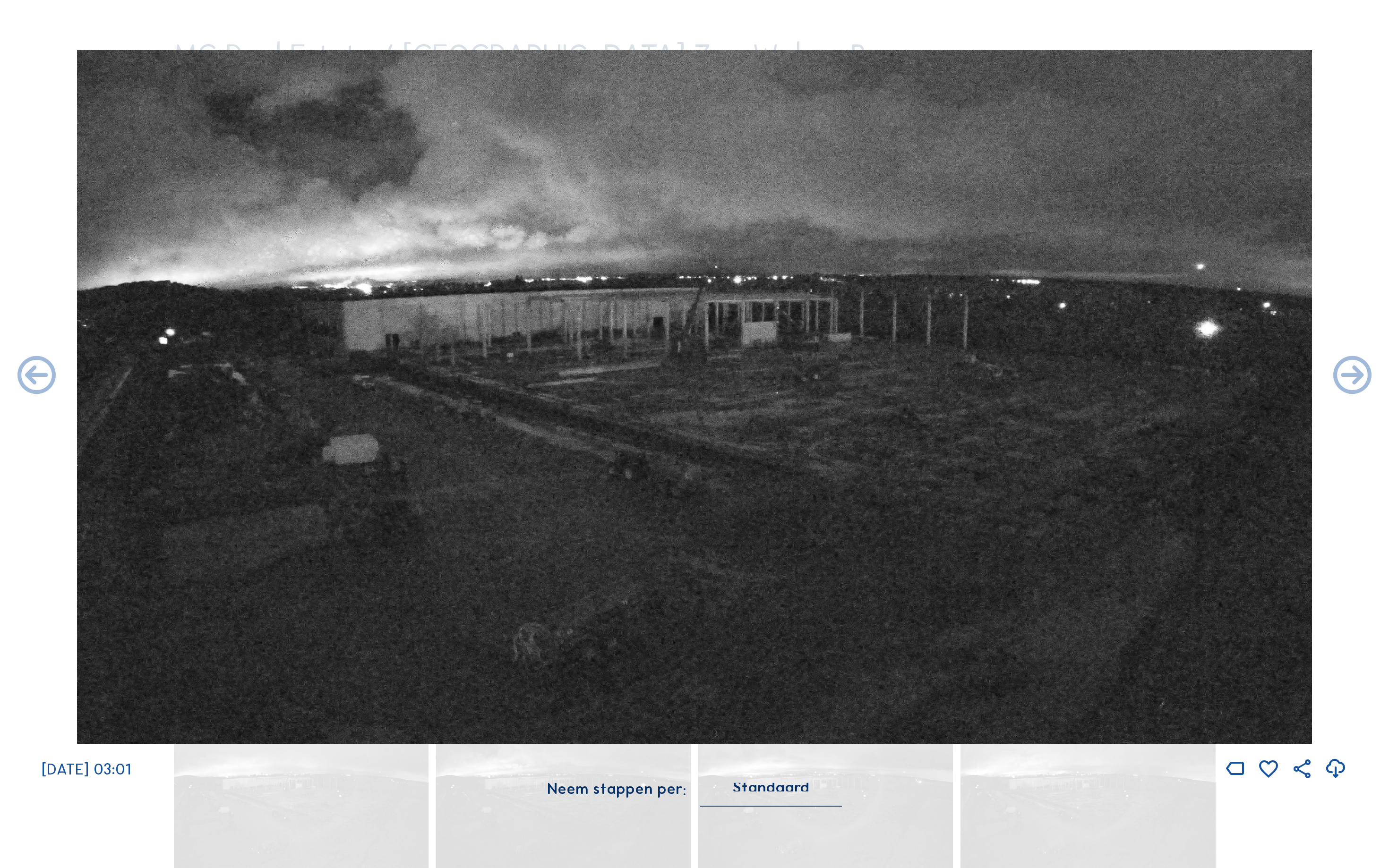
click at [27, 378] on icon at bounding box center [37, 377] width 46 height 46
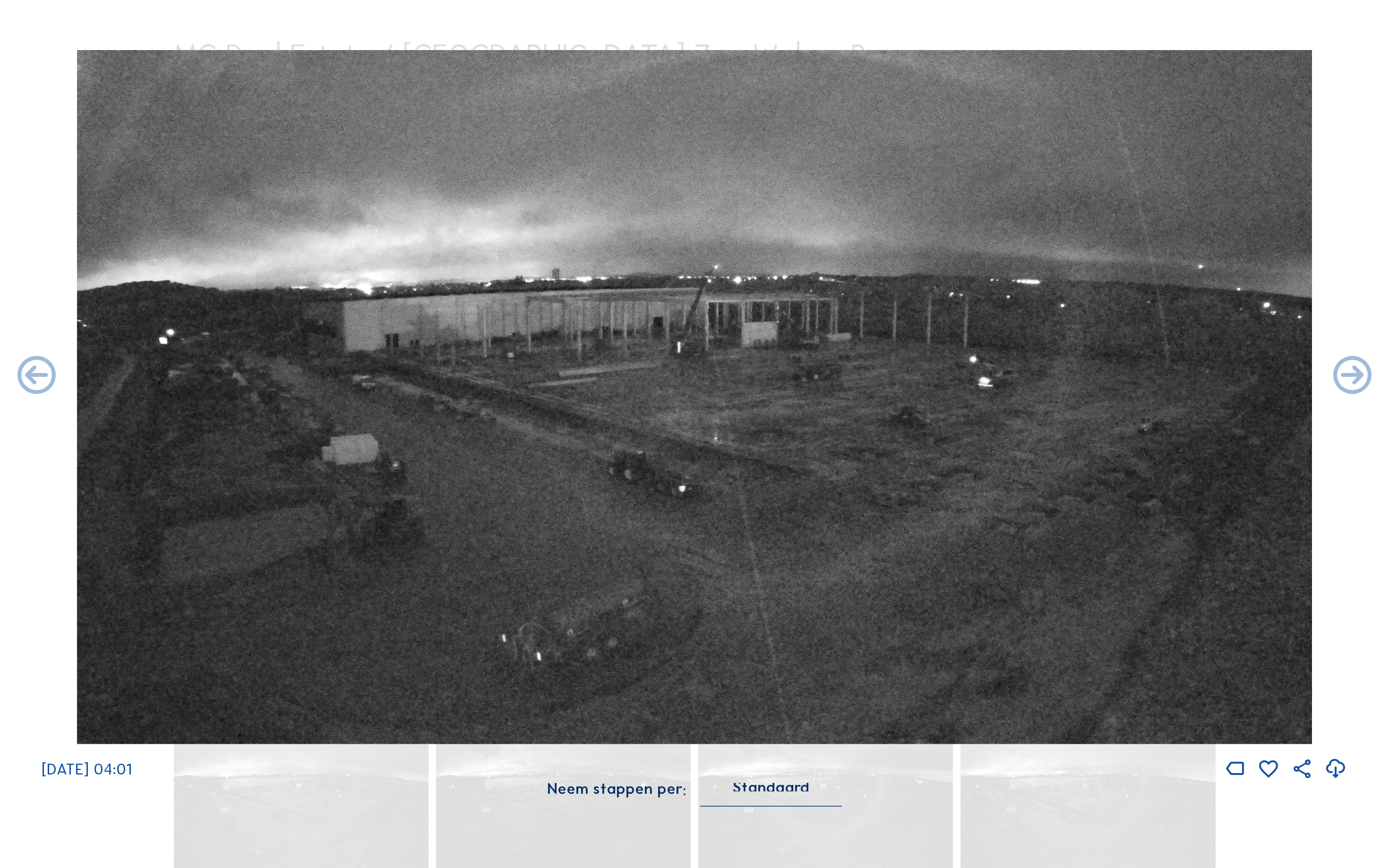
click at [27, 378] on icon at bounding box center [37, 377] width 46 height 46
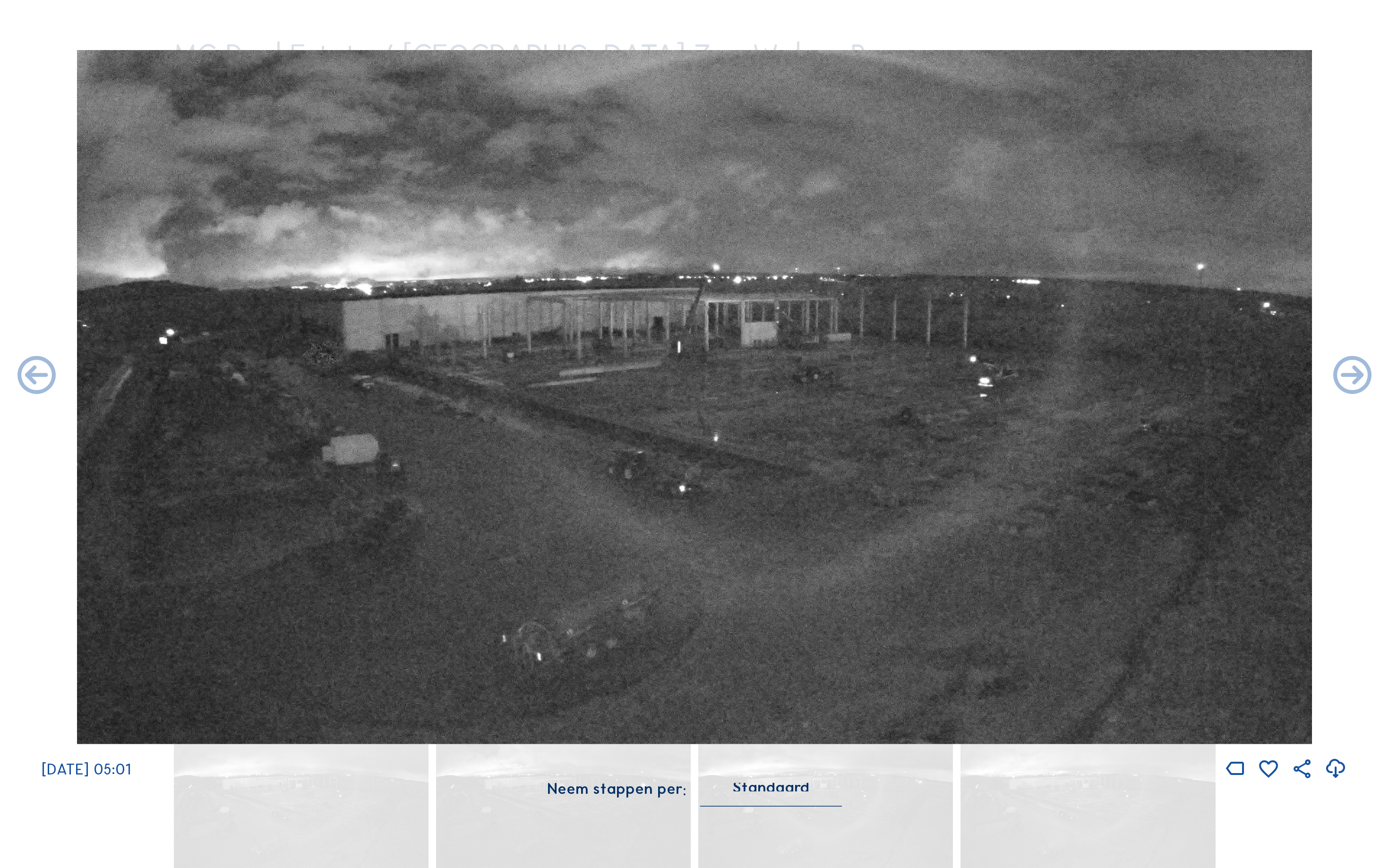
click at [27, 378] on icon at bounding box center [37, 377] width 46 height 46
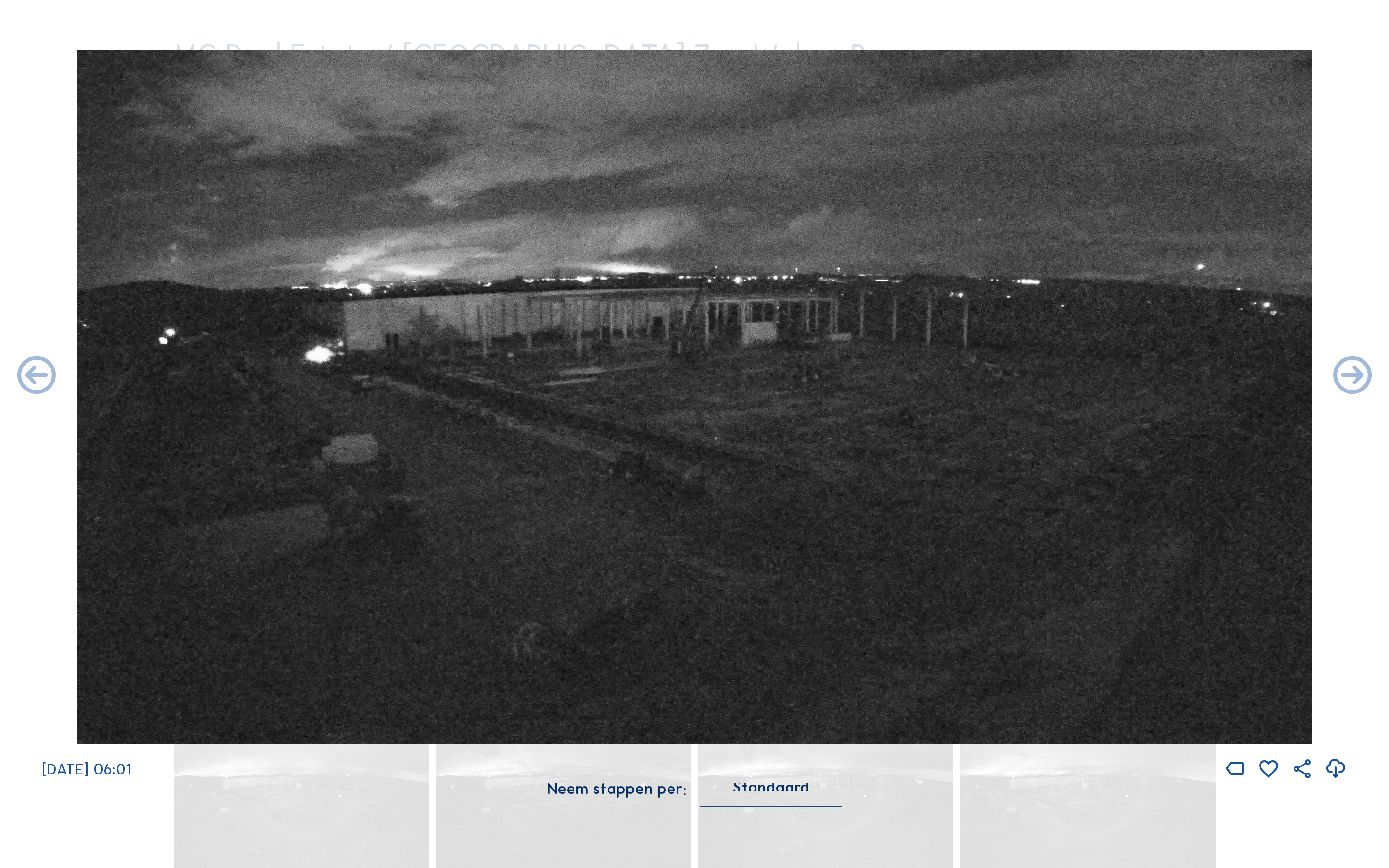
click at [27, 378] on icon at bounding box center [37, 377] width 46 height 46
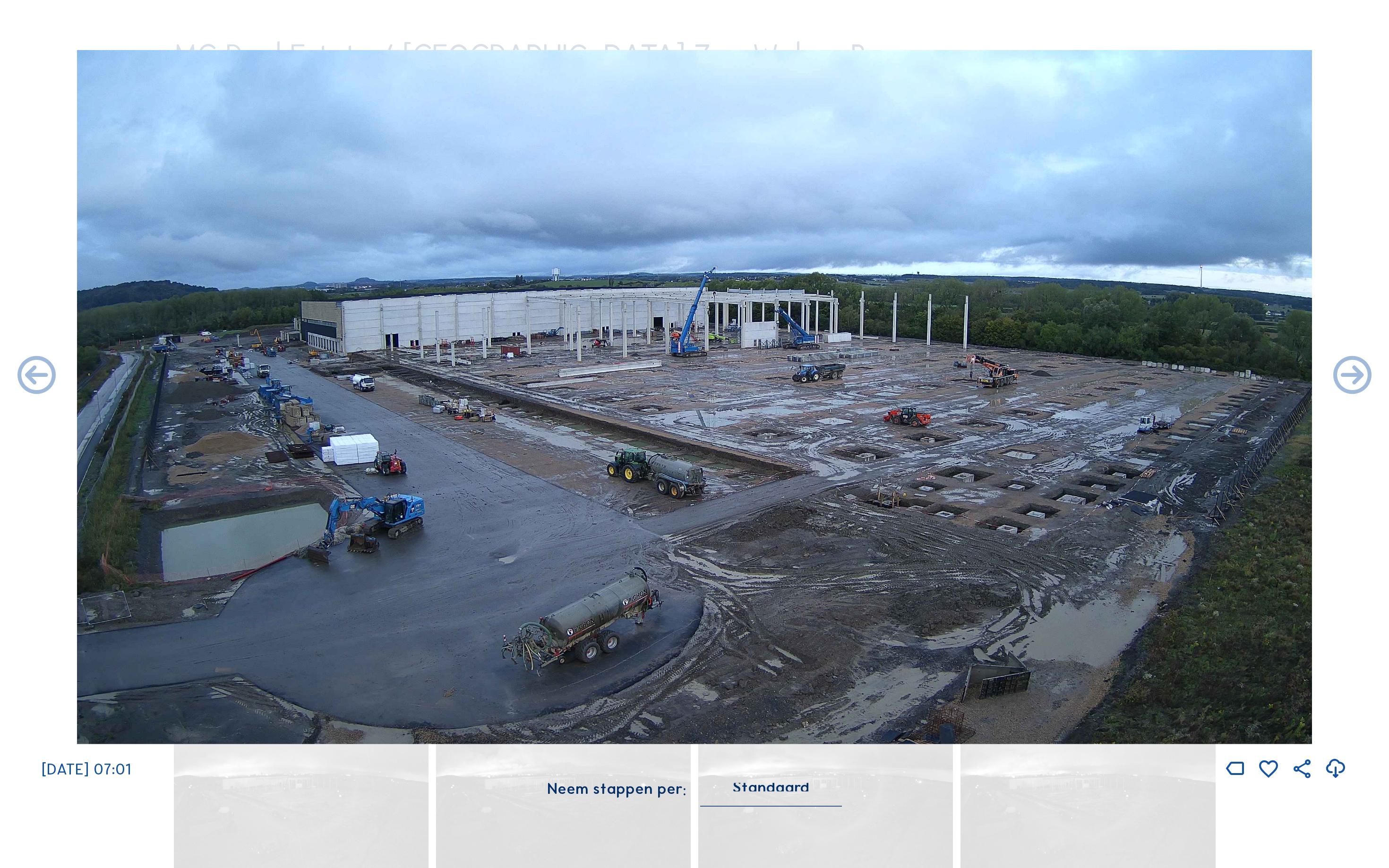
click at [27, 378] on icon at bounding box center [37, 377] width 46 height 46
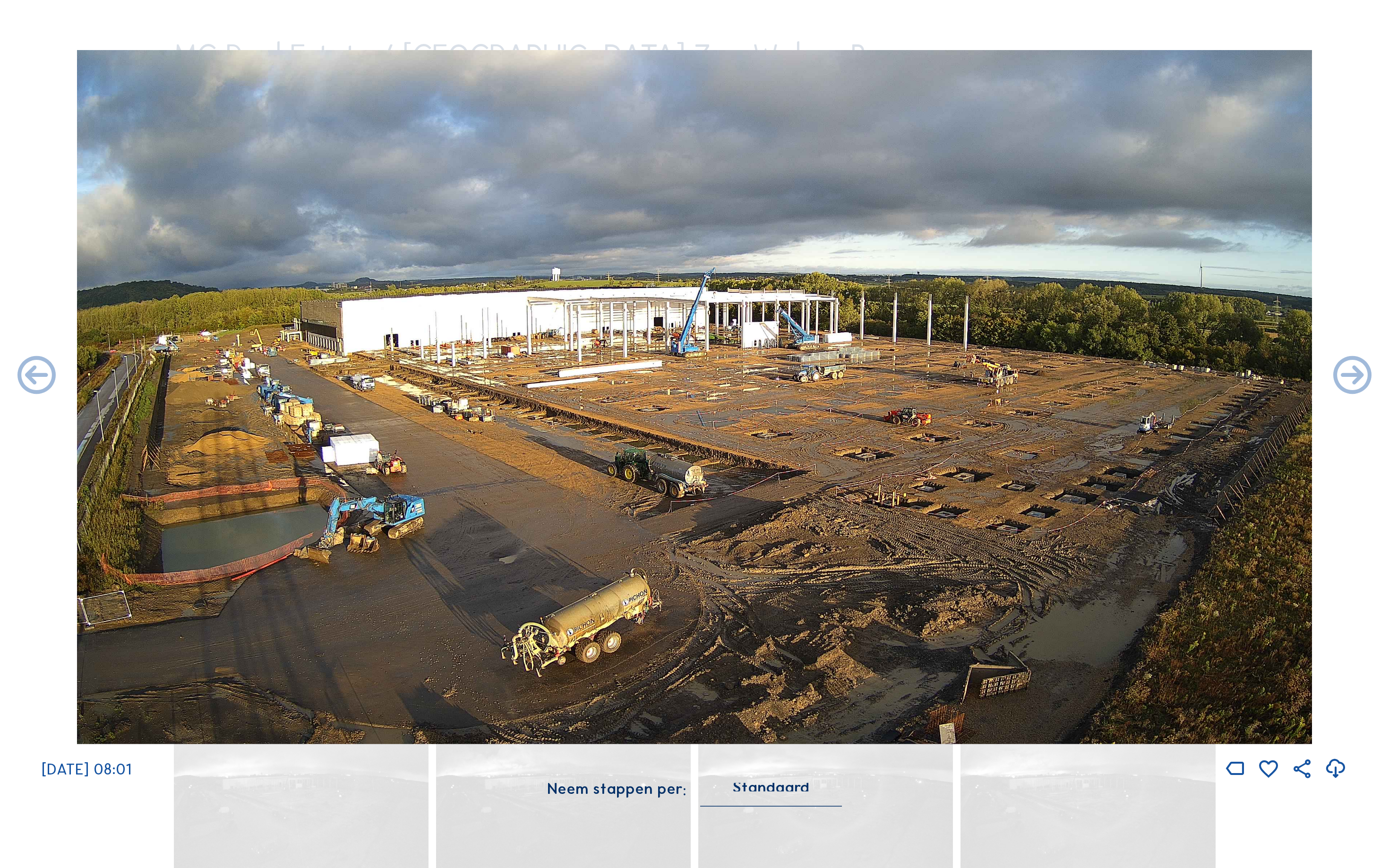
click at [27, 378] on icon at bounding box center [37, 377] width 46 height 46
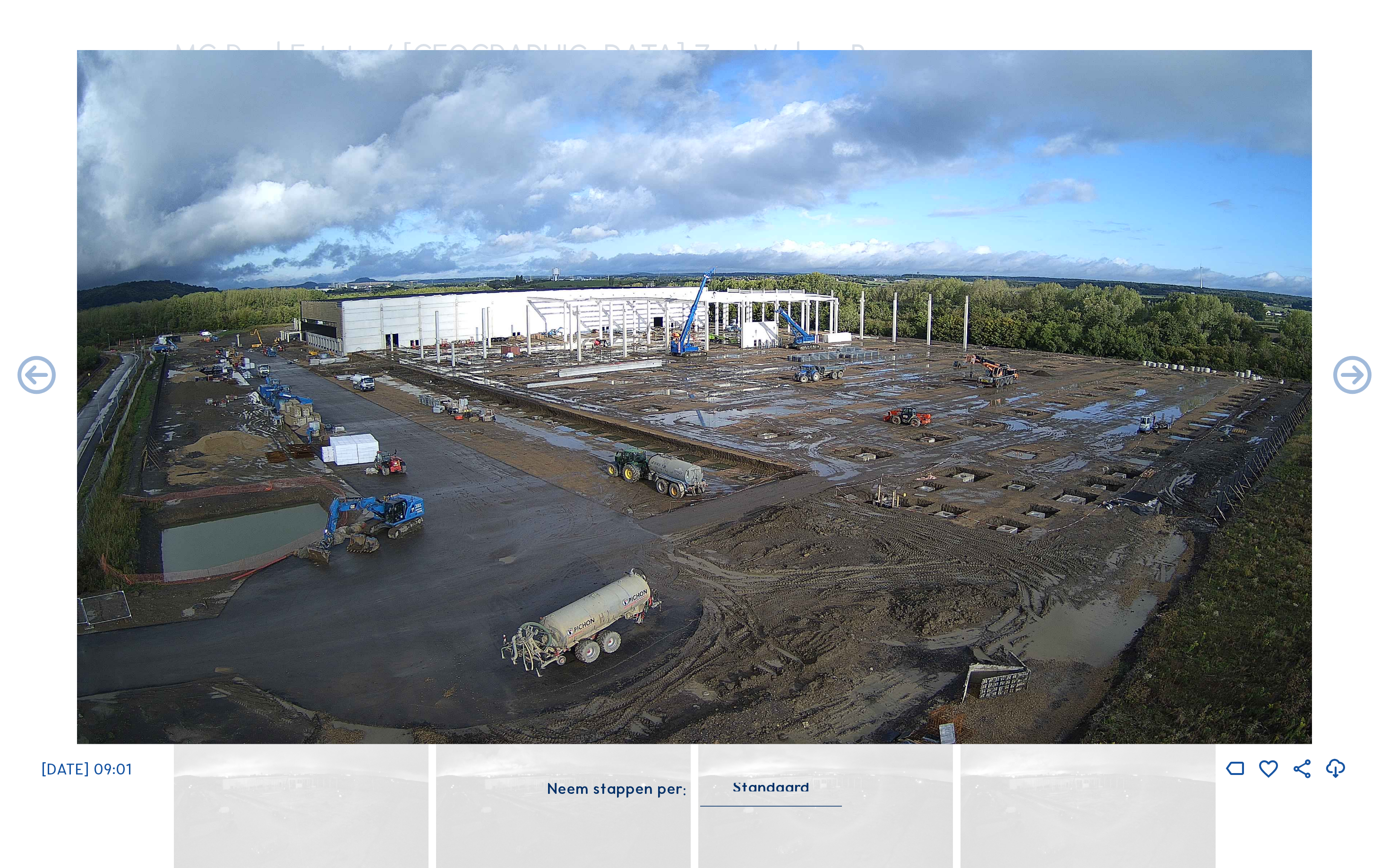
click at [27, 378] on icon at bounding box center [37, 377] width 46 height 46
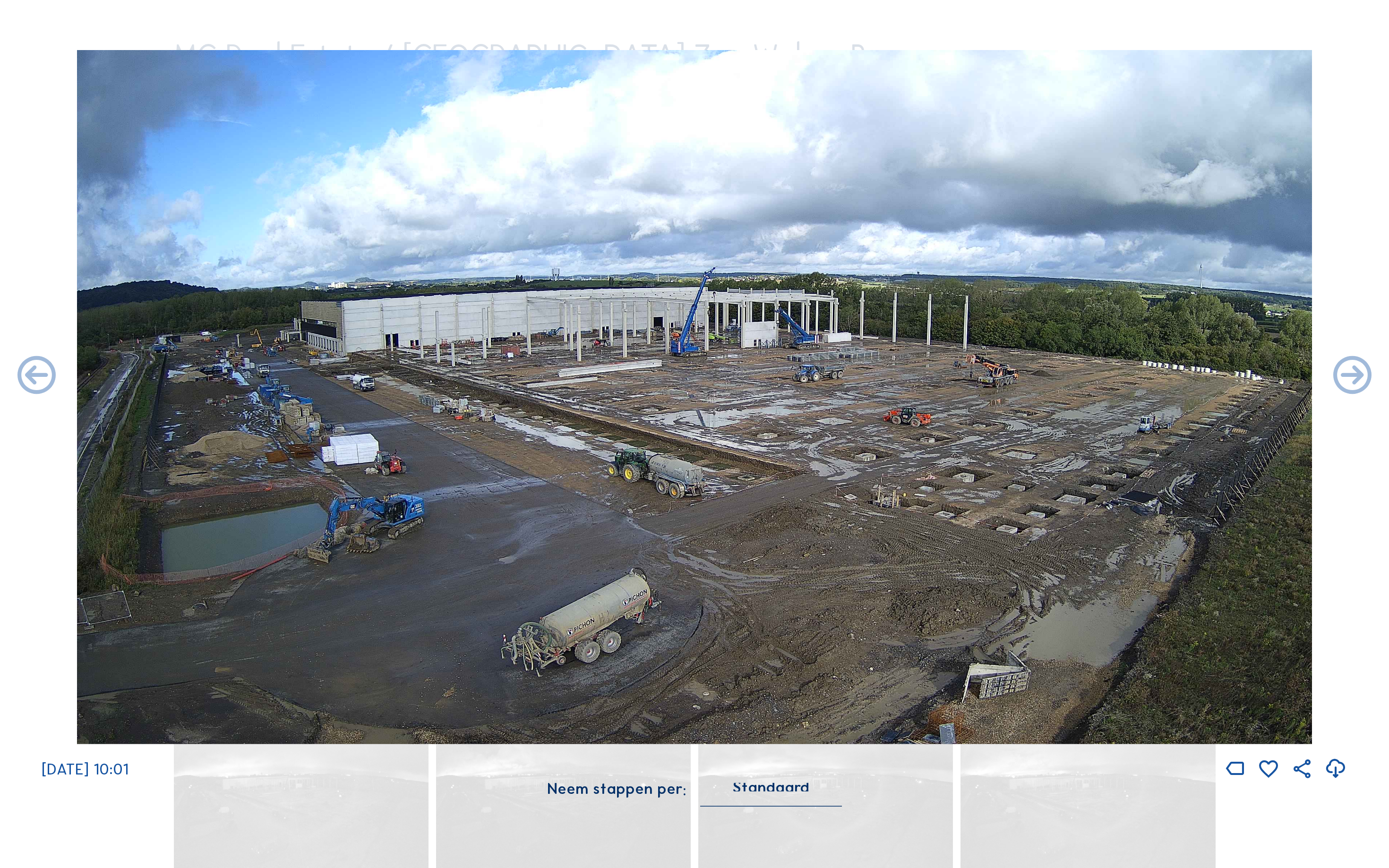
click at [27, 378] on icon at bounding box center [37, 377] width 46 height 46
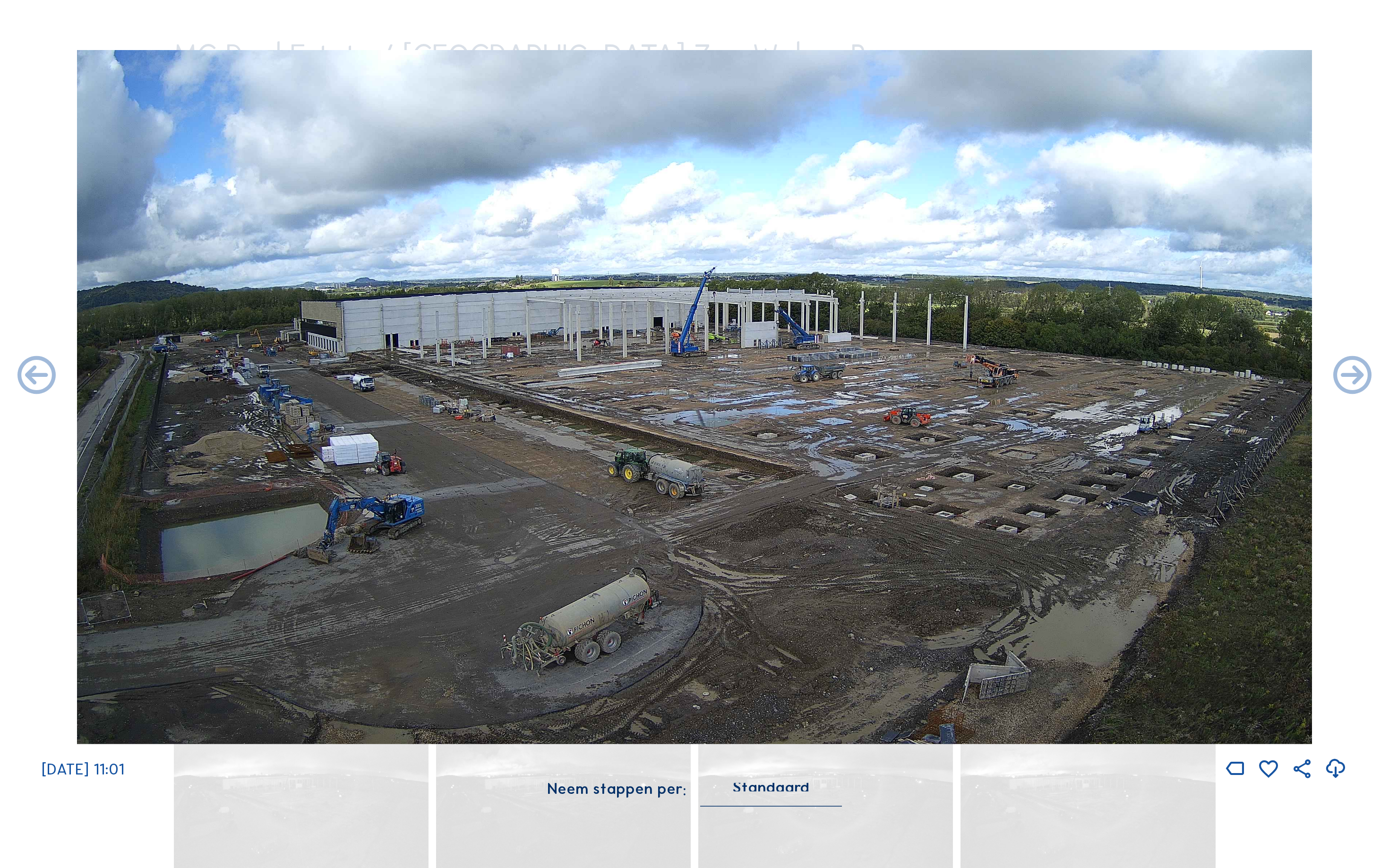
click at [27, 378] on icon at bounding box center [37, 377] width 46 height 46
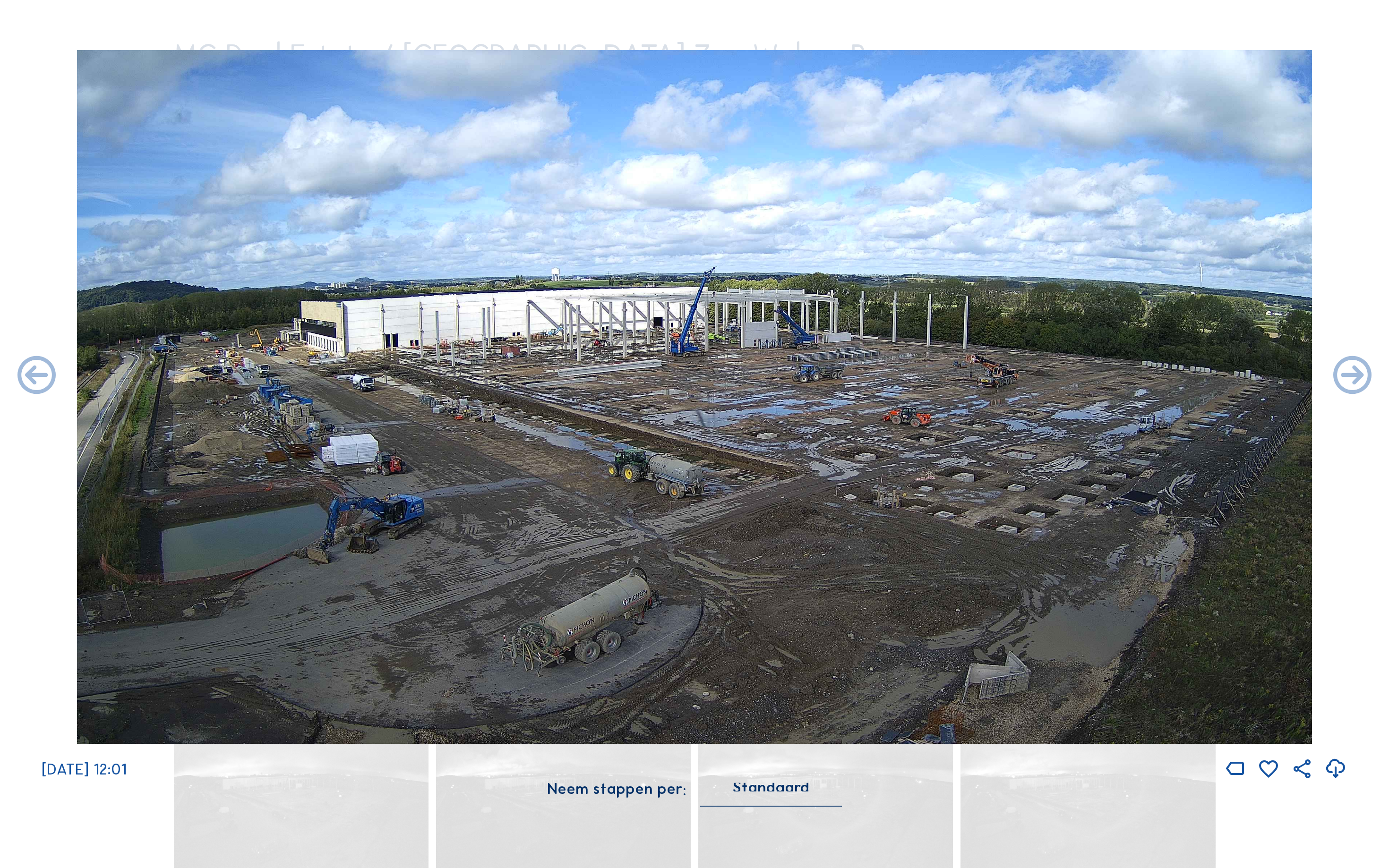
click at [27, 378] on icon at bounding box center [37, 377] width 46 height 46
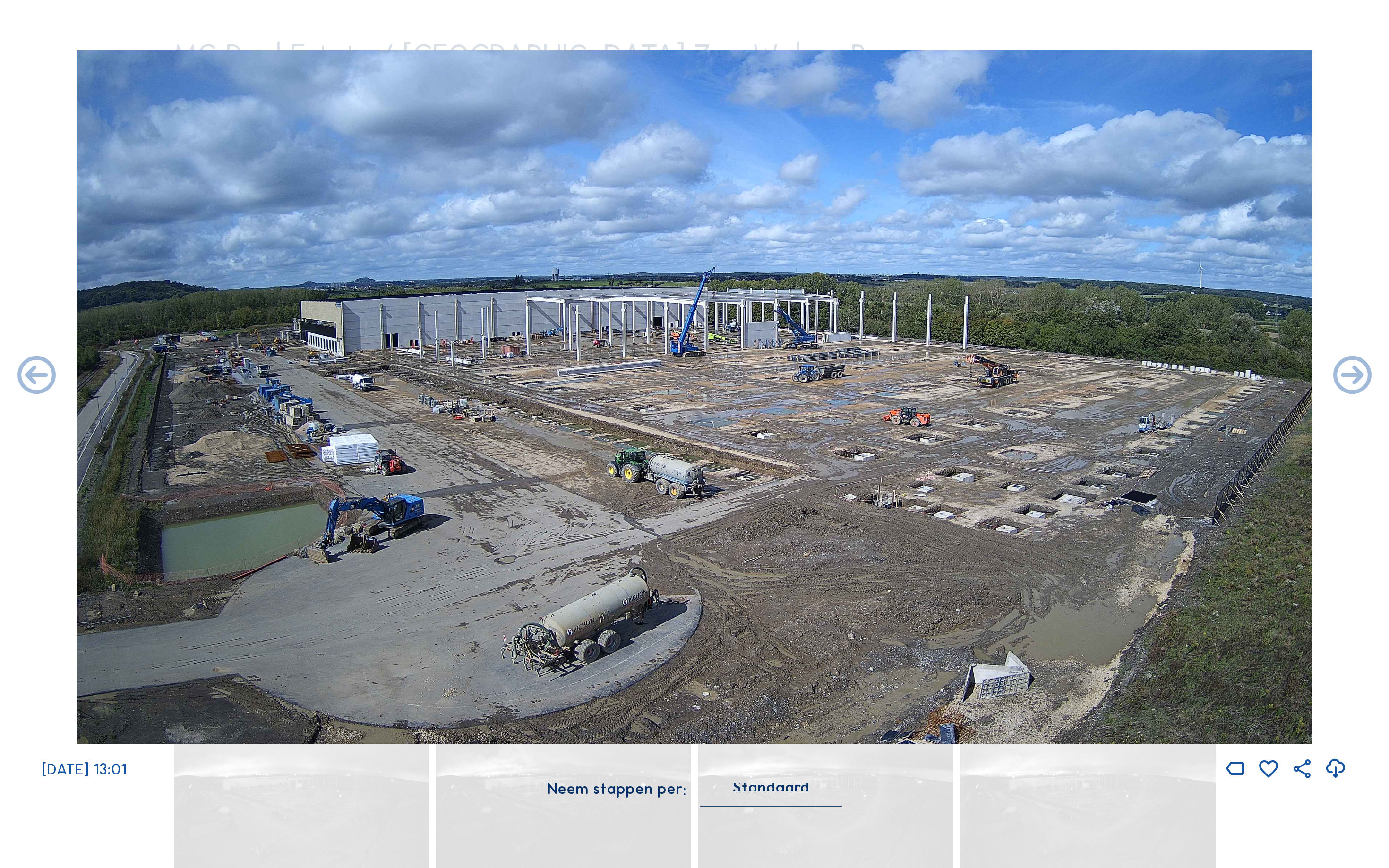
click at [27, 378] on icon at bounding box center [37, 377] width 46 height 46
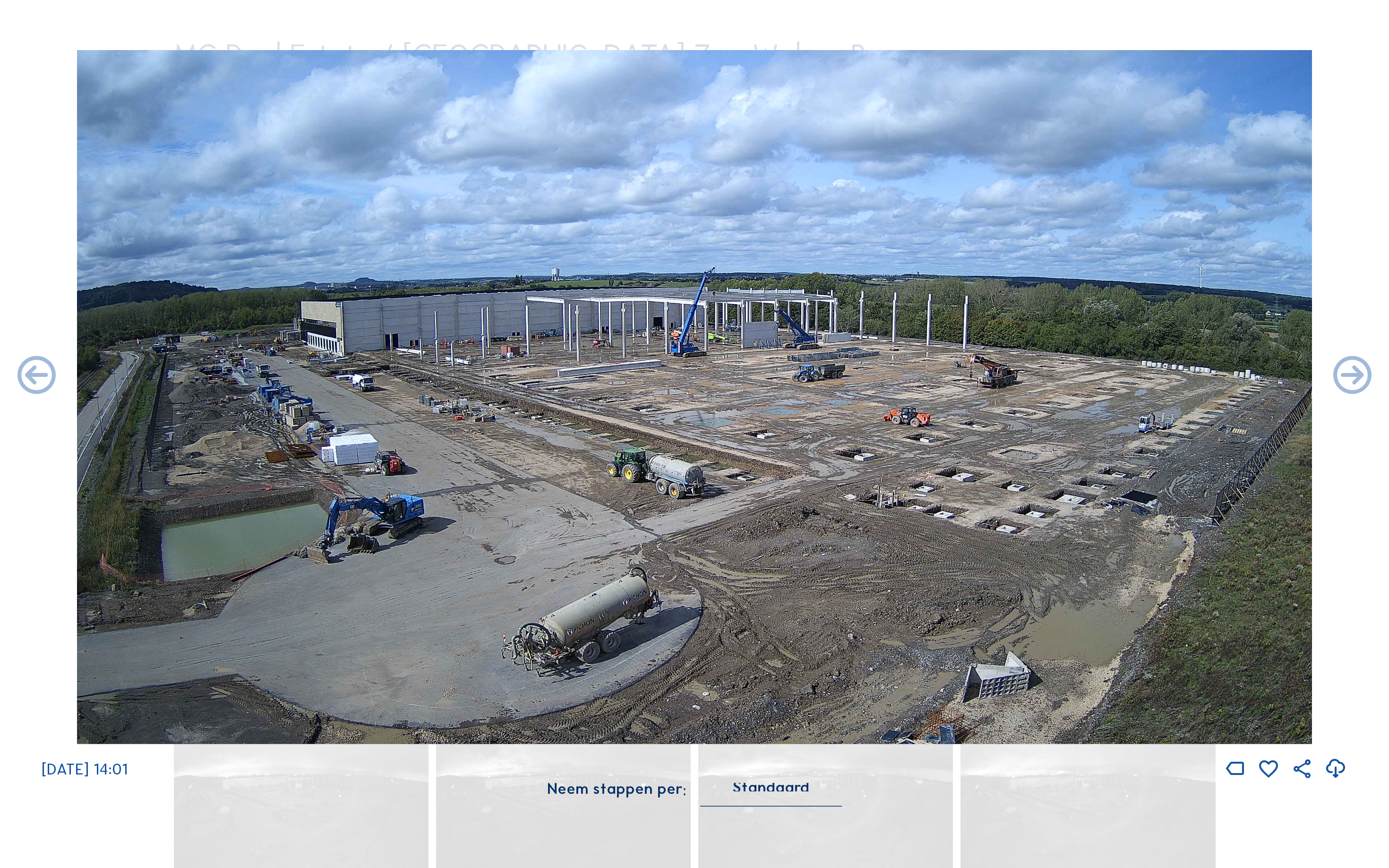
click at [27, 378] on icon at bounding box center [37, 377] width 46 height 46
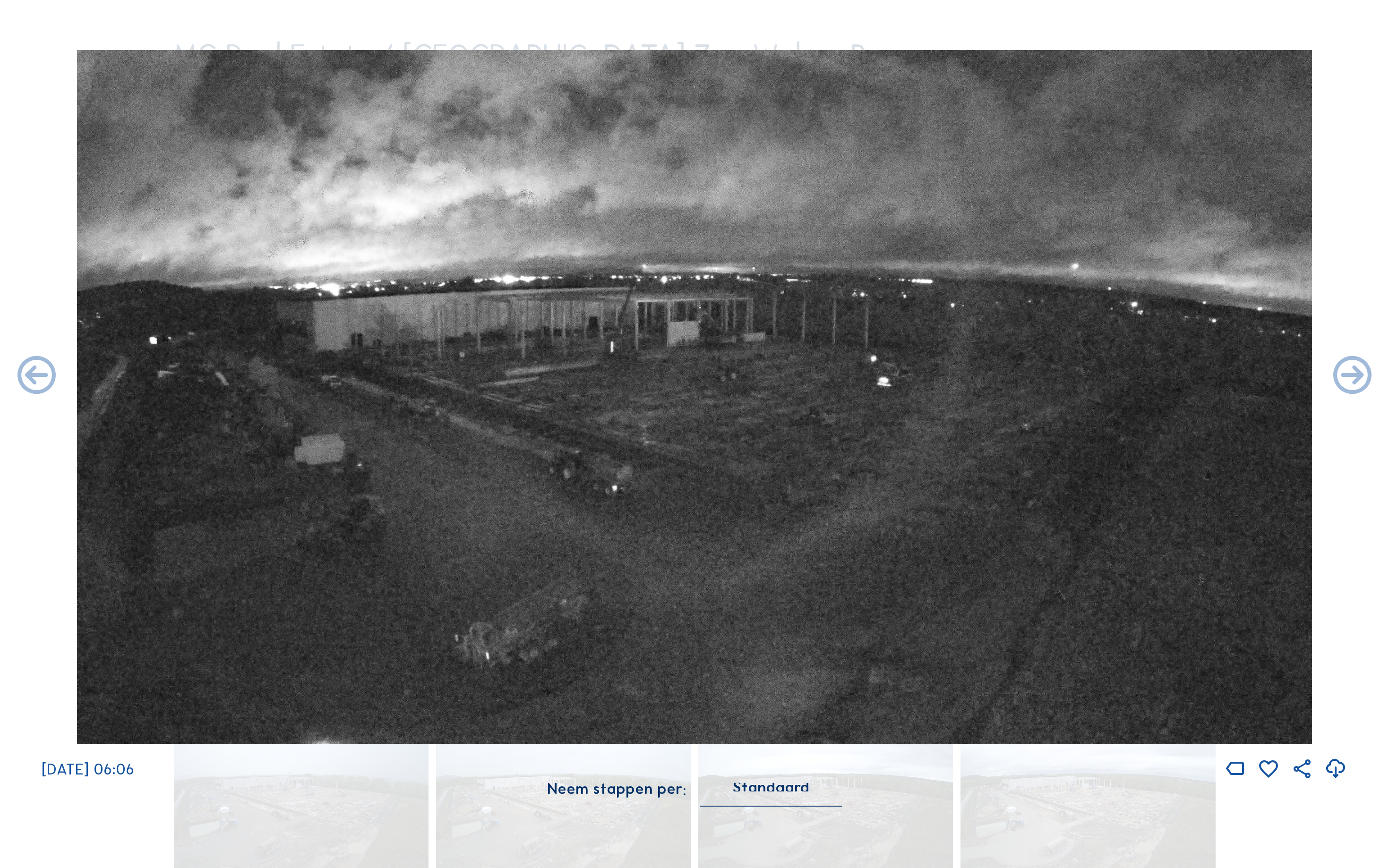
click at [27, 378] on div "Scroll om door de tijd te reizen | Druk op de 'Alt'-knop + scroll om te Zoomen …" at bounding box center [694, 434] width 1389 height 868
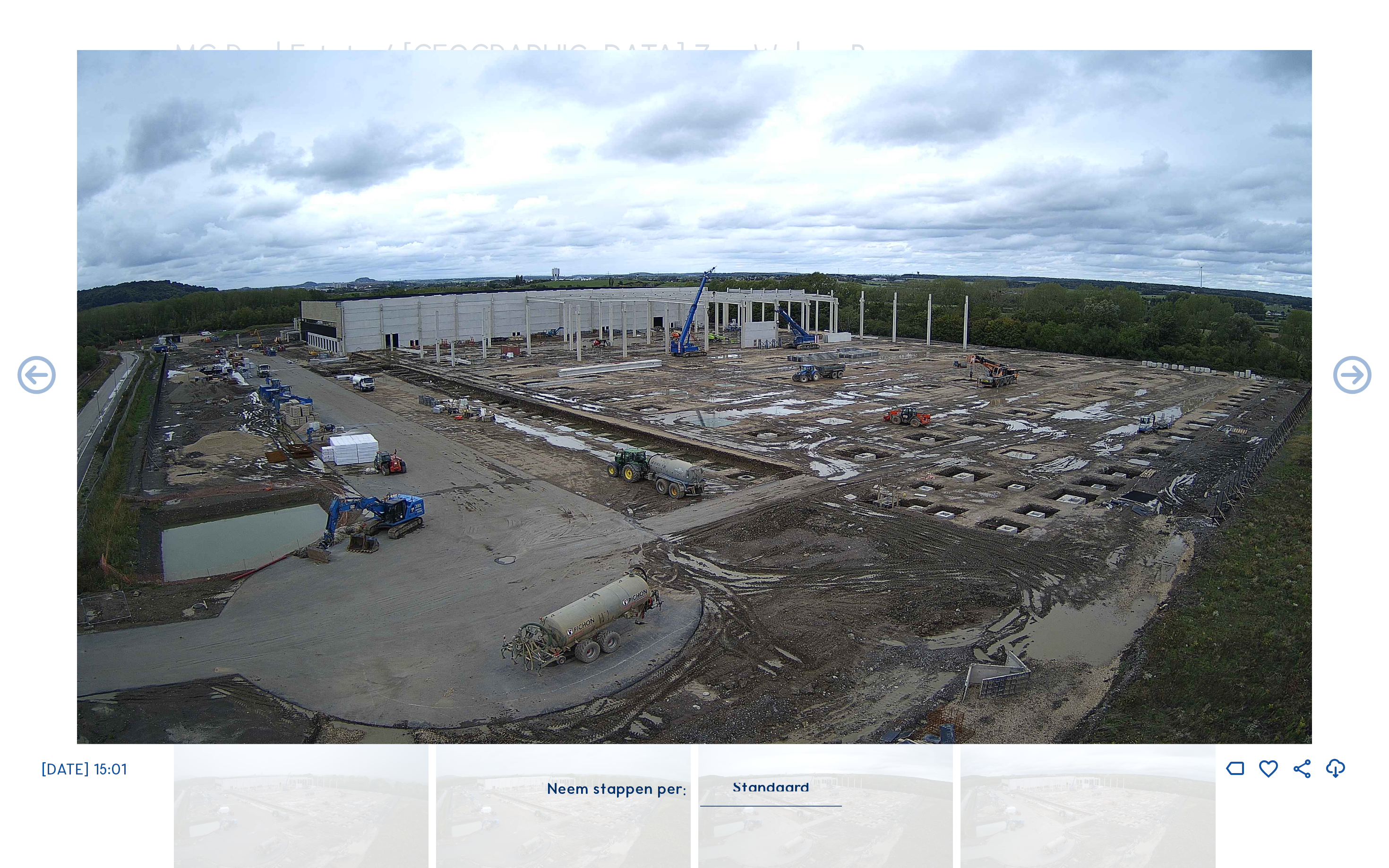
click at [27, 378] on icon at bounding box center [37, 377] width 46 height 46
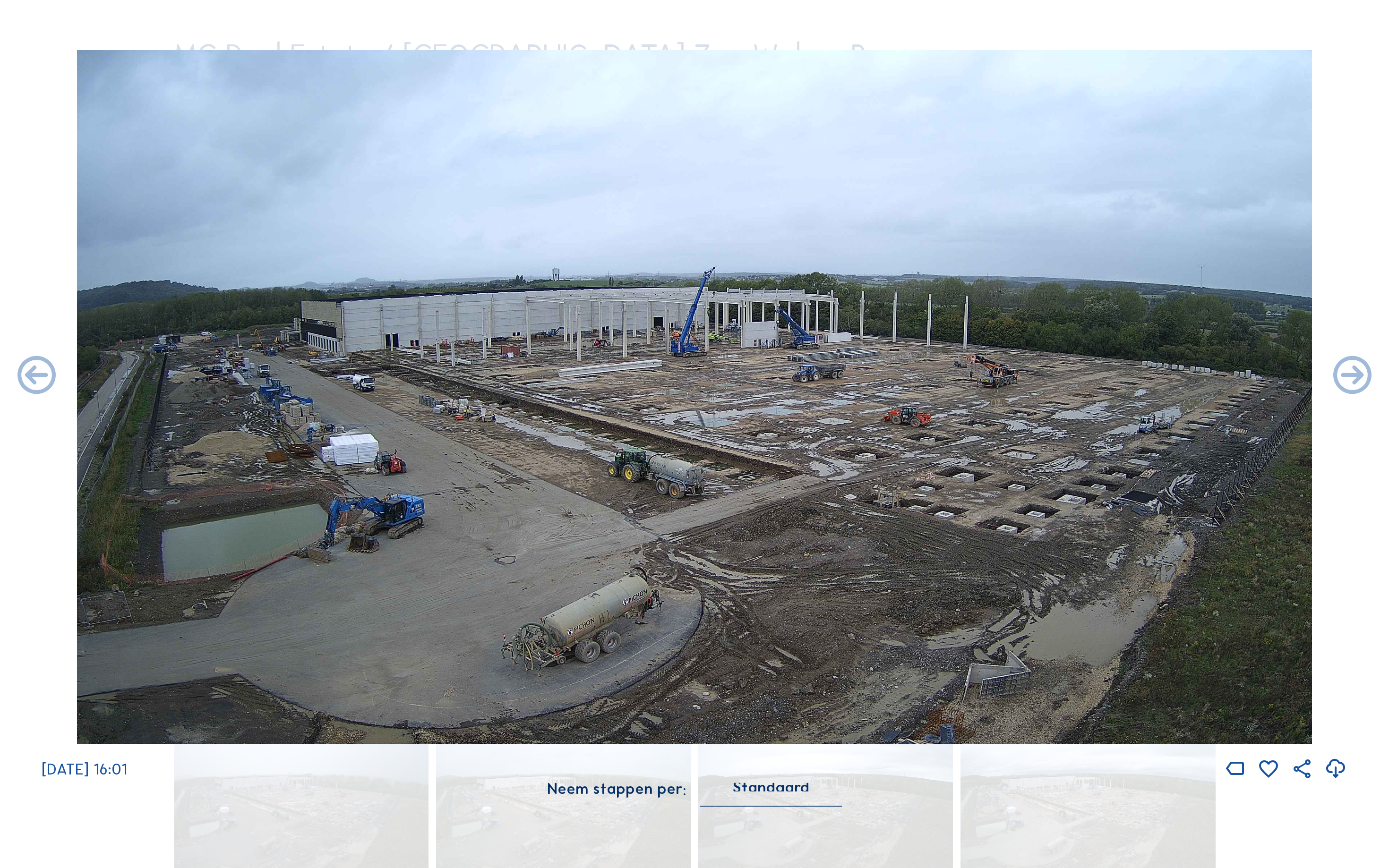
click at [27, 378] on icon at bounding box center [37, 377] width 46 height 46
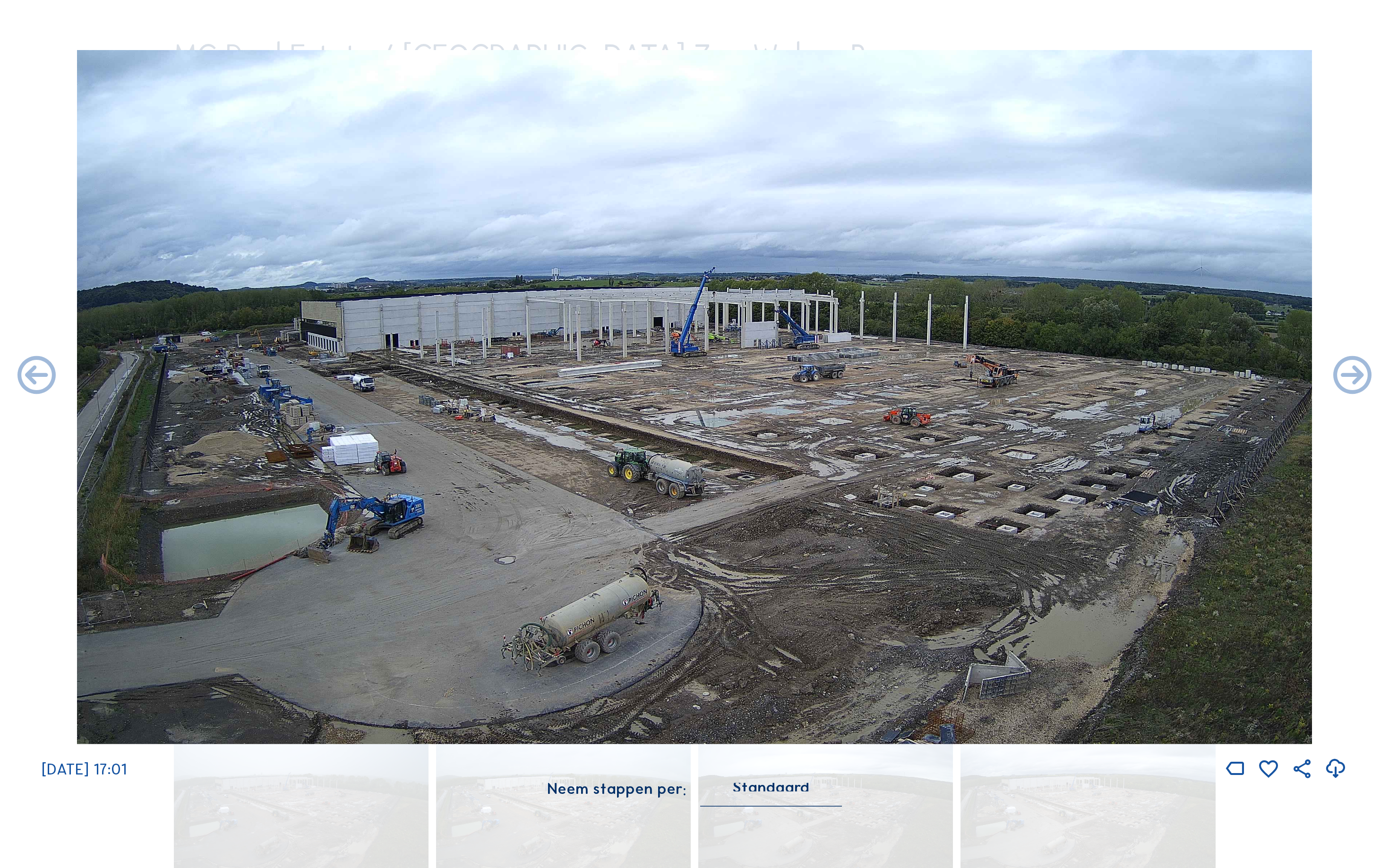
click at [27, 378] on icon at bounding box center [37, 377] width 46 height 46
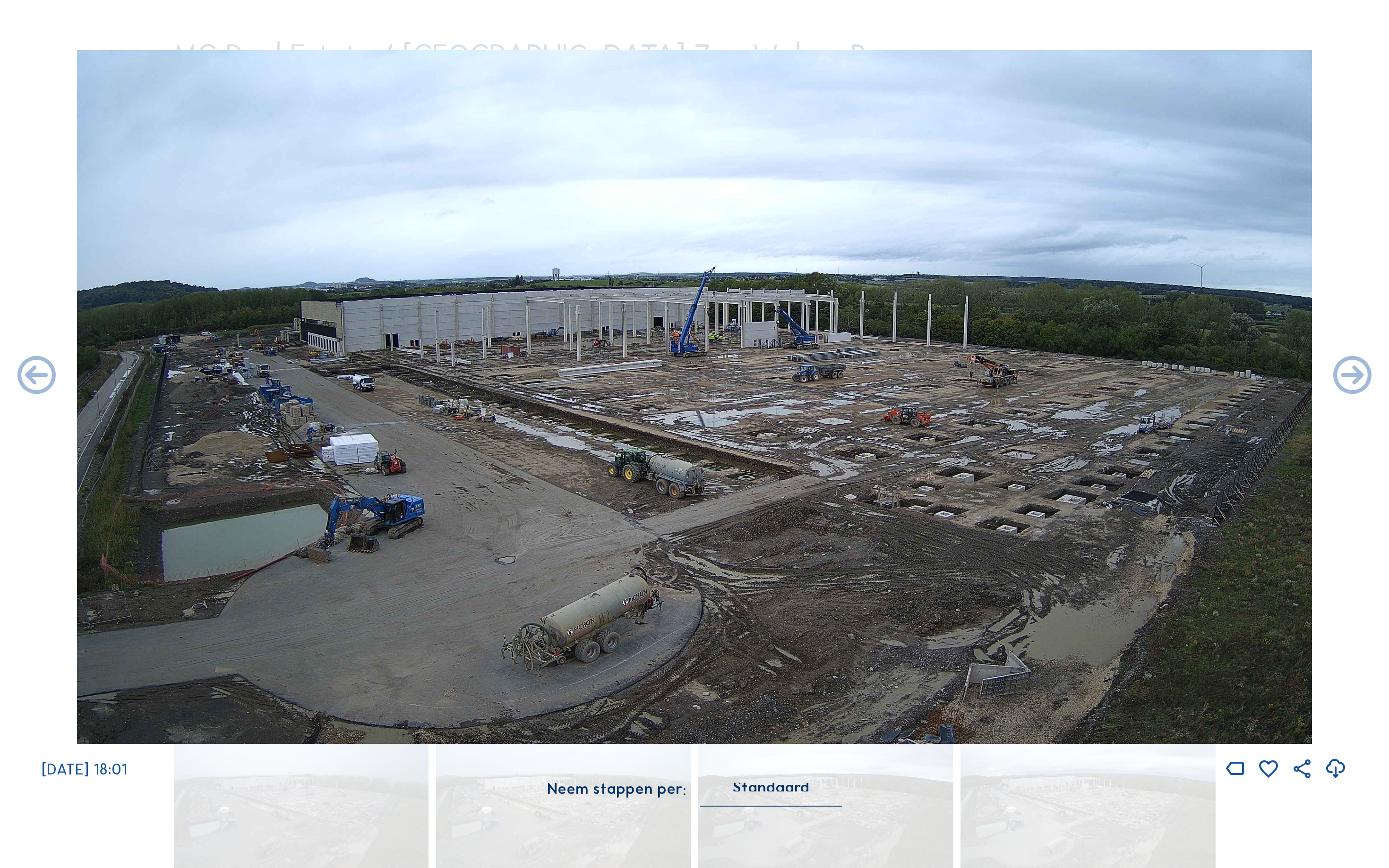
click at [27, 378] on icon at bounding box center [37, 377] width 46 height 46
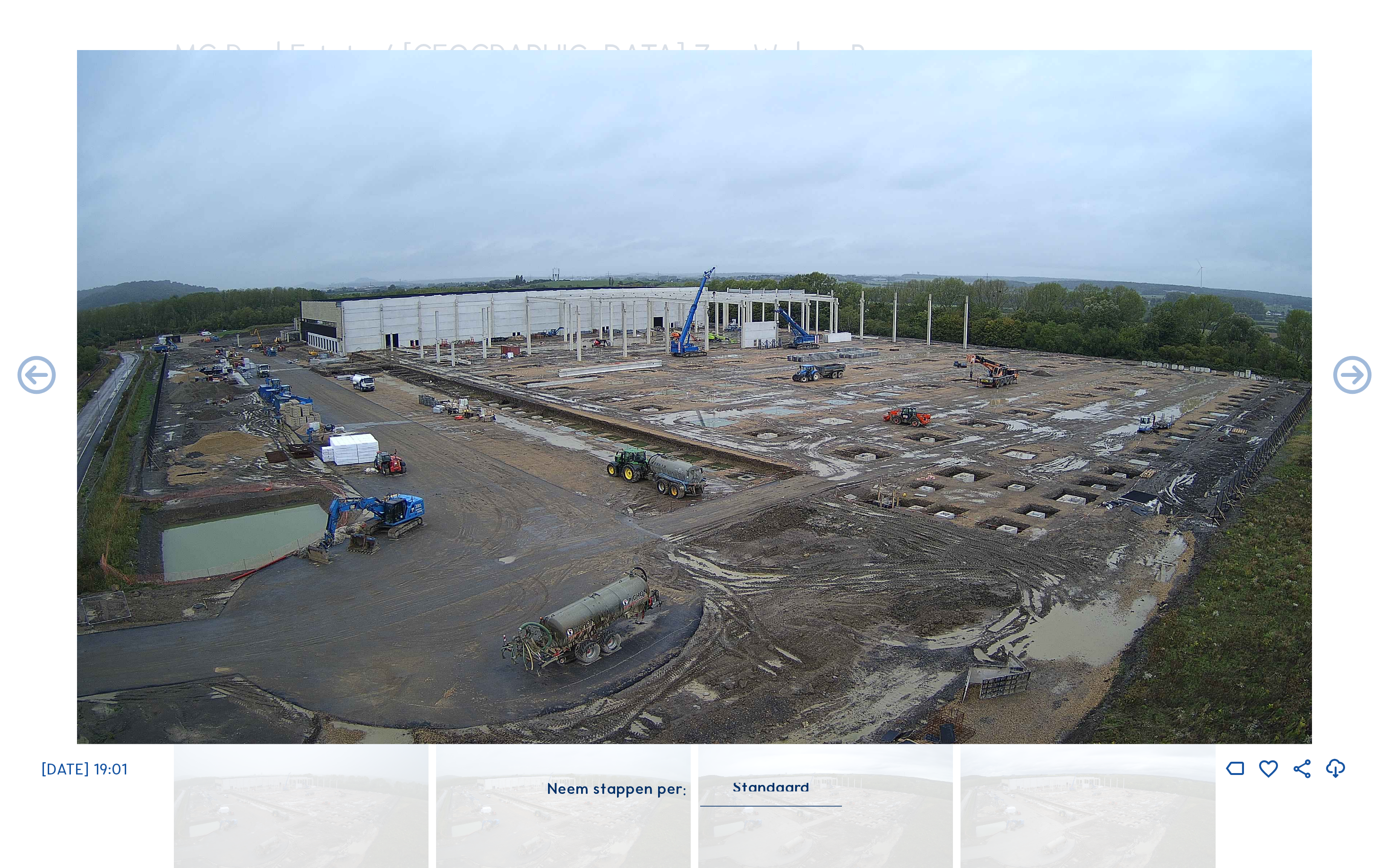
click at [27, 378] on icon at bounding box center [37, 377] width 46 height 46
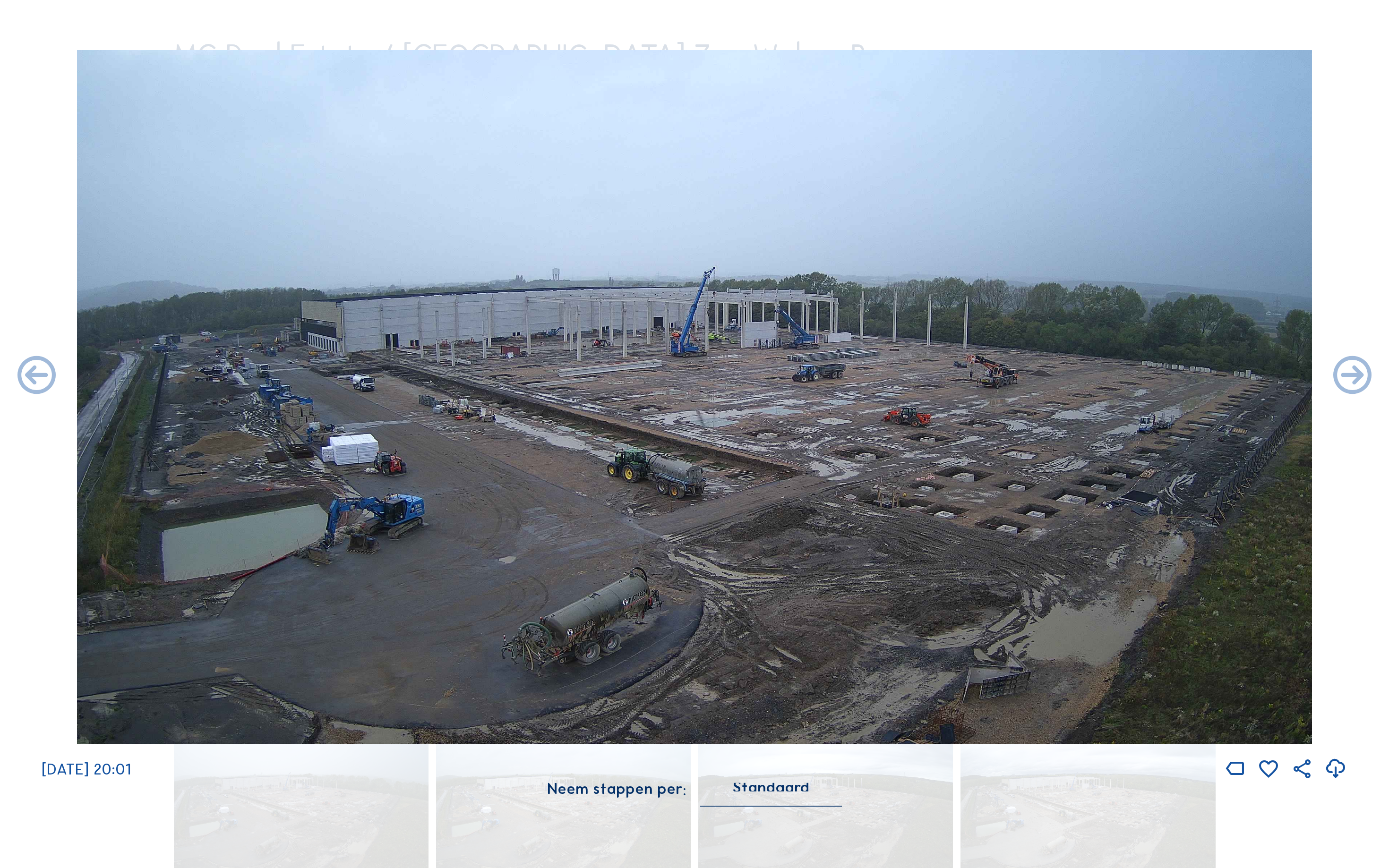
click at [27, 378] on icon at bounding box center [37, 377] width 46 height 46
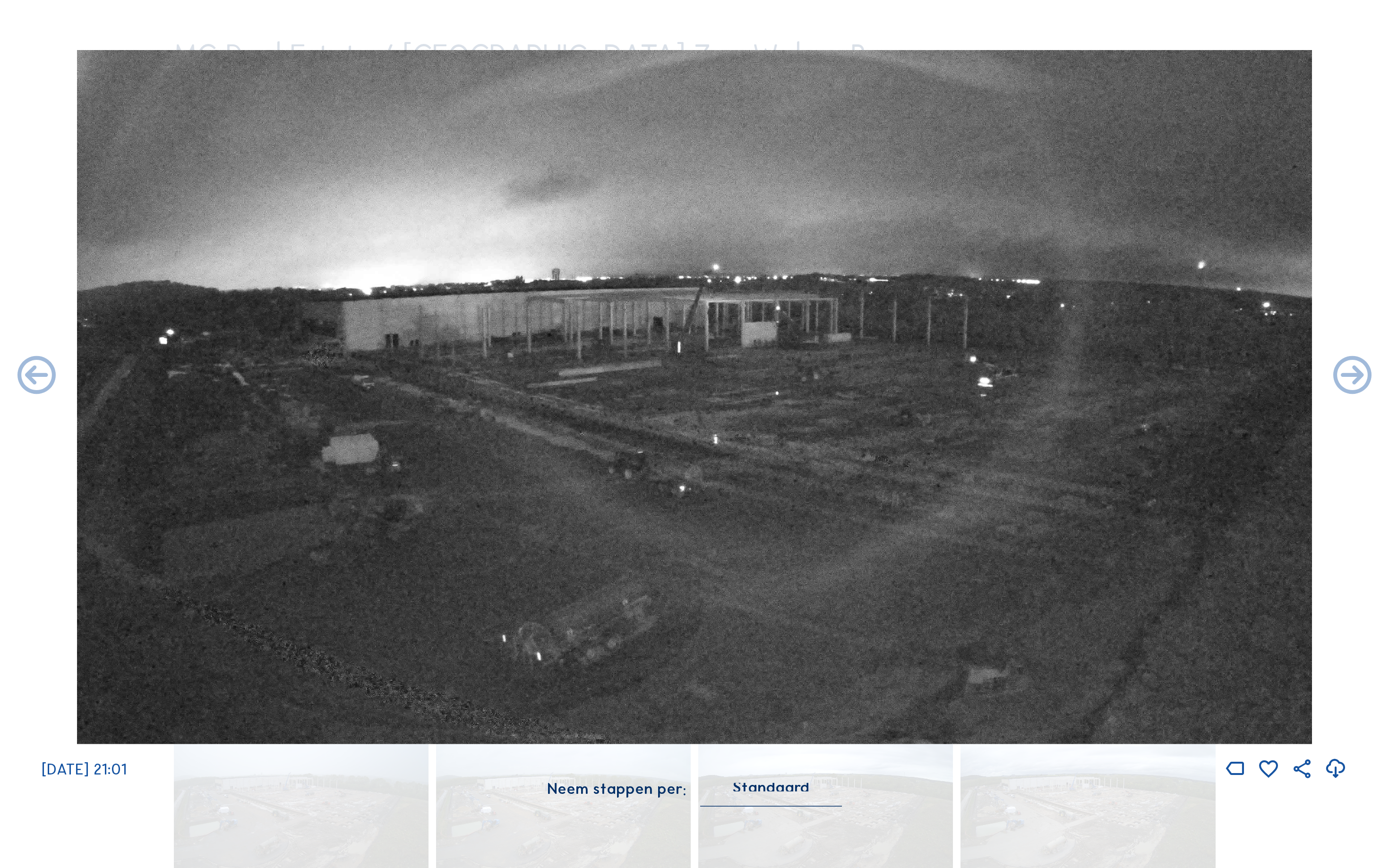
click at [27, 378] on icon at bounding box center [37, 377] width 46 height 46
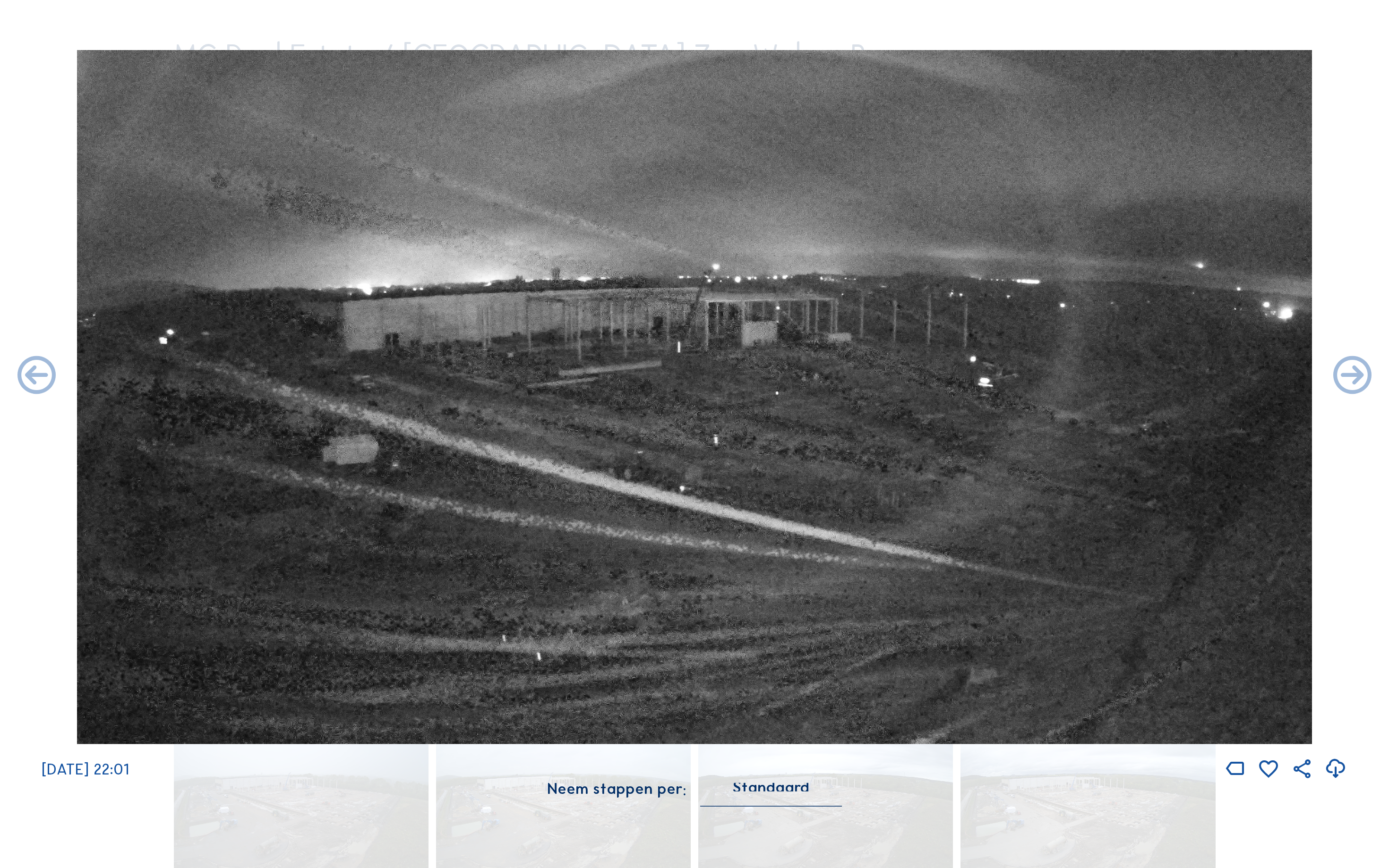
click at [27, 378] on icon at bounding box center [37, 377] width 46 height 46
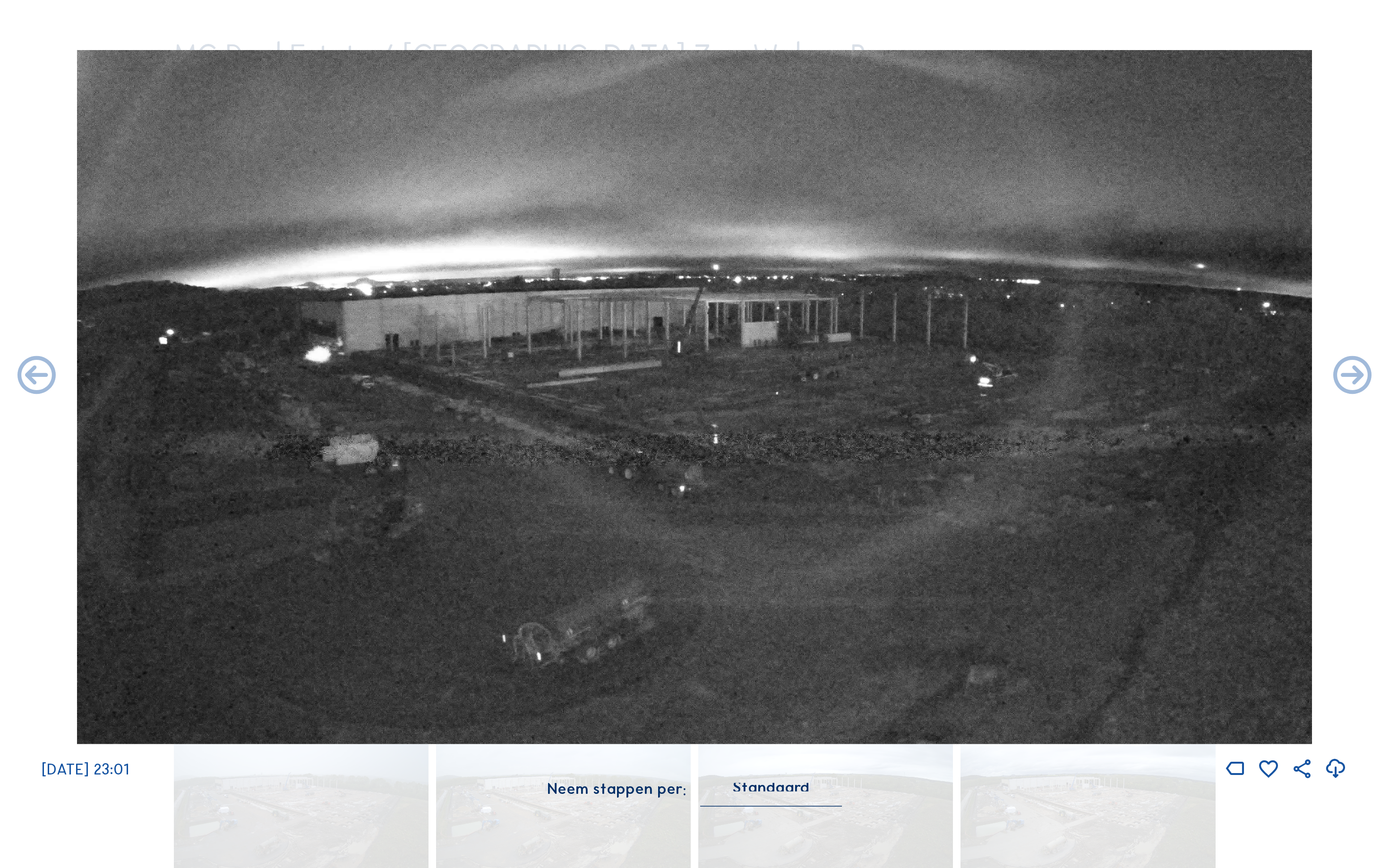
click at [27, 378] on icon at bounding box center [37, 377] width 46 height 46
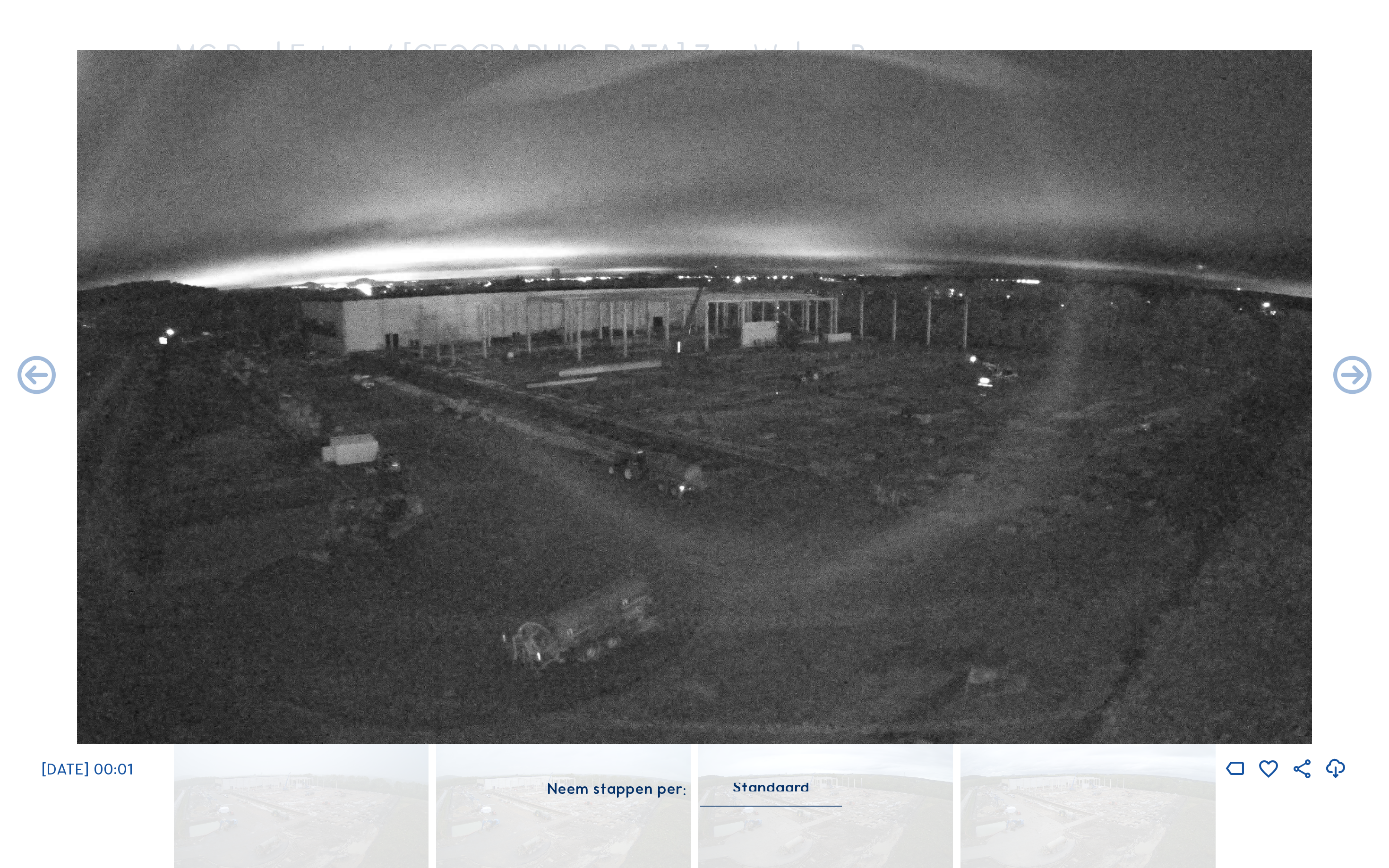
click at [27, 378] on icon at bounding box center [37, 377] width 46 height 46
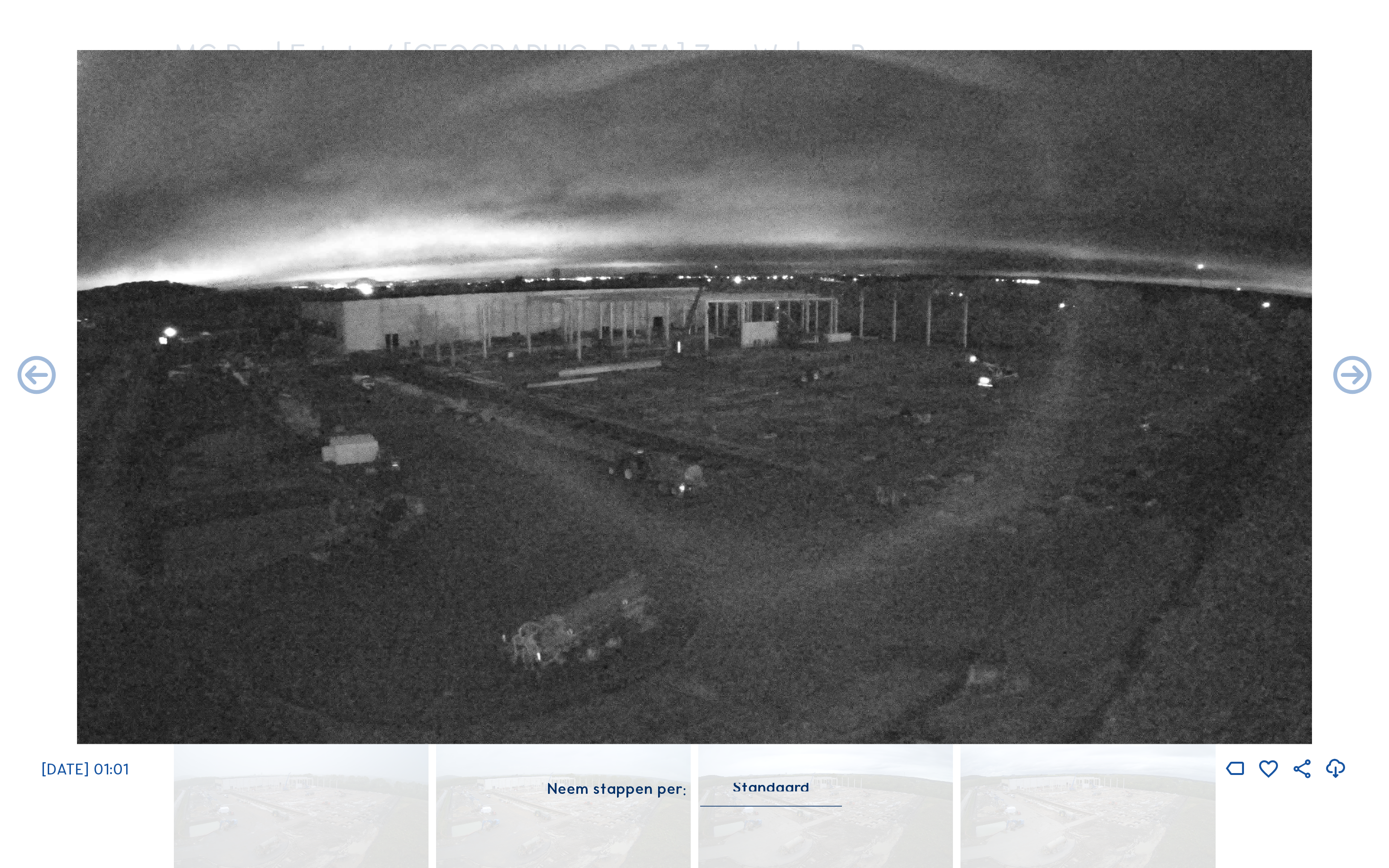
click at [27, 378] on icon at bounding box center [37, 377] width 46 height 46
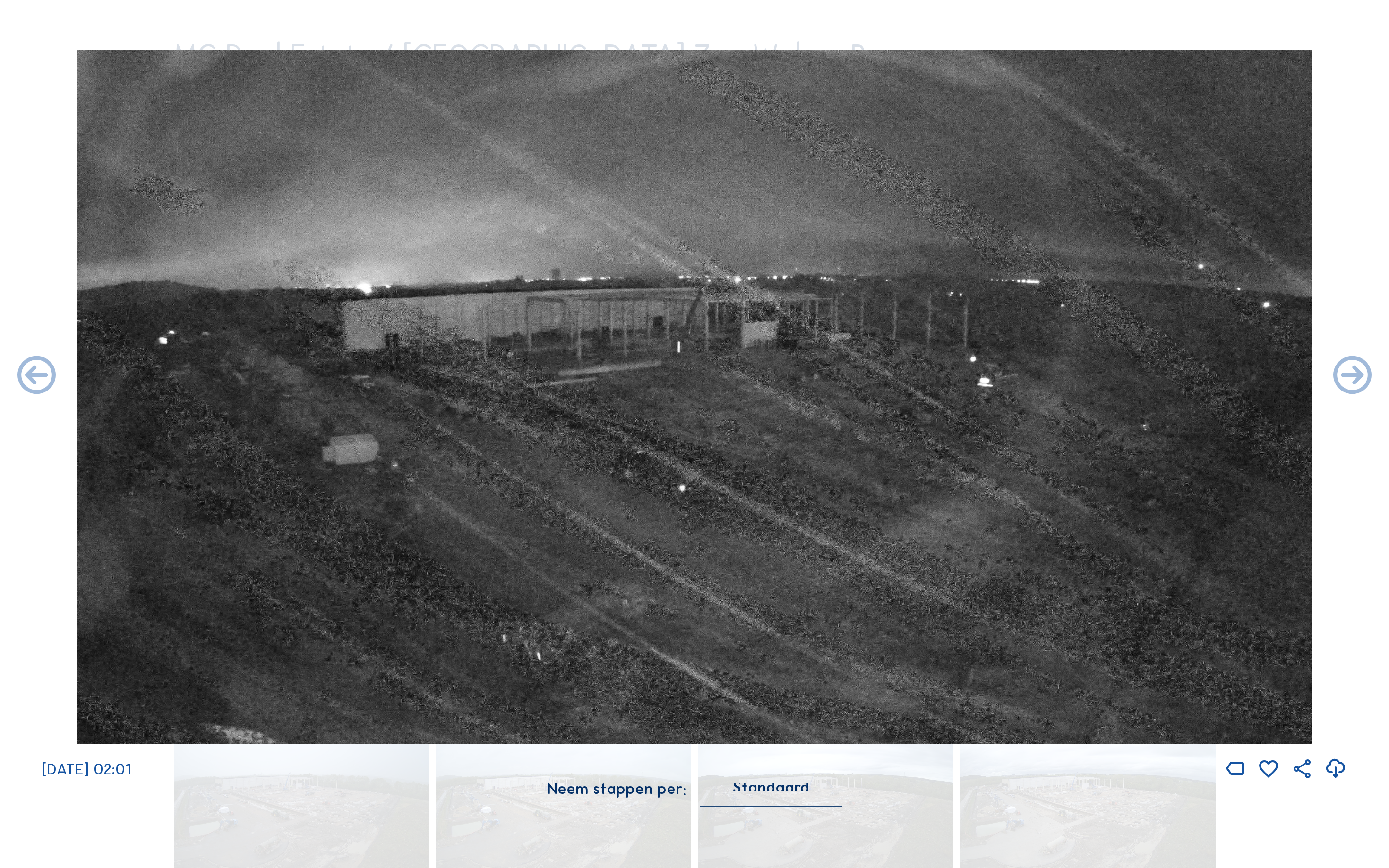
click at [27, 378] on icon at bounding box center [37, 377] width 46 height 46
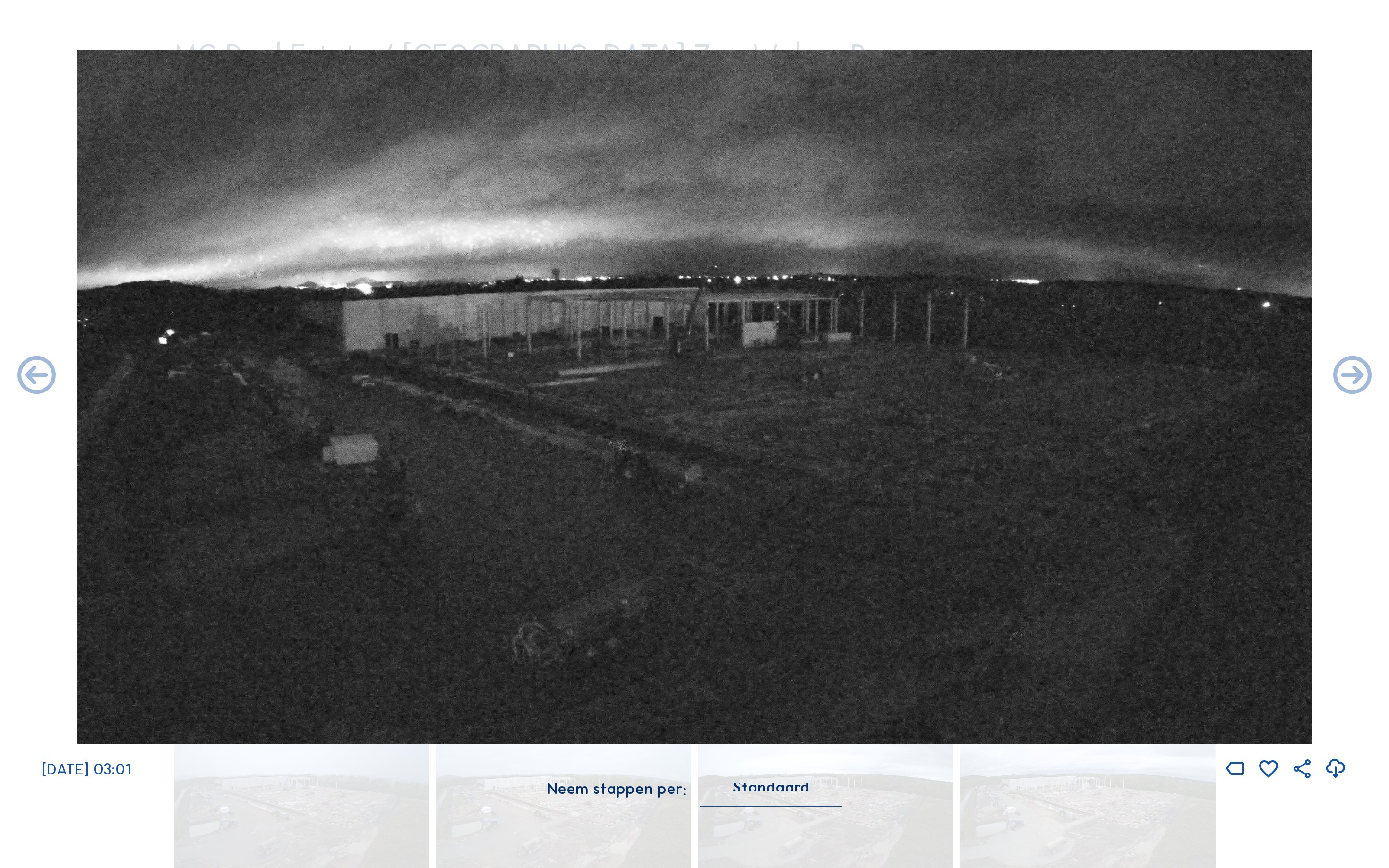
click at [27, 378] on icon at bounding box center [37, 377] width 46 height 46
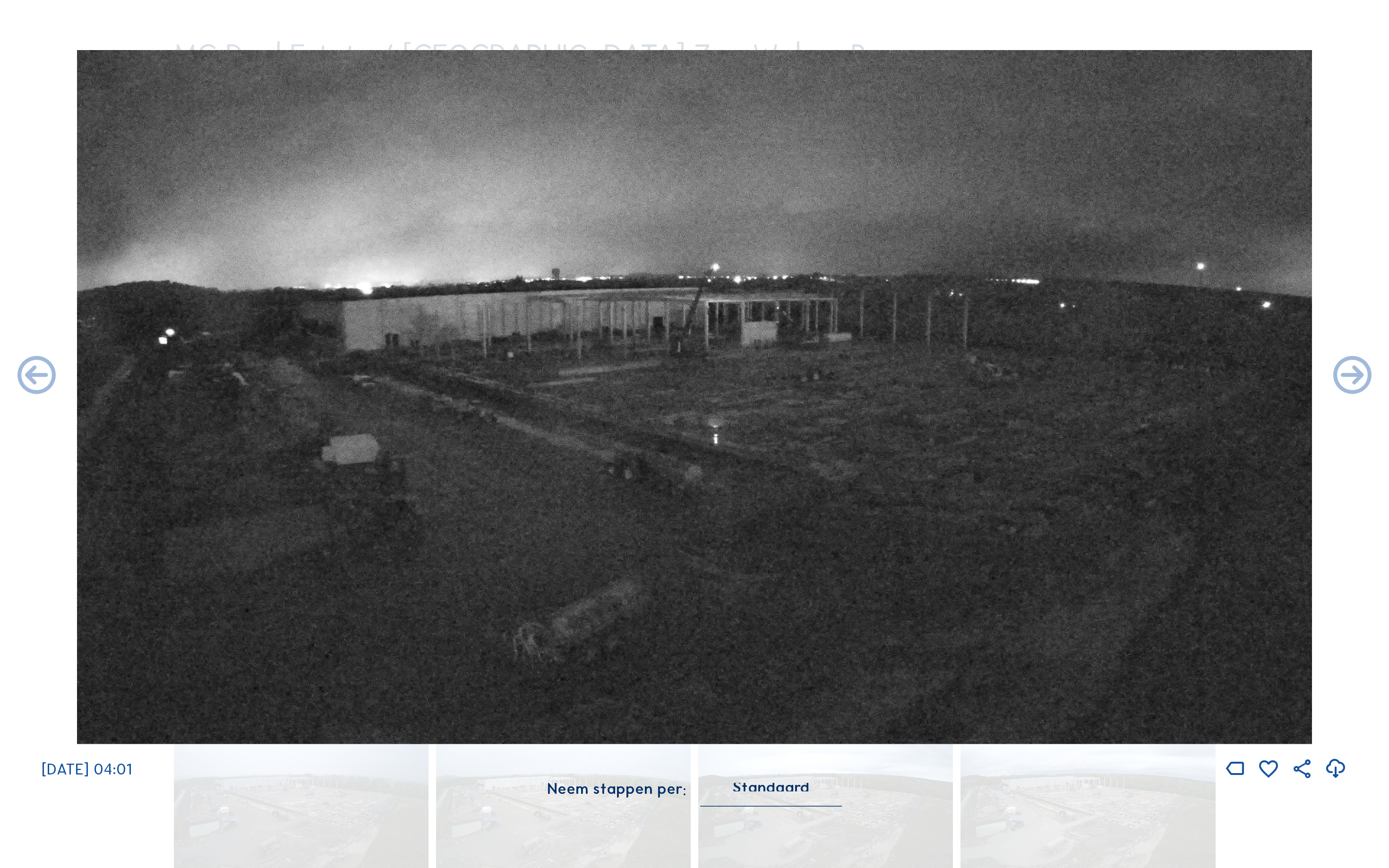
click at [27, 378] on icon at bounding box center [37, 377] width 46 height 46
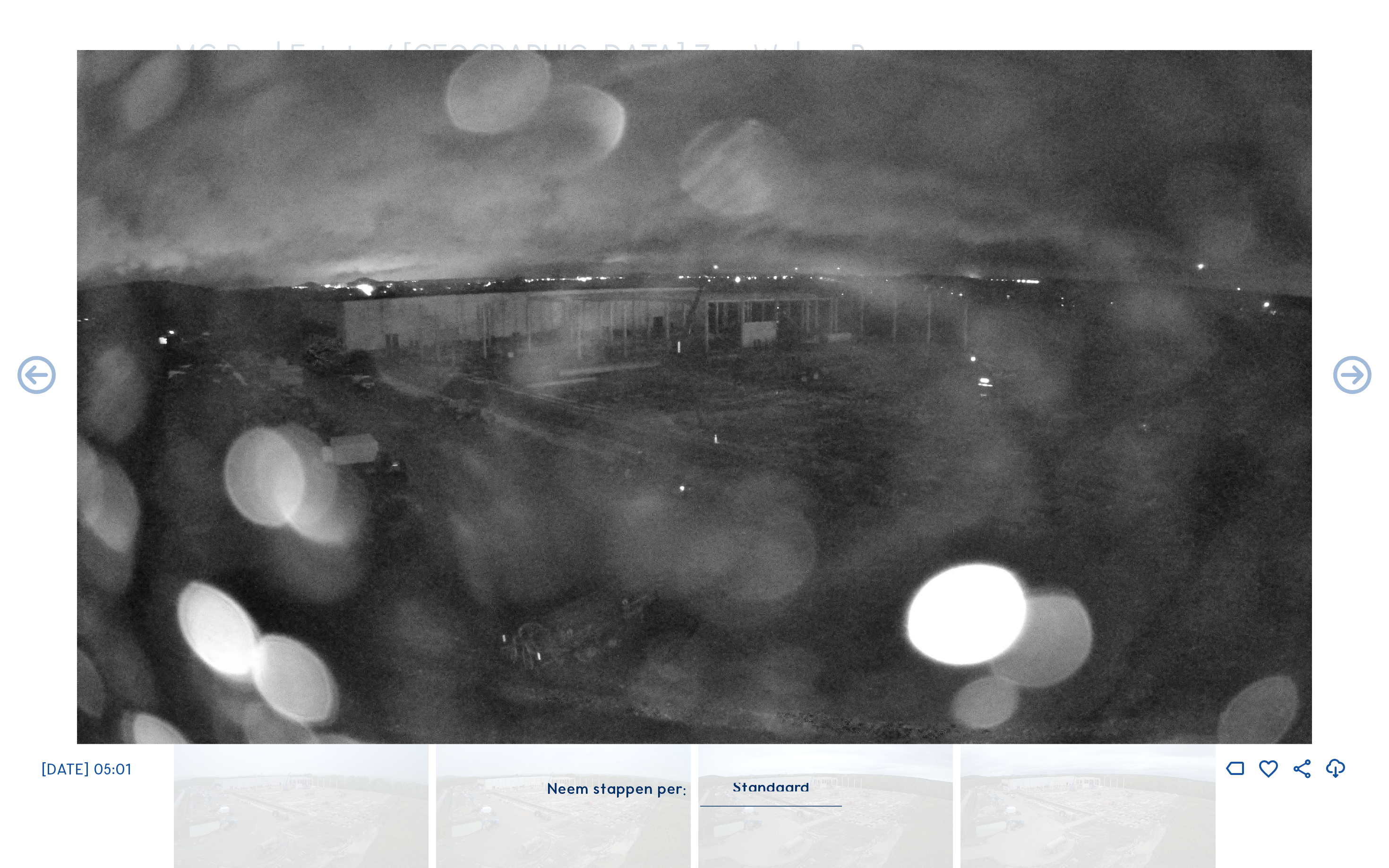
click at [27, 378] on icon at bounding box center [37, 377] width 46 height 46
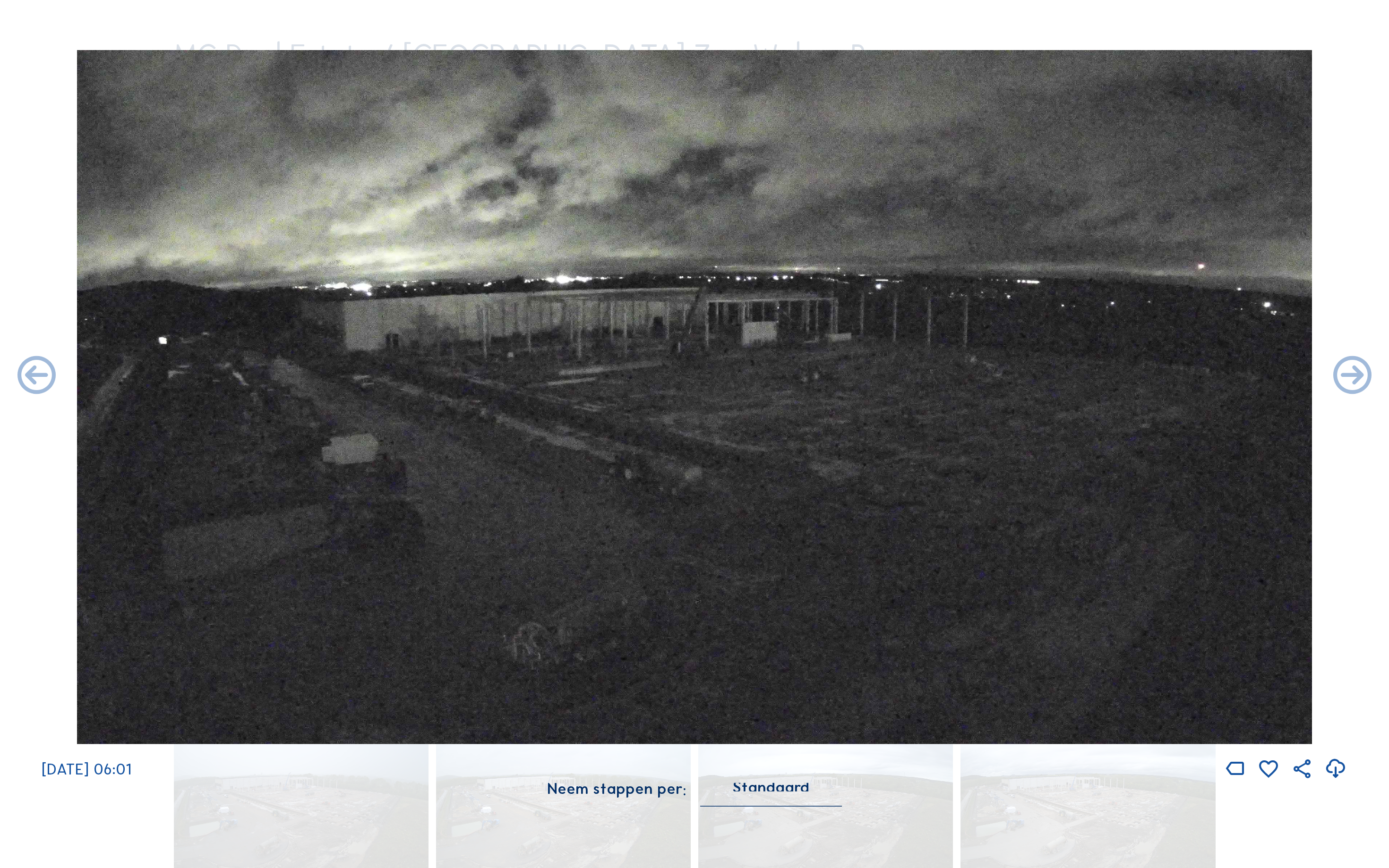
click at [27, 378] on icon at bounding box center [37, 377] width 46 height 46
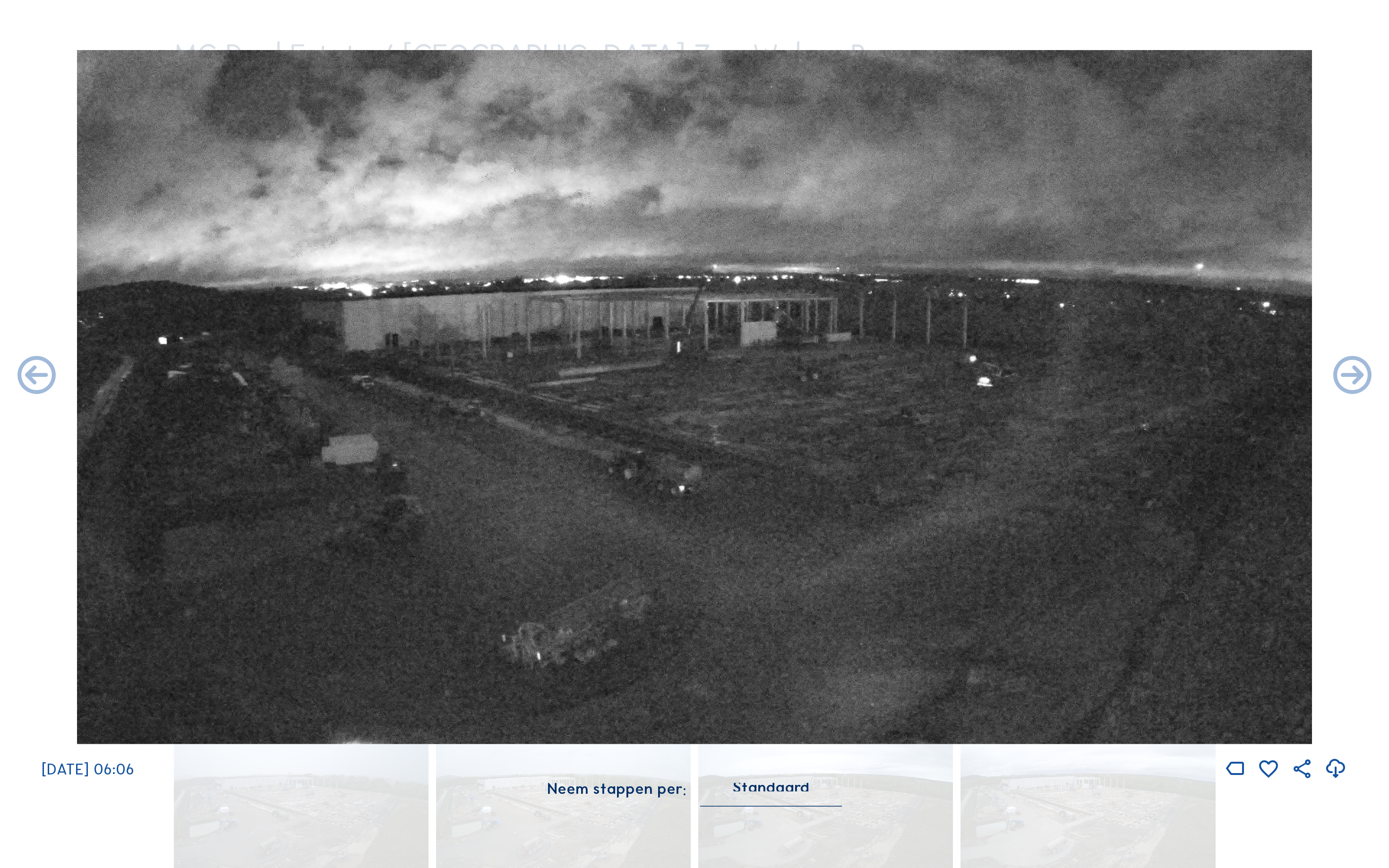
click at [27, 378] on div "Scroll om door de tijd te reizen | Druk op de 'Alt'-knop + scroll om te Zoomen …" at bounding box center [694, 434] width 1389 height 868
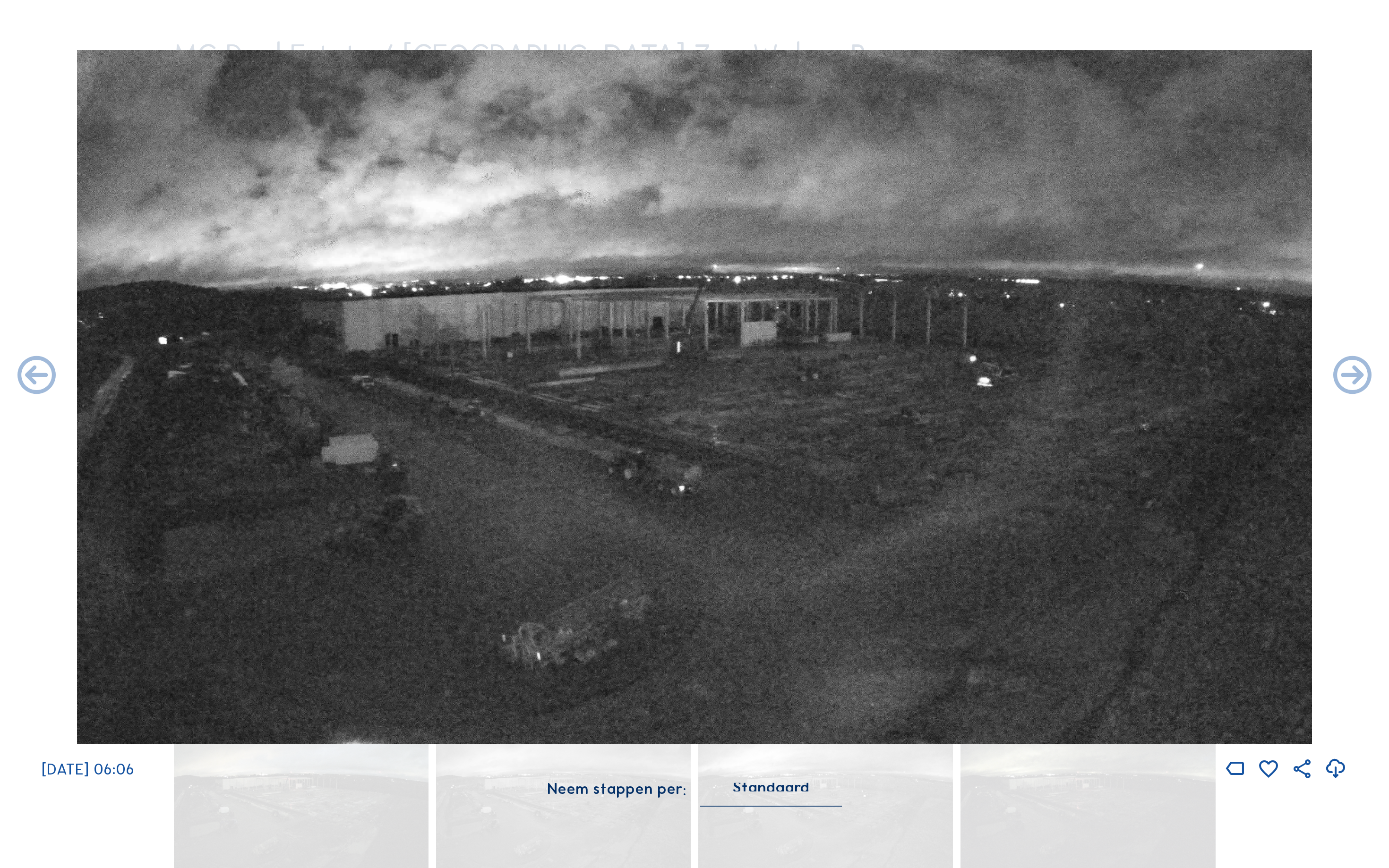
click at [27, 378] on icon at bounding box center [37, 377] width 46 height 46
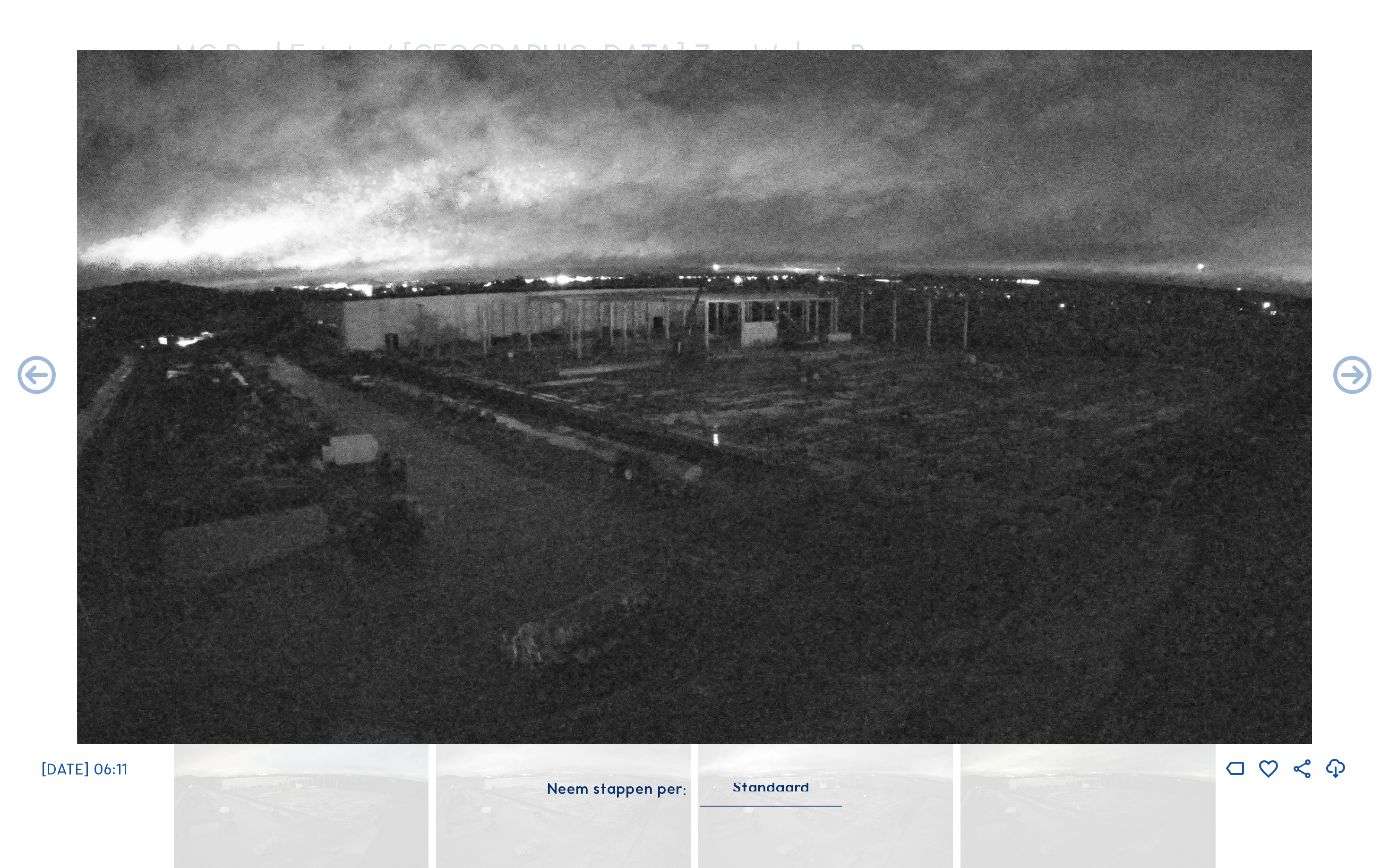
click at [27, 378] on icon at bounding box center [37, 377] width 46 height 46
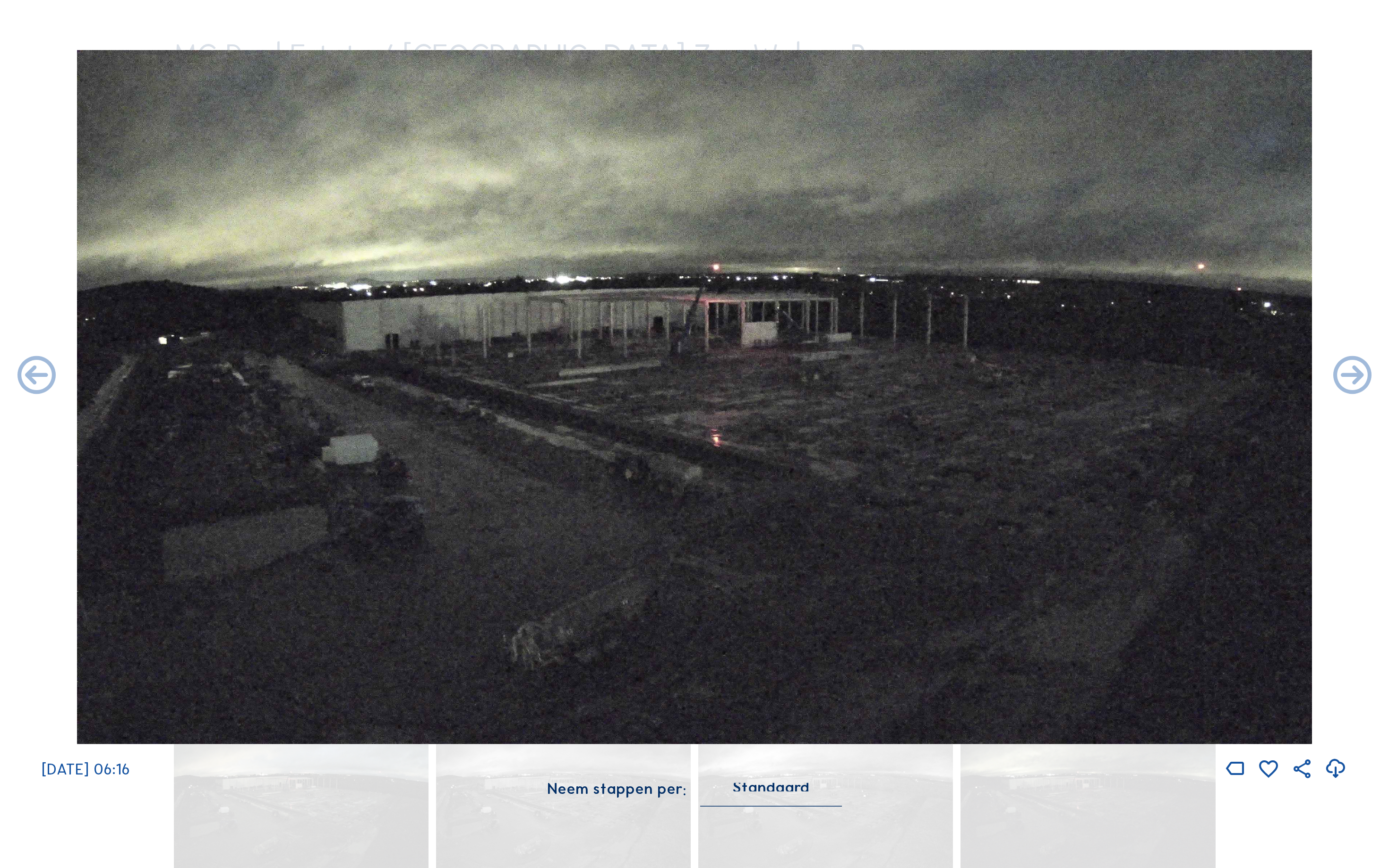
click at [27, 378] on icon at bounding box center [37, 377] width 46 height 46
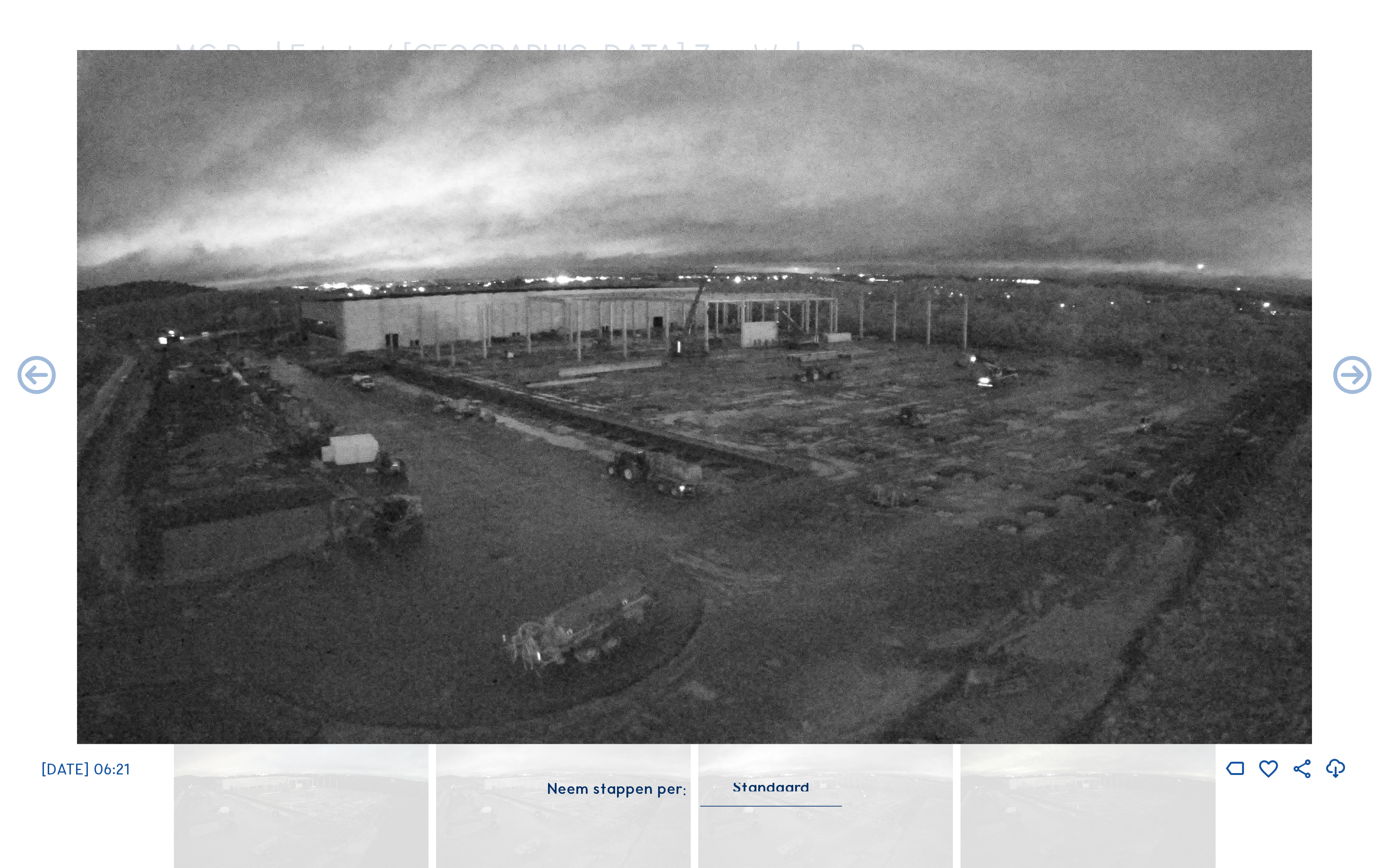
click at [27, 378] on icon at bounding box center [37, 377] width 46 height 46
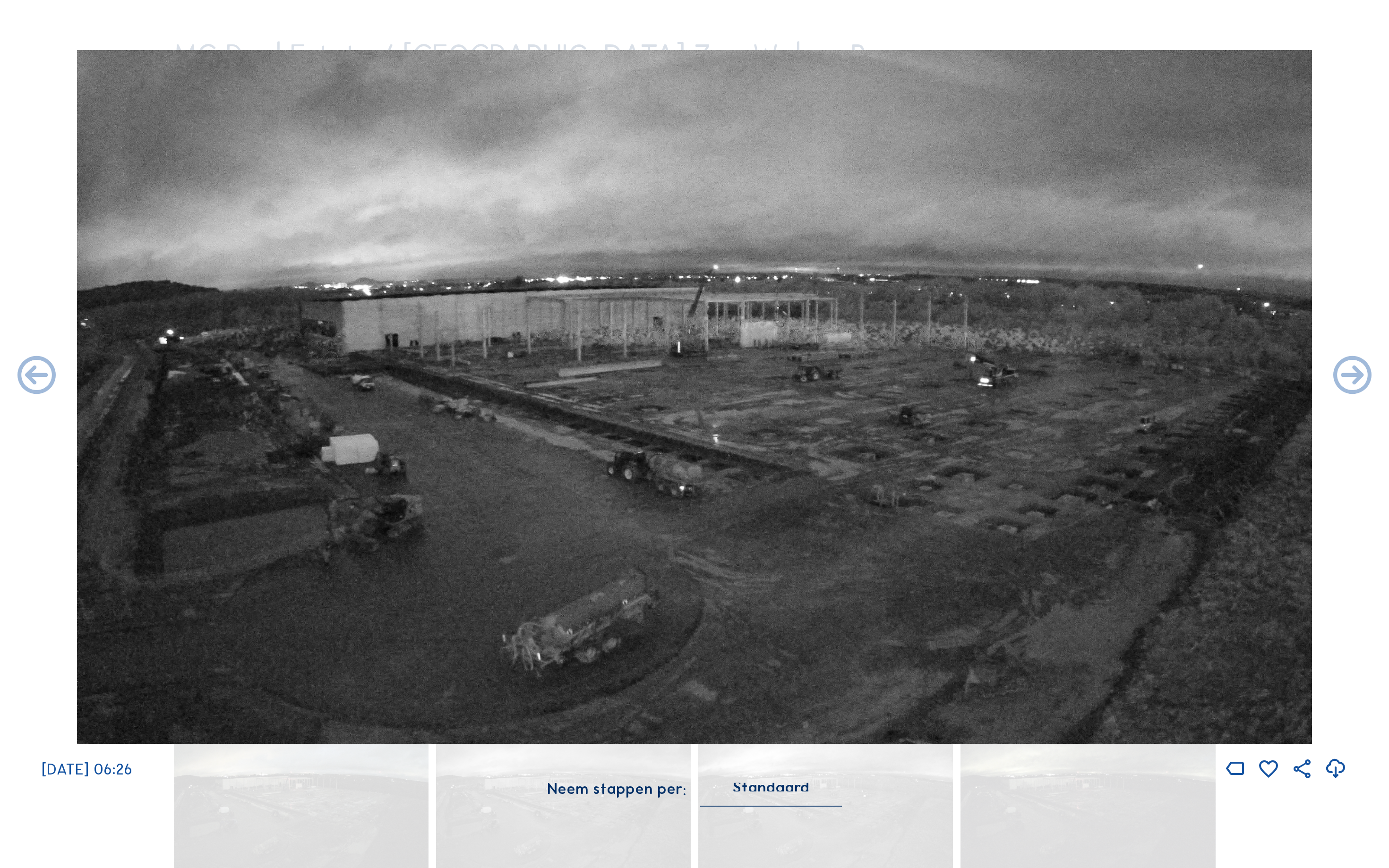
click at [27, 378] on icon at bounding box center [37, 377] width 46 height 46
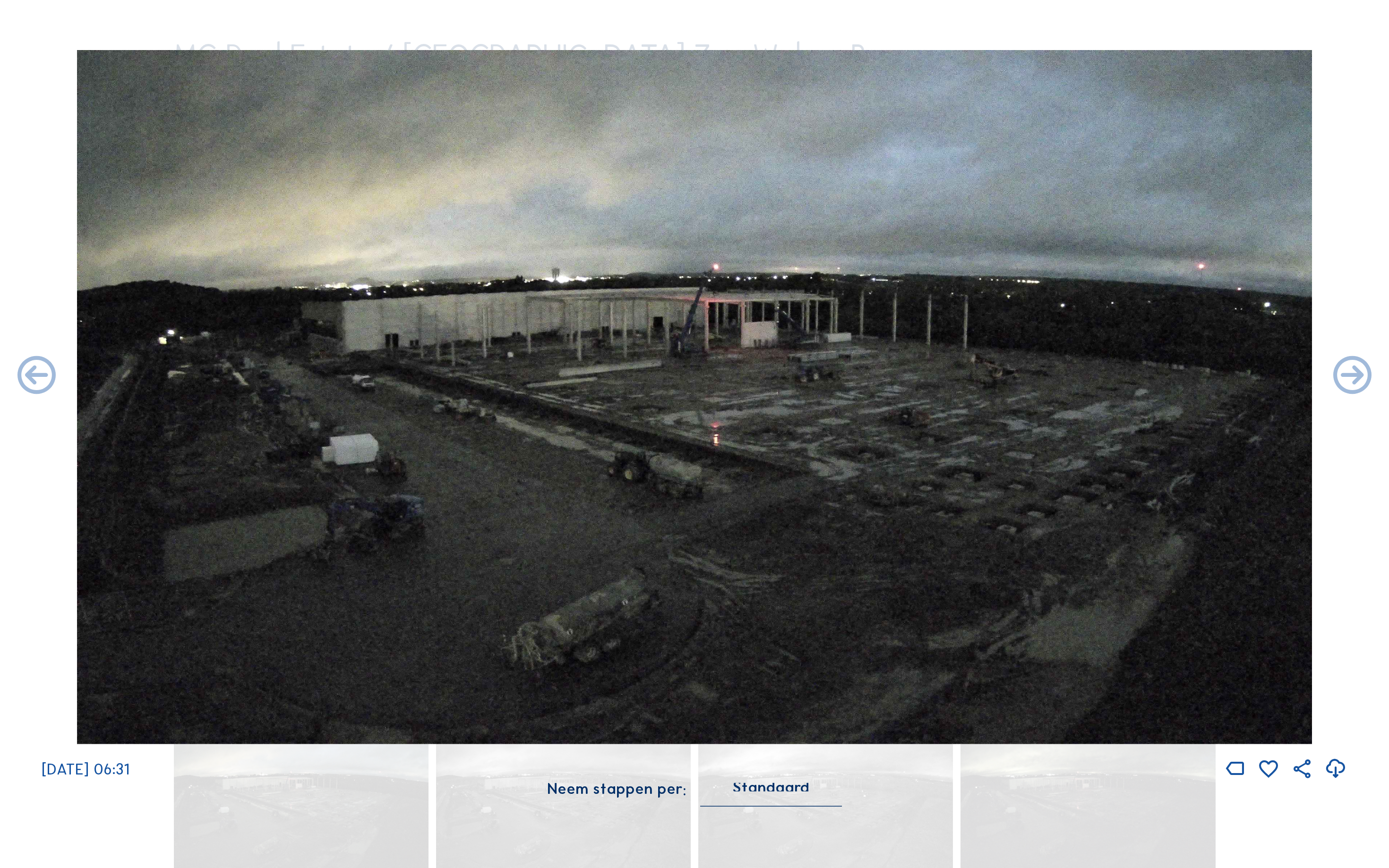
click at [27, 378] on icon at bounding box center [37, 377] width 46 height 46
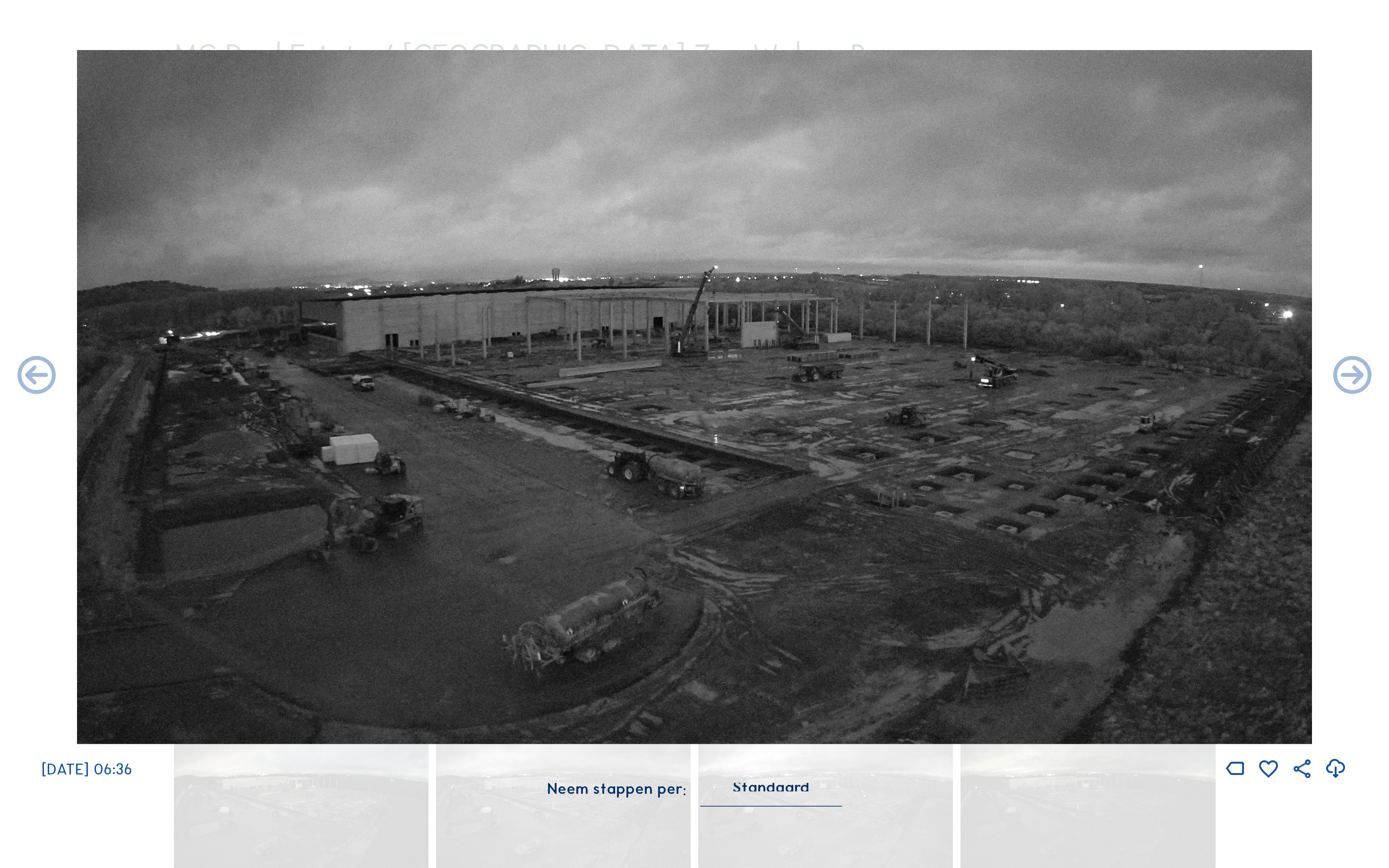
click at [27, 378] on icon at bounding box center [37, 377] width 46 height 46
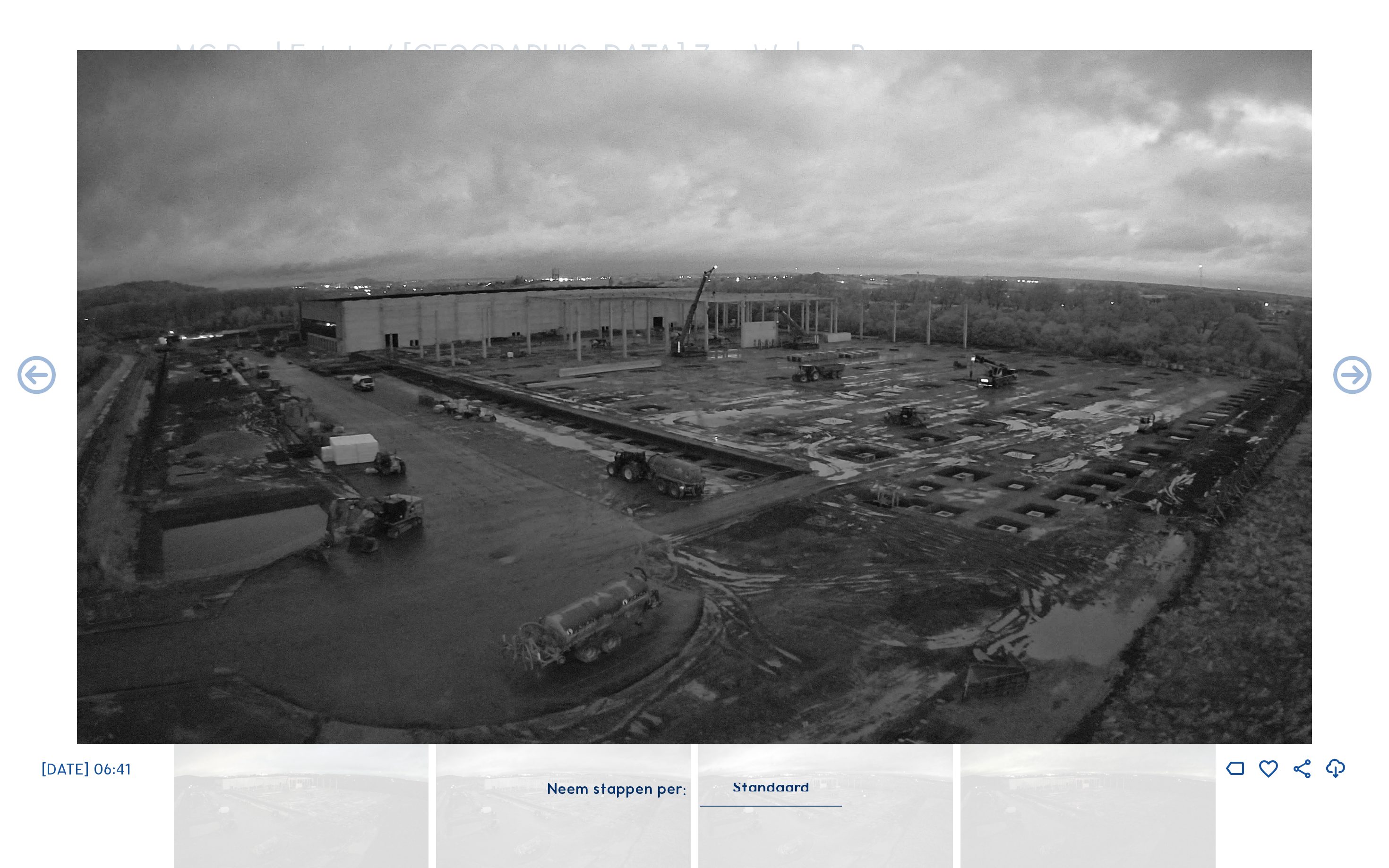
click at [27, 378] on icon at bounding box center [37, 377] width 46 height 46
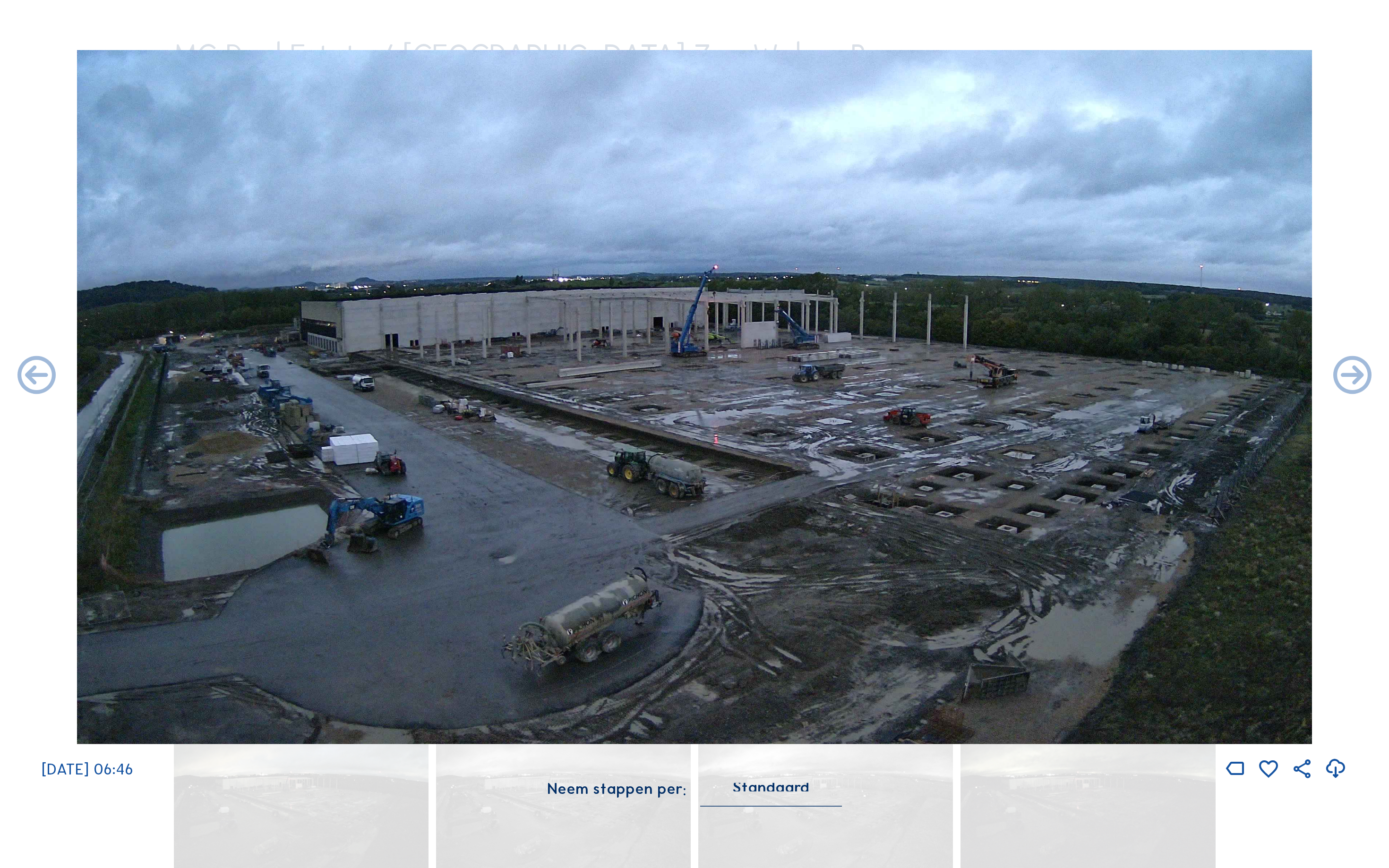
click at [27, 378] on icon at bounding box center [37, 377] width 46 height 46
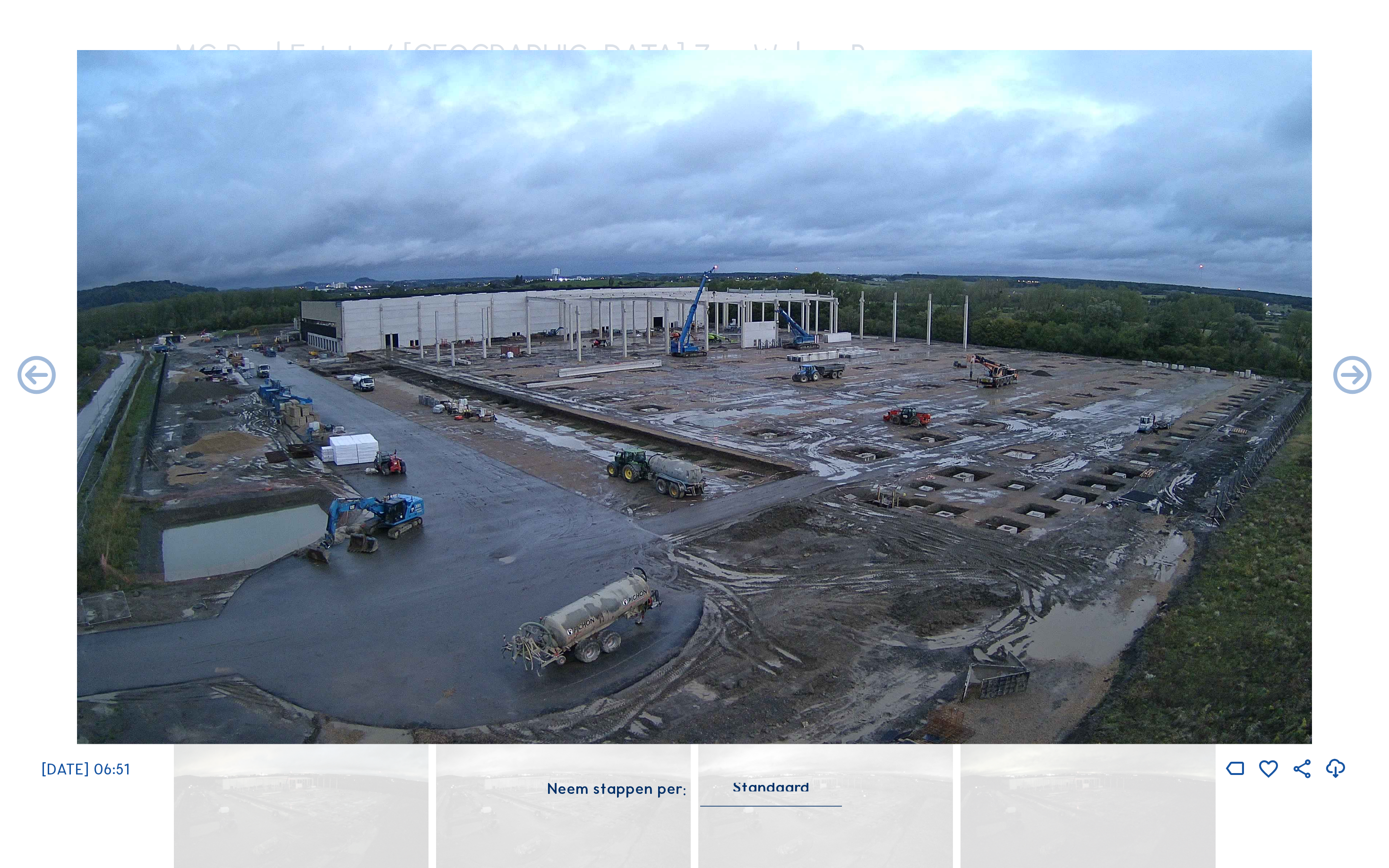
click at [27, 378] on icon at bounding box center [37, 377] width 46 height 46
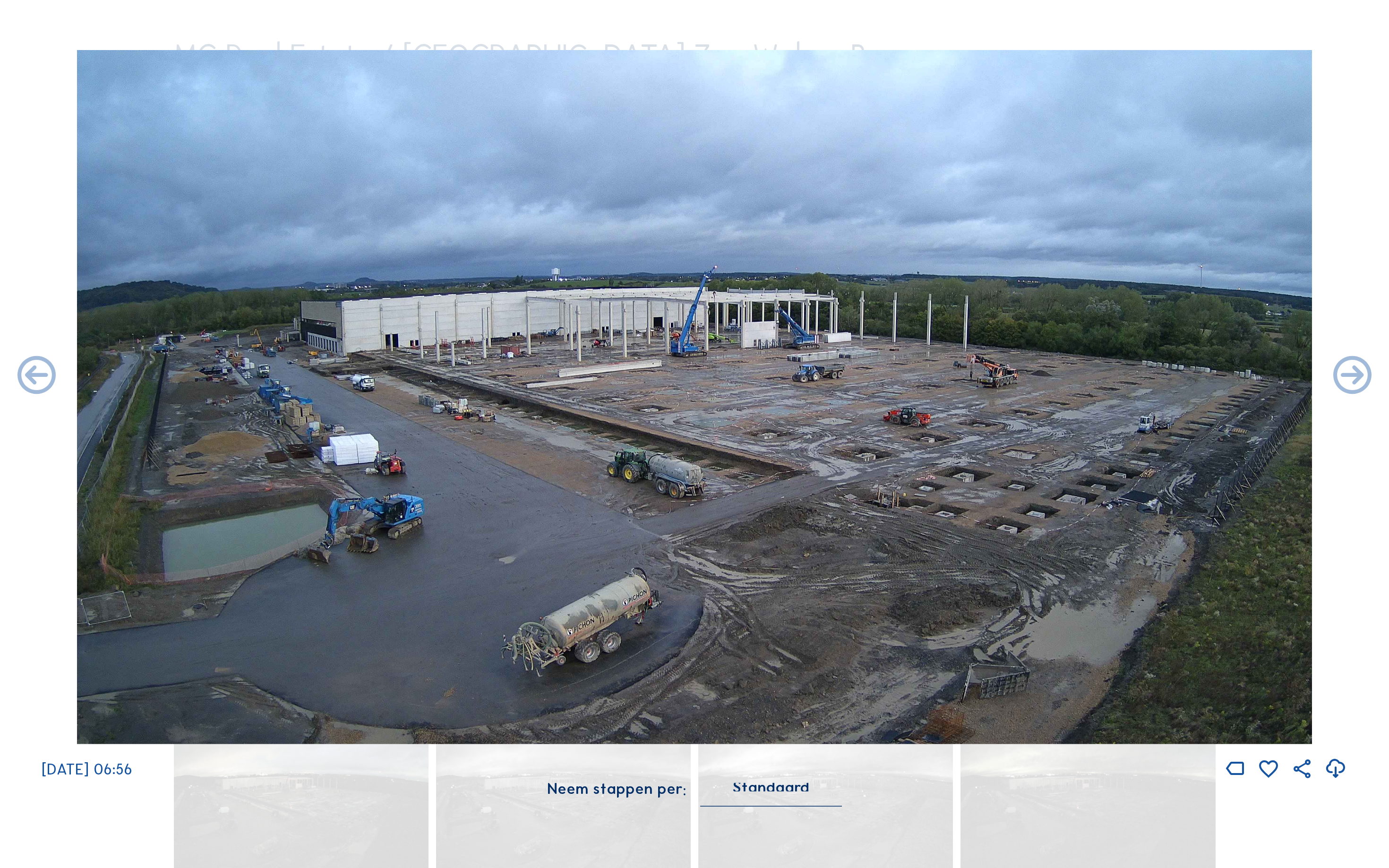
click at [27, 378] on icon at bounding box center [37, 377] width 46 height 46
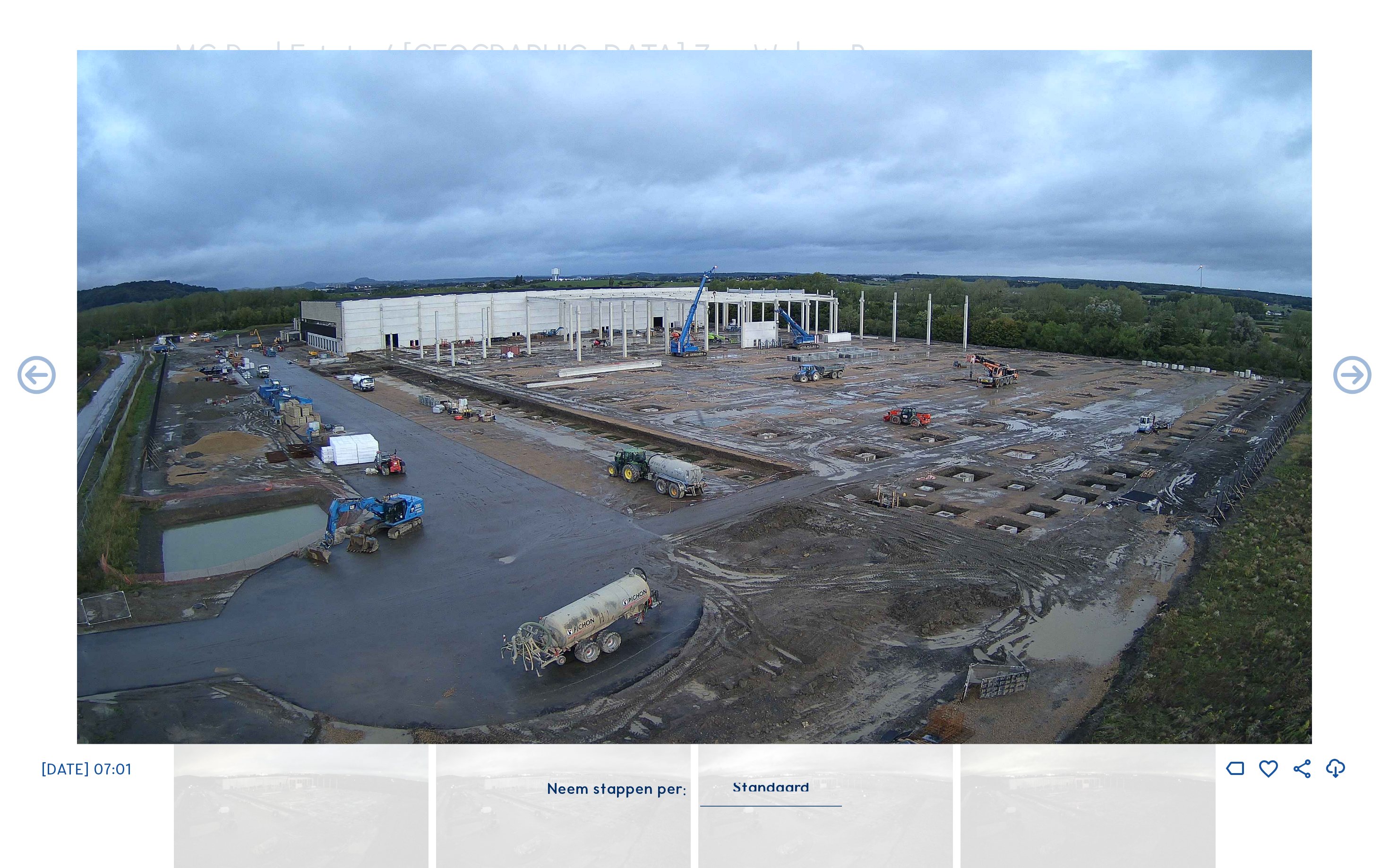
click at [27, 378] on icon at bounding box center [37, 377] width 46 height 46
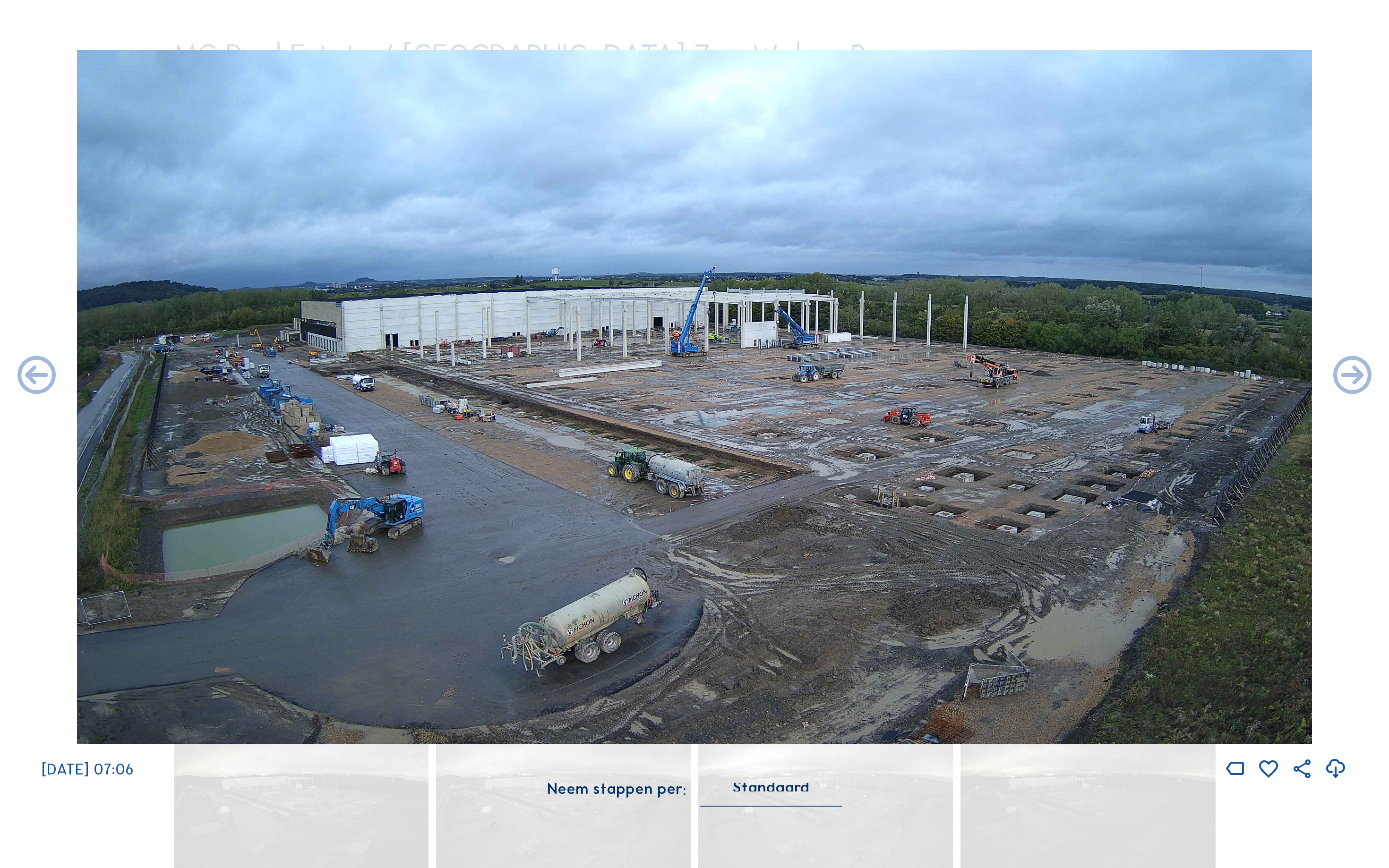
click at [27, 378] on icon at bounding box center [37, 377] width 46 height 46
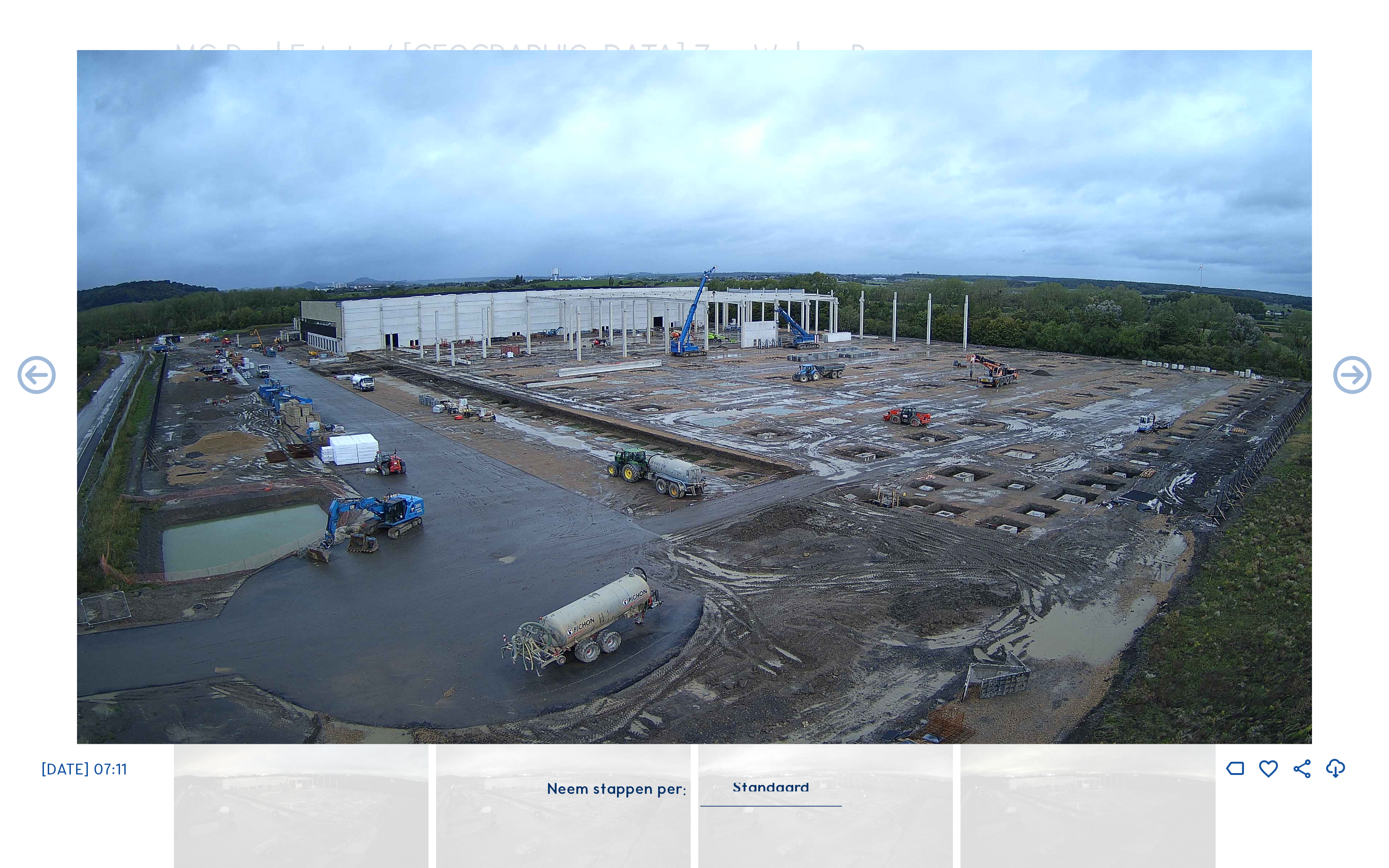
click at [27, 378] on icon at bounding box center [37, 377] width 46 height 46
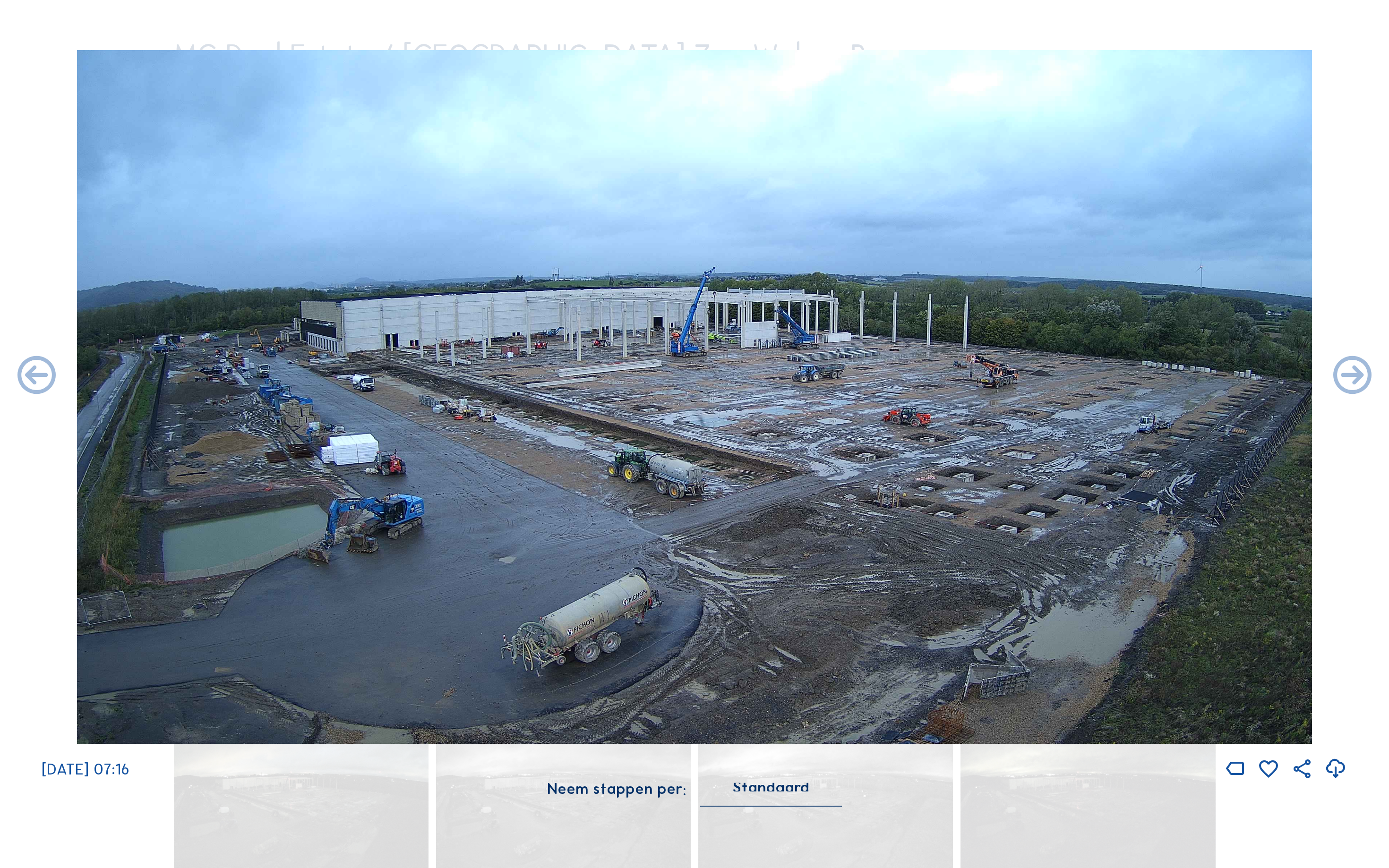
click at [27, 378] on icon at bounding box center [37, 377] width 46 height 46
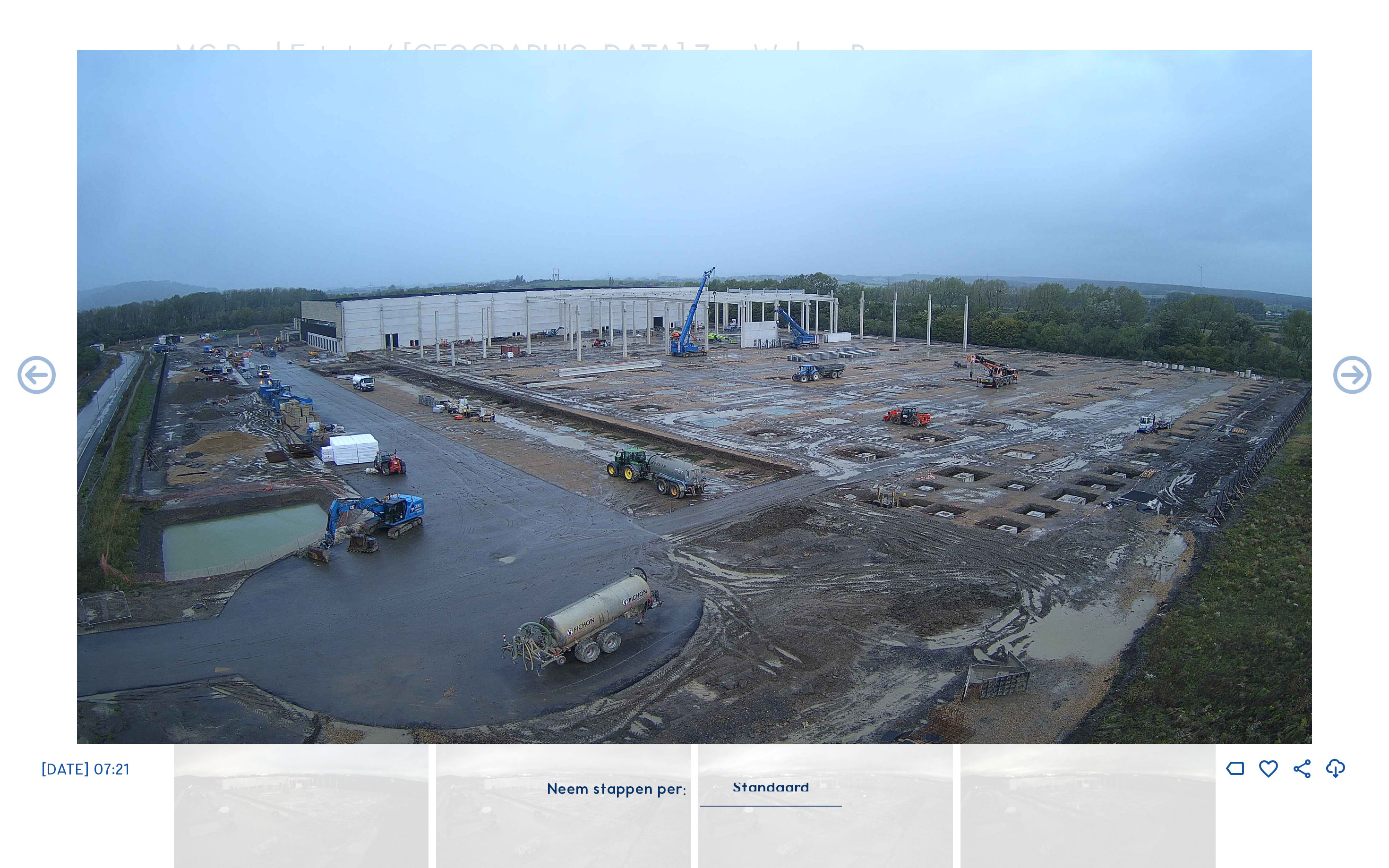
click at [27, 378] on icon at bounding box center [37, 377] width 46 height 46
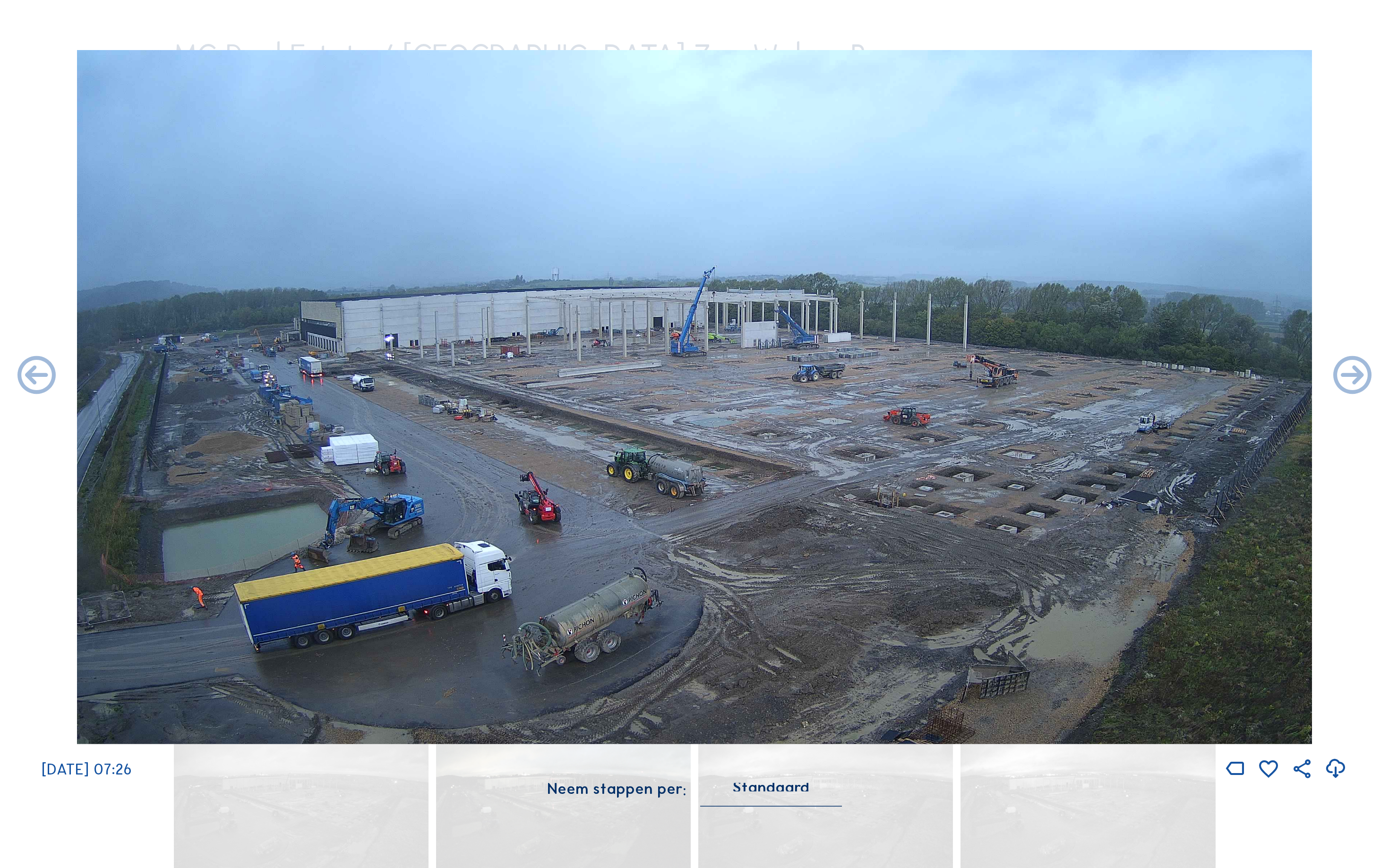
click at [27, 378] on icon at bounding box center [37, 377] width 46 height 46
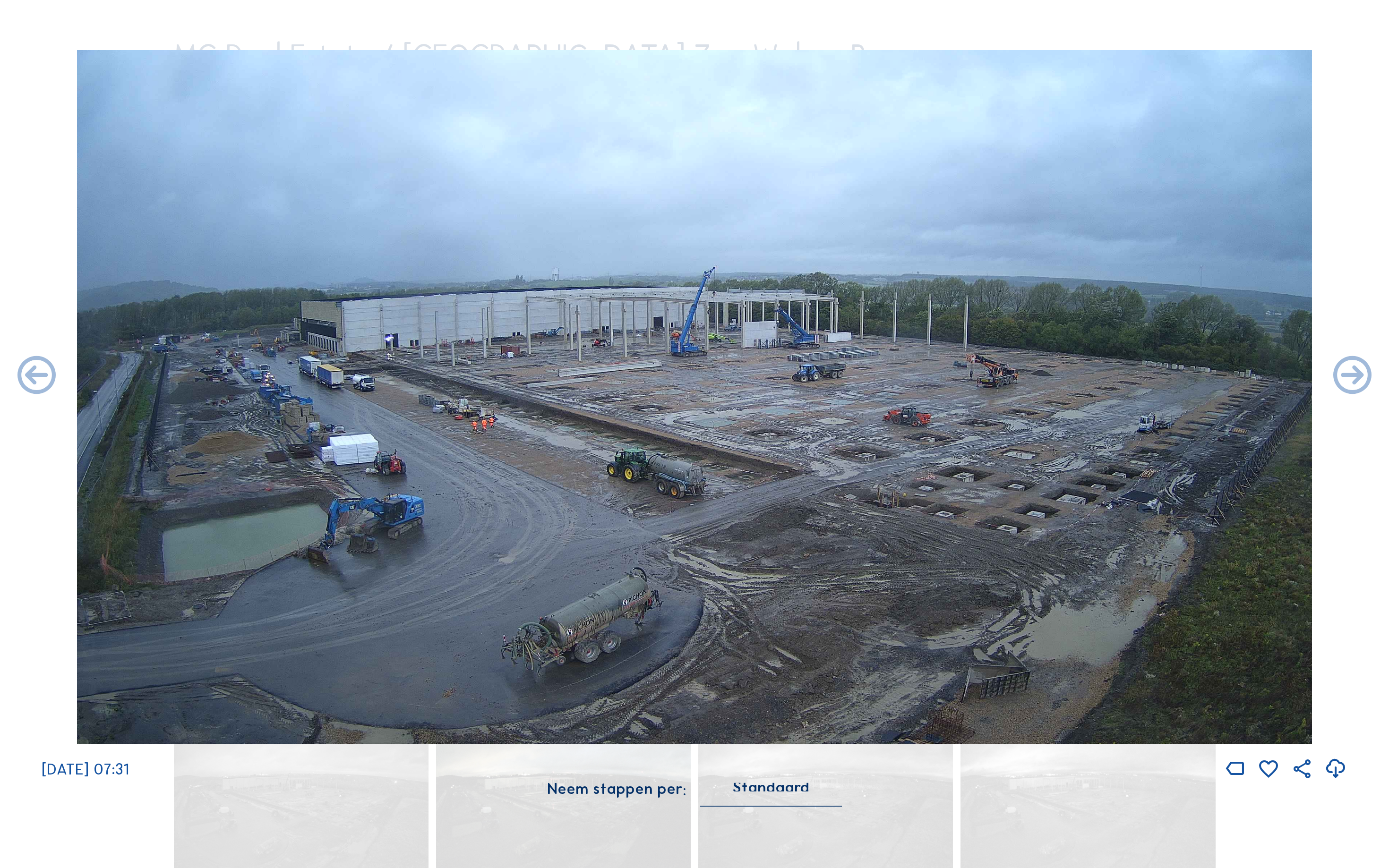
click at [27, 378] on icon at bounding box center [37, 377] width 46 height 46
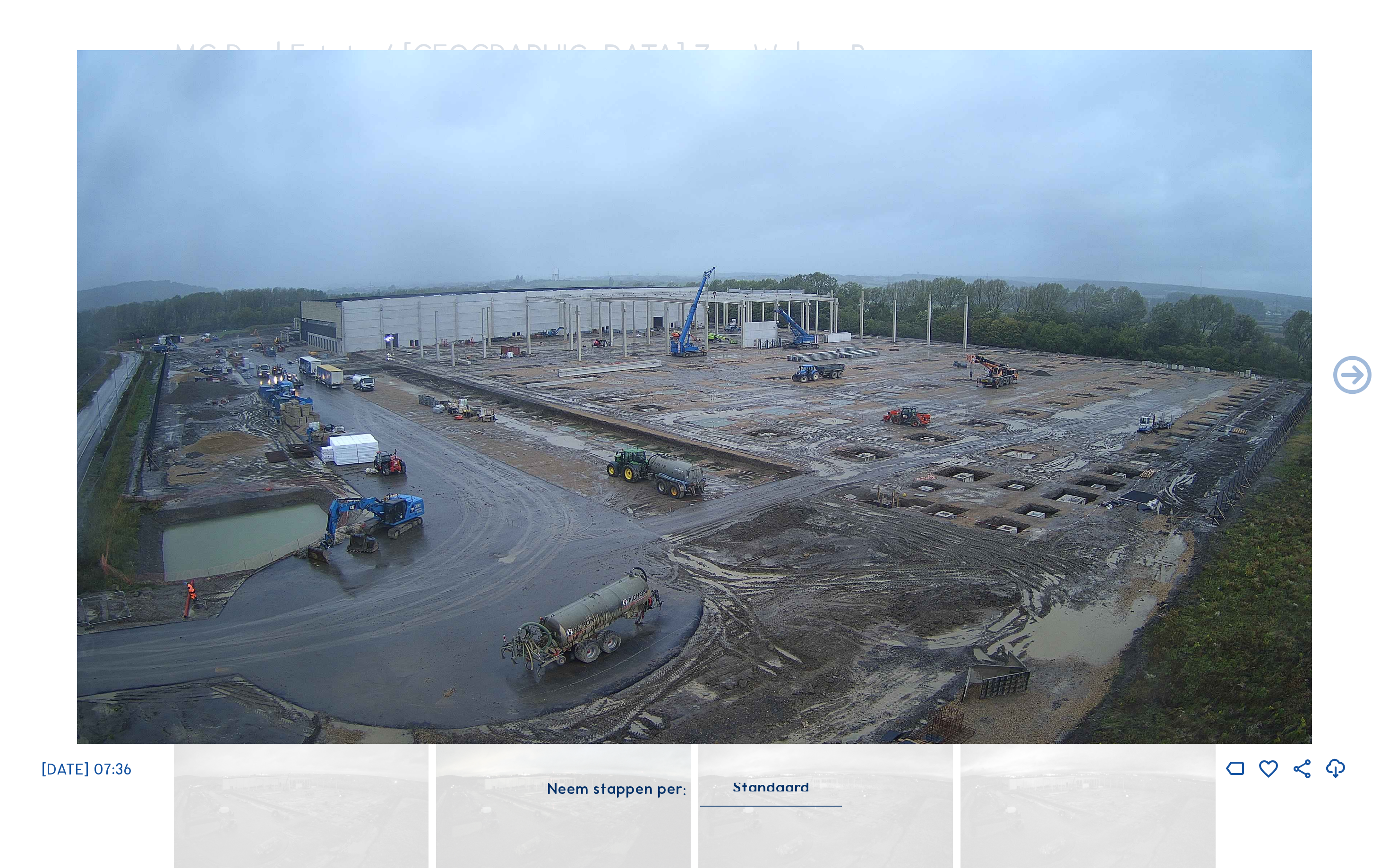
click at [77, 378] on img at bounding box center [694, 397] width 1235 height 694
click at [1367, 377] on icon at bounding box center [1352, 377] width 46 height 46
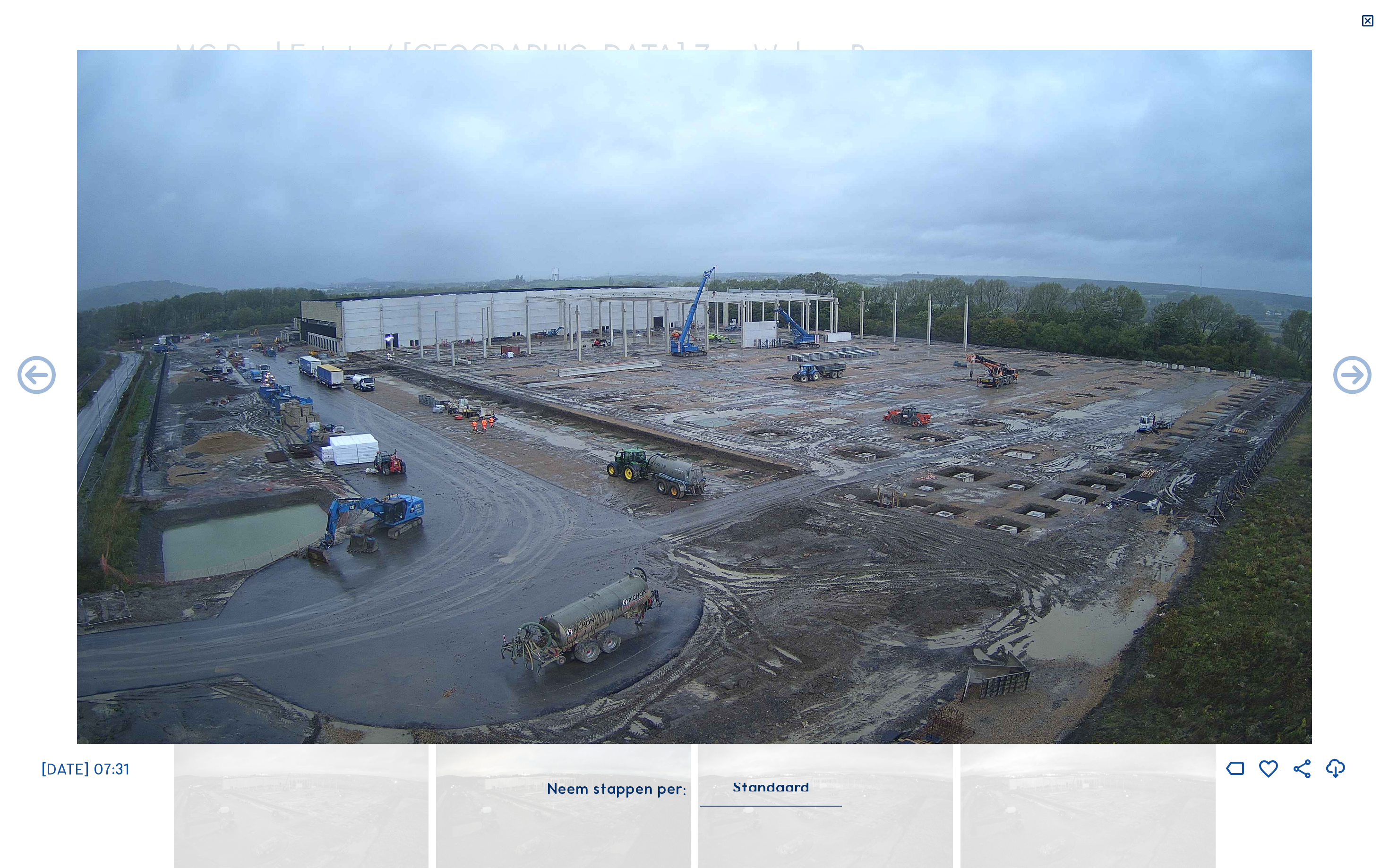
click at [1367, 377] on icon at bounding box center [1352, 377] width 46 height 46
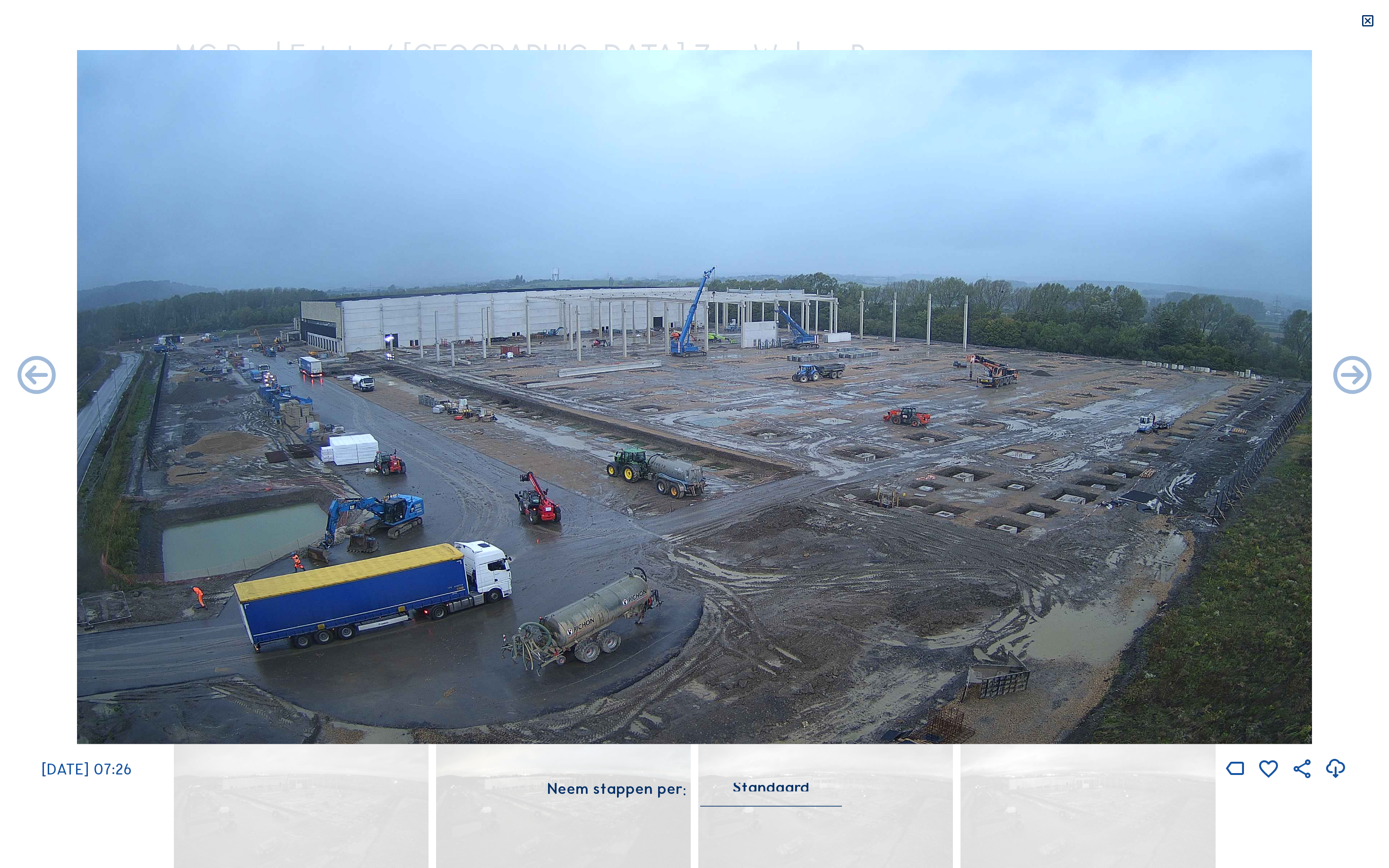
click at [1367, 377] on icon at bounding box center [1352, 377] width 46 height 46
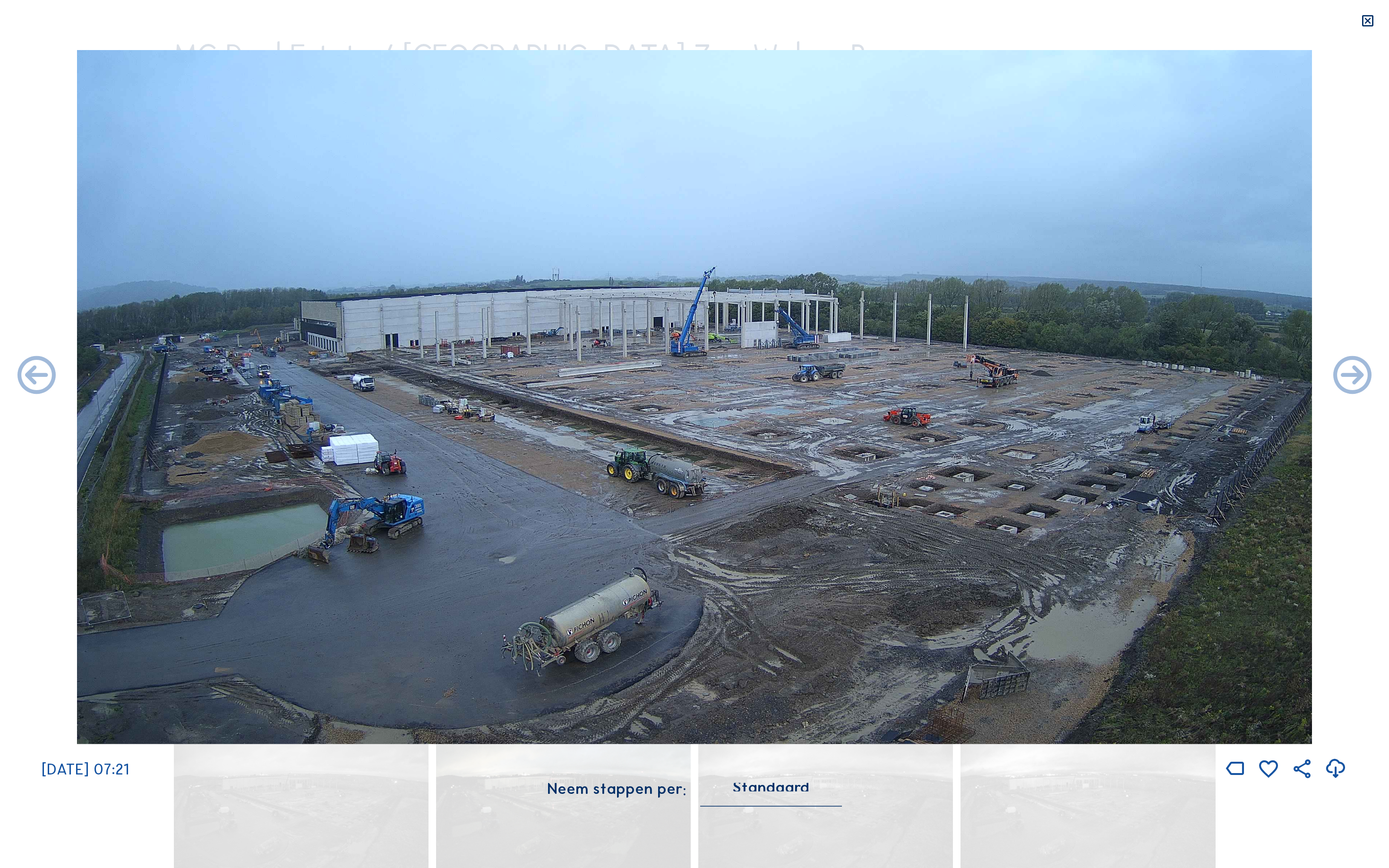
click at [1367, 377] on icon at bounding box center [1352, 377] width 46 height 46
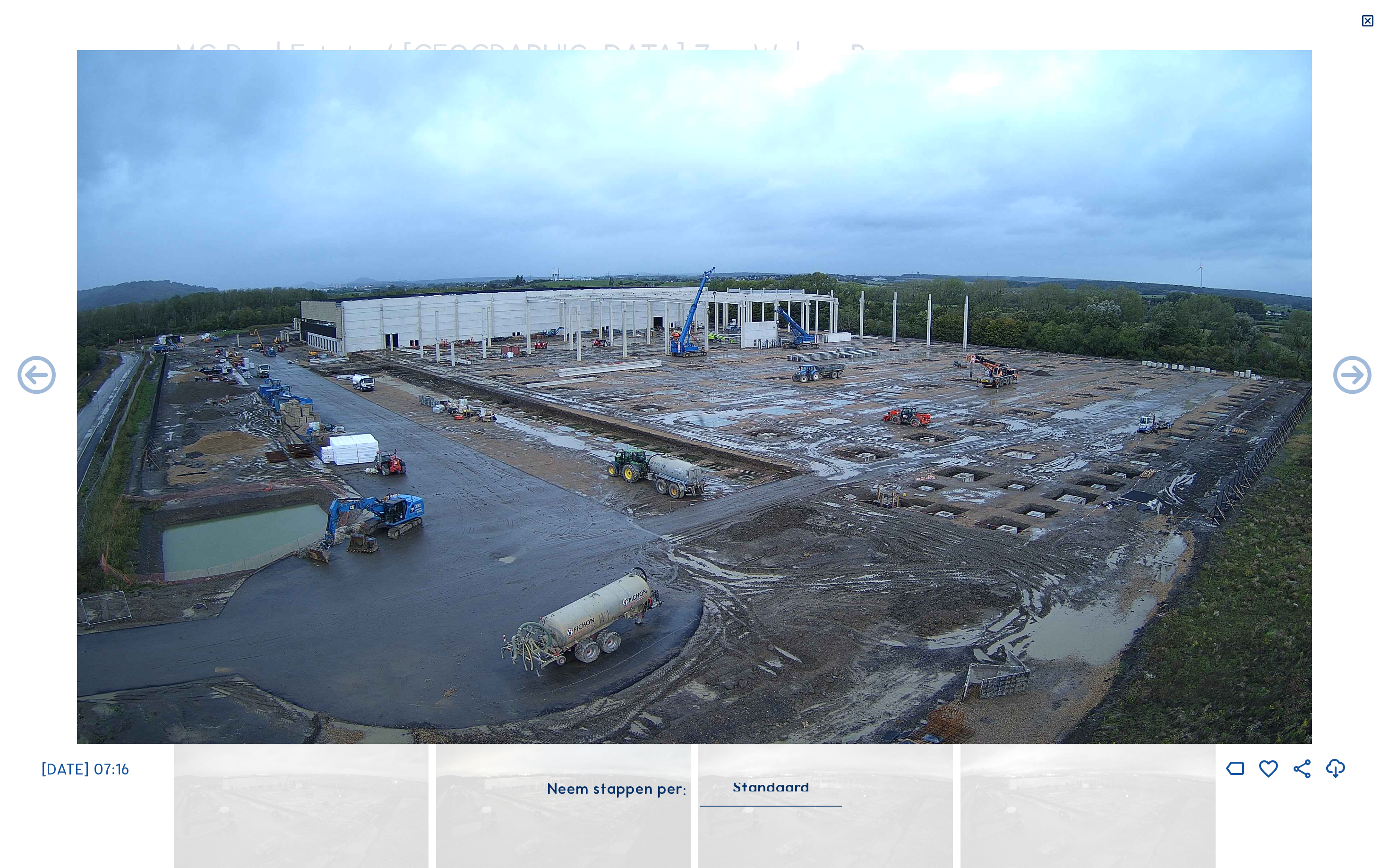
click at [1367, 377] on icon at bounding box center [1352, 377] width 46 height 46
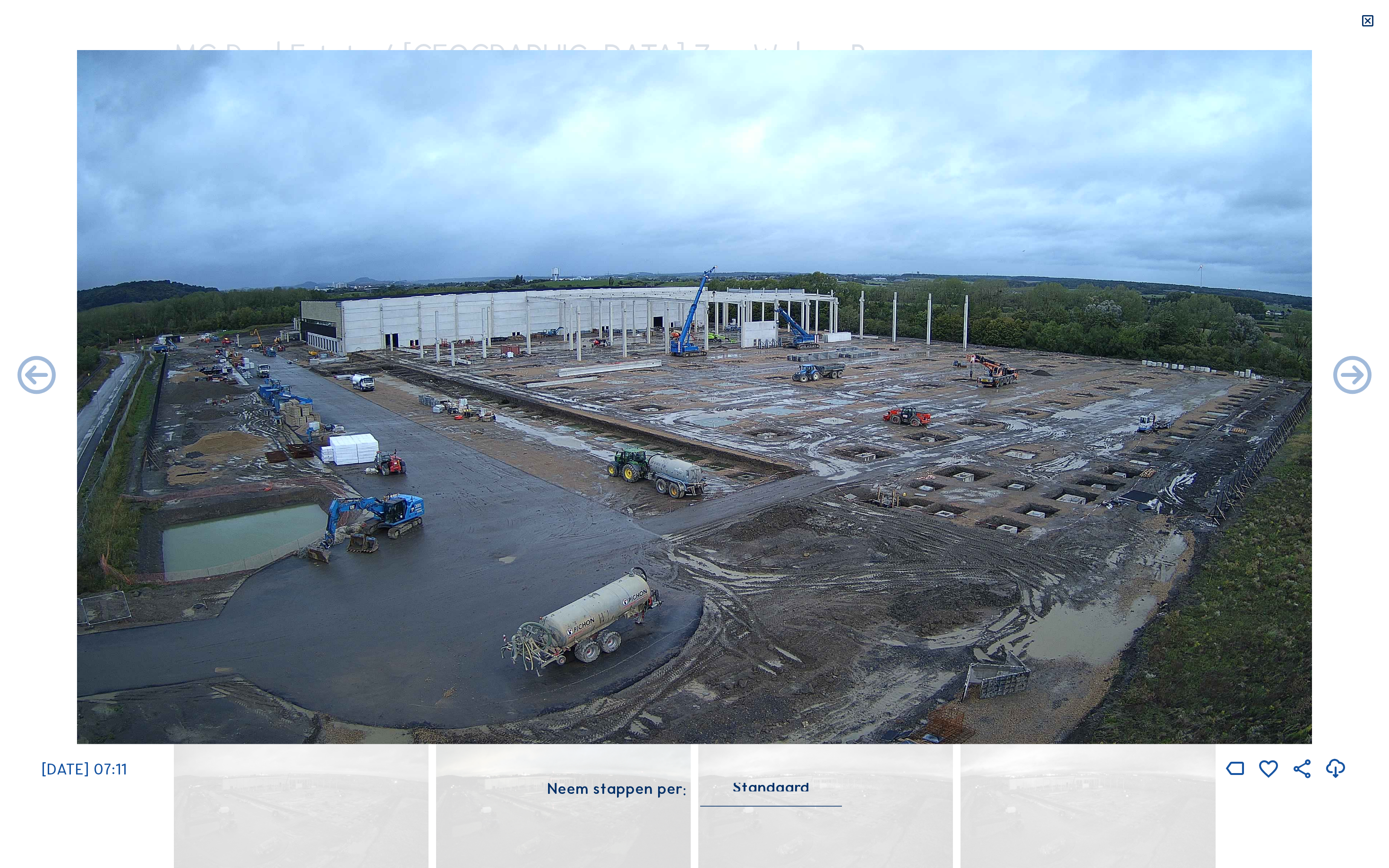
click at [1367, 377] on icon at bounding box center [1352, 377] width 46 height 46
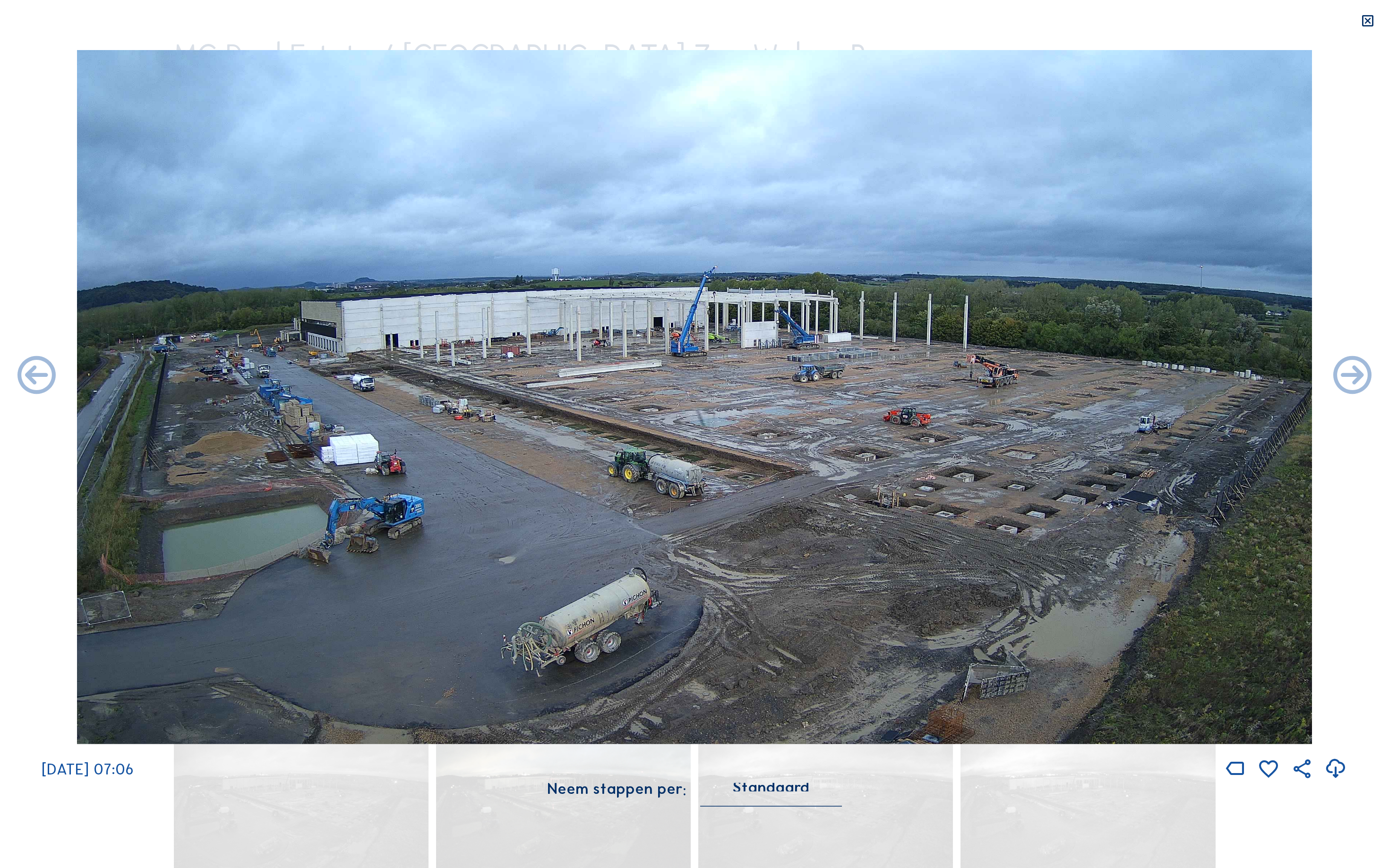
click at [1367, 377] on icon at bounding box center [1352, 377] width 46 height 46
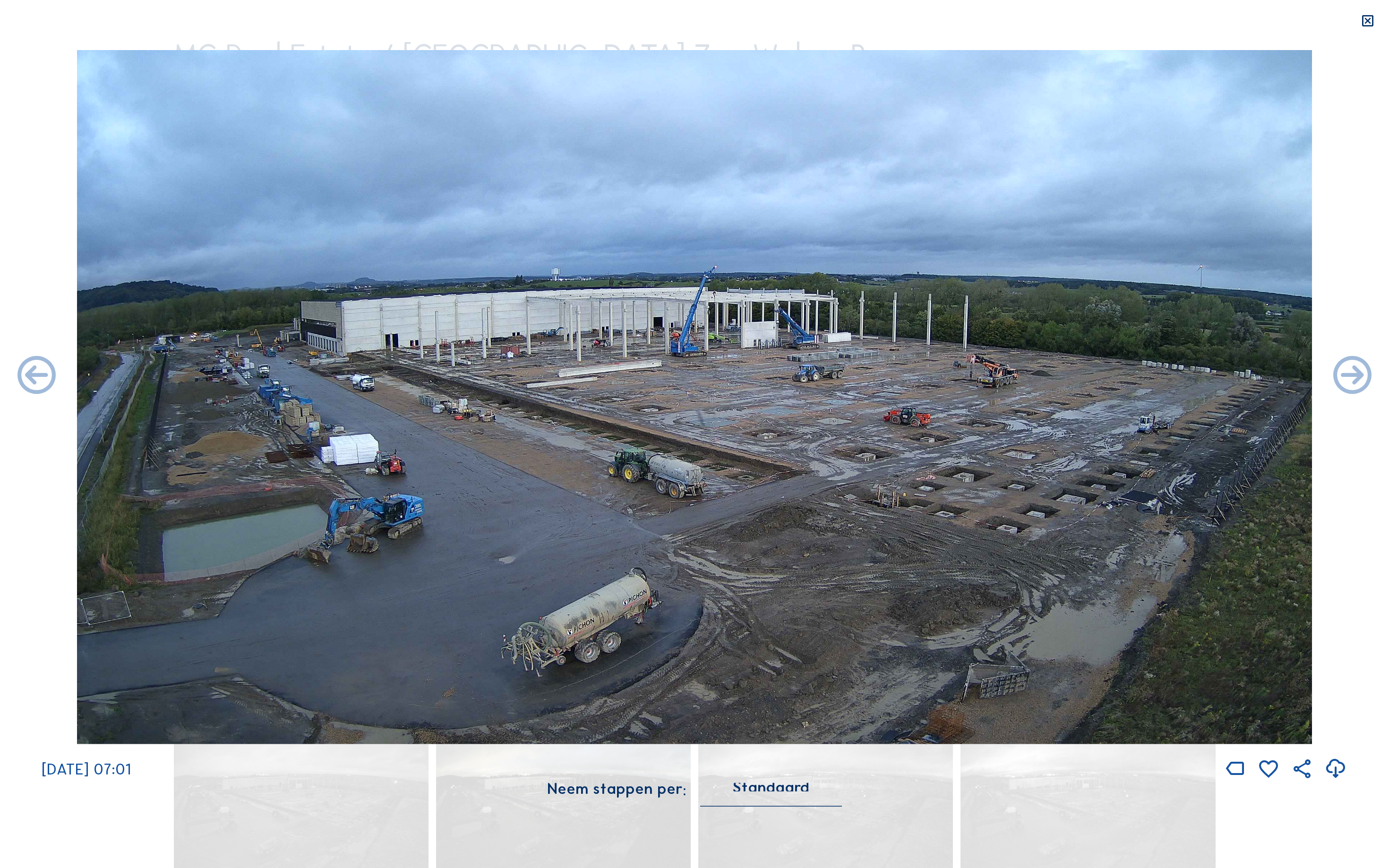
click at [1367, 377] on icon at bounding box center [1352, 377] width 46 height 46
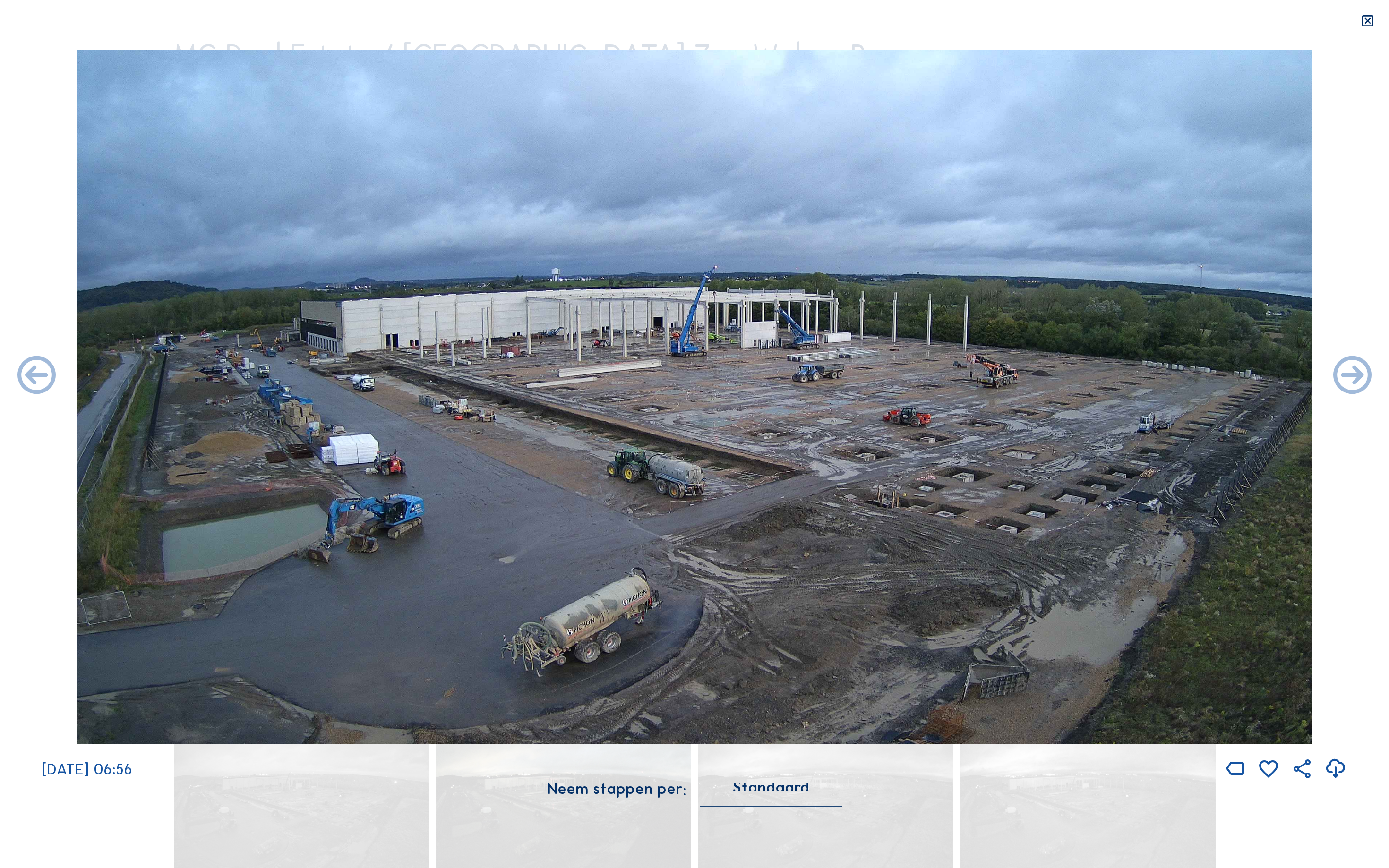
click at [1367, 377] on icon at bounding box center [1352, 377] width 46 height 46
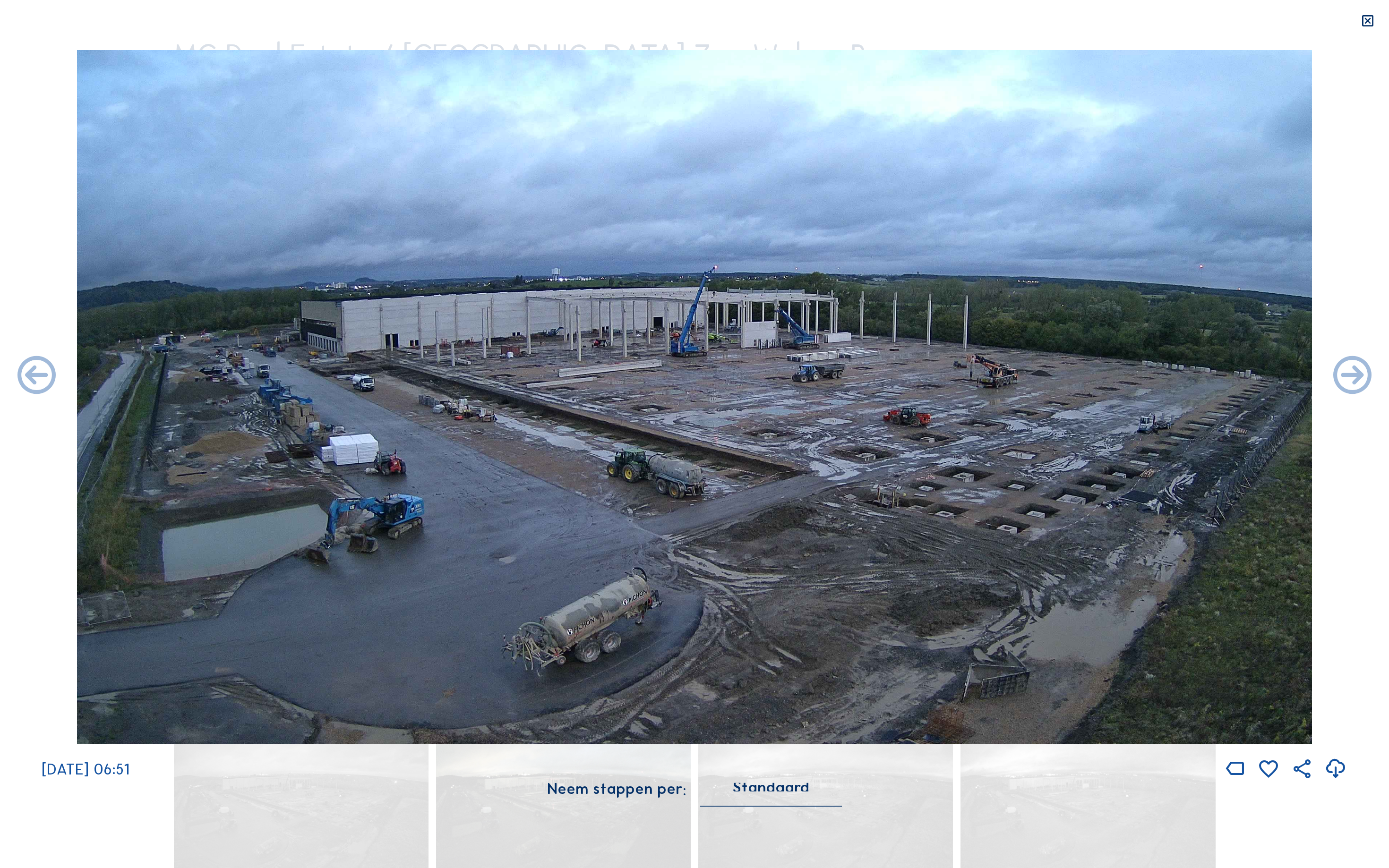
click at [1367, 377] on icon at bounding box center [1352, 377] width 46 height 46
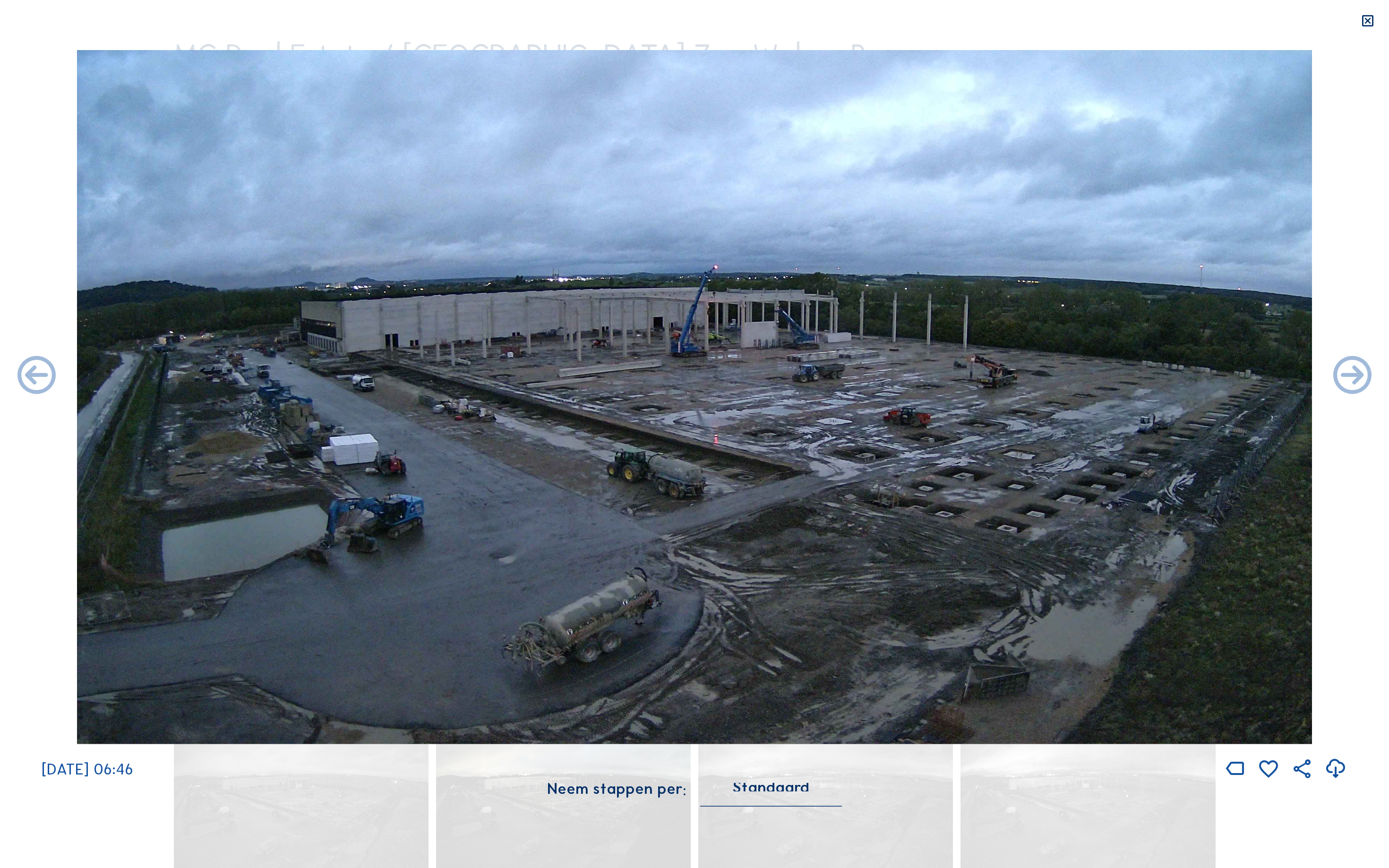
click at [1367, 377] on icon at bounding box center [1352, 377] width 46 height 46
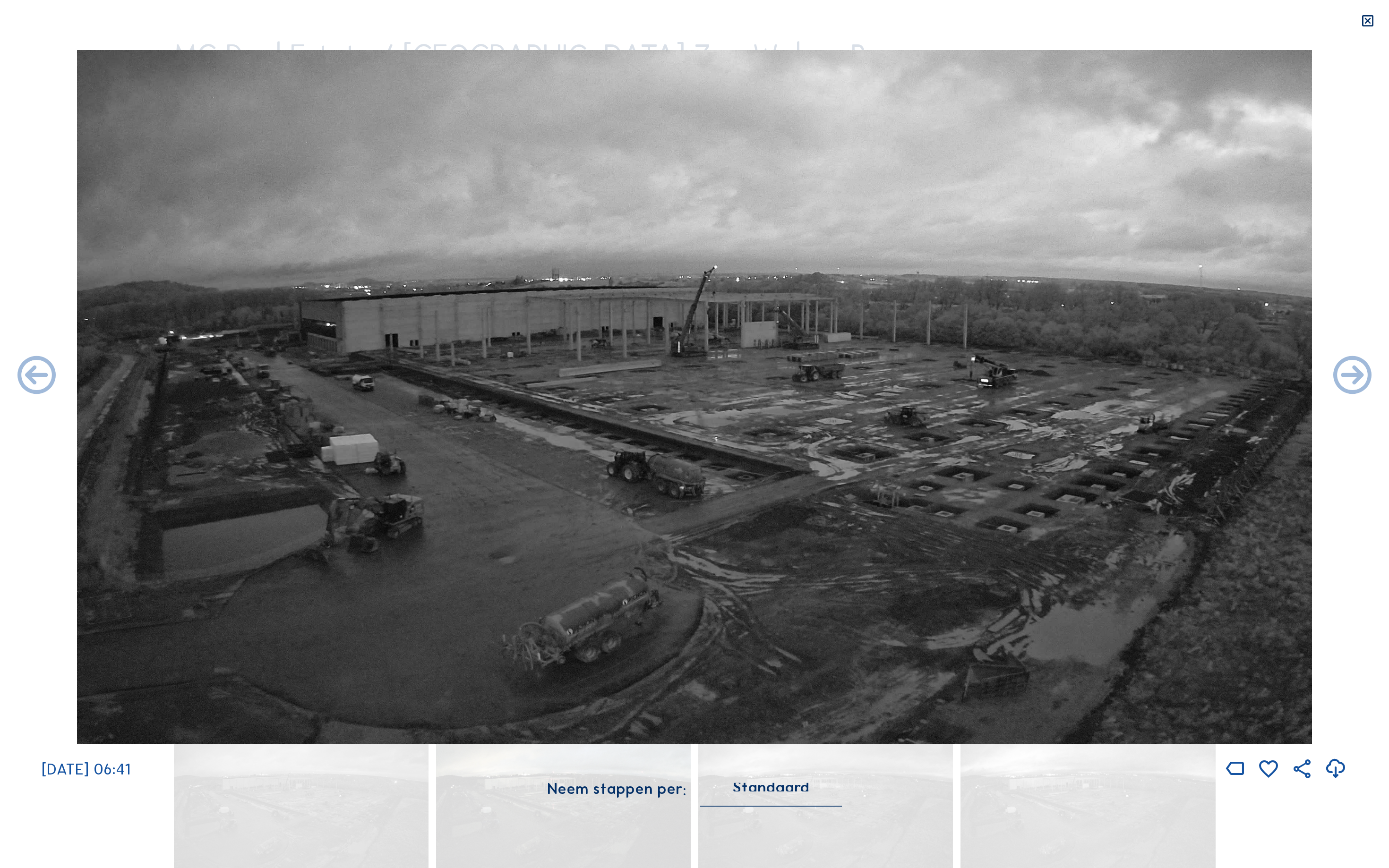
click at [1367, 377] on icon at bounding box center [1352, 377] width 46 height 46
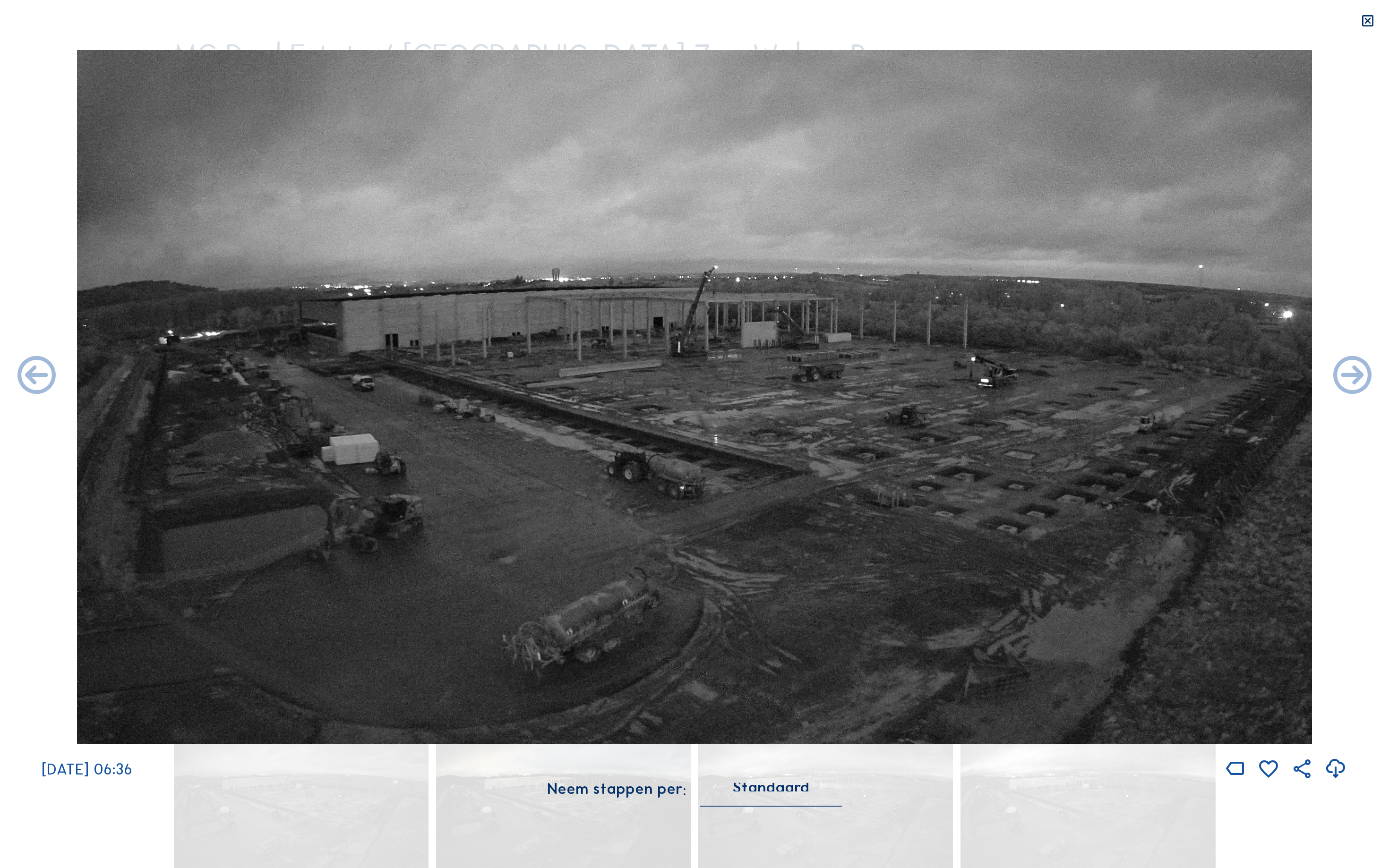
click at [1367, 377] on icon at bounding box center [1352, 377] width 46 height 46
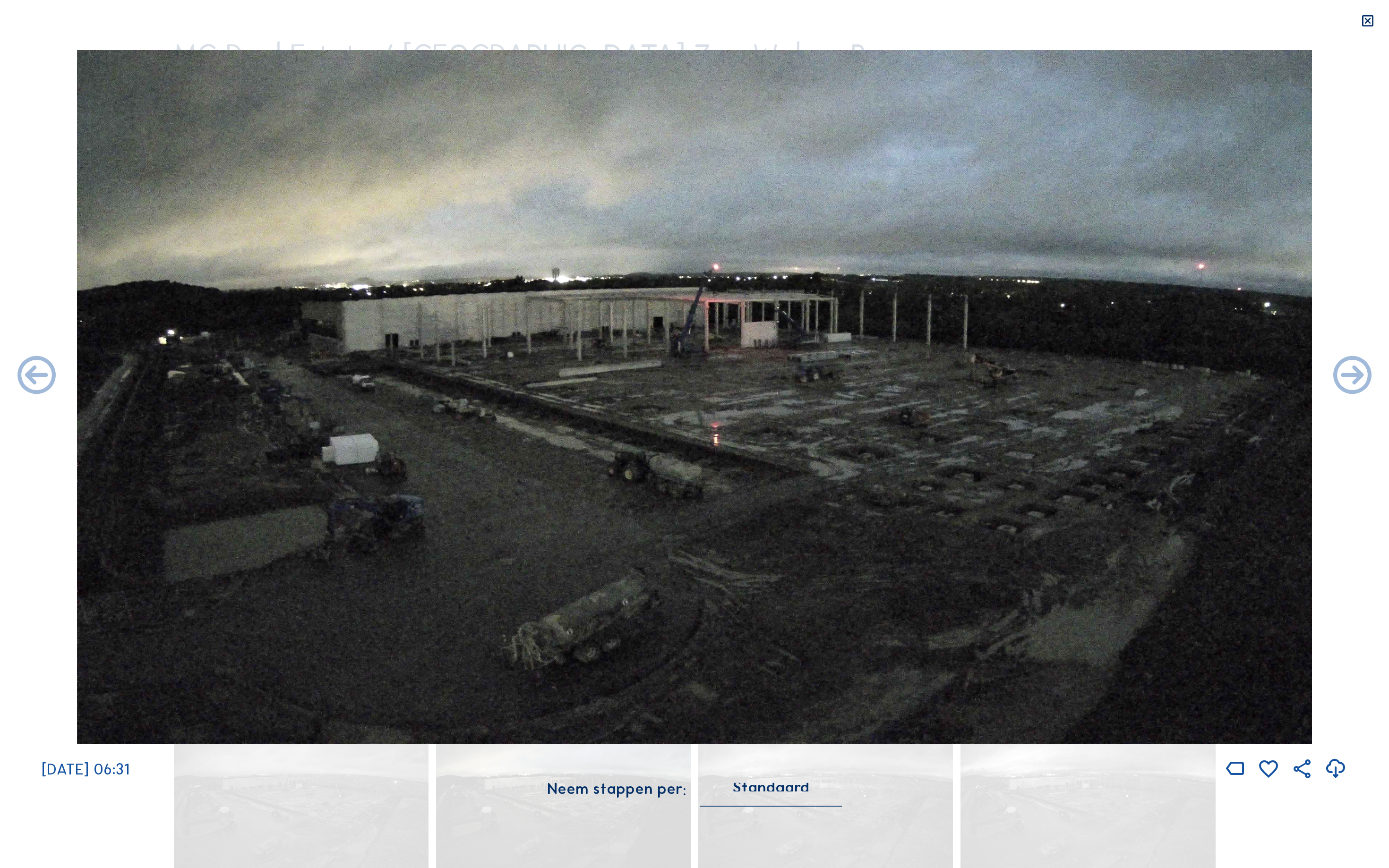
click at [1367, 377] on icon at bounding box center [1352, 377] width 46 height 46
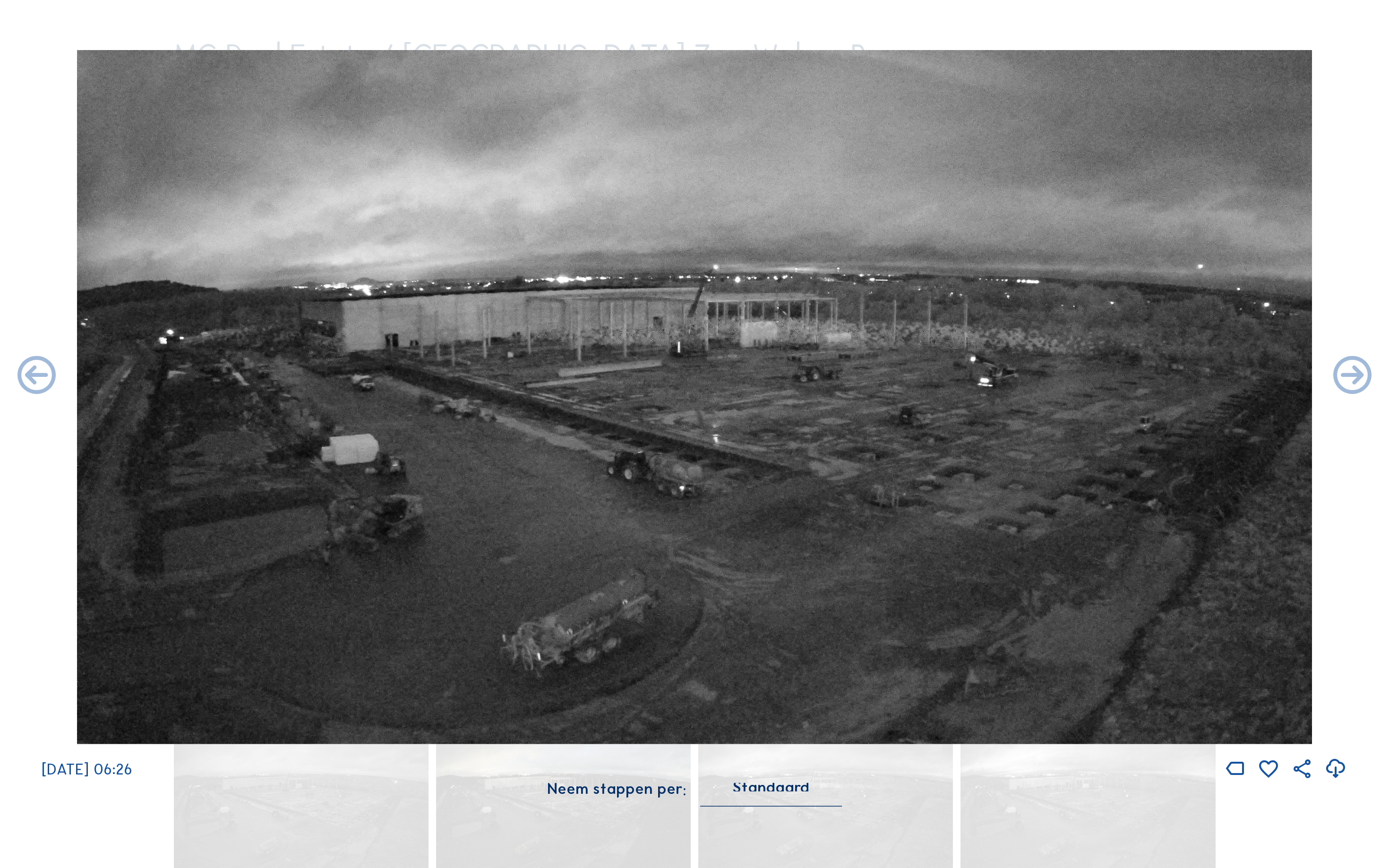
click at [1367, 377] on icon at bounding box center [1352, 377] width 46 height 46
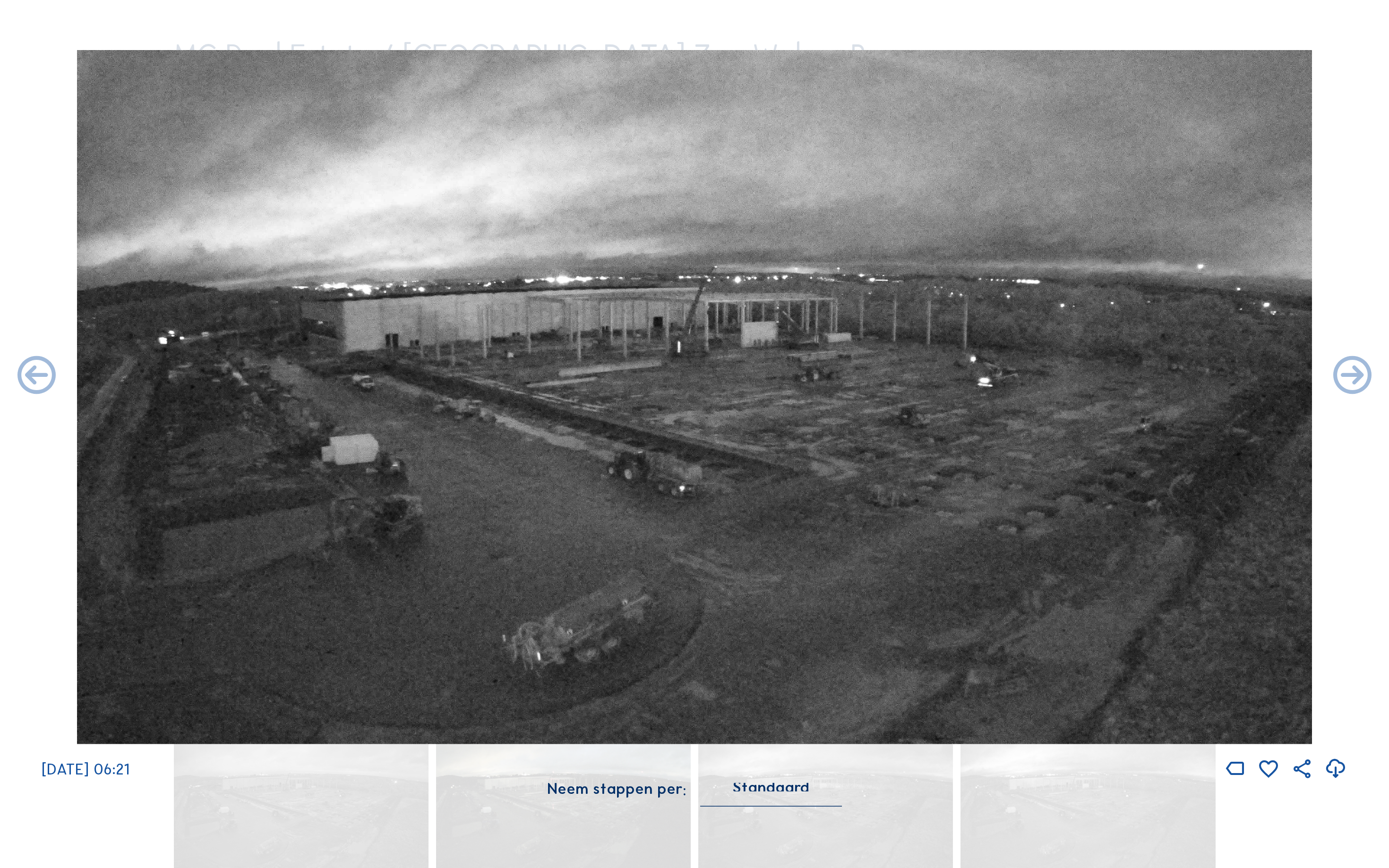
click at [1367, 377] on icon at bounding box center [1352, 377] width 46 height 46
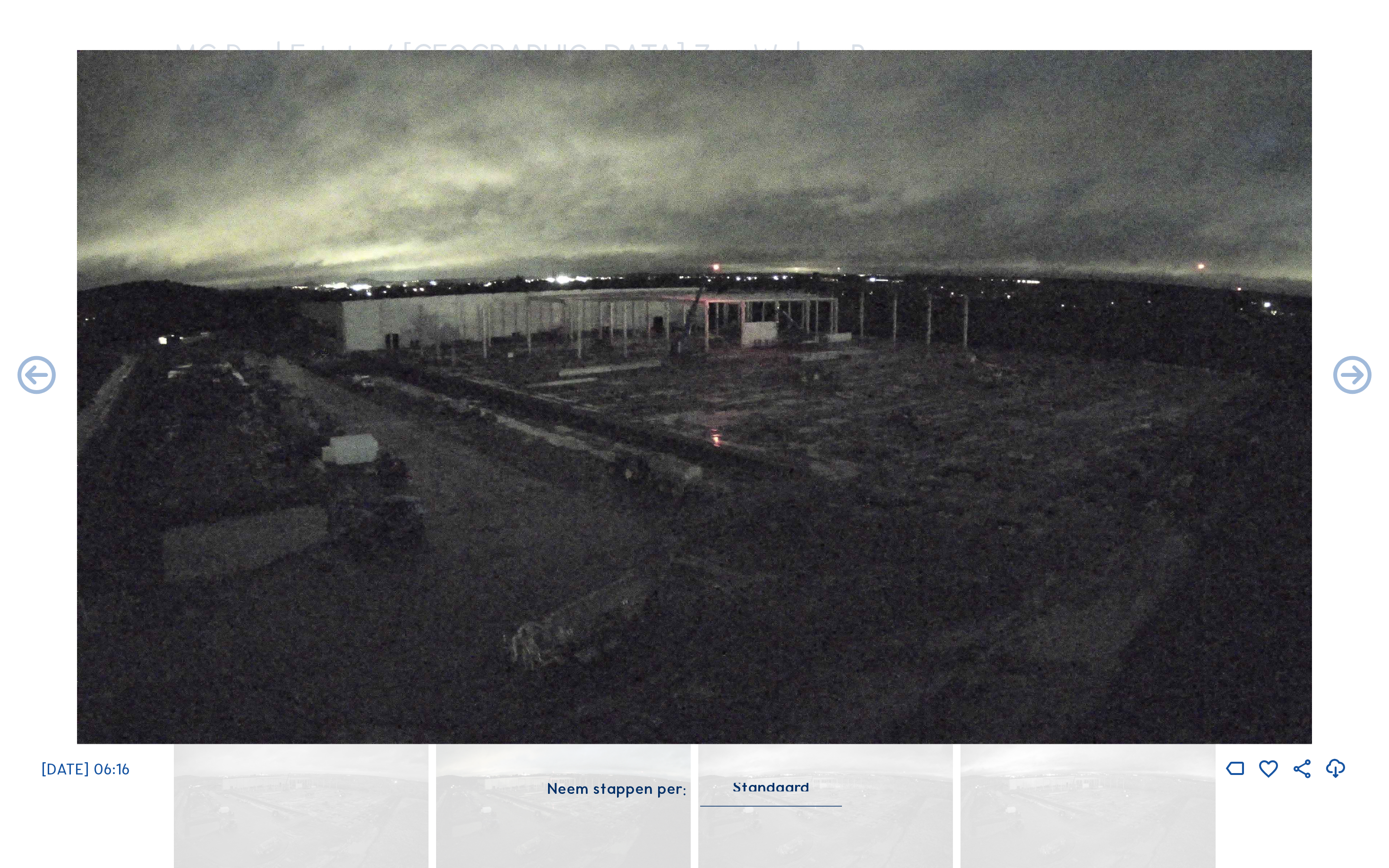
click at [1367, 377] on icon at bounding box center [1352, 377] width 46 height 46
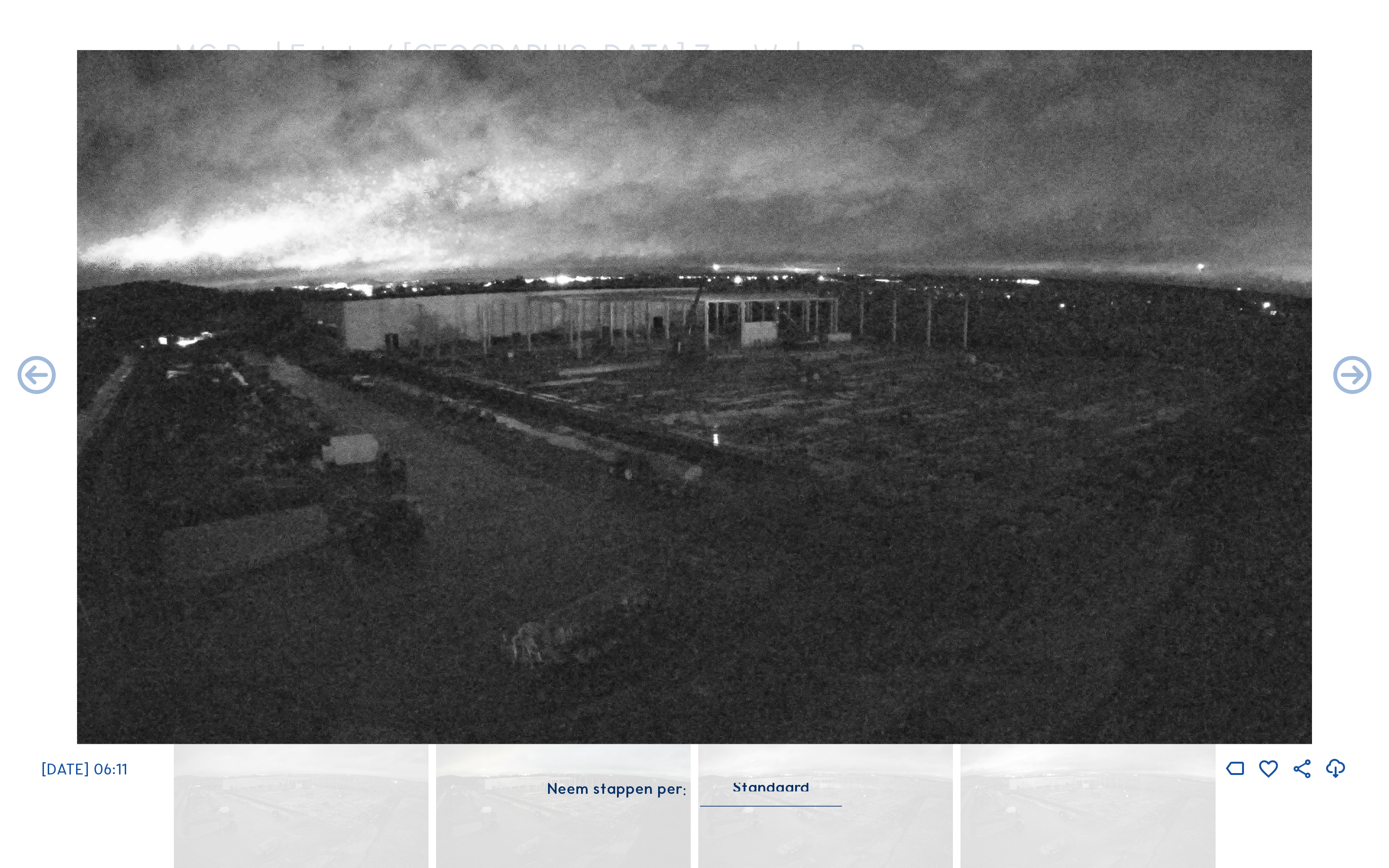
click at [1367, 377] on icon at bounding box center [1352, 377] width 46 height 46
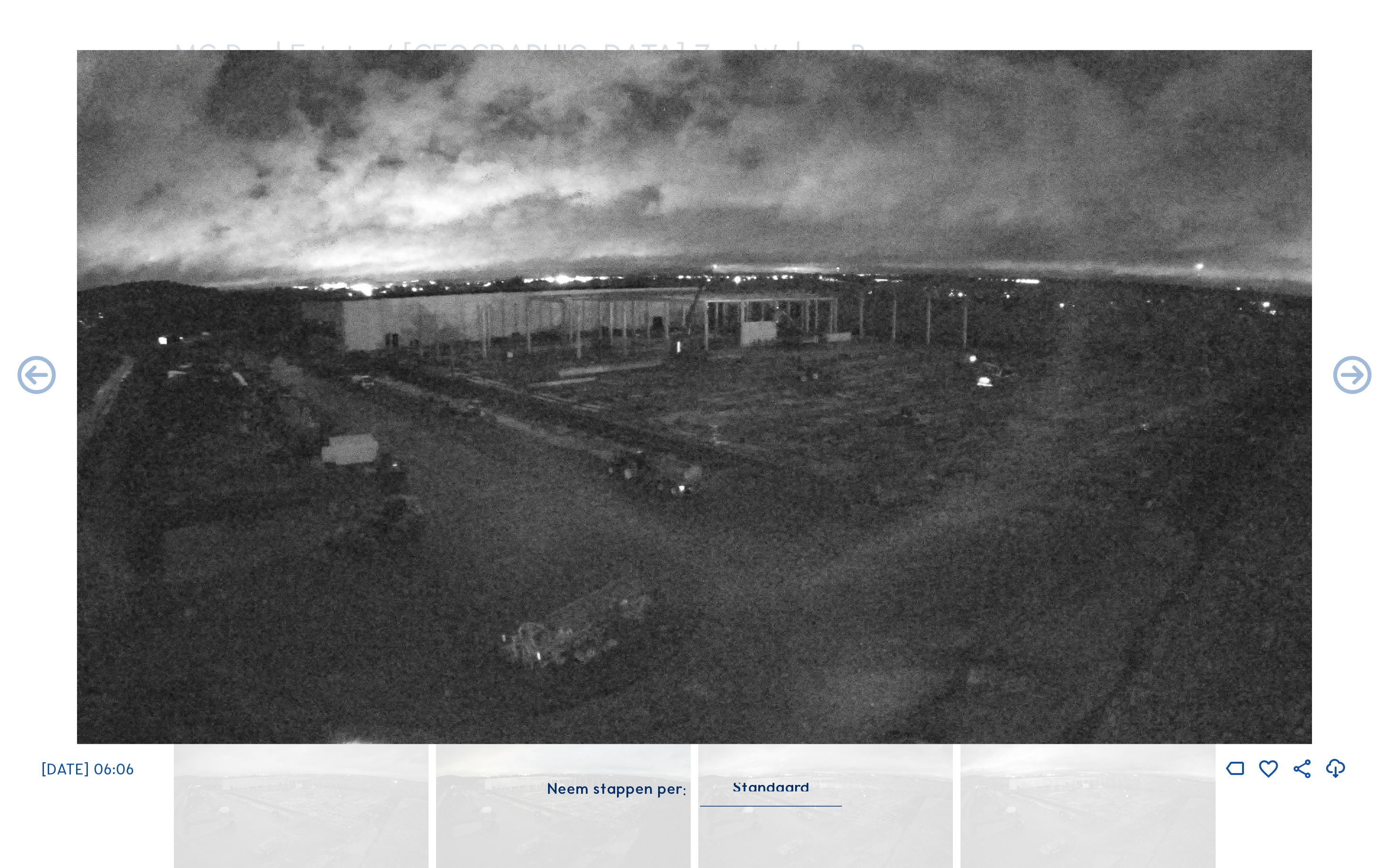
click at [1367, 377] on icon at bounding box center [1352, 377] width 46 height 46
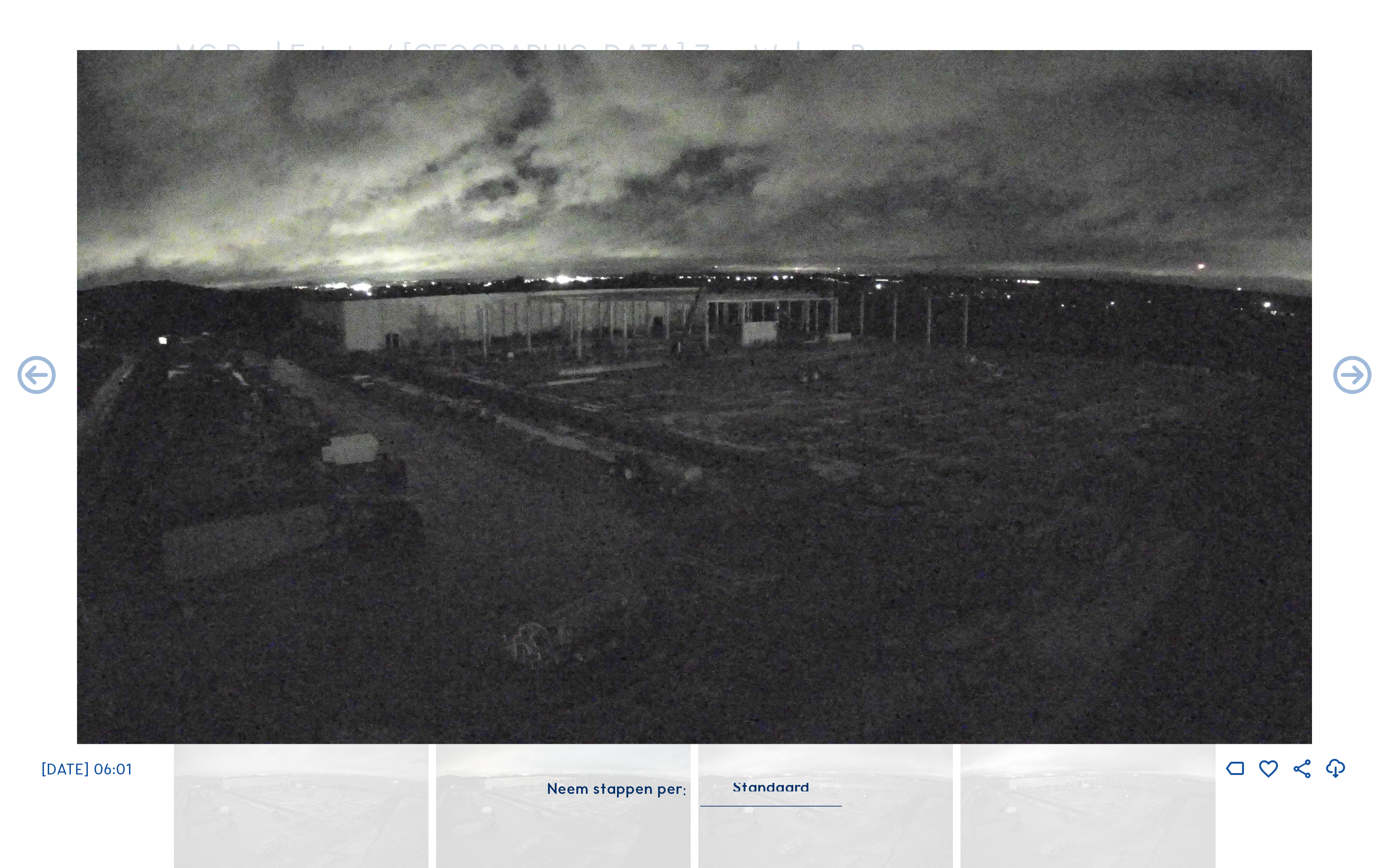
click at [1367, 377] on icon at bounding box center [1352, 377] width 46 height 46
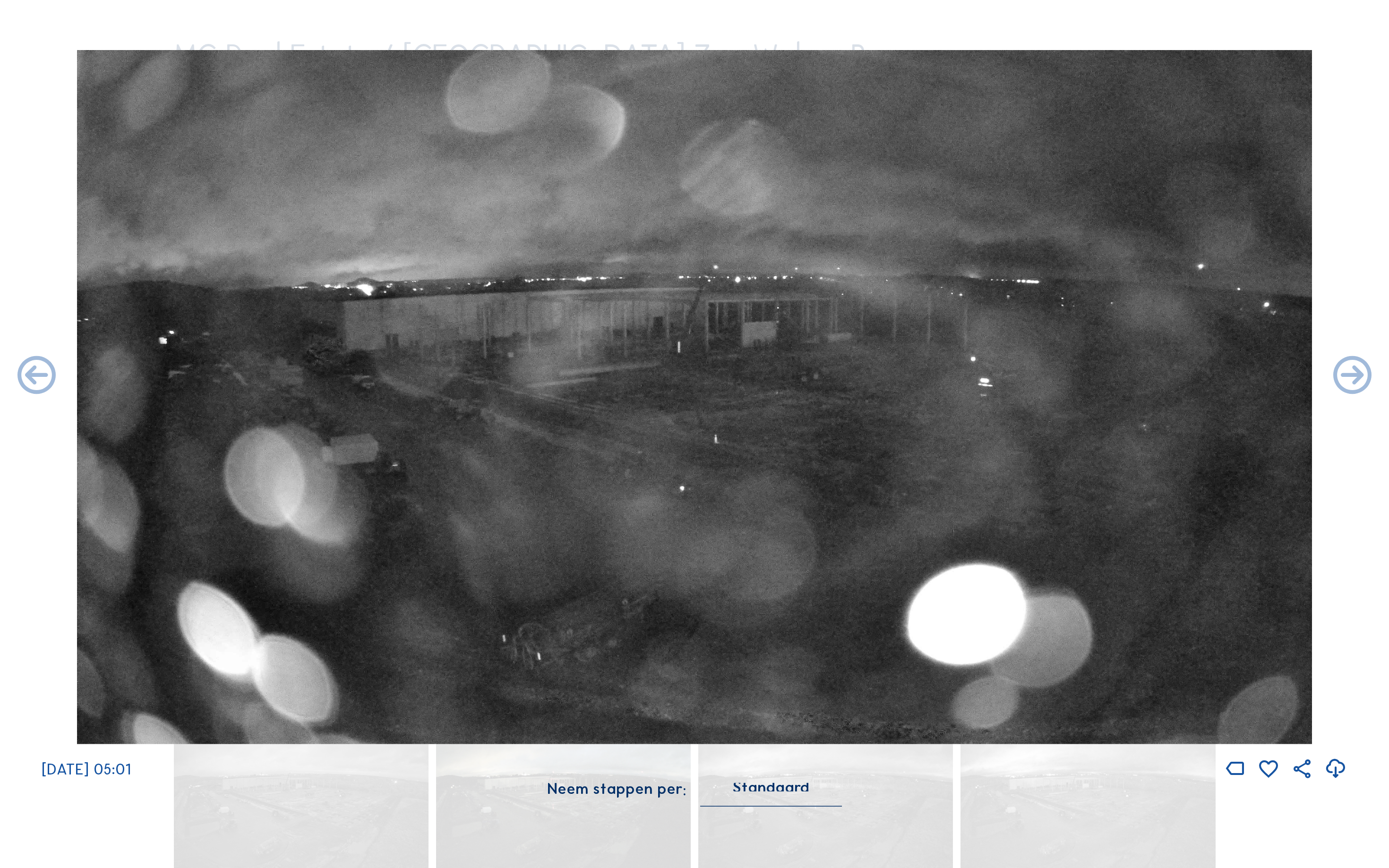
click at [1367, 377] on icon at bounding box center [1352, 377] width 46 height 46
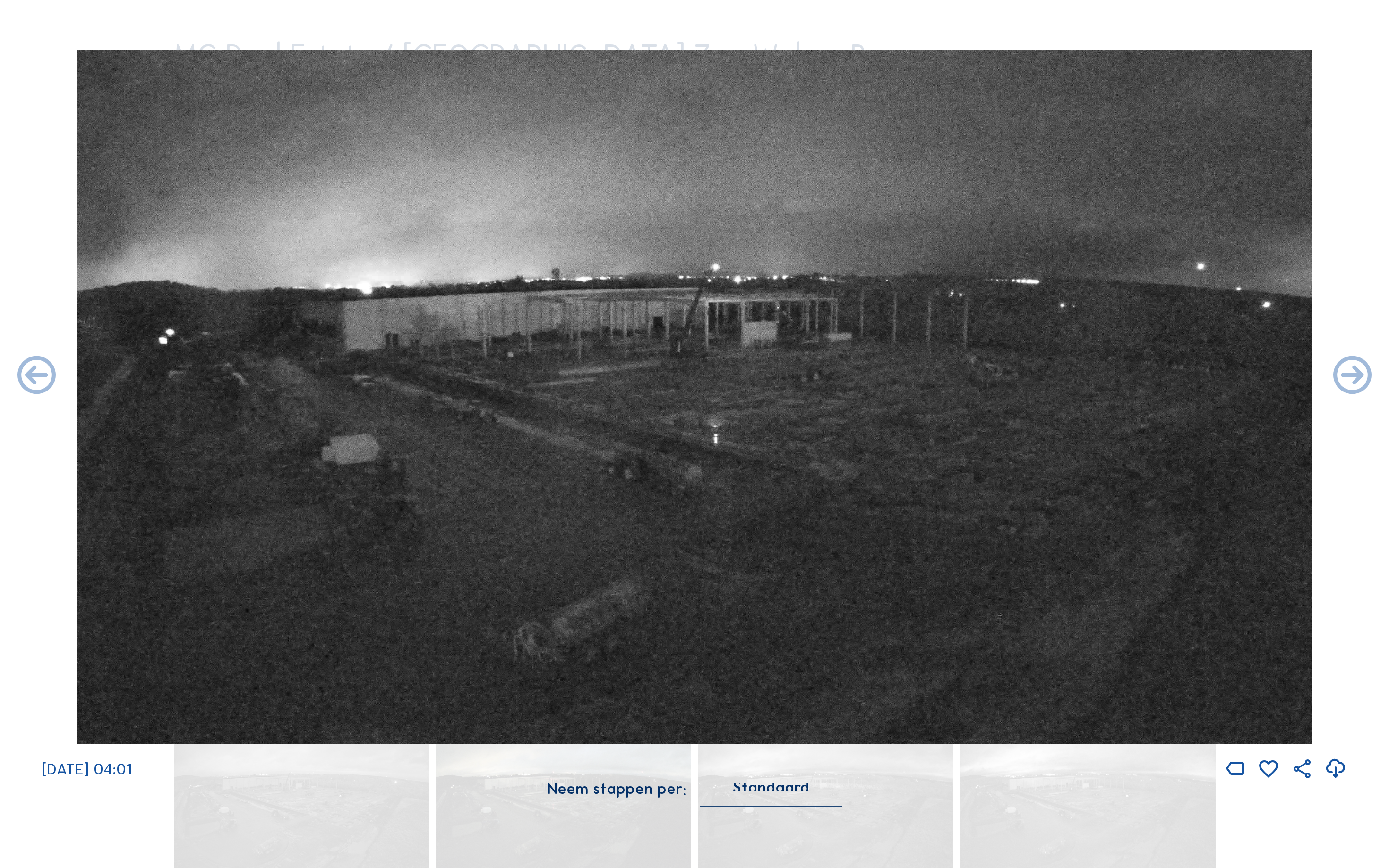
click at [1367, 377] on icon at bounding box center [1352, 377] width 46 height 46
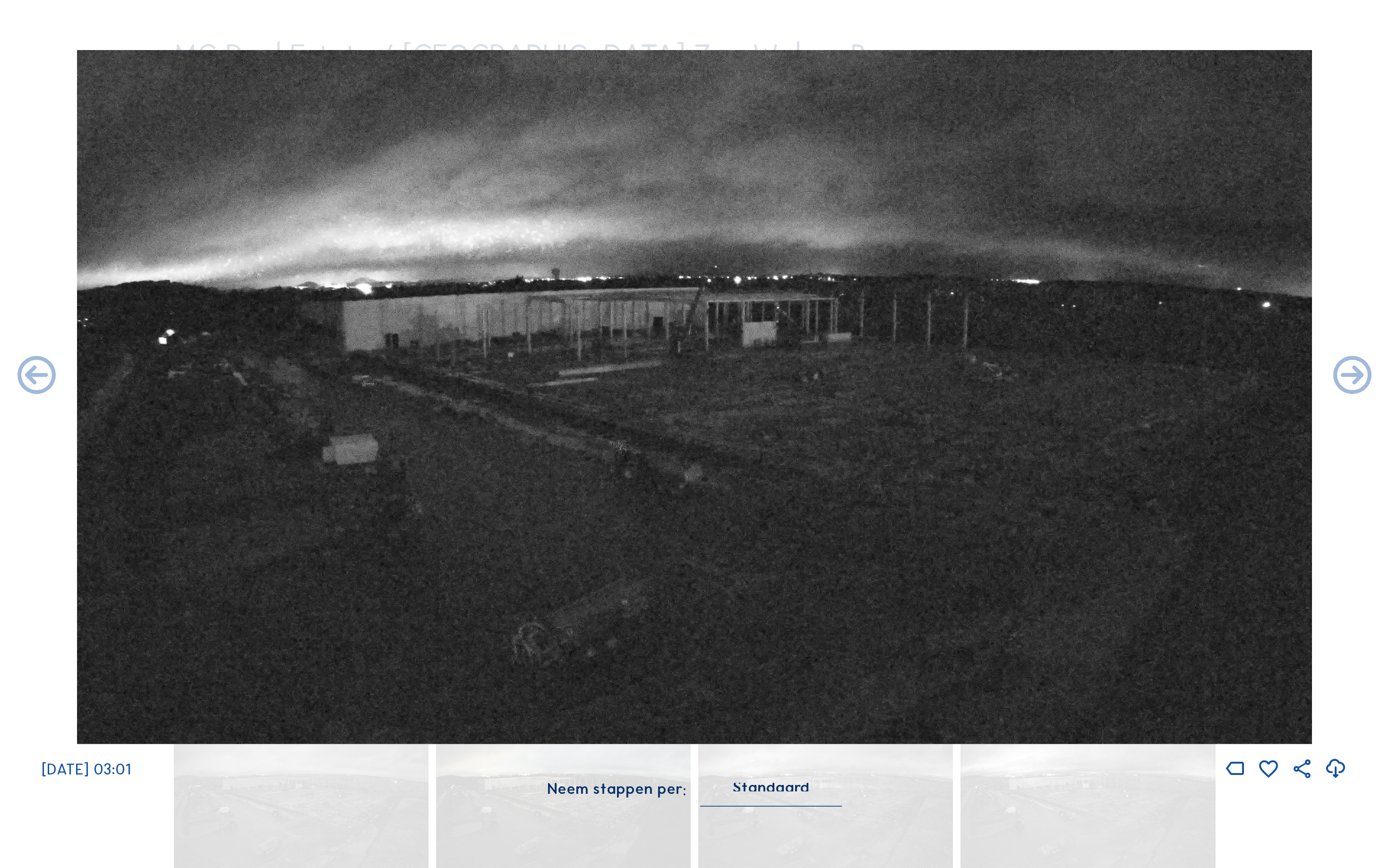
click at [1367, 377] on icon at bounding box center [1352, 377] width 46 height 46
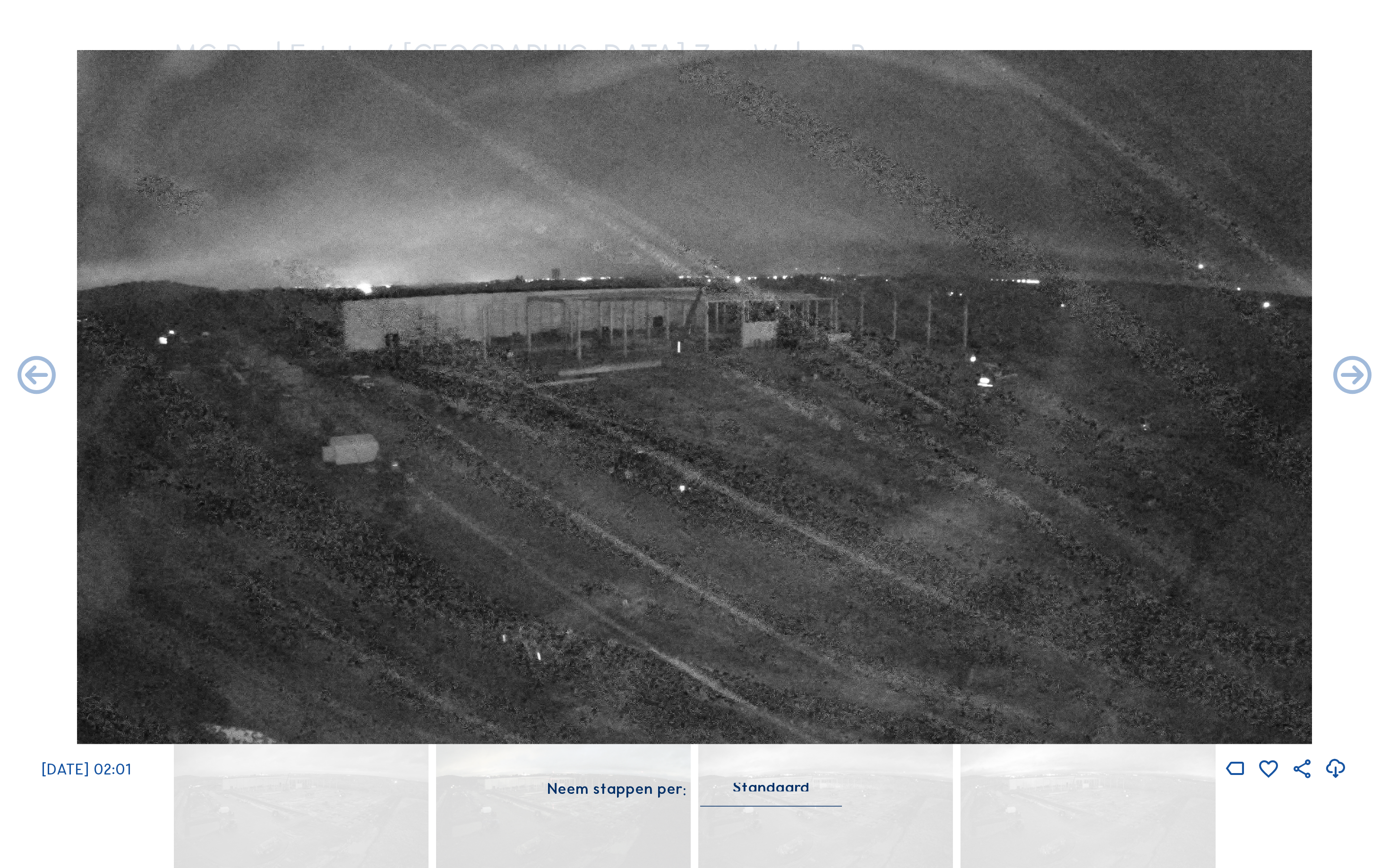
click at [1367, 377] on icon at bounding box center [1352, 377] width 46 height 46
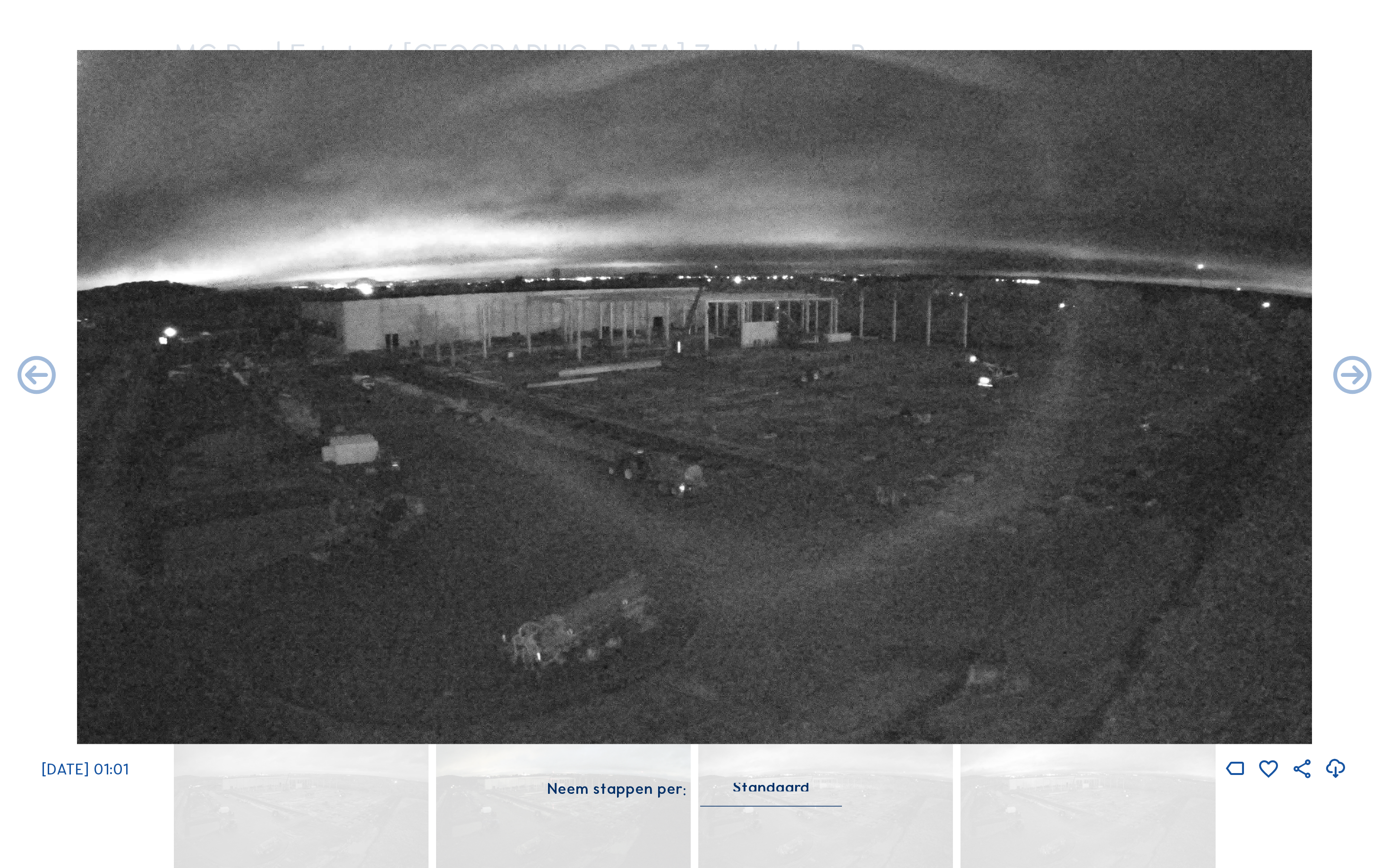
click at [1367, 377] on icon at bounding box center [1352, 377] width 46 height 46
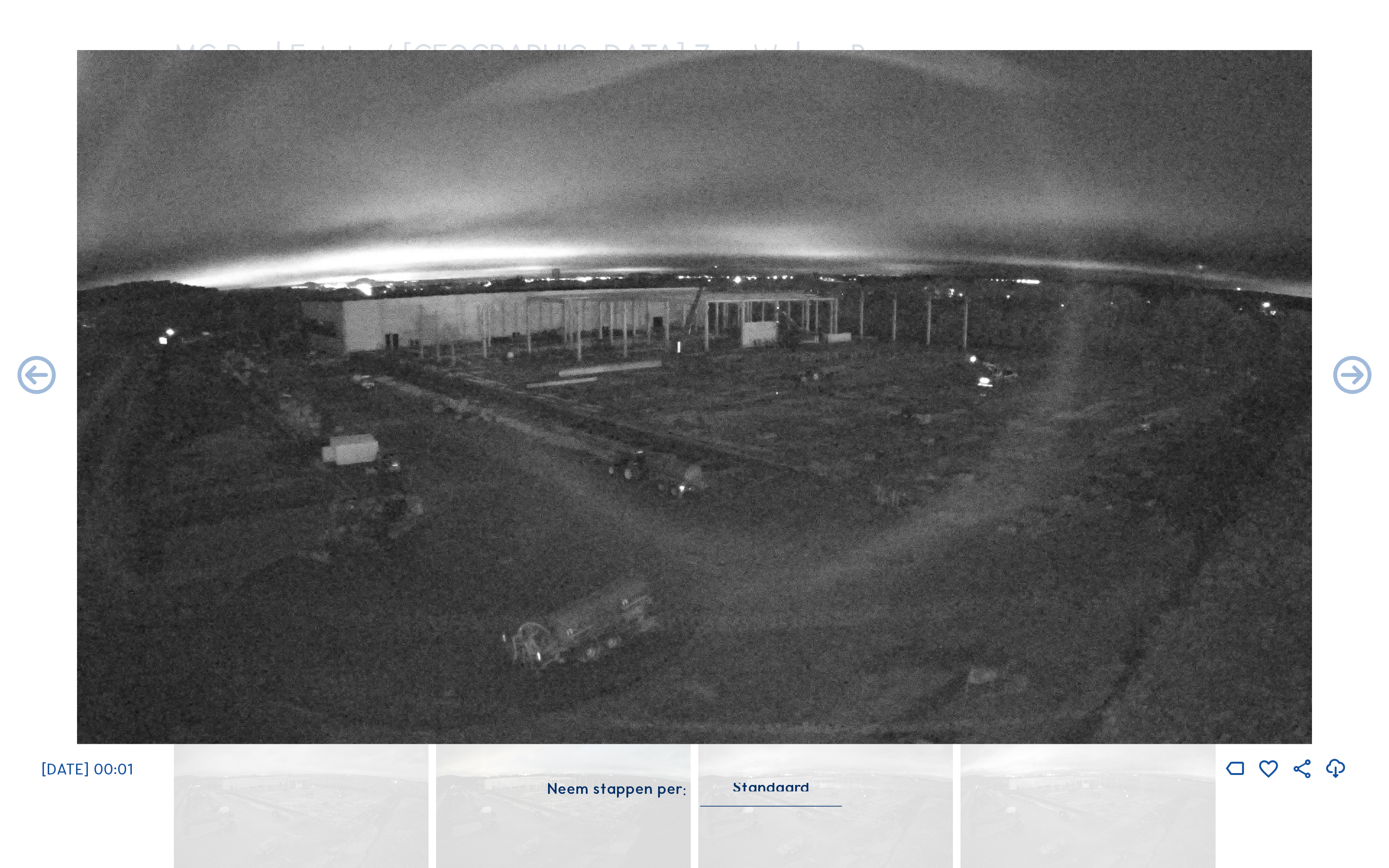
click at [1367, 377] on icon at bounding box center [1352, 377] width 46 height 46
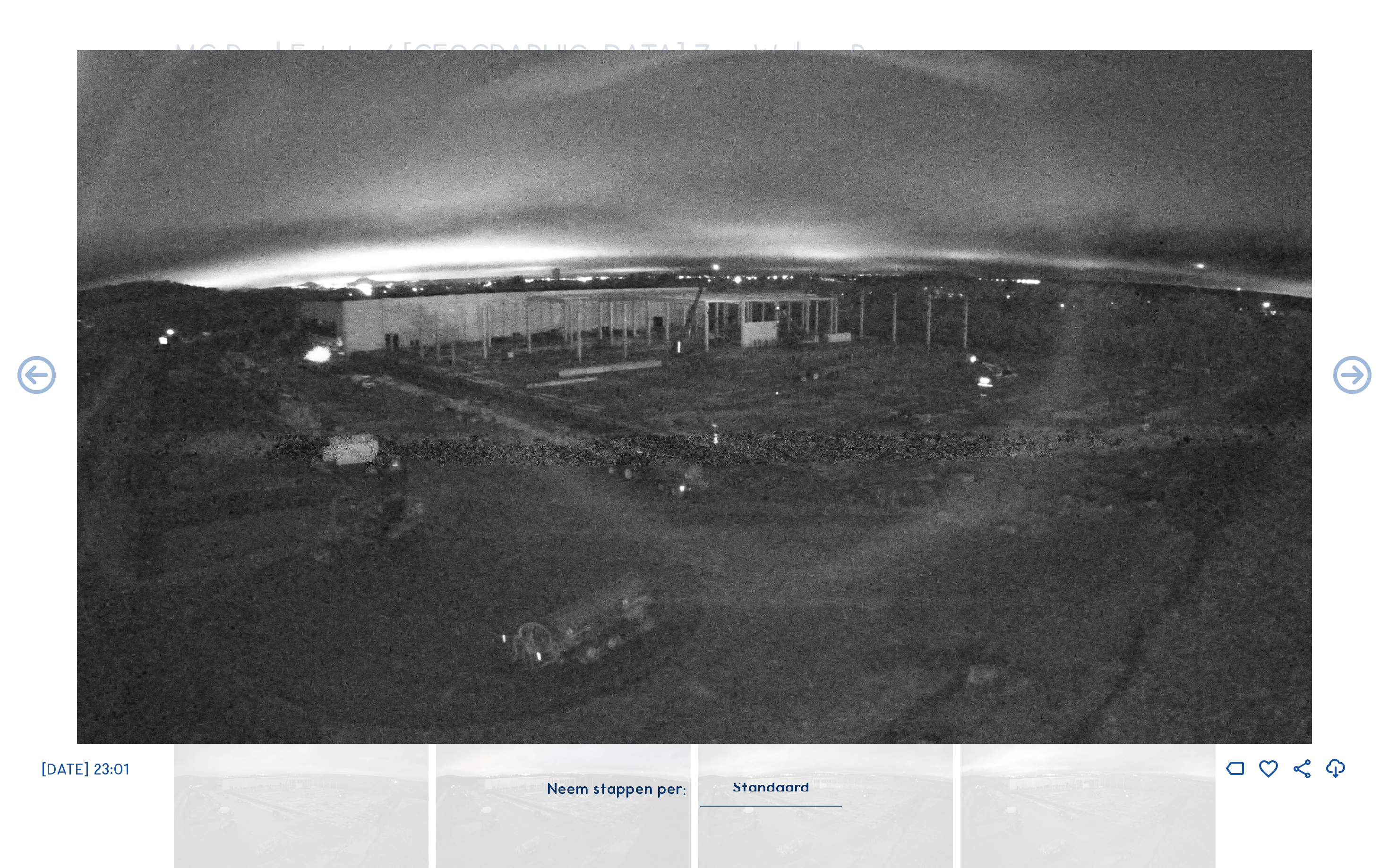
click at [1367, 377] on icon at bounding box center [1352, 377] width 46 height 46
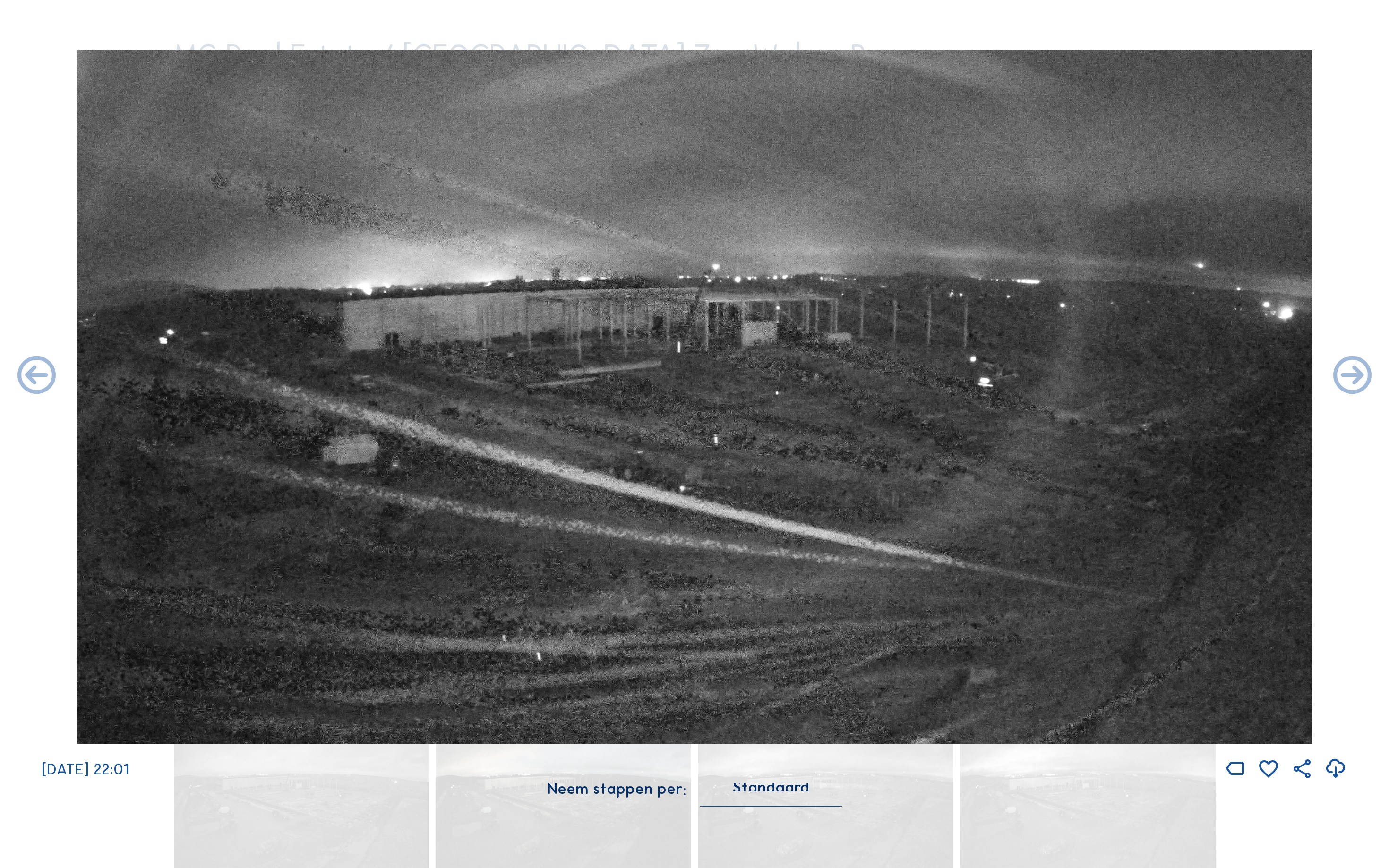
click at [1367, 377] on icon at bounding box center [1352, 377] width 46 height 46
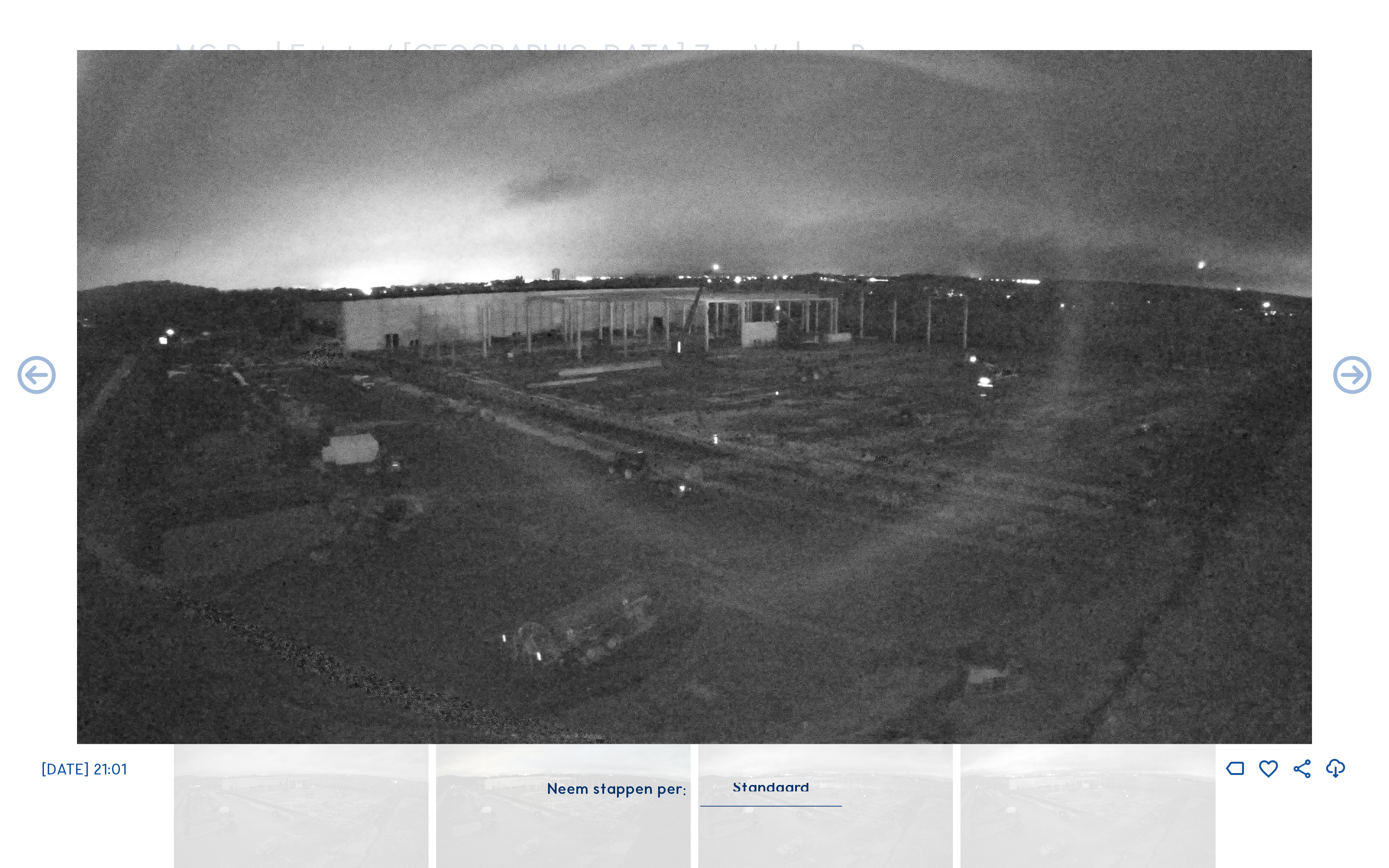
click at [1367, 377] on icon at bounding box center [1352, 377] width 46 height 46
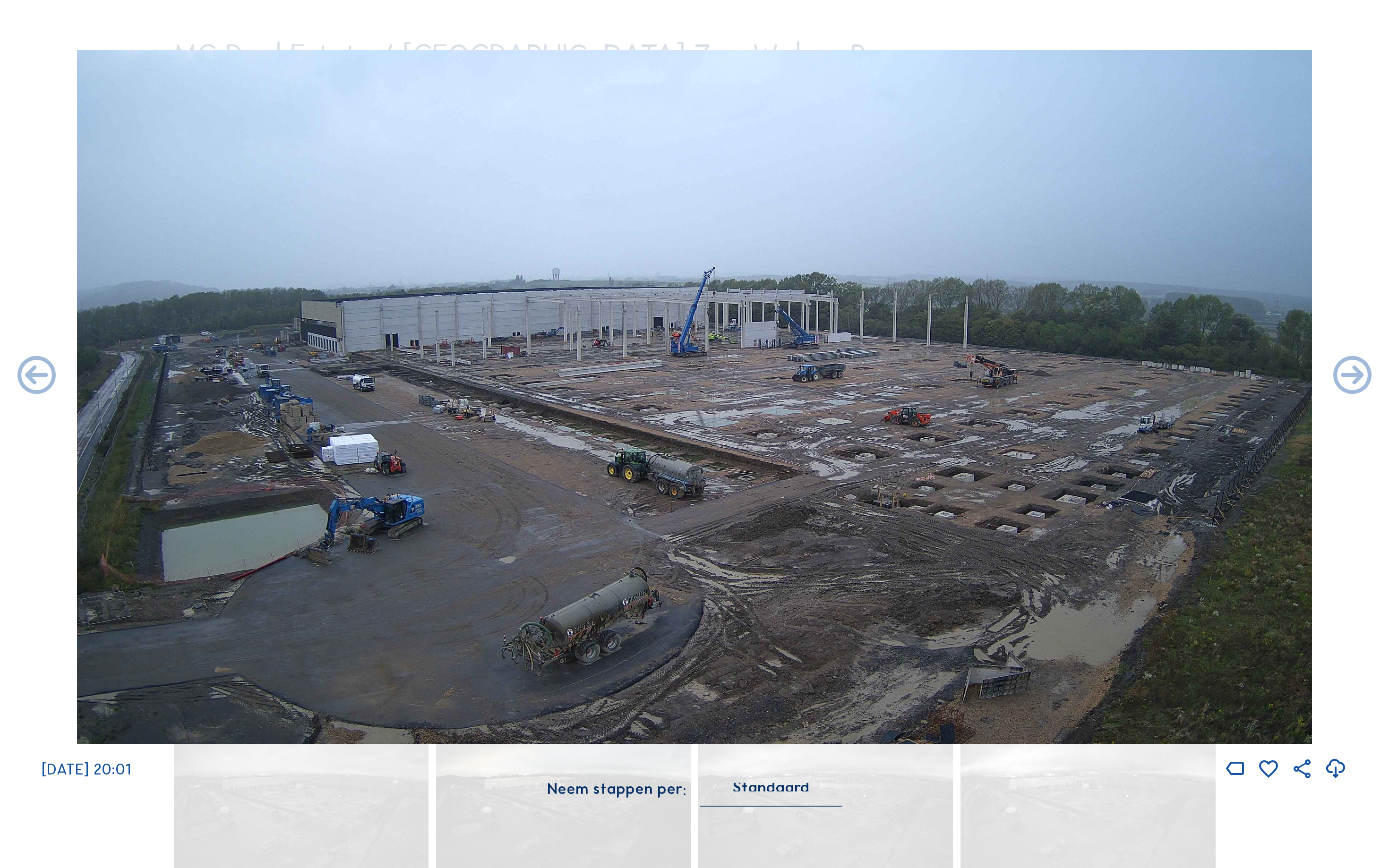
click at [1367, 377] on icon at bounding box center [1352, 377] width 46 height 46
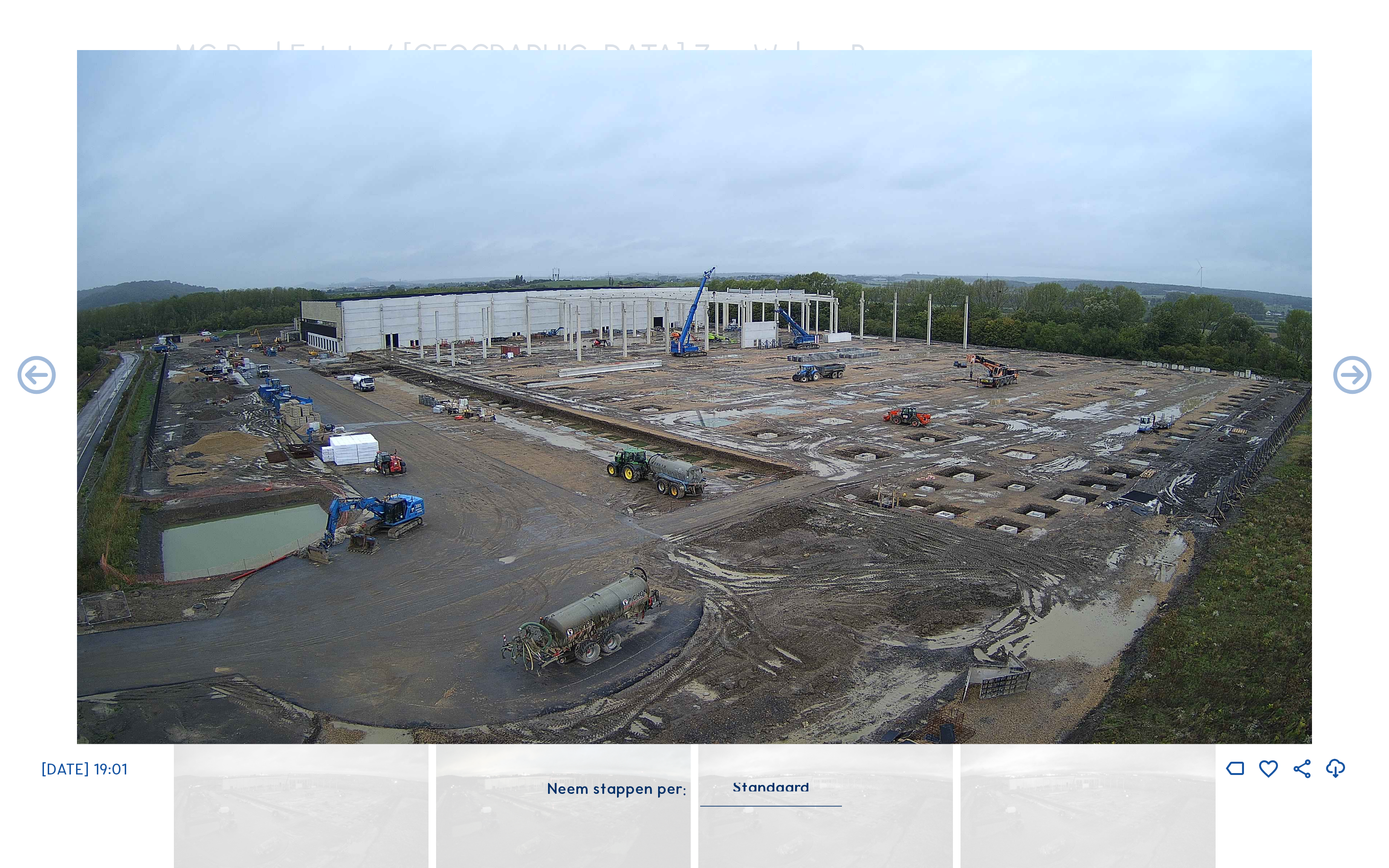
click at [1367, 377] on icon at bounding box center [1352, 377] width 46 height 46
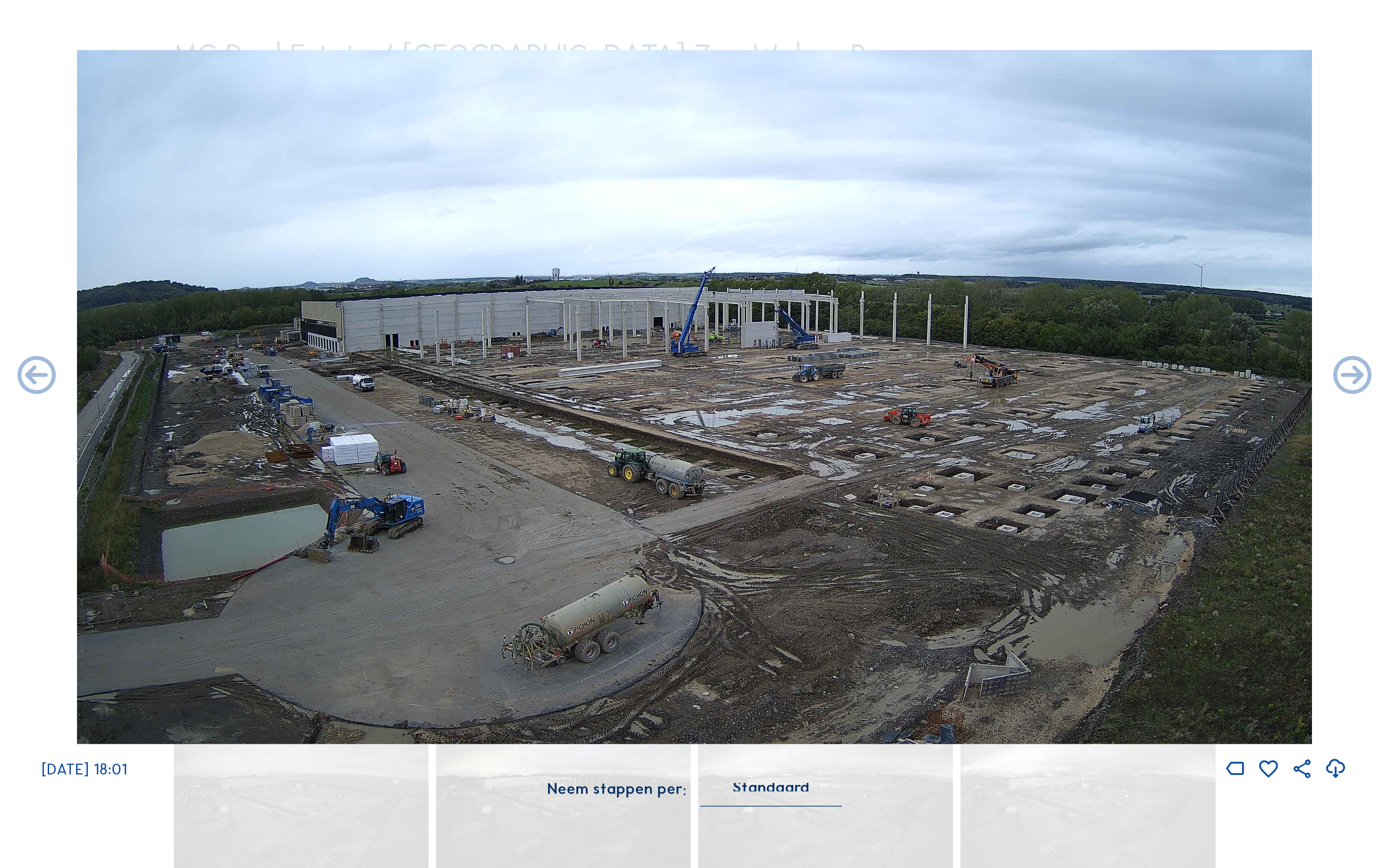
click at [1367, 377] on icon at bounding box center [1352, 377] width 46 height 46
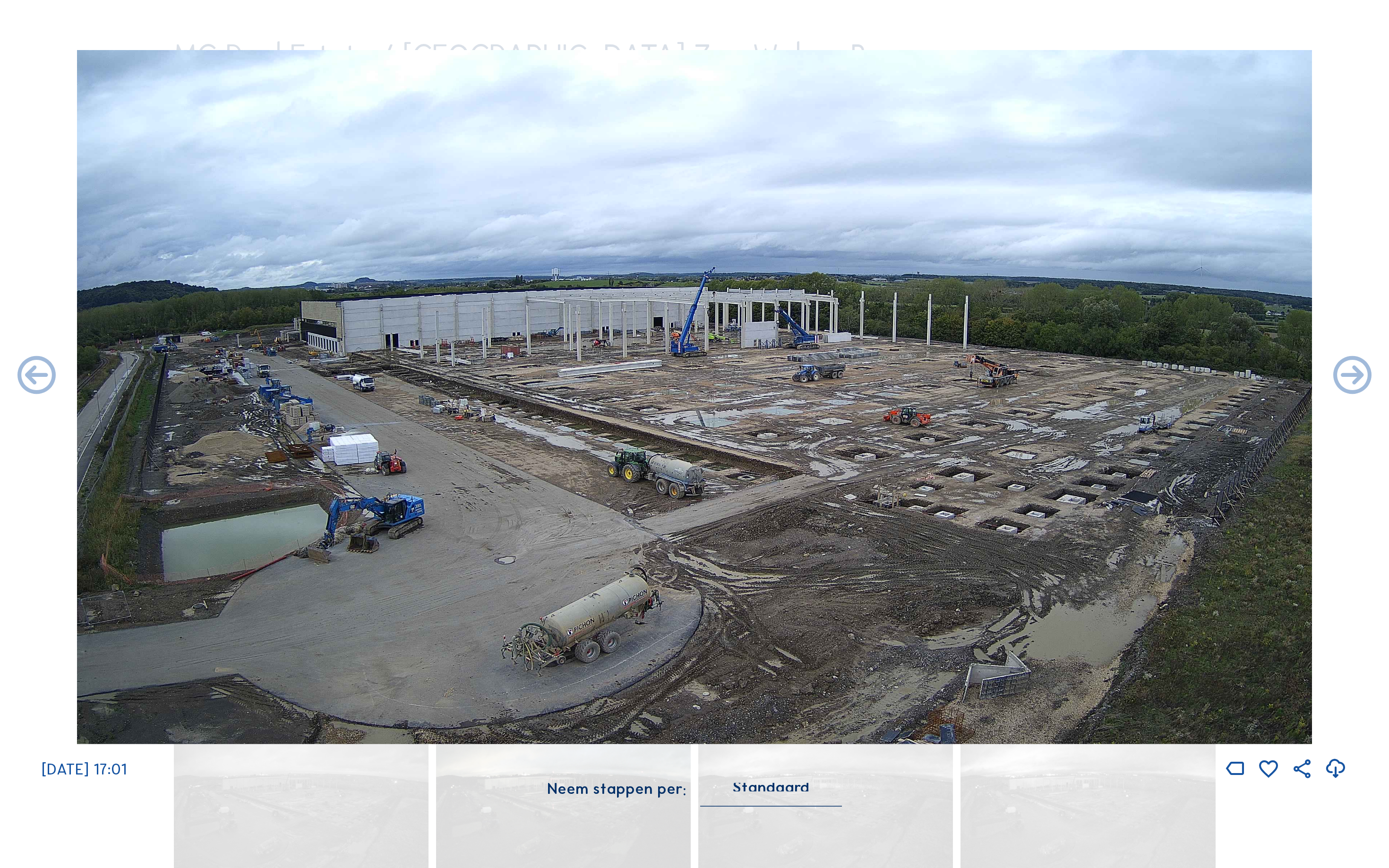
click at [1367, 377] on icon at bounding box center [1352, 377] width 46 height 46
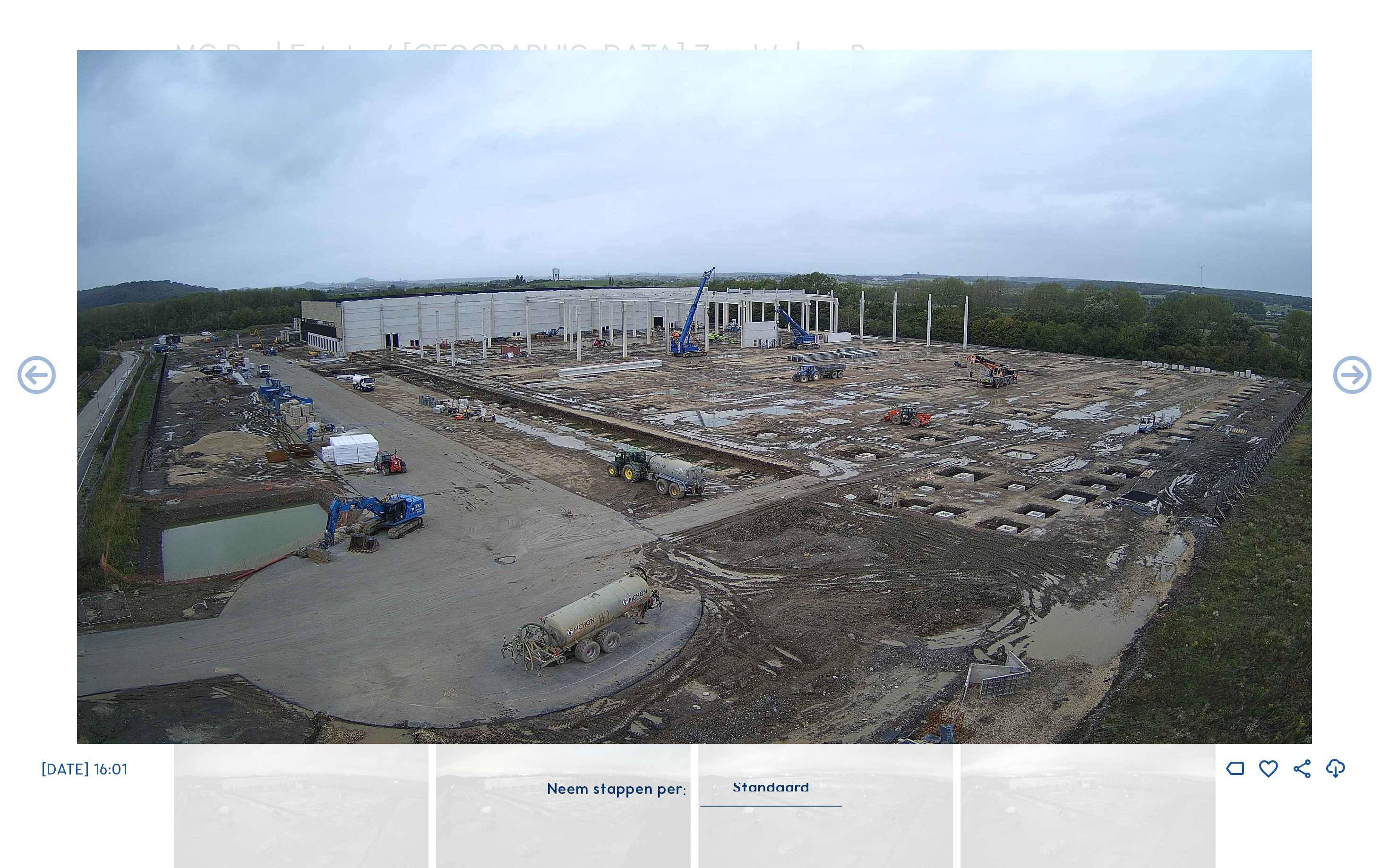
click at [1367, 377] on icon at bounding box center [1352, 377] width 46 height 46
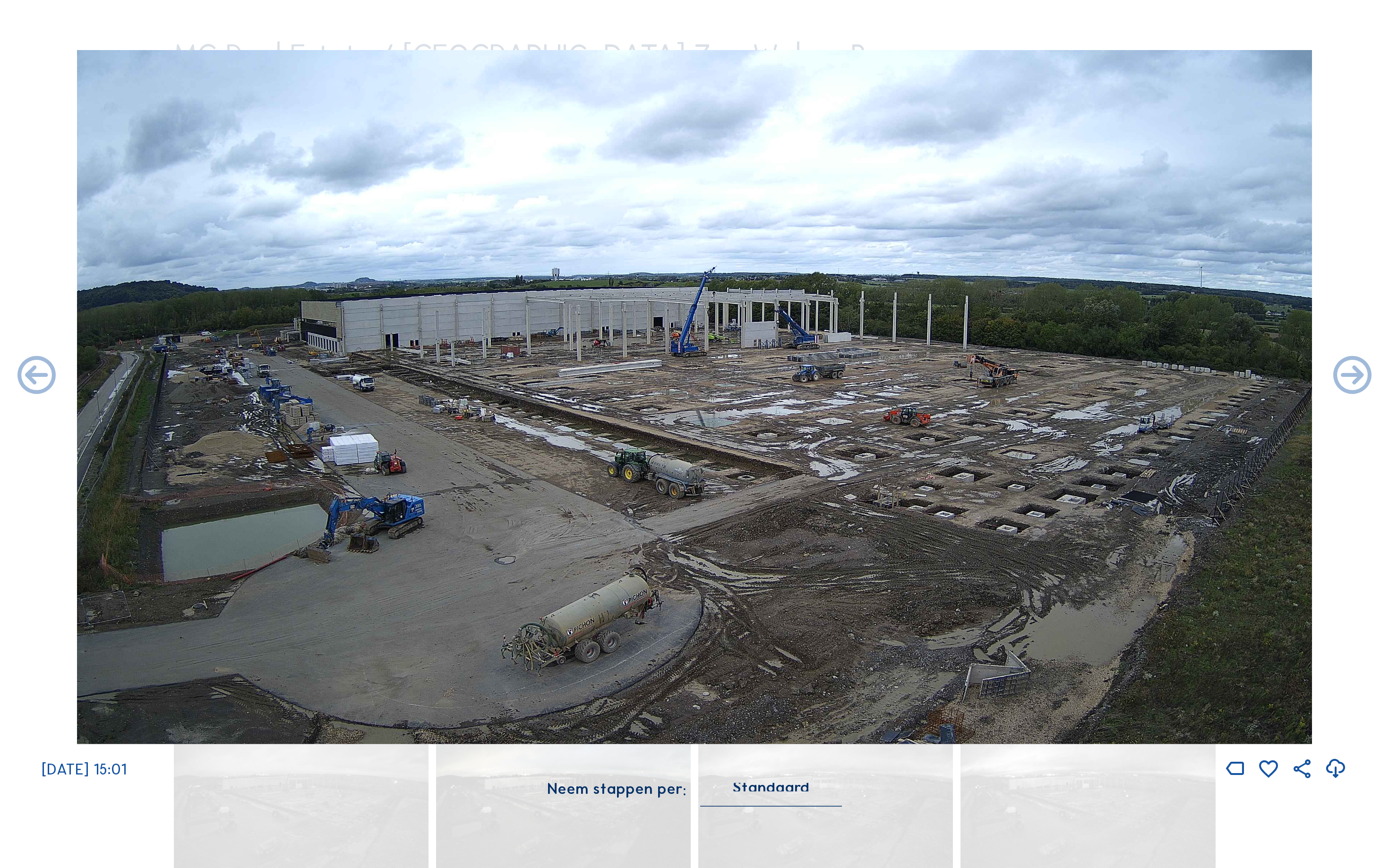
click at [1367, 377] on icon at bounding box center [1352, 377] width 46 height 46
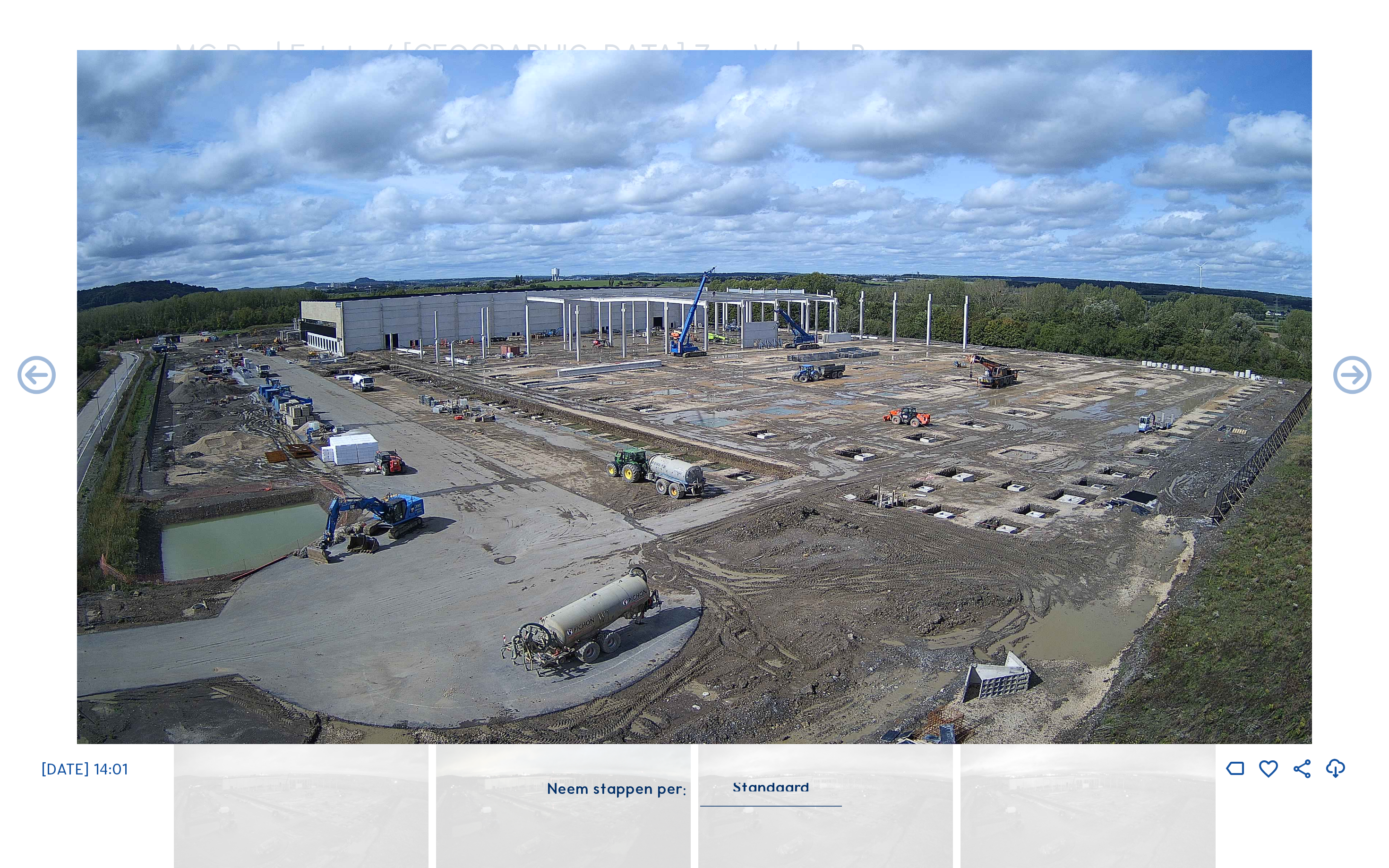
click at [1367, 377] on icon at bounding box center [1352, 377] width 46 height 46
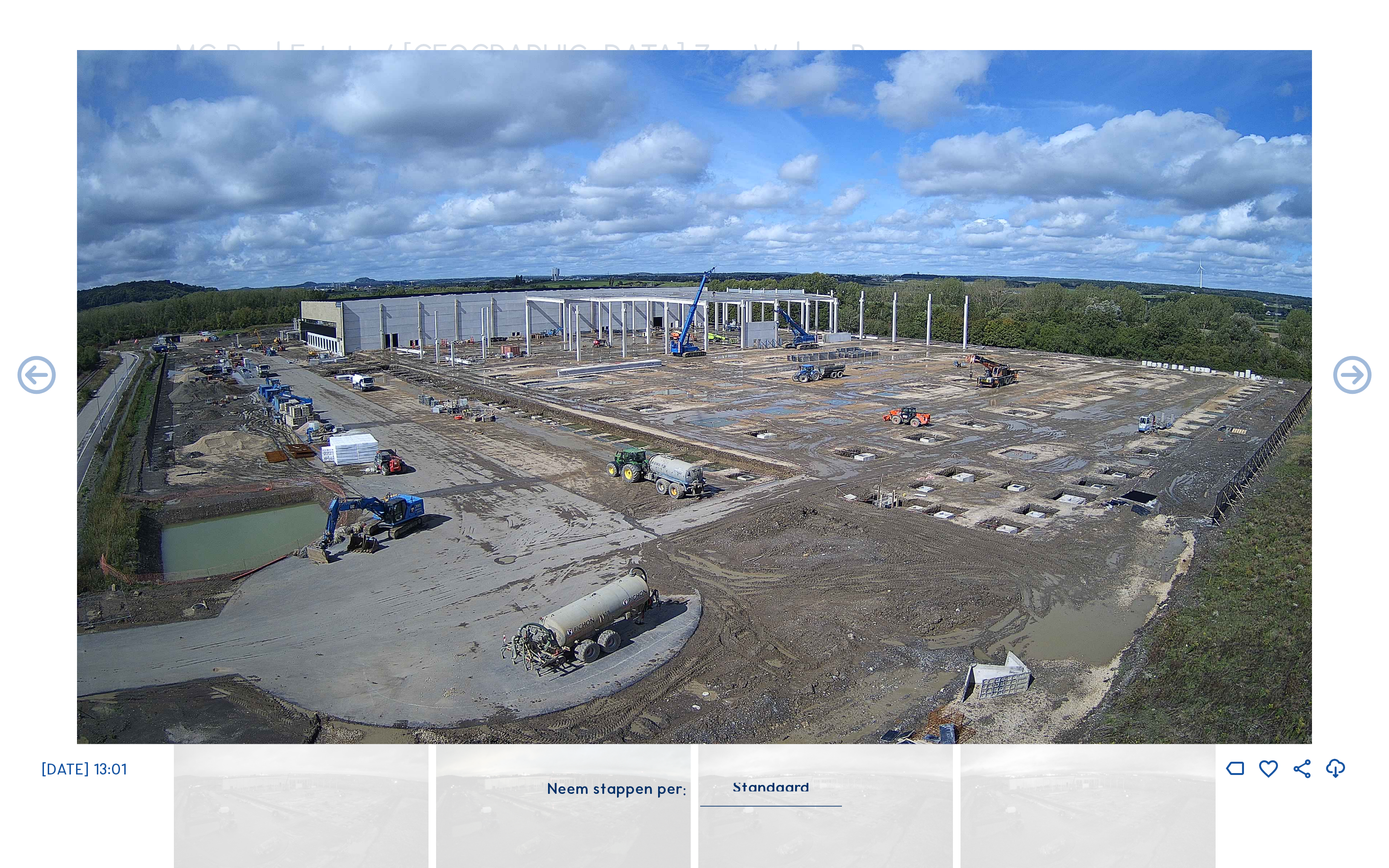
click at [1367, 377] on icon at bounding box center [1352, 377] width 46 height 46
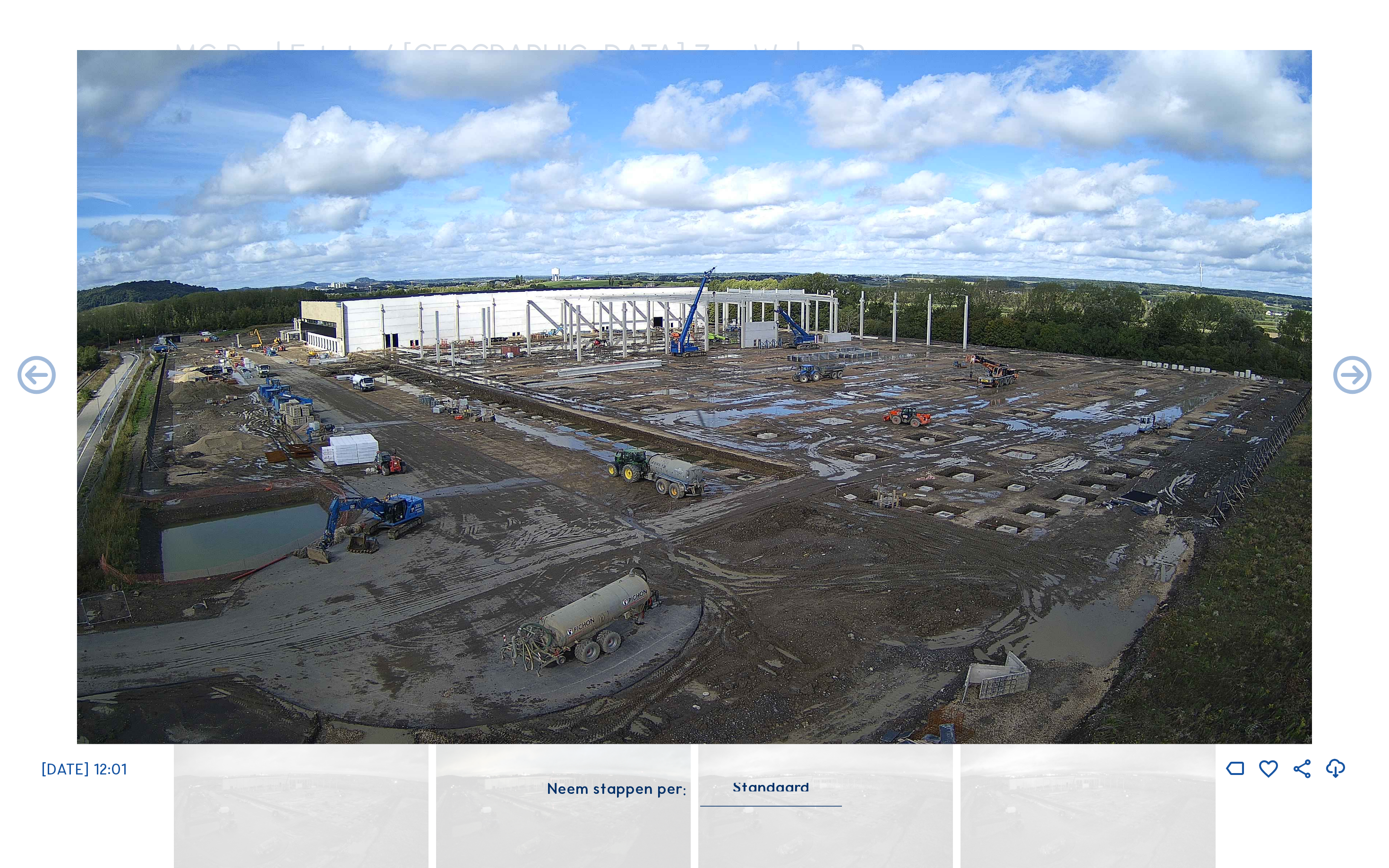
click at [1367, 377] on icon at bounding box center [1352, 377] width 46 height 46
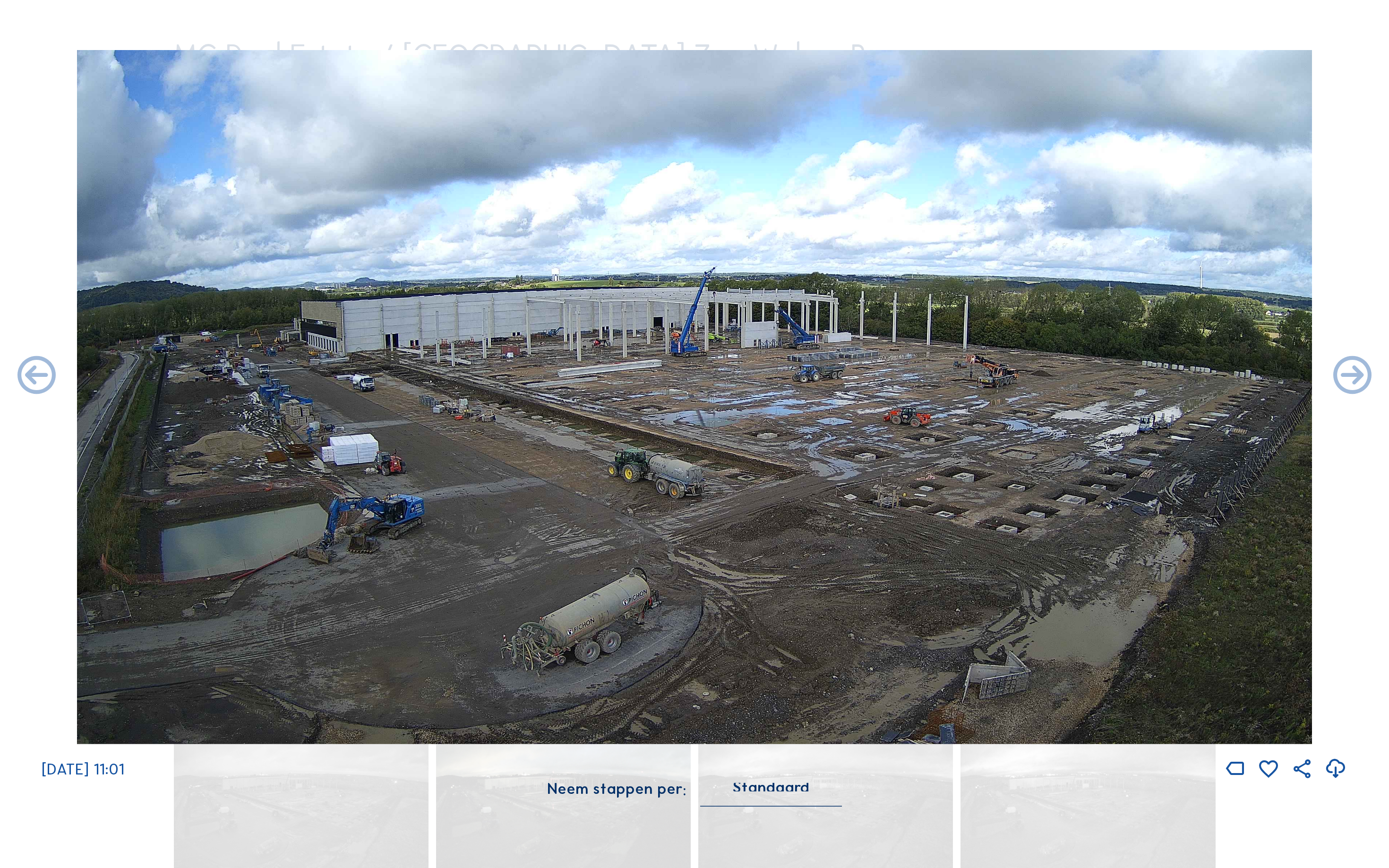
click at [1367, 377] on icon at bounding box center [1352, 377] width 46 height 46
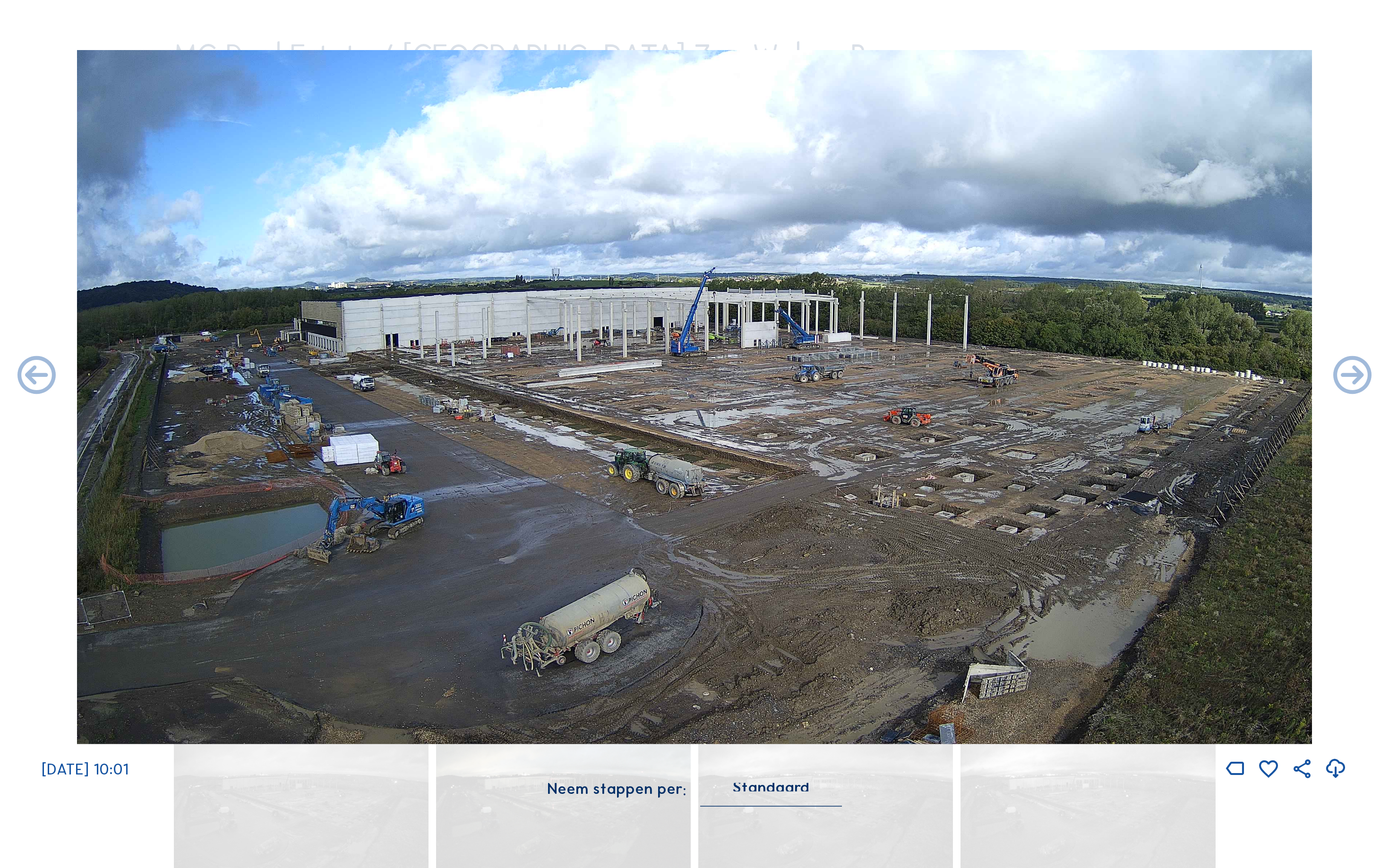
click at [1367, 377] on icon at bounding box center [1352, 377] width 46 height 46
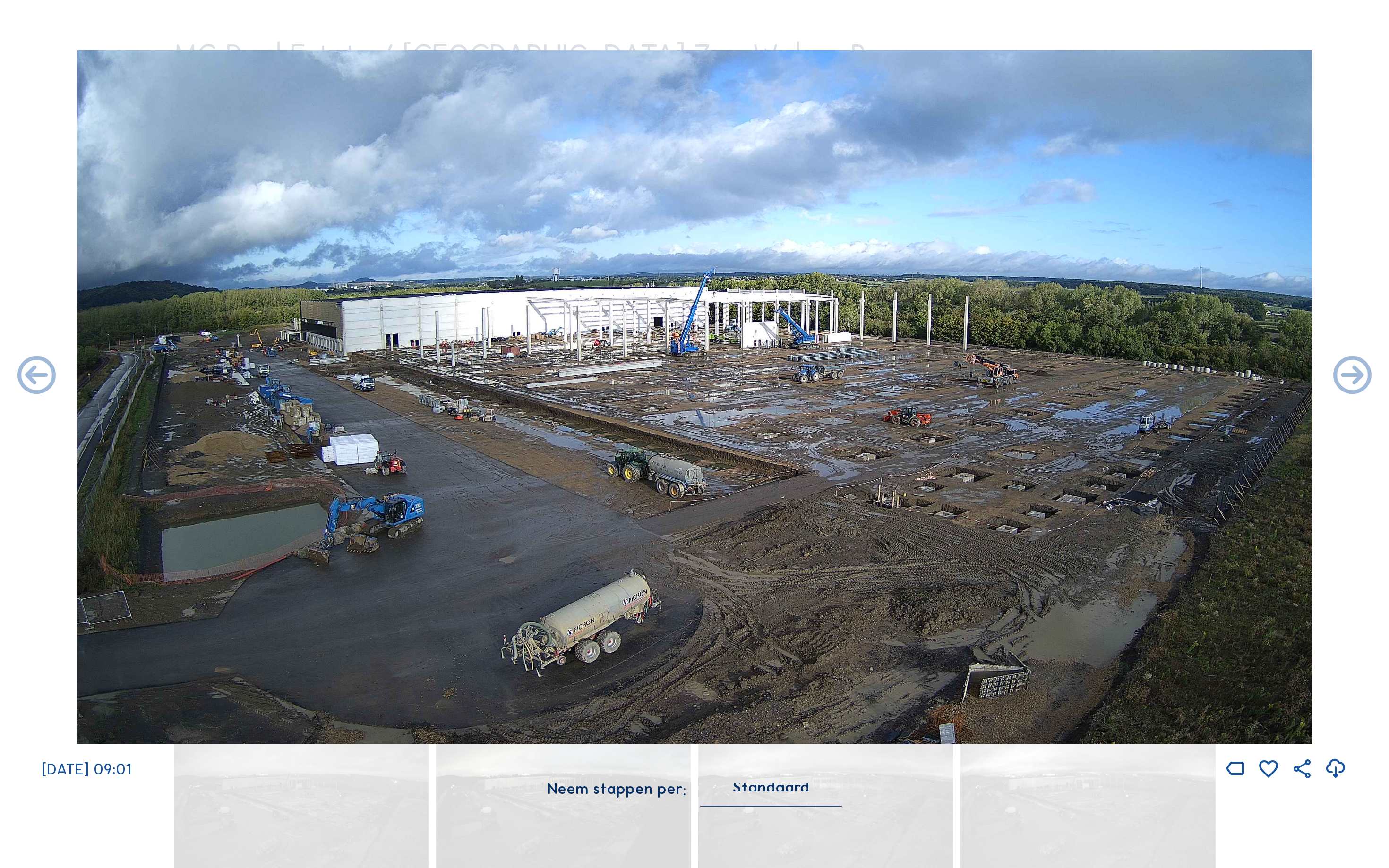
click at [1367, 377] on icon at bounding box center [1352, 377] width 46 height 46
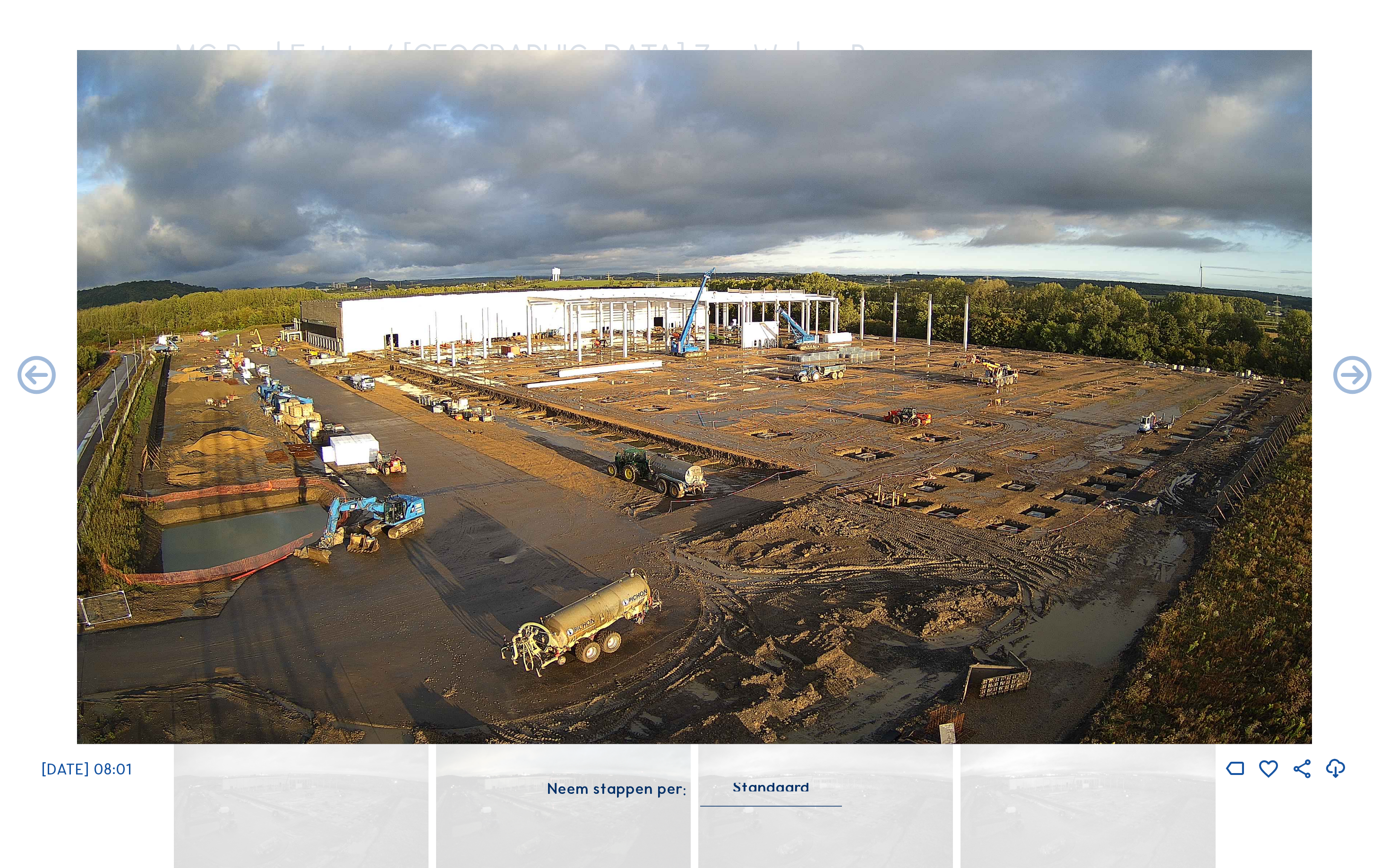
click at [1367, 377] on icon at bounding box center [1352, 377] width 46 height 46
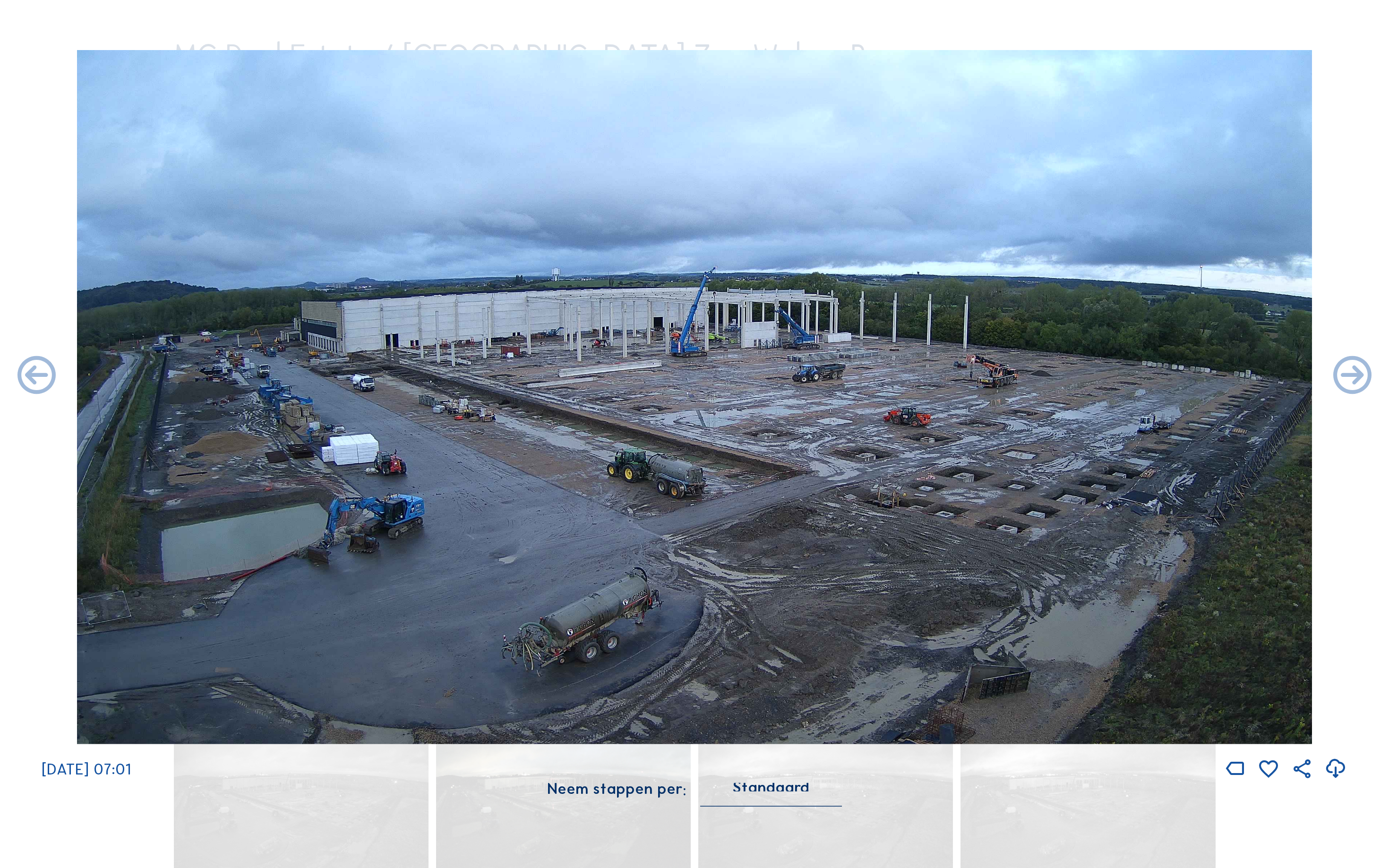
click at [1367, 377] on icon at bounding box center [1352, 377] width 46 height 46
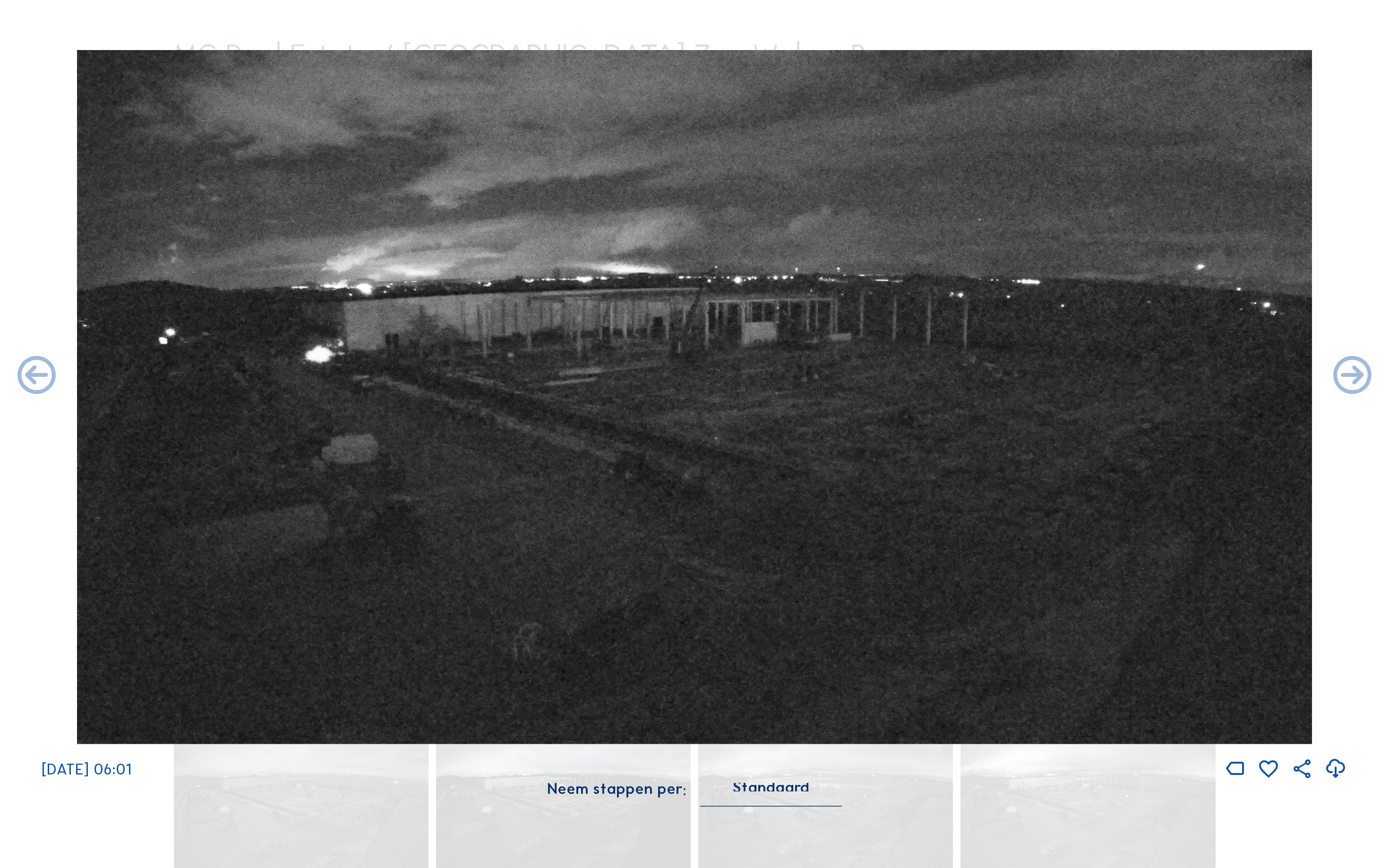
click at [1367, 377] on icon at bounding box center [1352, 377] width 46 height 46
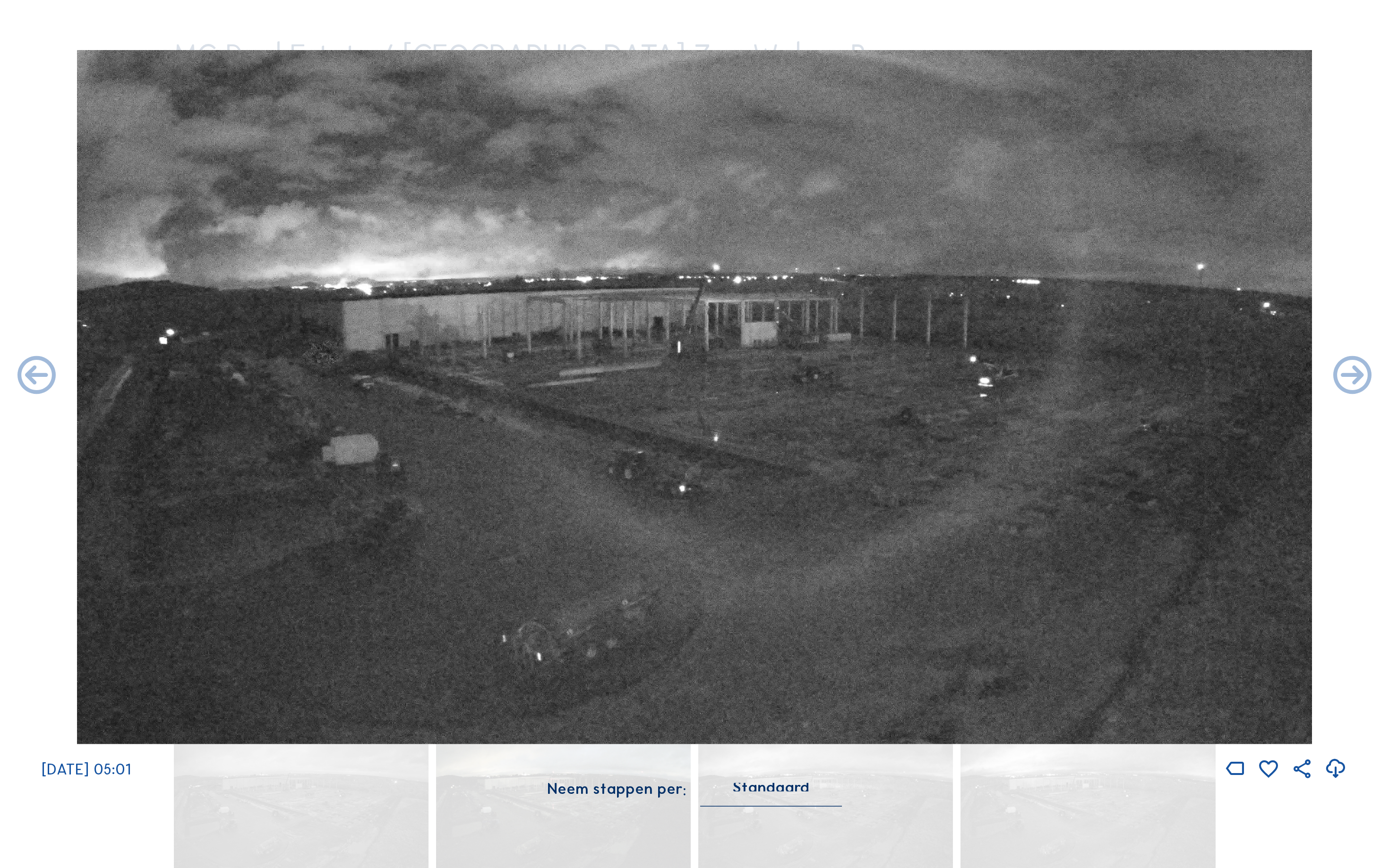
click at [1367, 377] on icon at bounding box center [1352, 377] width 46 height 46
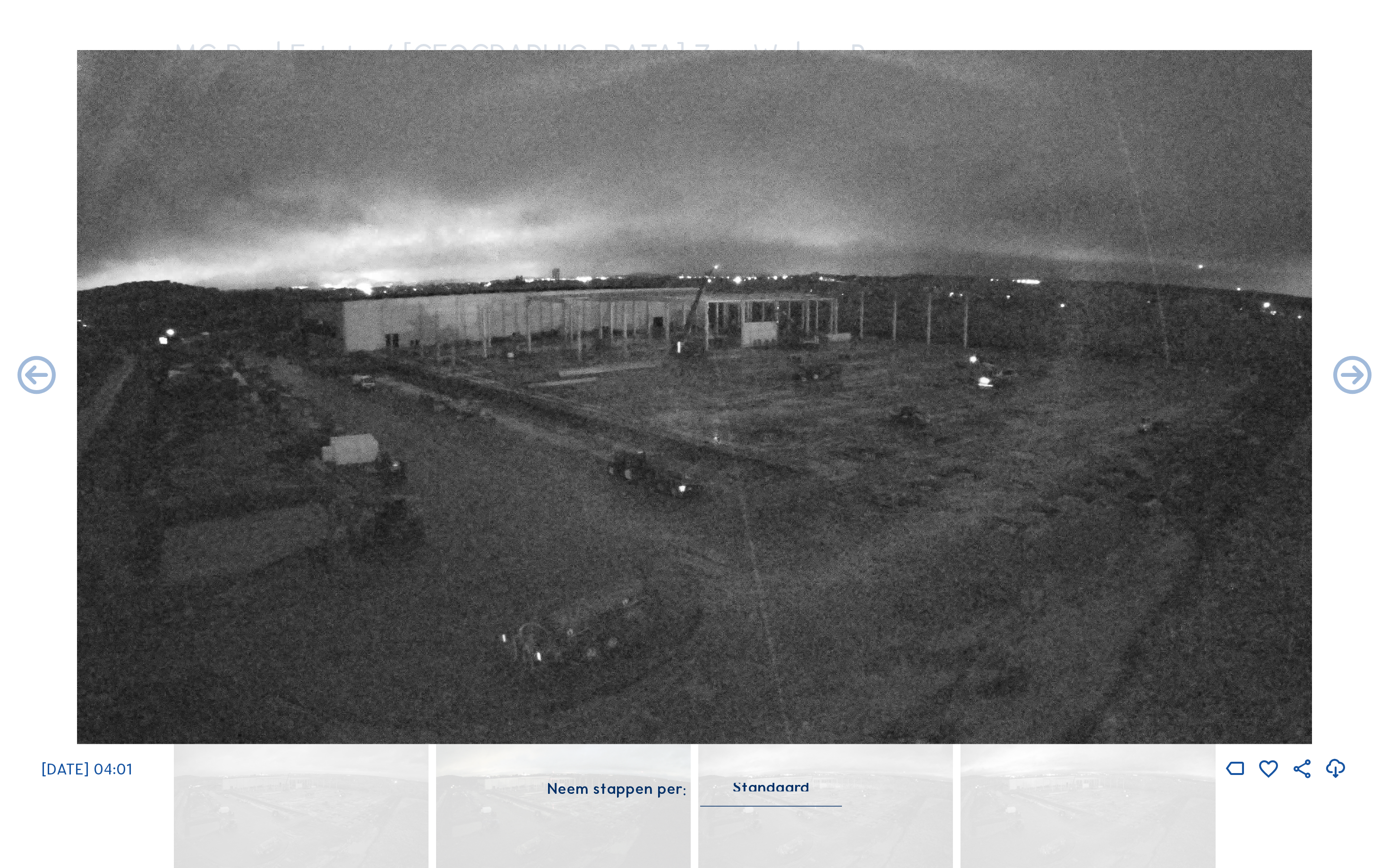
click at [1367, 377] on icon at bounding box center [1352, 377] width 46 height 46
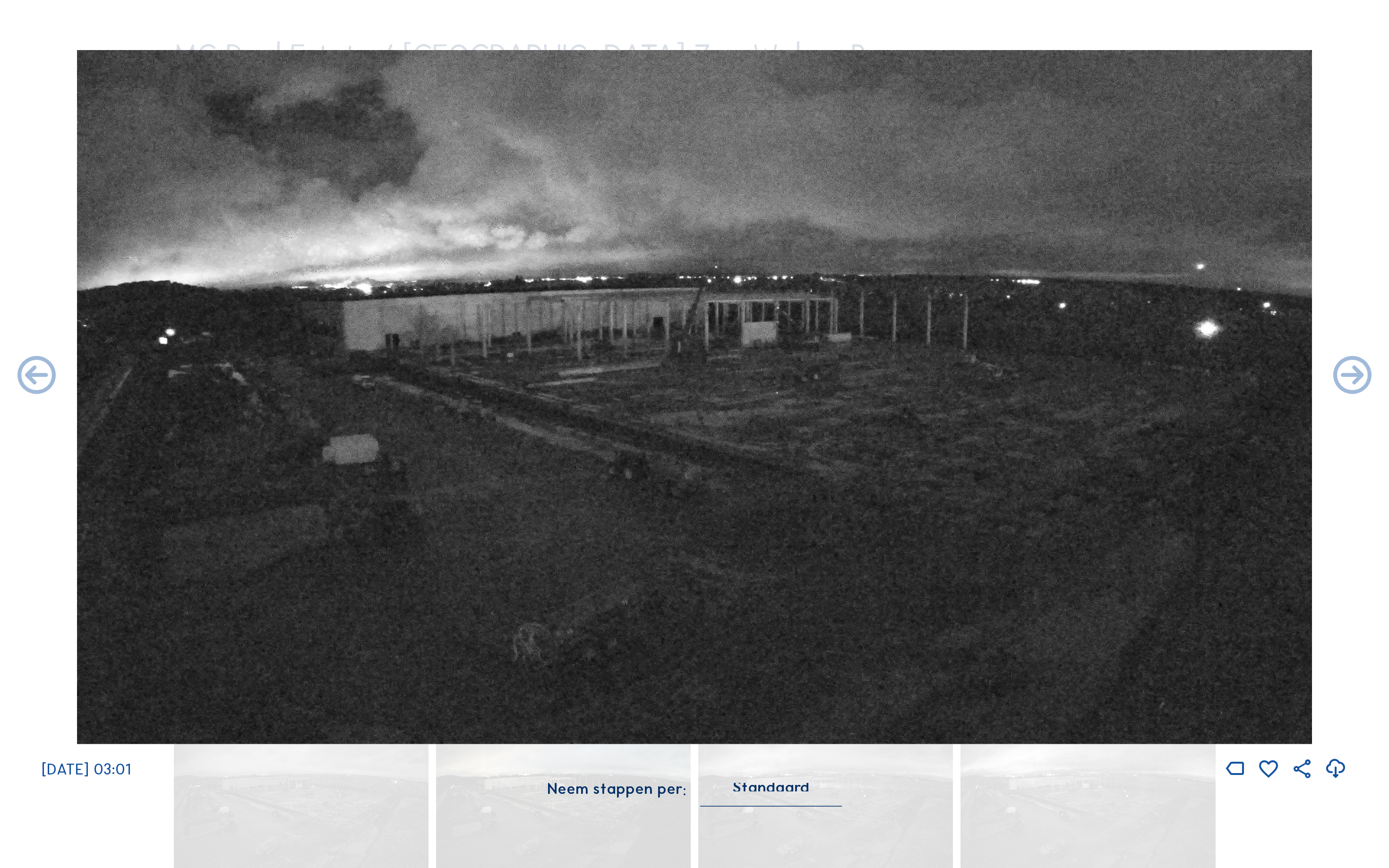
click at [1367, 377] on icon at bounding box center [1352, 377] width 46 height 46
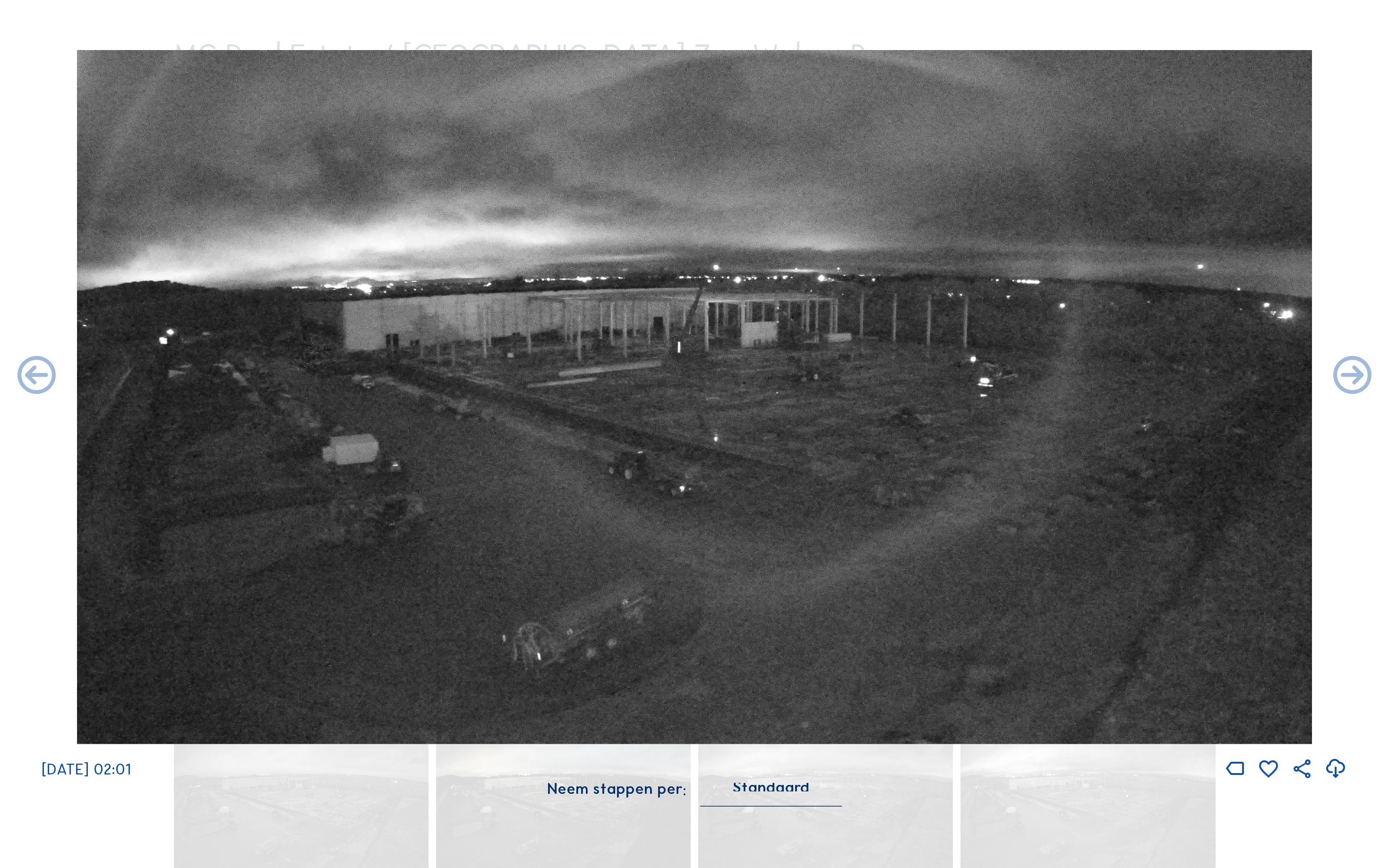
click at [1367, 377] on icon at bounding box center [1352, 377] width 46 height 46
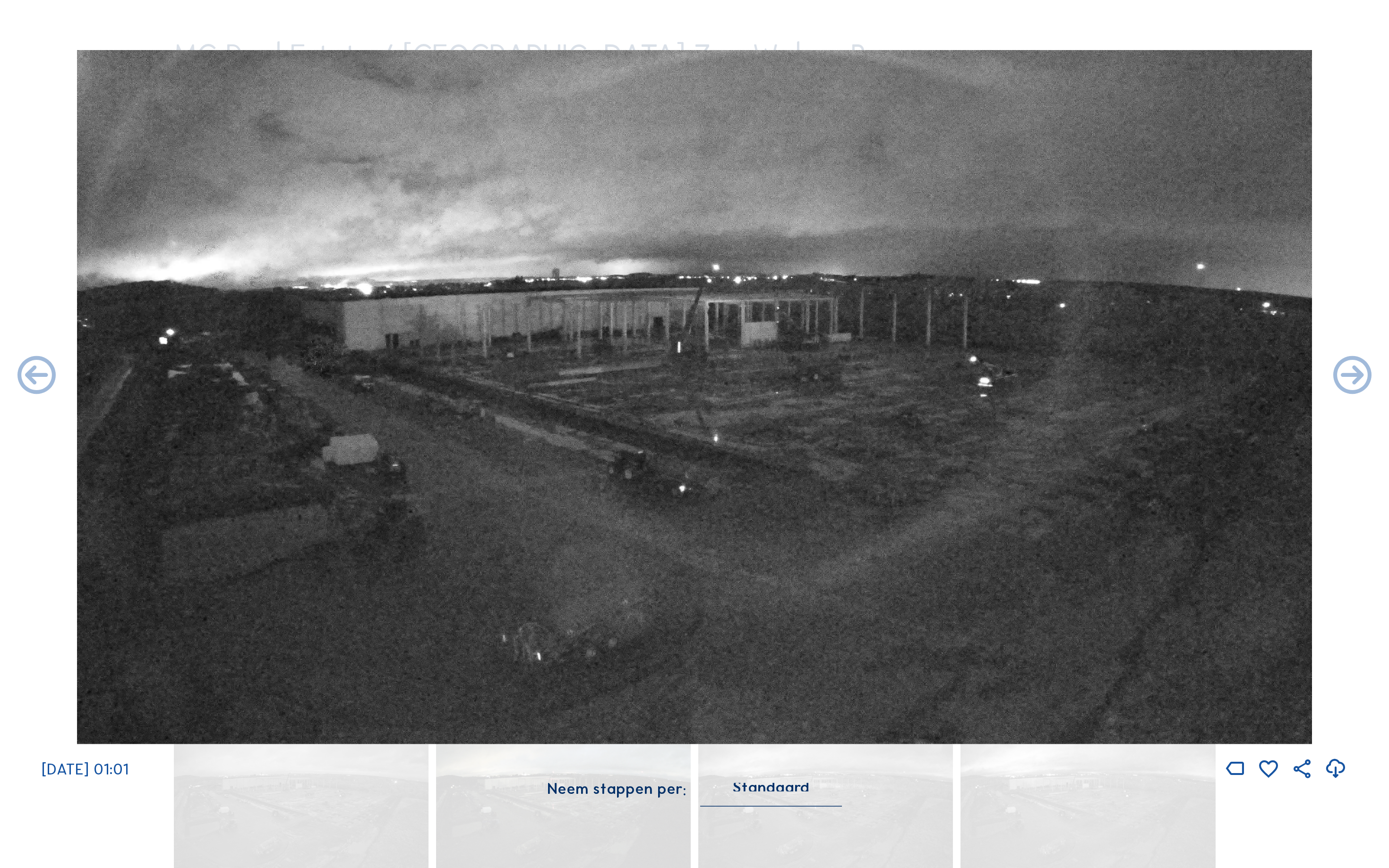
click at [1367, 377] on icon at bounding box center [1352, 377] width 46 height 46
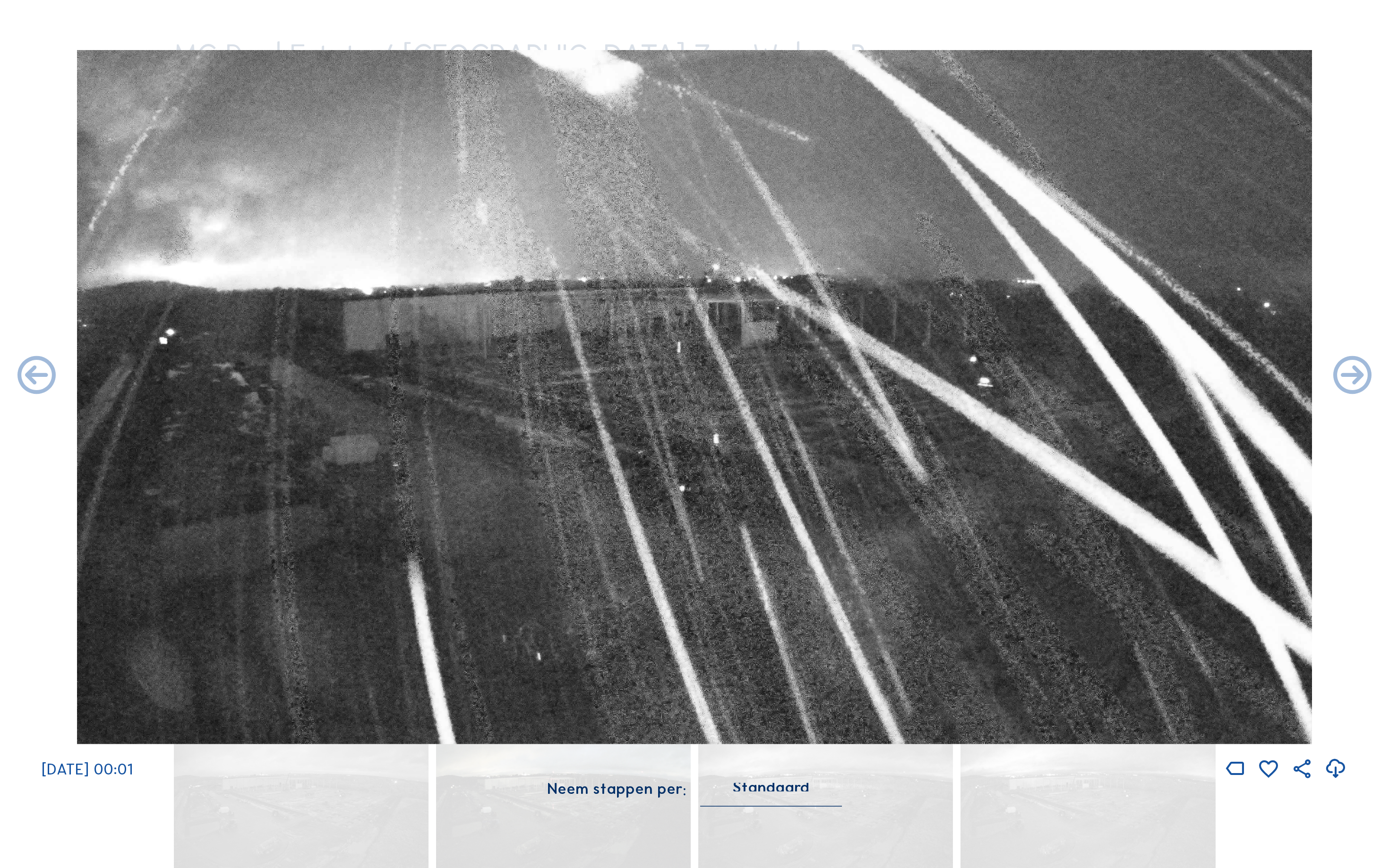
click at [1367, 377] on icon at bounding box center [1352, 377] width 46 height 46
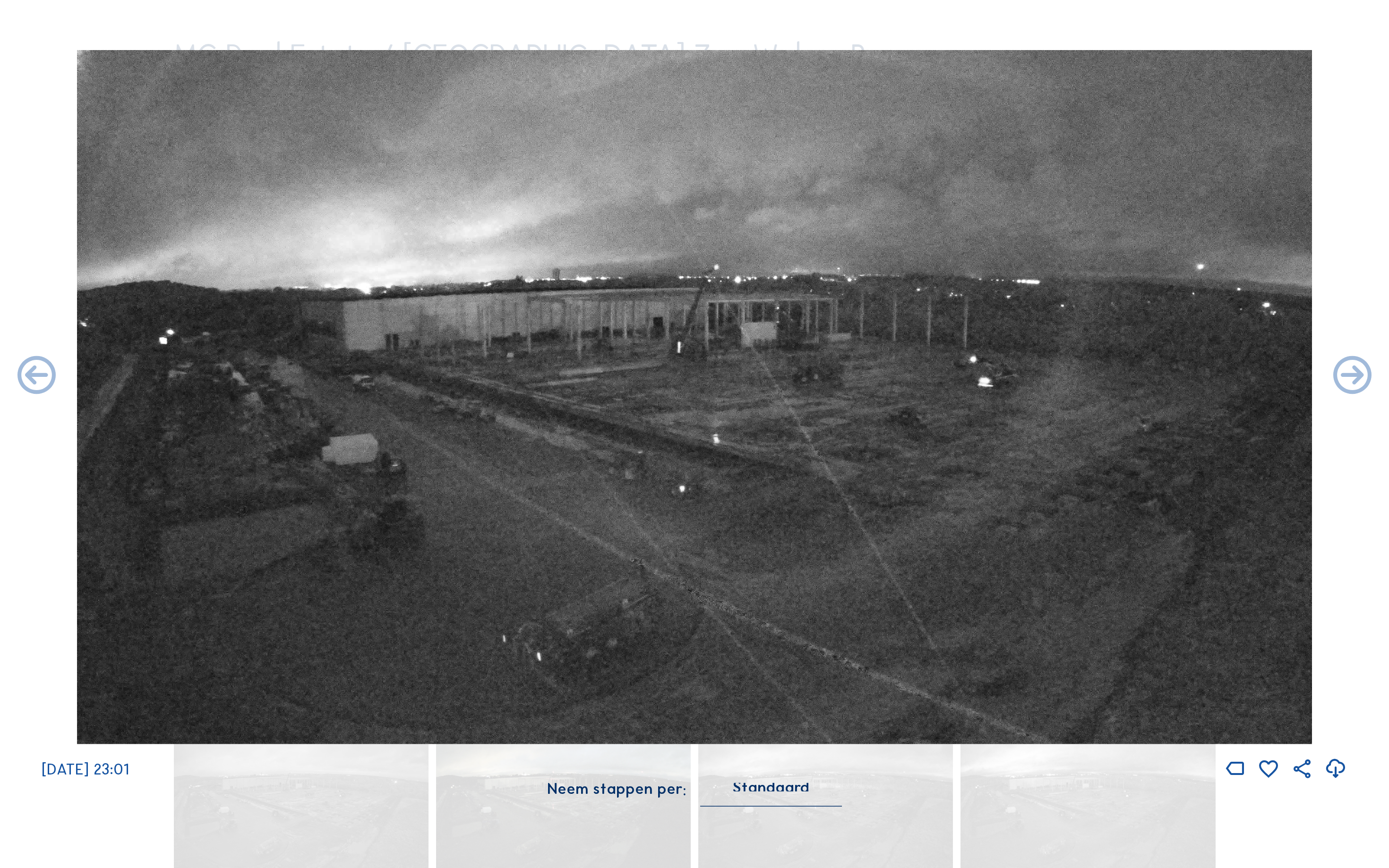
click at [1367, 377] on icon at bounding box center [1352, 377] width 46 height 46
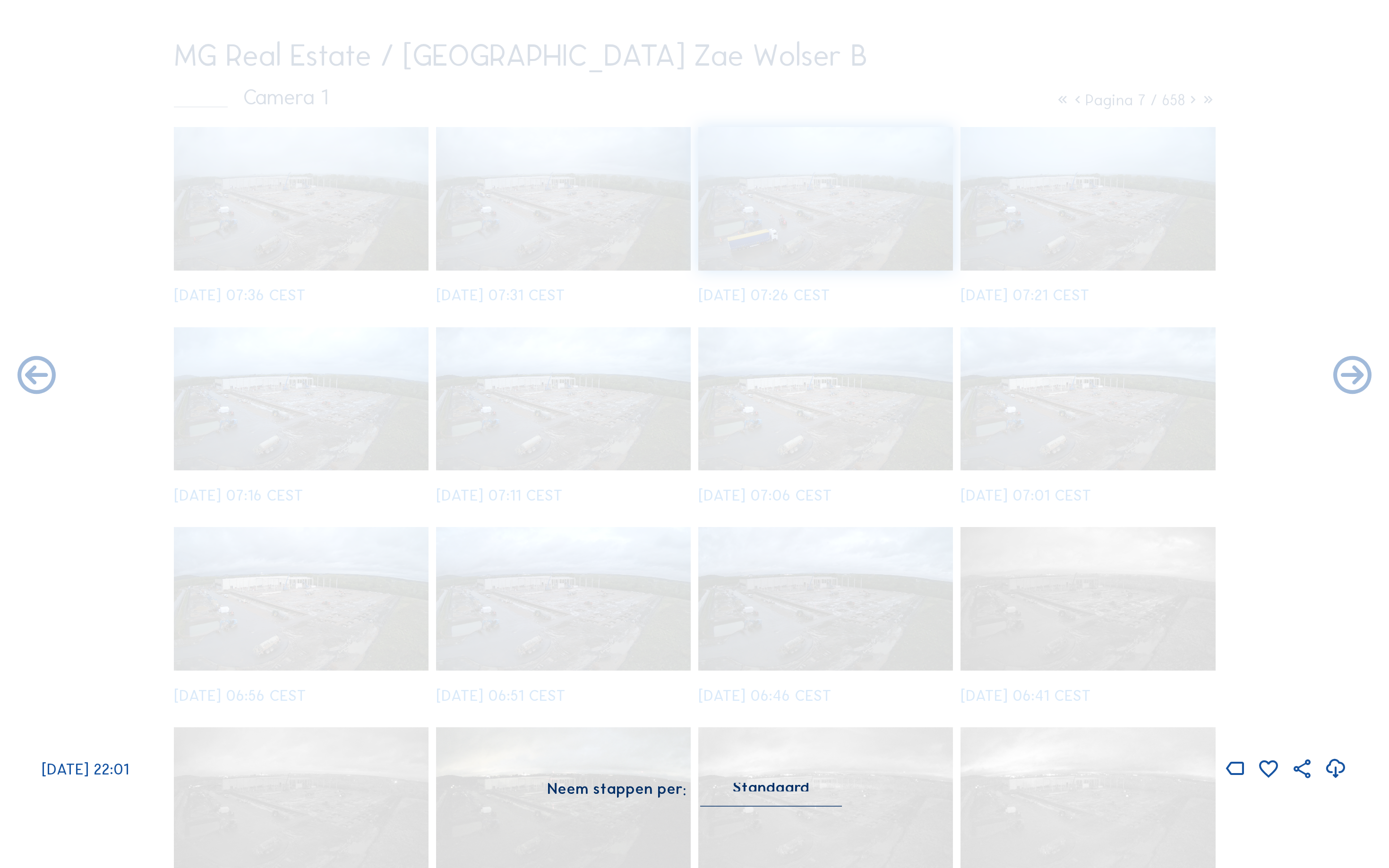
click at [1367, 377] on icon at bounding box center [1352, 377] width 46 height 46
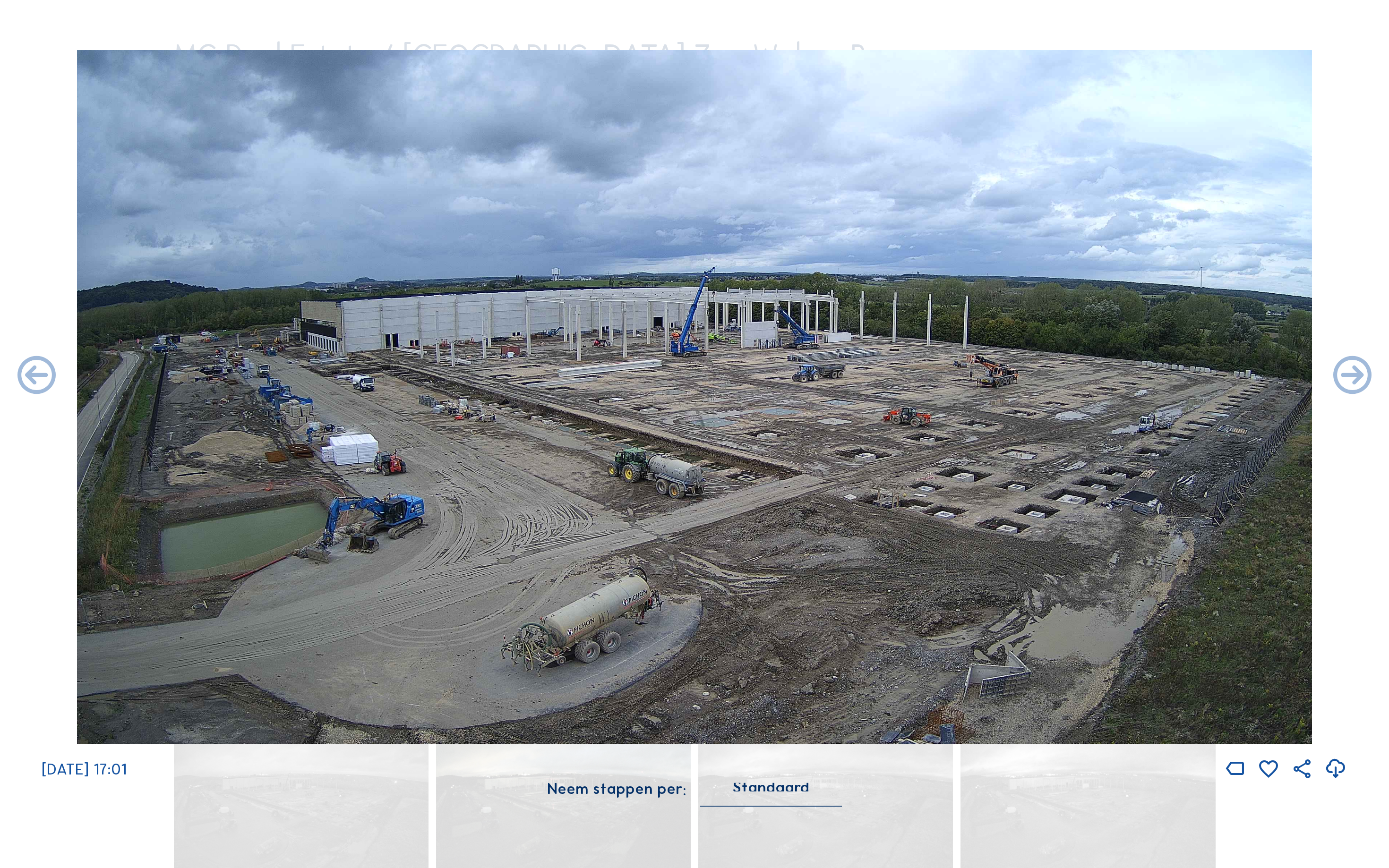
click at [1367, 377] on icon at bounding box center [1352, 377] width 46 height 46
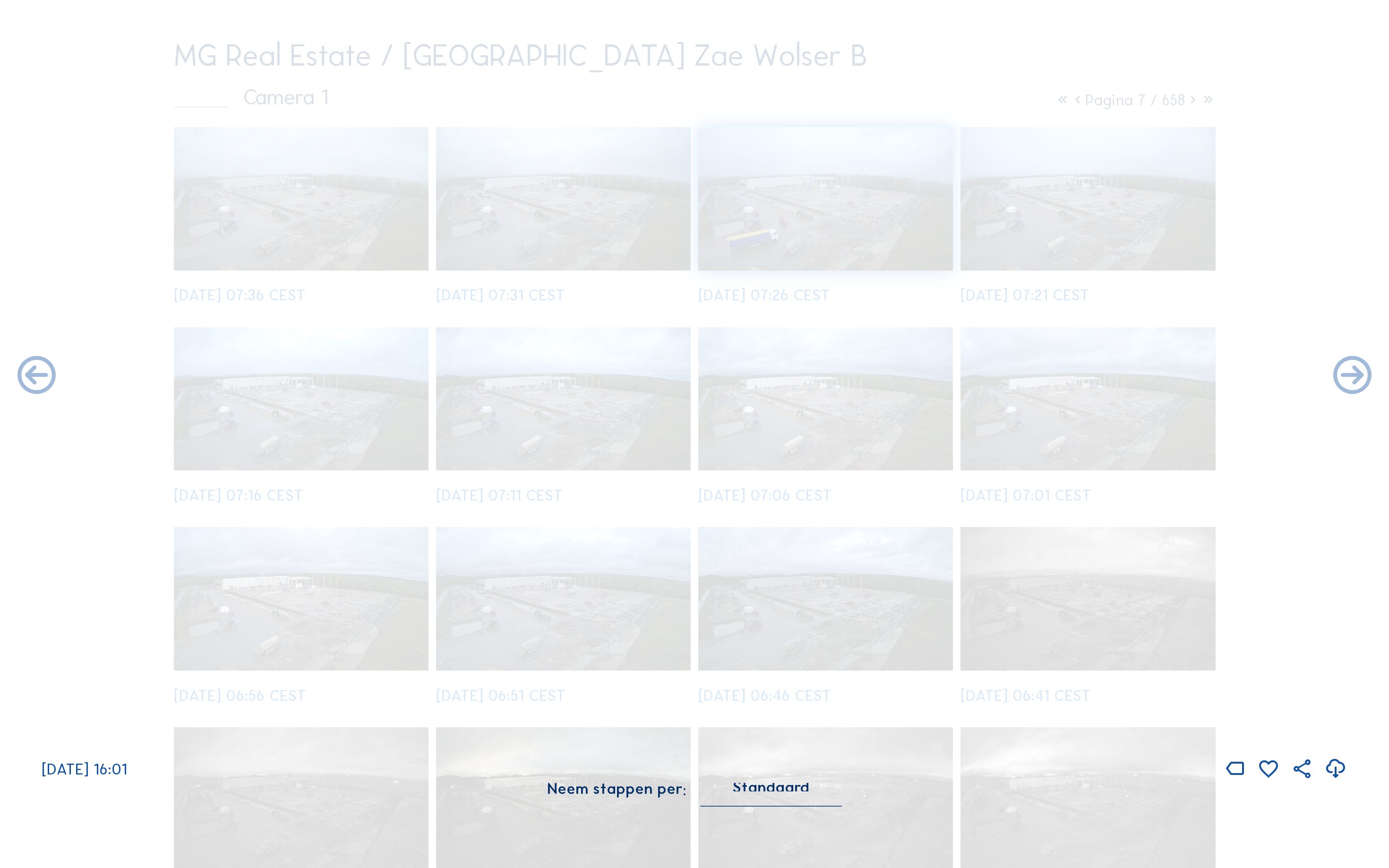
click at [1367, 377] on icon at bounding box center [1352, 377] width 46 height 46
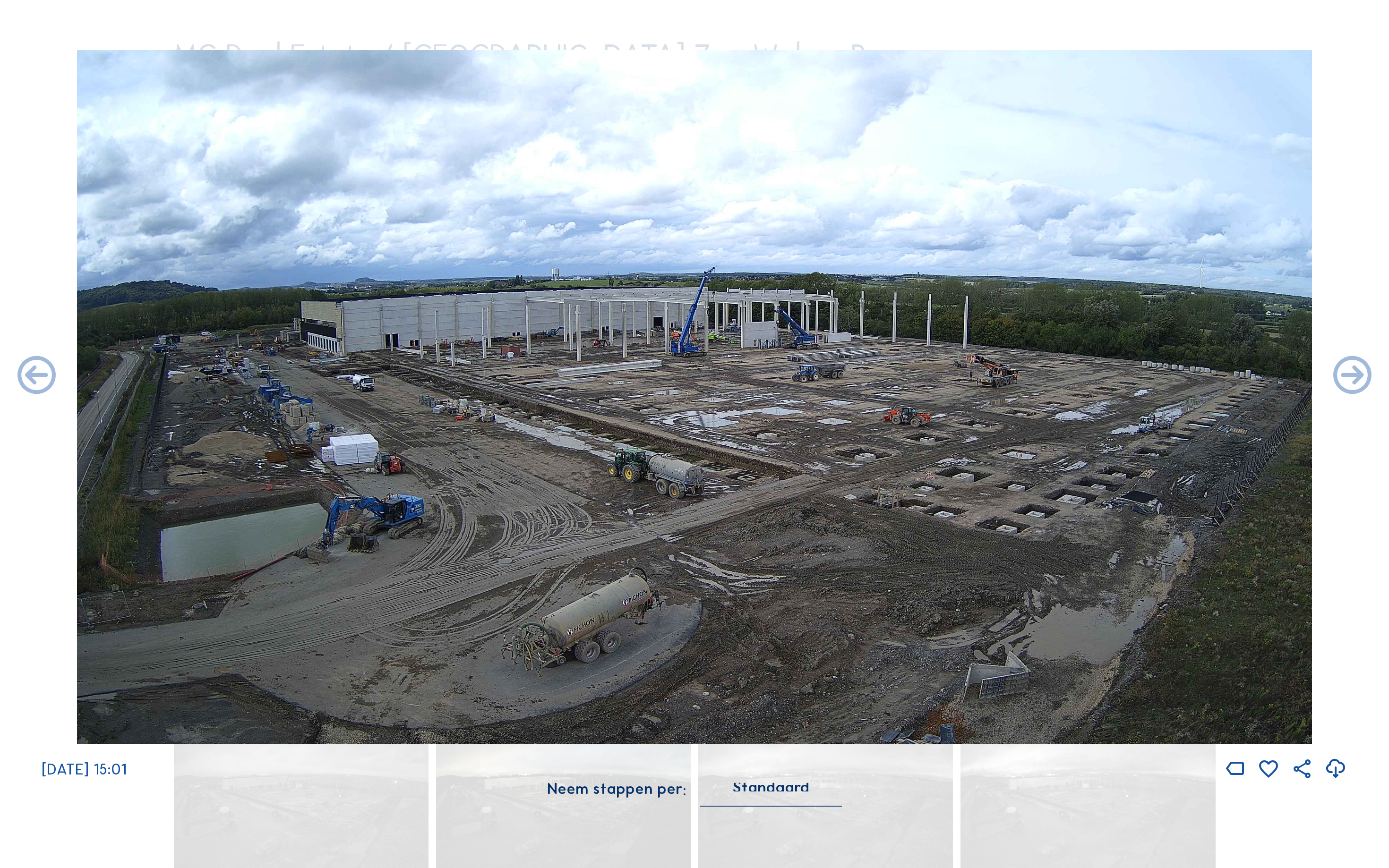
click at [1367, 377] on icon at bounding box center [1352, 377] width 46 height 46
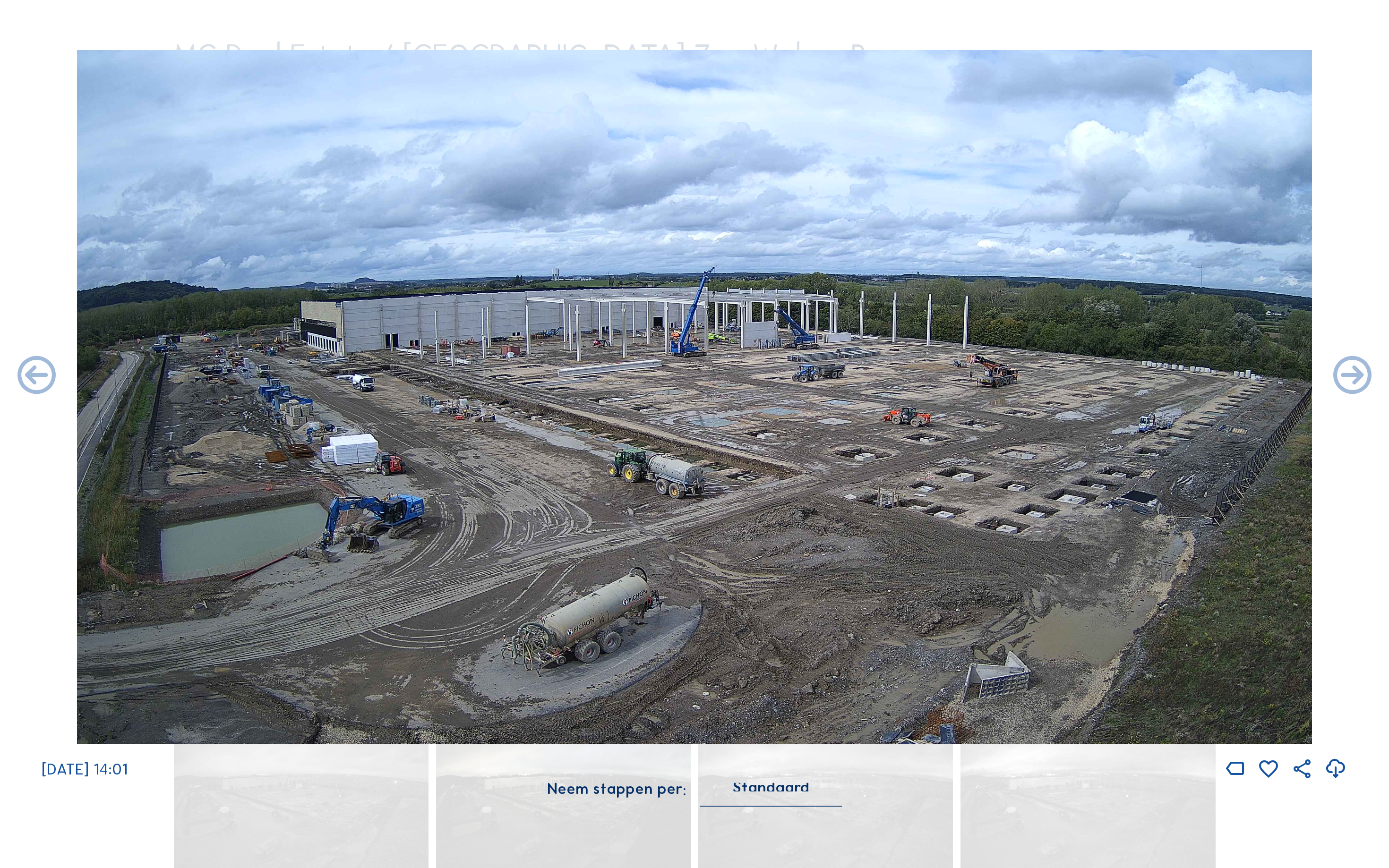
click at [1367, 377] on icon at bounding box center [1352, 377] width 46 height 46
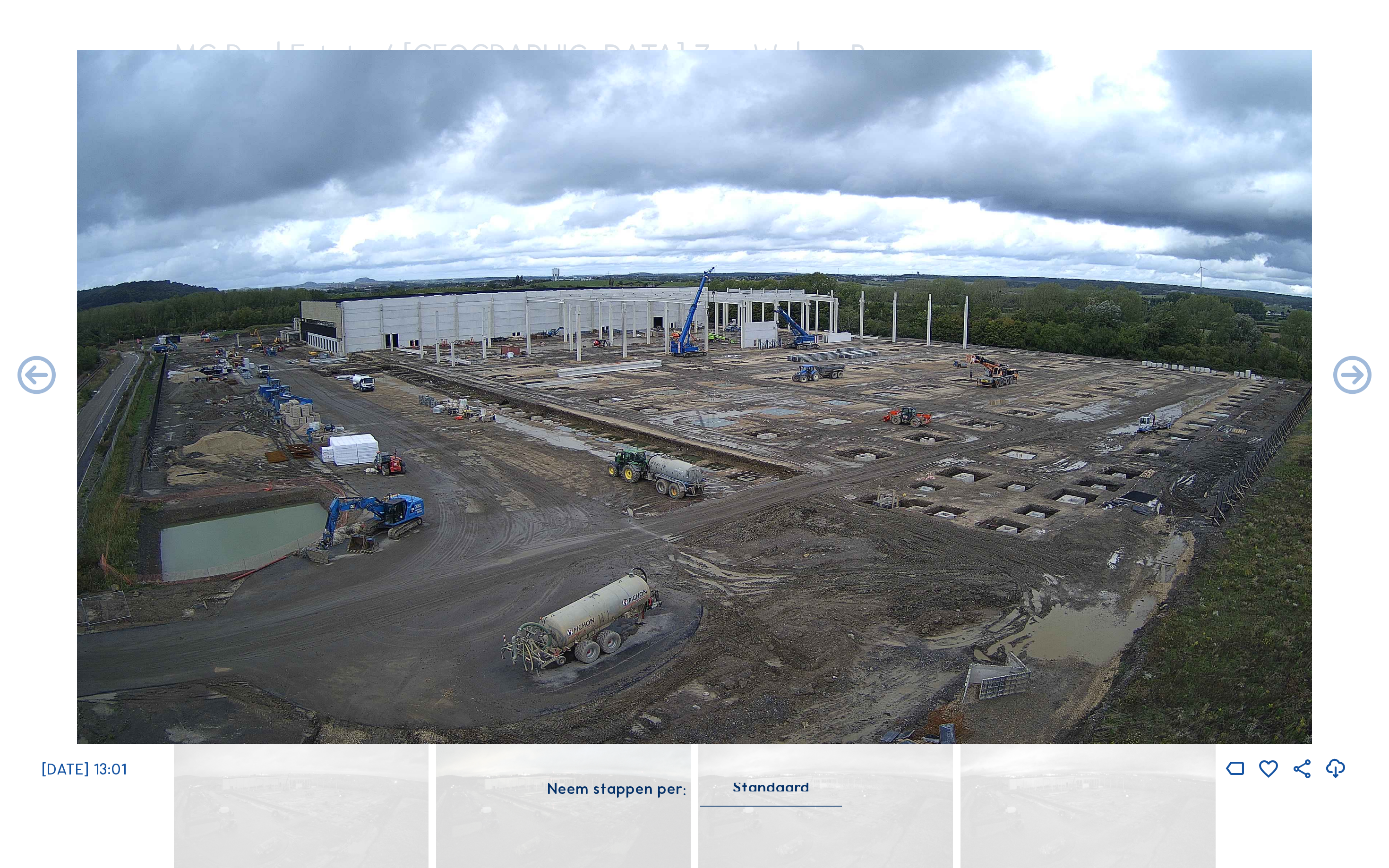
click at [1367, 377] on icon at bounding box center [1352, 377] width 46 height 46
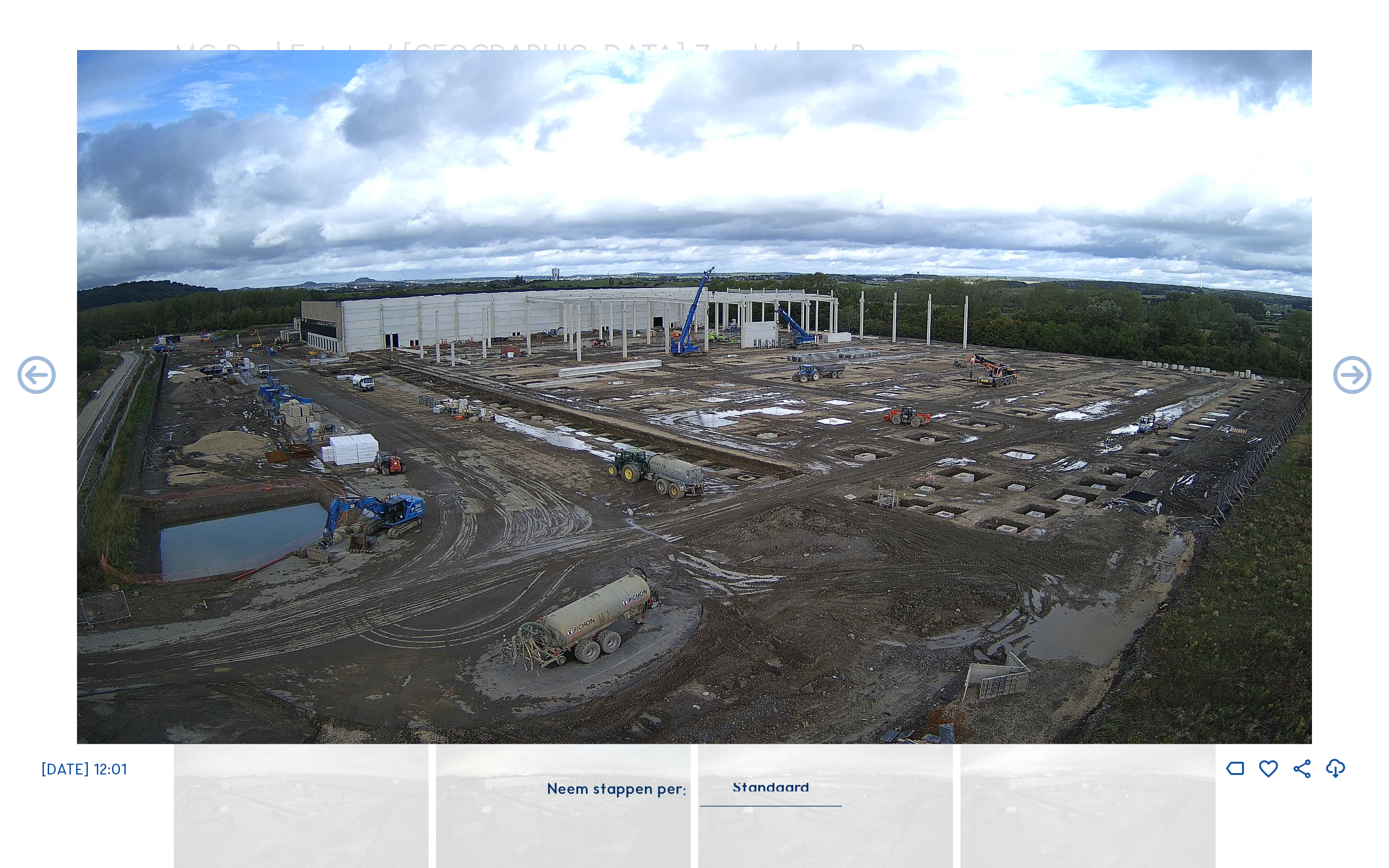
click at [1367, 377] on icon at bounding box center [1352, 377] width 46 height 46
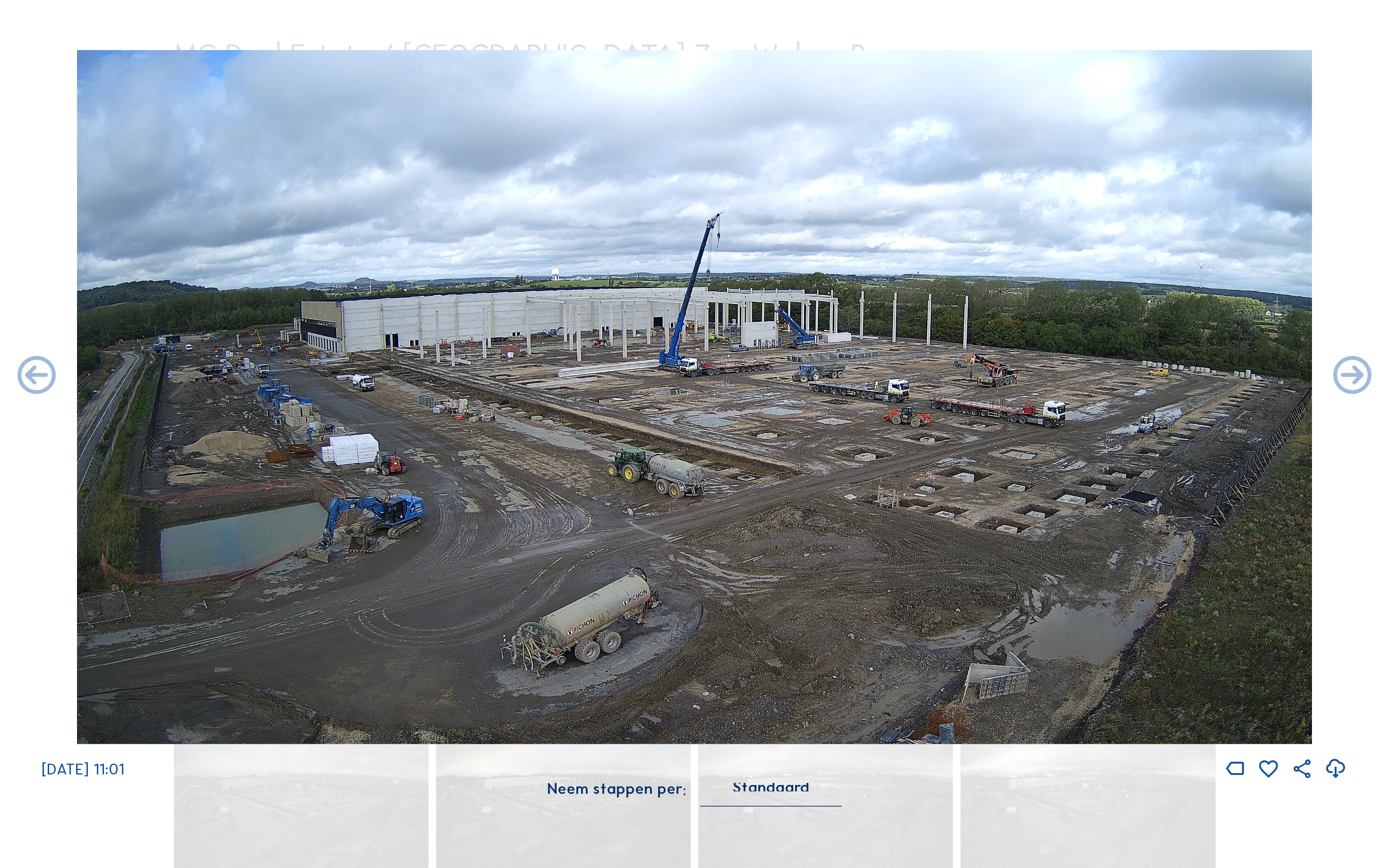
click at [1367, 377] on icon at bounding box center [1352, 377] width 46 height 46
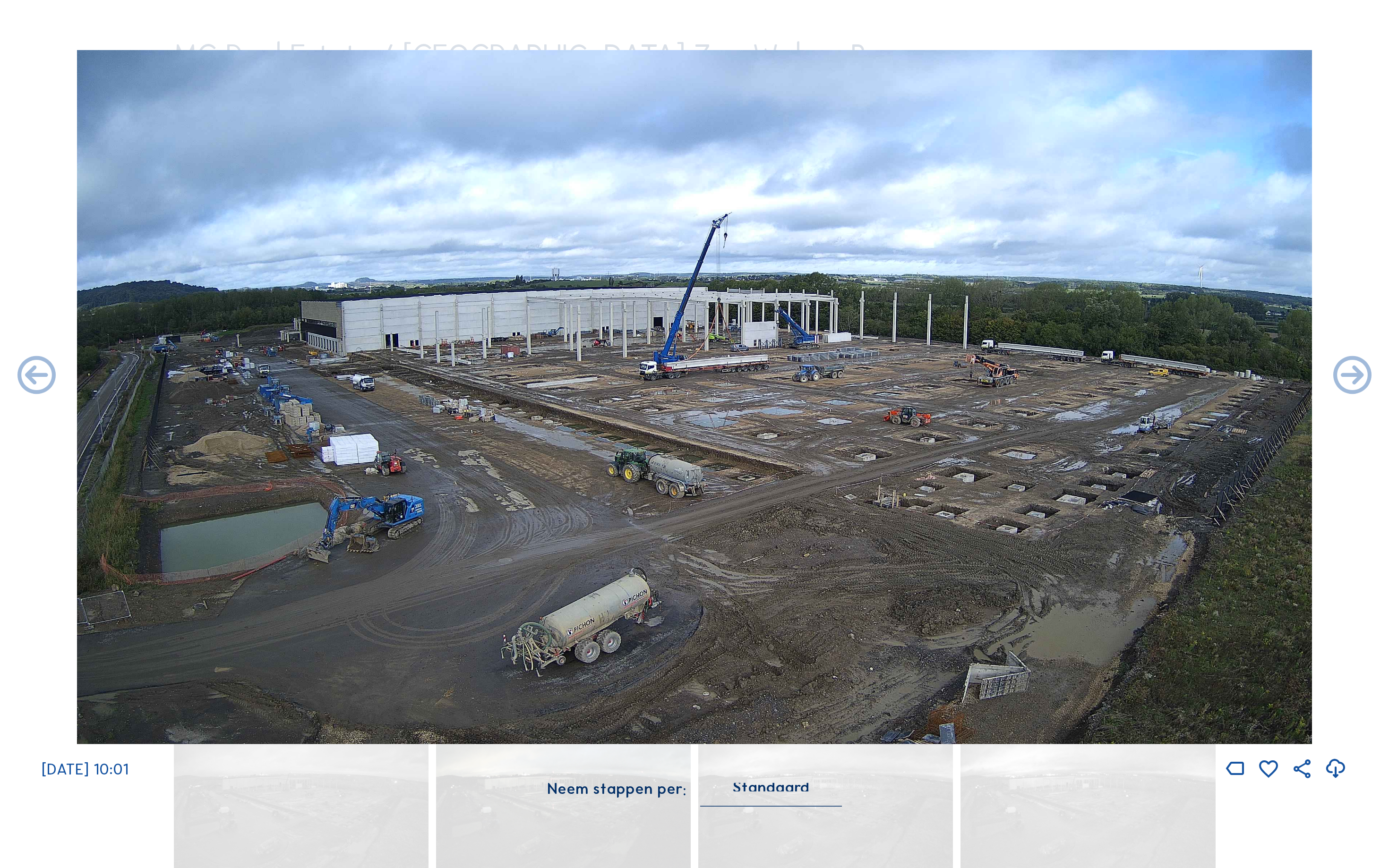
click at [1367, 377] on icon at bounding box center [1352, 377] width 46 height 46
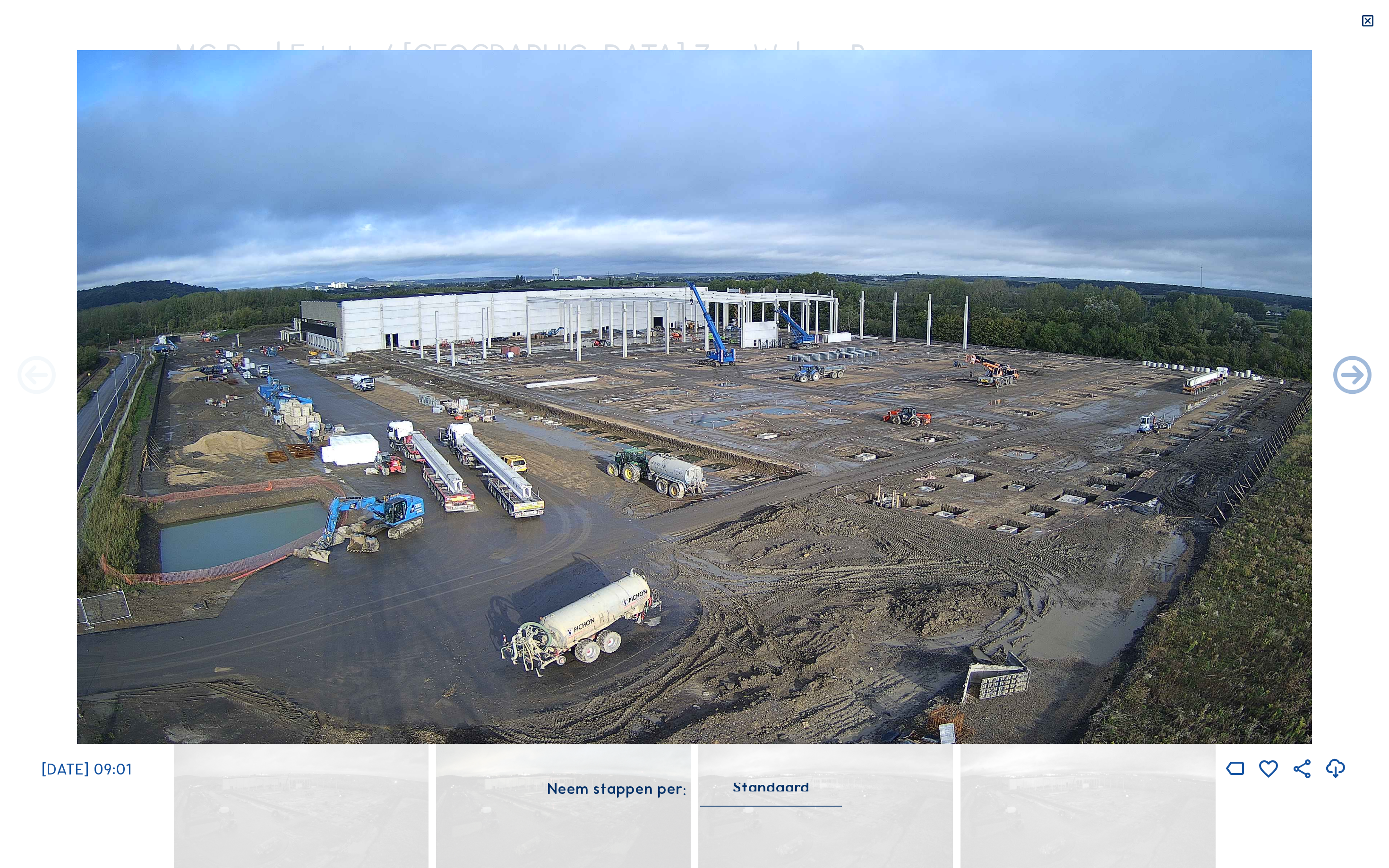
click at [25, 372] on icon at bounding box center [37, 377] width 46 height 46
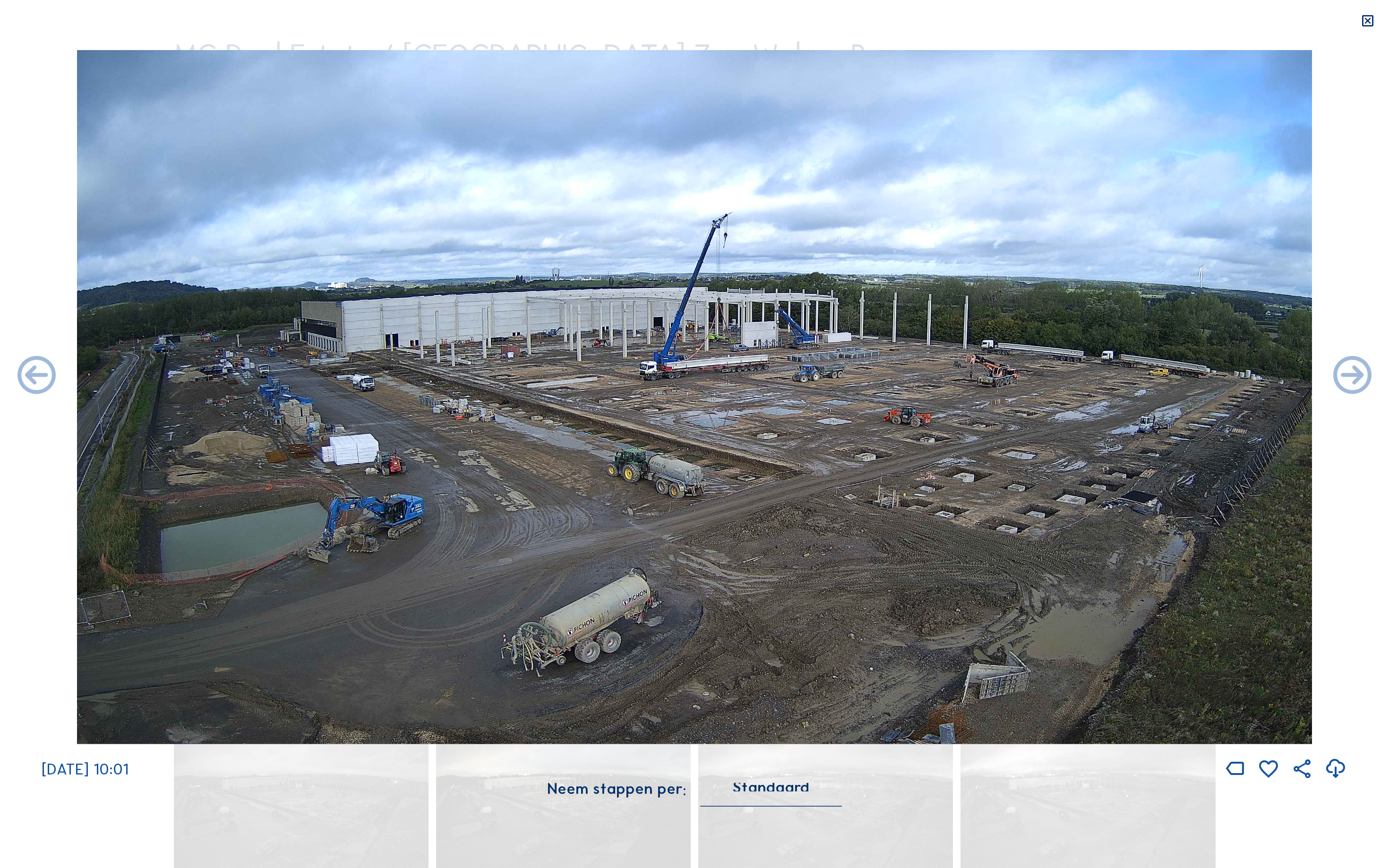
click at [25, 372] on icon at bounding box center [37, 377] width 46 height 46
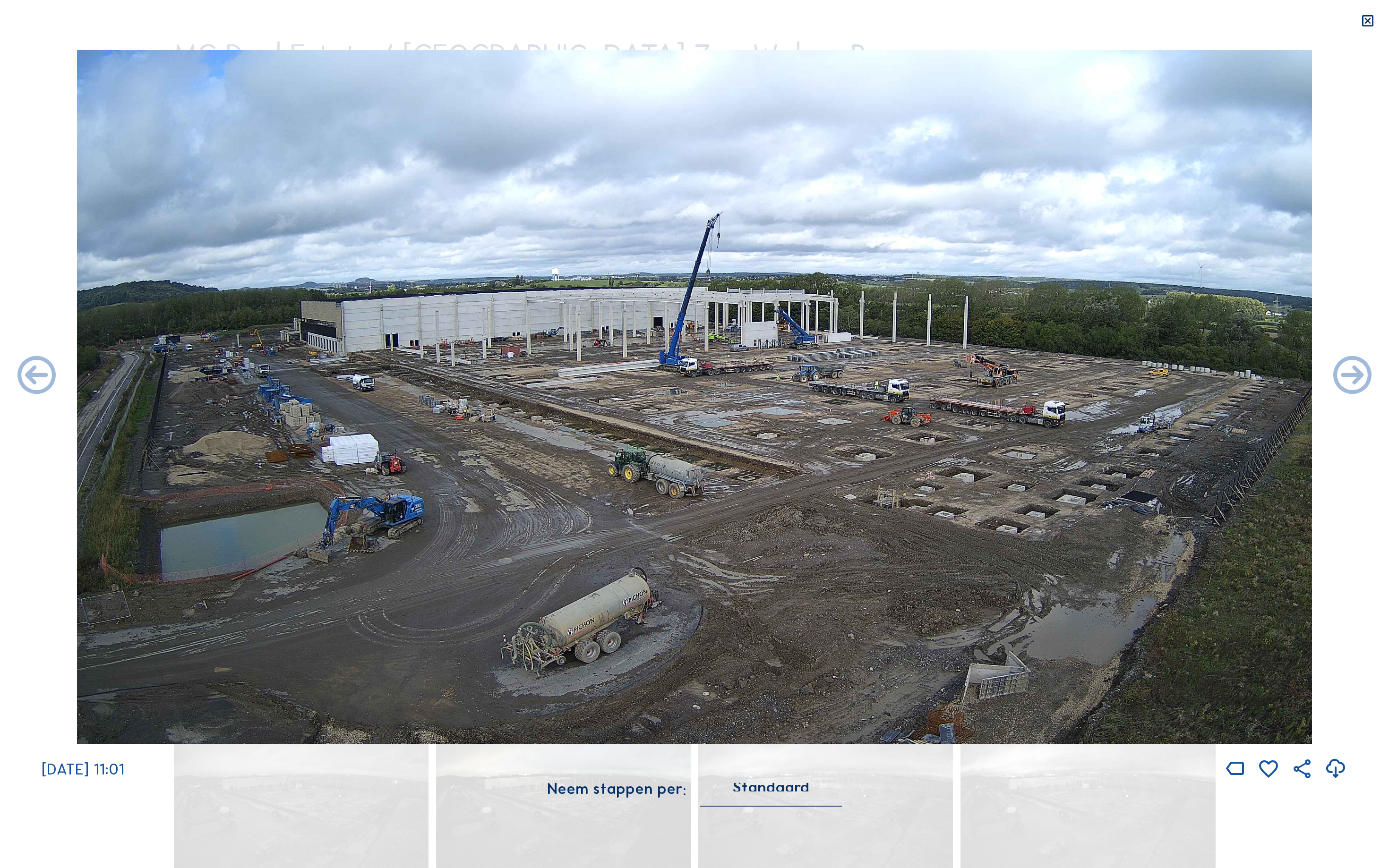
click at [25, 372] on icon at bounding box center [37, 377] width 46 height 46
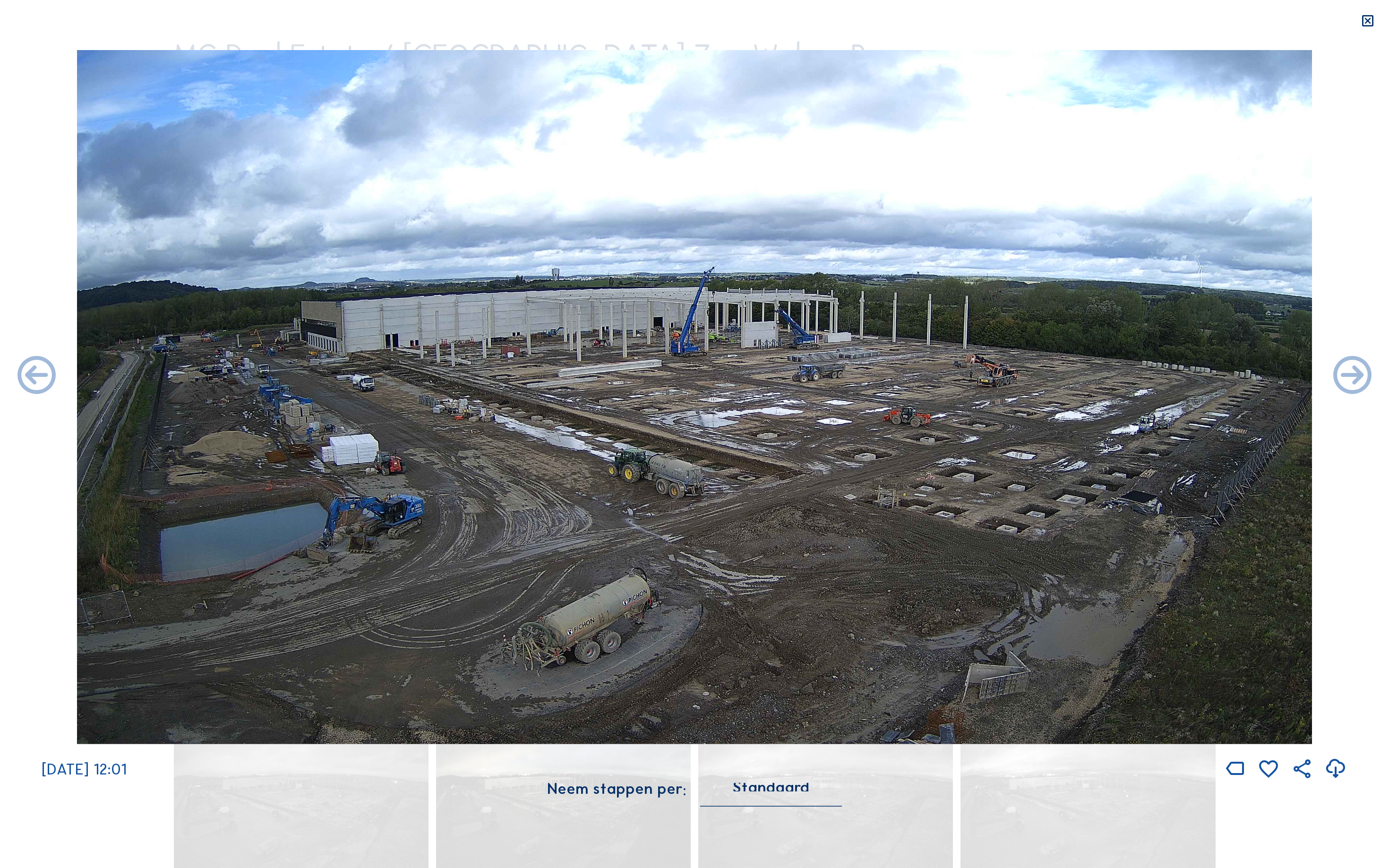
click at [25, 372] on icon at bounding box center [37, 377] width 46 height 46
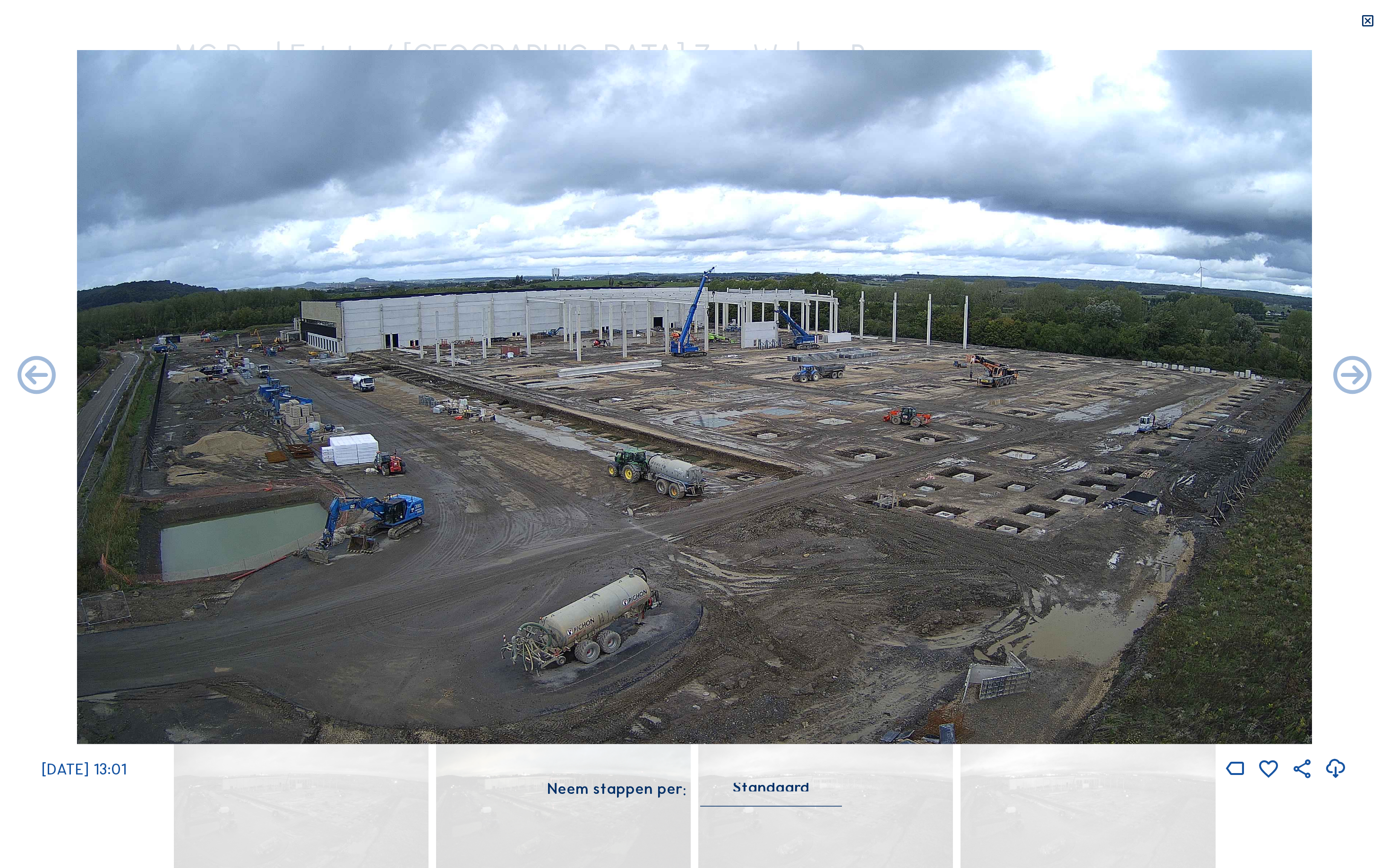
click at [25, 372] on icon at bounding box center [37, 377] width 46 height 46
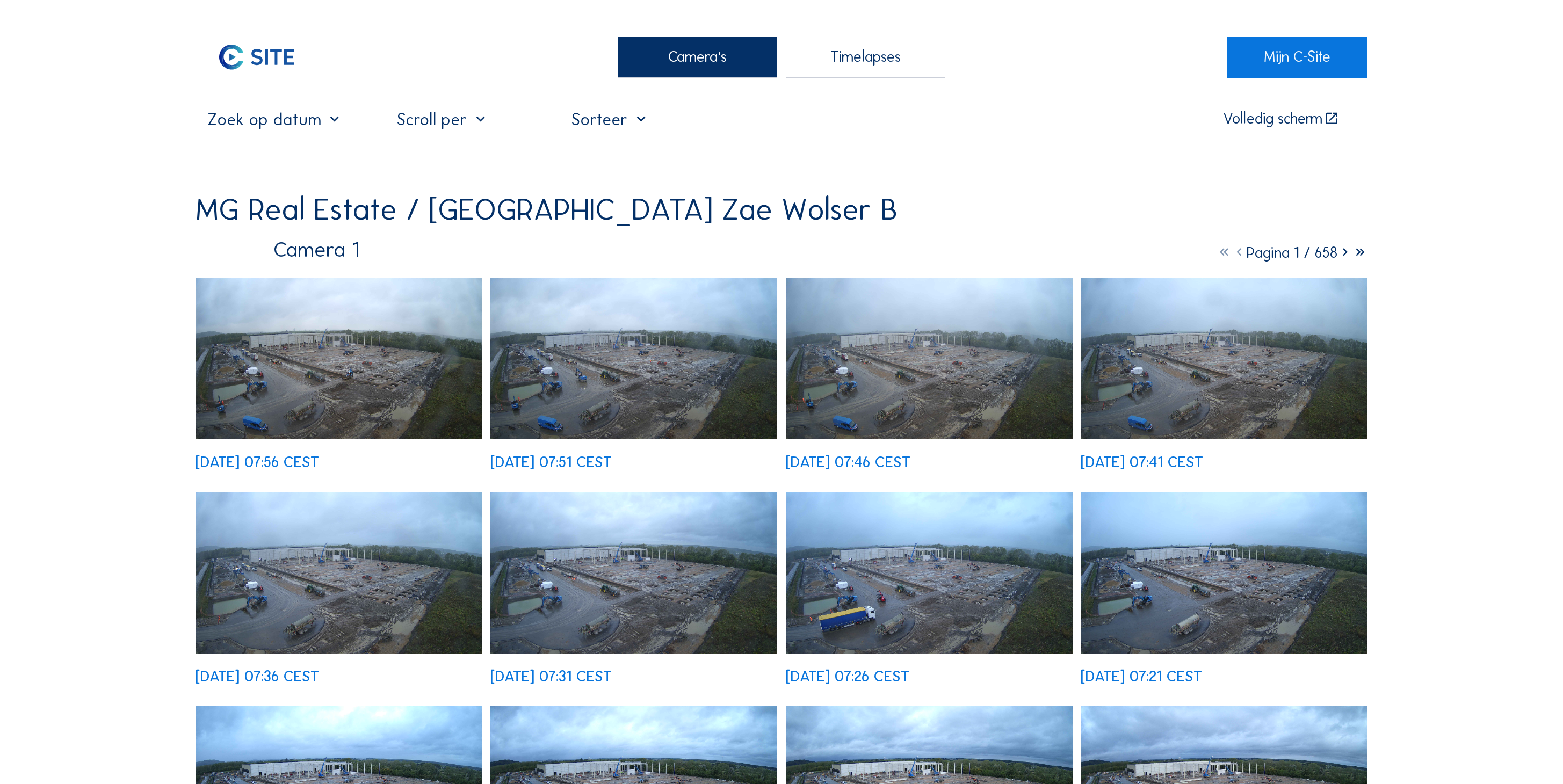
click at [372, 321] on img at bounding box center [339, 358] width 287 height 162
